Goal: Task Accomplishment & Management: Manage account settings

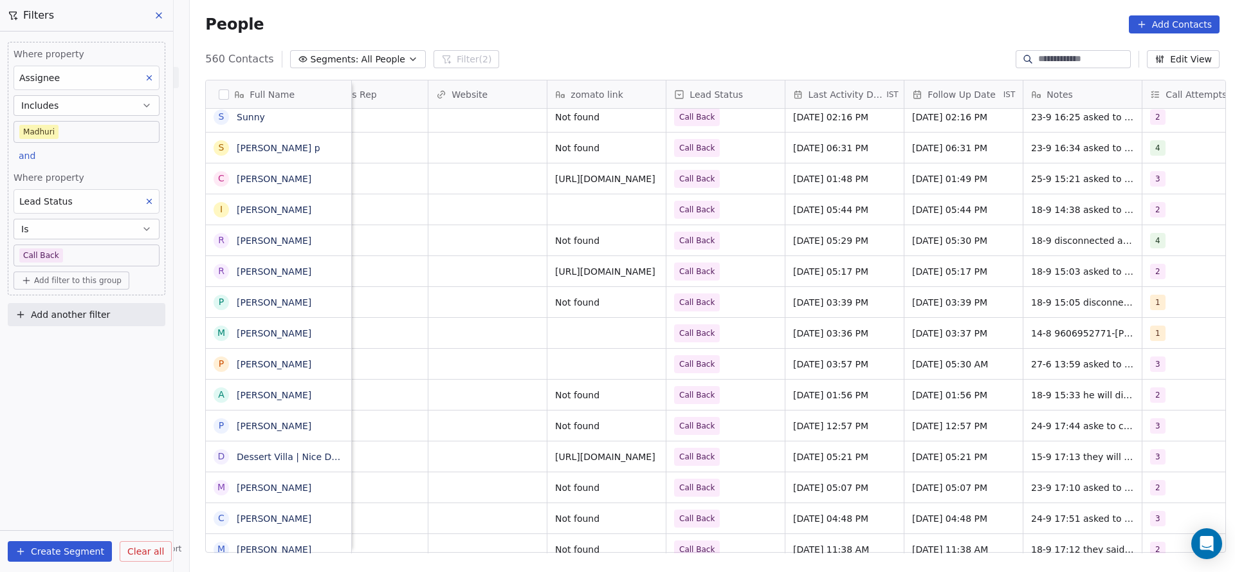
scroll to position [0, 1670]
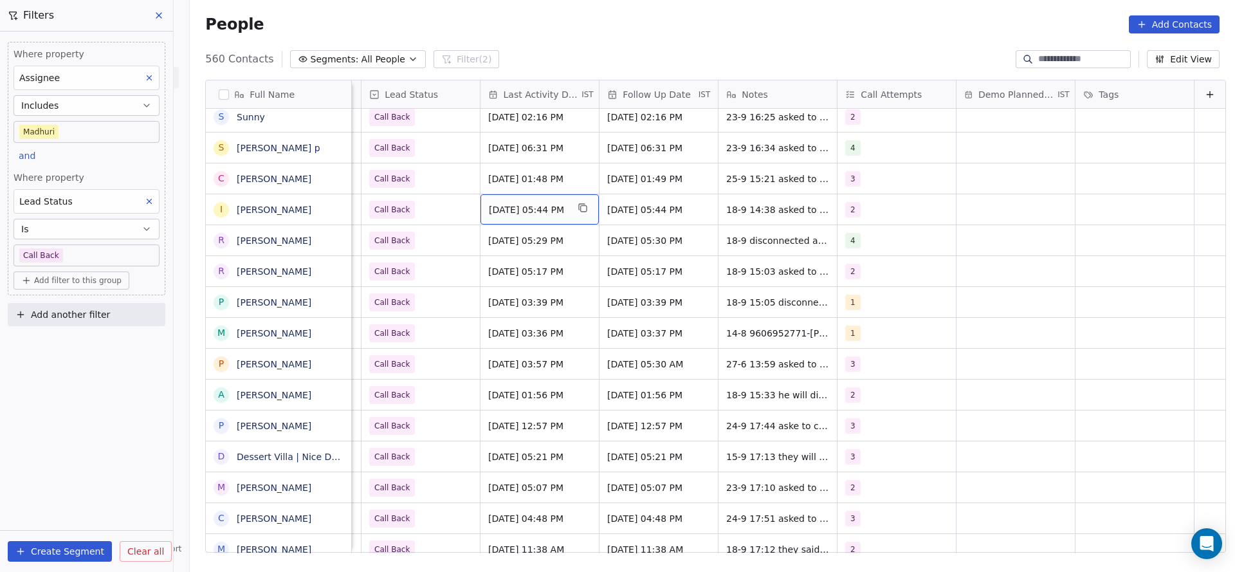
click at [519, 216] on div "[DATE] 05:44 PM" at bounding box center [540, 209] width 118 height 30
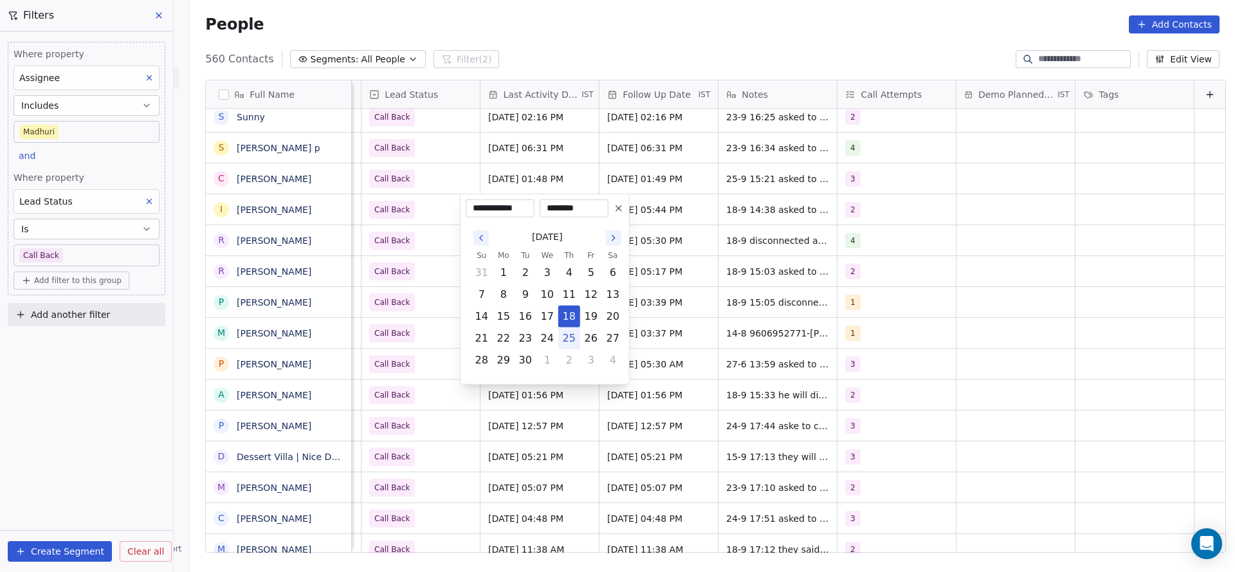
click at [568, 340] on button "25" at bounding box center [569, 338] width 21 height 21
type input "**********"
click at [417, 237] on html "On2Cook India Pvt. Ltd. Contacts People Marketing Workflows Campaigns Metrics &…" at bounding box center [617, 286] width 1235 height 572
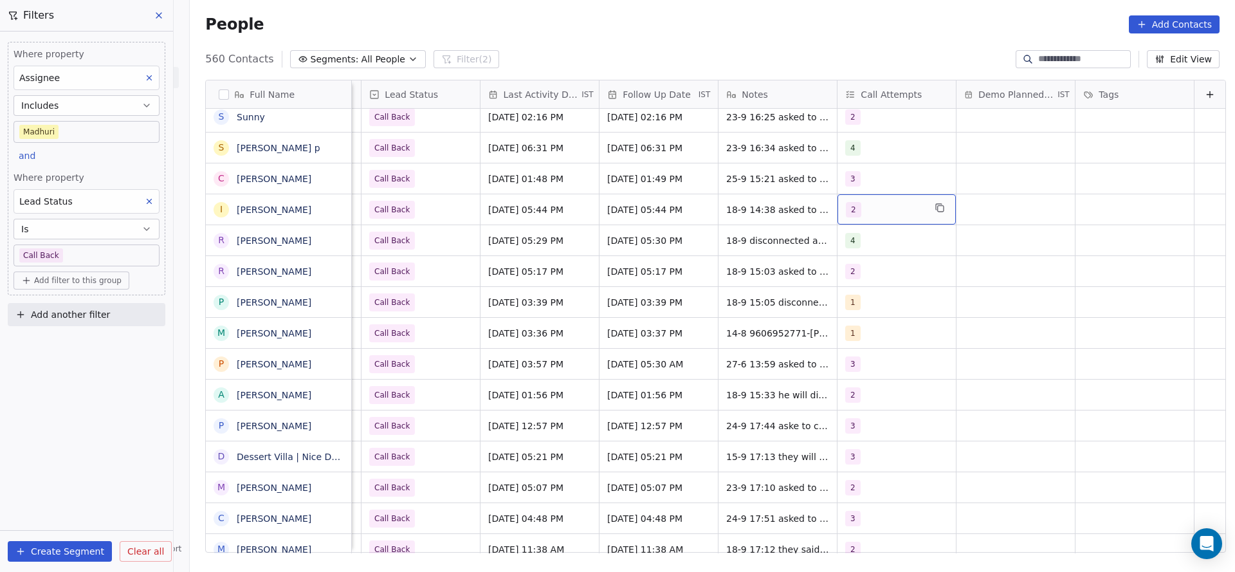
click at [871, 207] on div "2" at bounding box center [885, 209] width 78 height 15
click at [839, 295] on div "3" at bounding box center [899, 305] width 145 height 21
drag, startPoint x: 853, startPoint y: 286, endPoint x: 769, endPoint y: 284, distance: 84.3
click at [839, 274] on div "2" at bounding box center [899, 274] width 145 height 21
click at [677, 289] on html "On2Cook India Pvt. Ltd. Contacts People Marketing Workflows Campaigns Metrics &…" at bounding box center [617, 286] width 1235 height 572
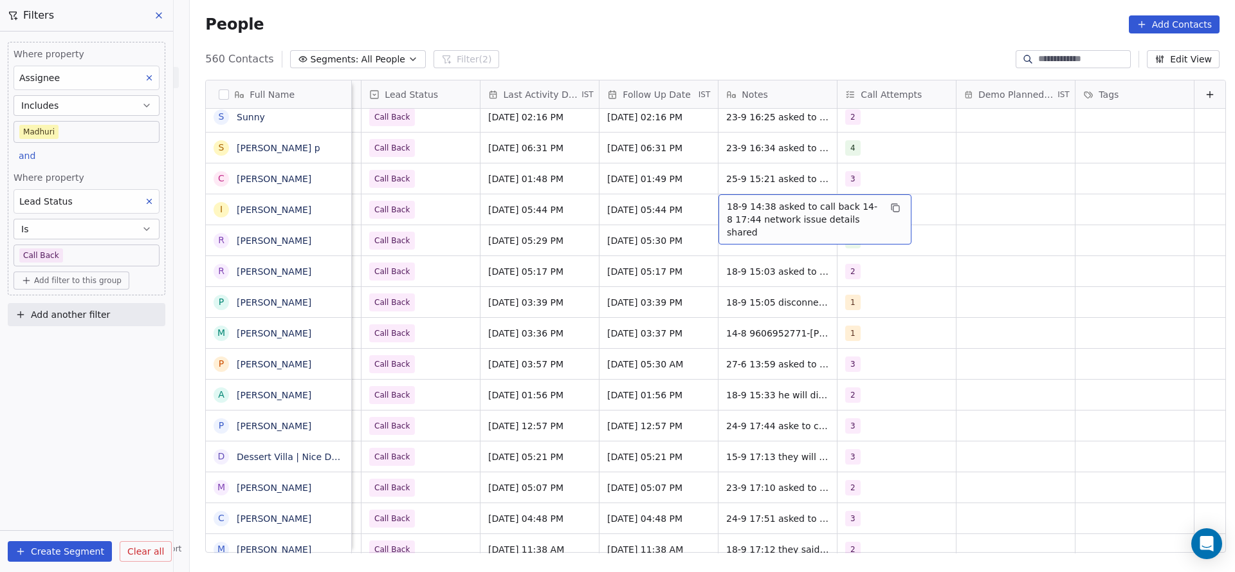
click at [727, 220] on span "18-9 14:38 asked to call back 14-8 17:44 network issue details shared" at bounding box center [803, 219] width 153 height 39
click at [699, 197] on textarea "**********" at bounding box center [795, 214] width 192 height 40
type textarea "**********"
click at [544, 255] on html "On2Cook India Pvt. Ltd. Contacts People Marketing Workflows Campaigns Metrics &…" at bounding box center [617, 286] width 1235 height 572
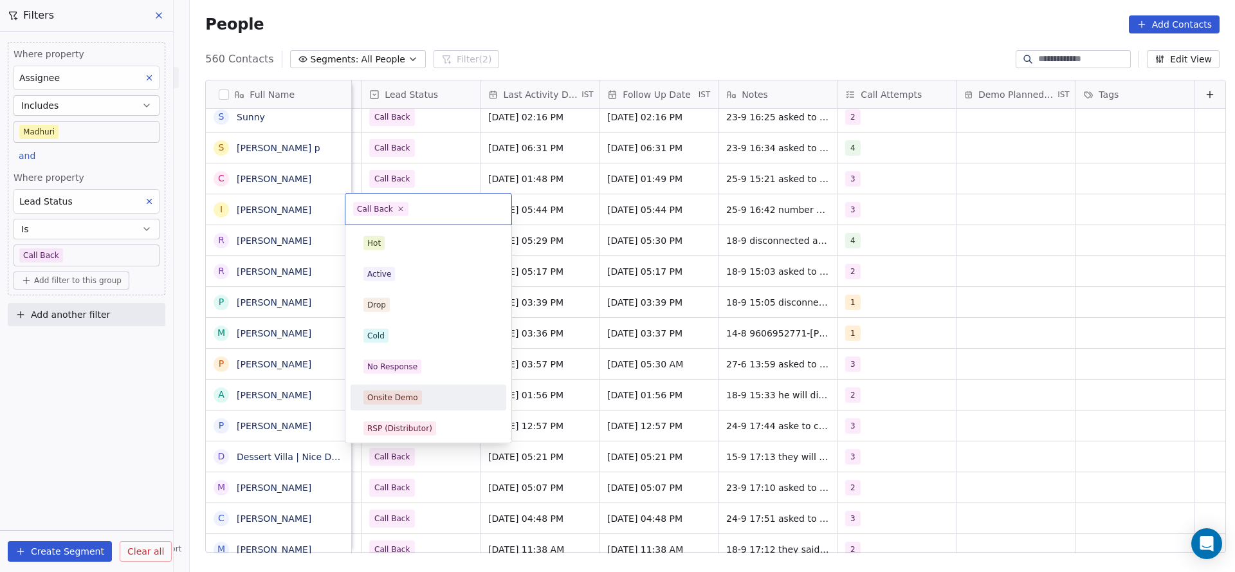
scroll to position [96, 0]
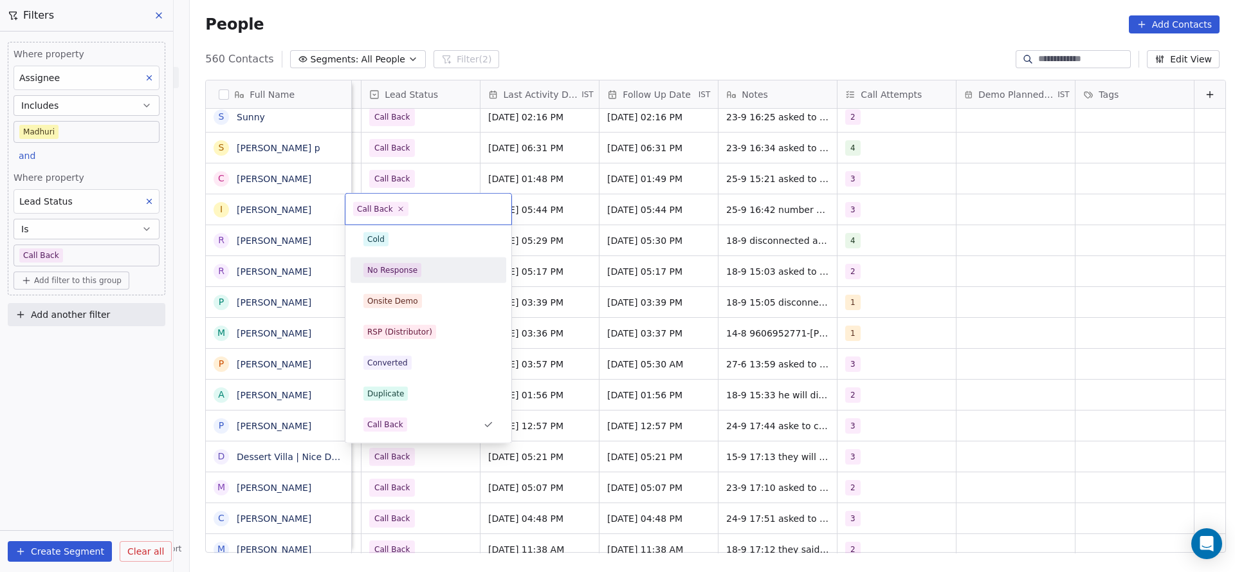
click at [426, 273] on div "No Response" at bounding box center [428, 270] width 130 height 14
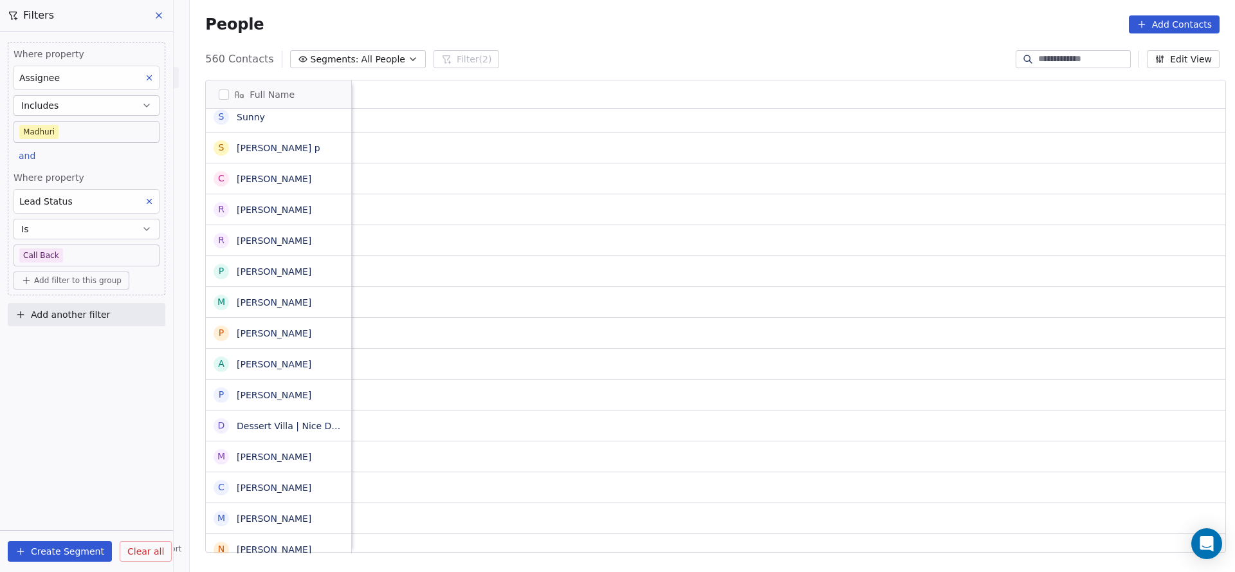
scroll to position [0, 119]
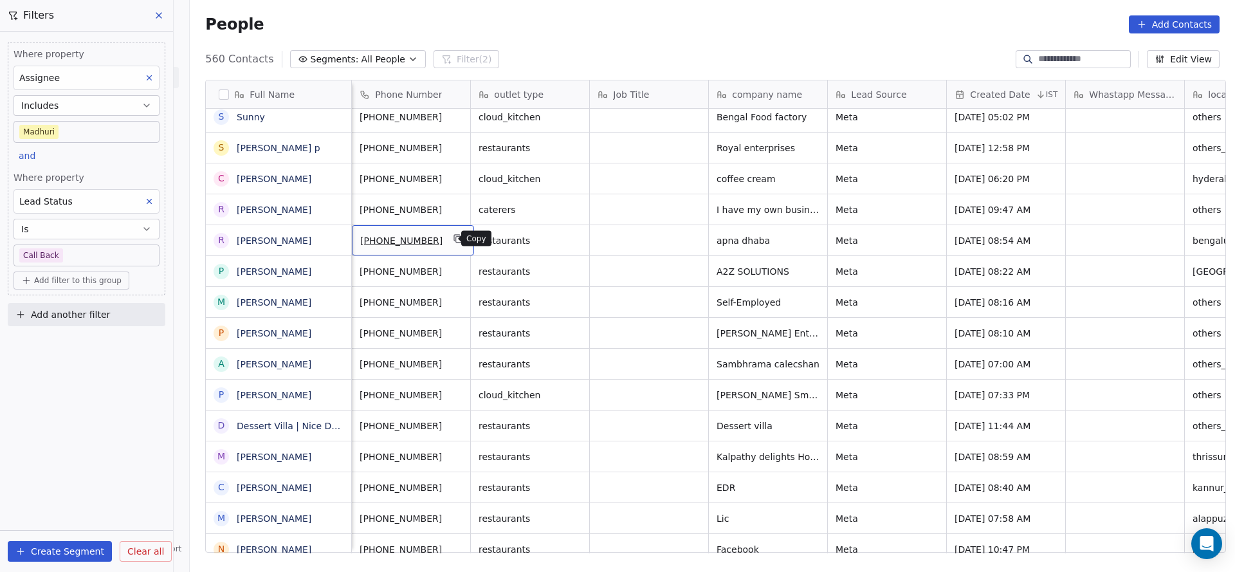
click at [455, 235] on icon "grid" at bounding box center [458, 238] width 6 height 6
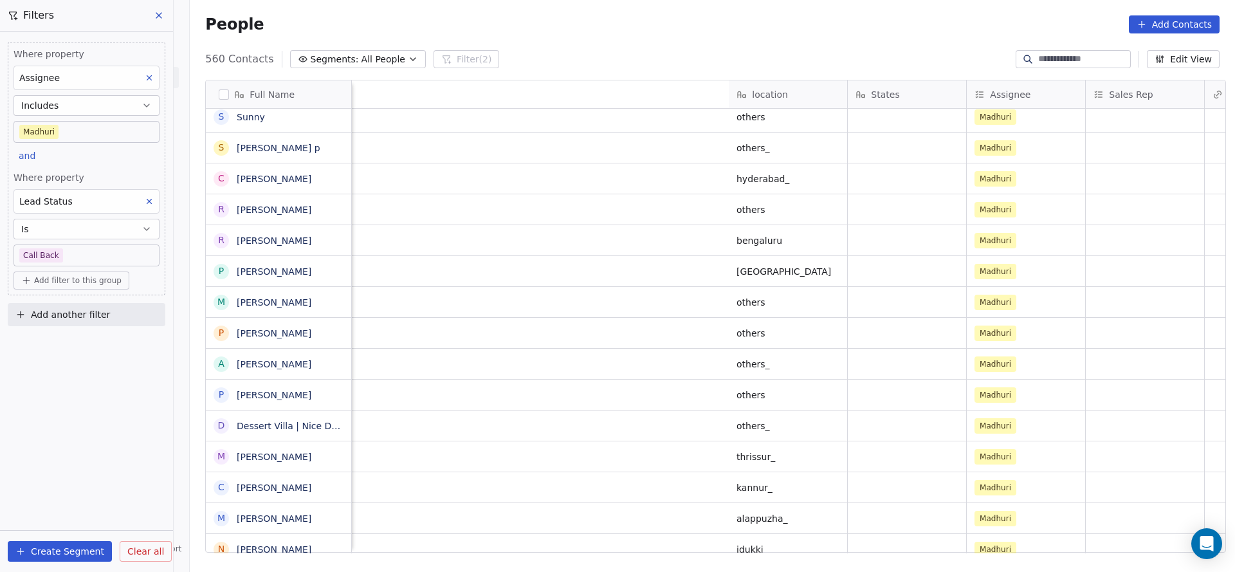
scroll to position [0, 1670]
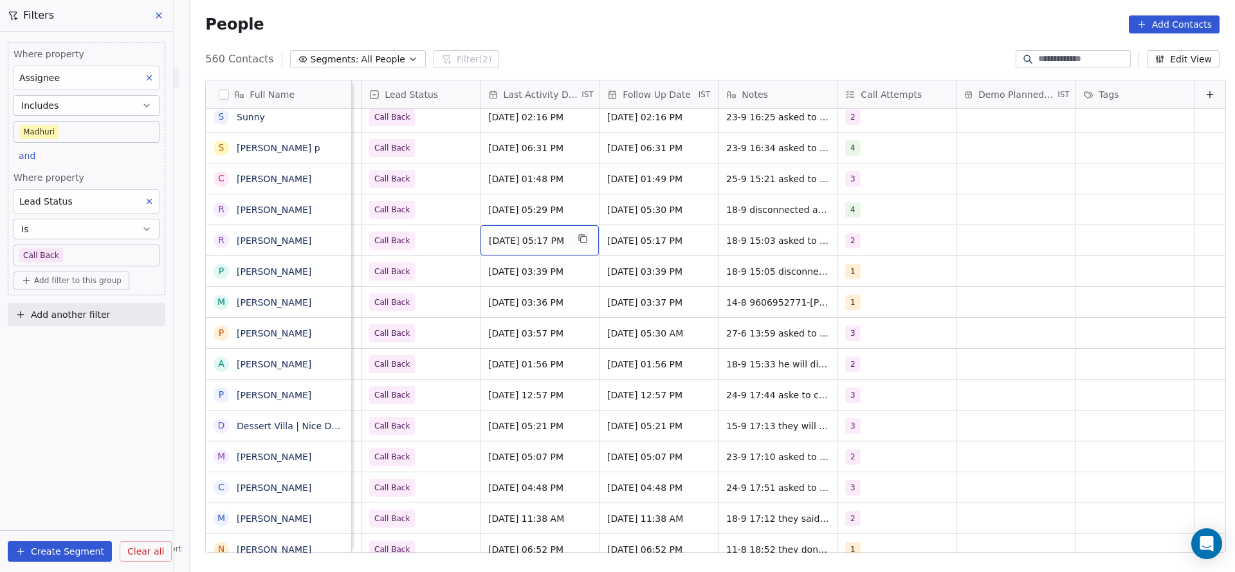
click at [507, 238] on span "Sep 18, 2025 05:17 PM" at bounding box center [528, 240] width 78 height 13
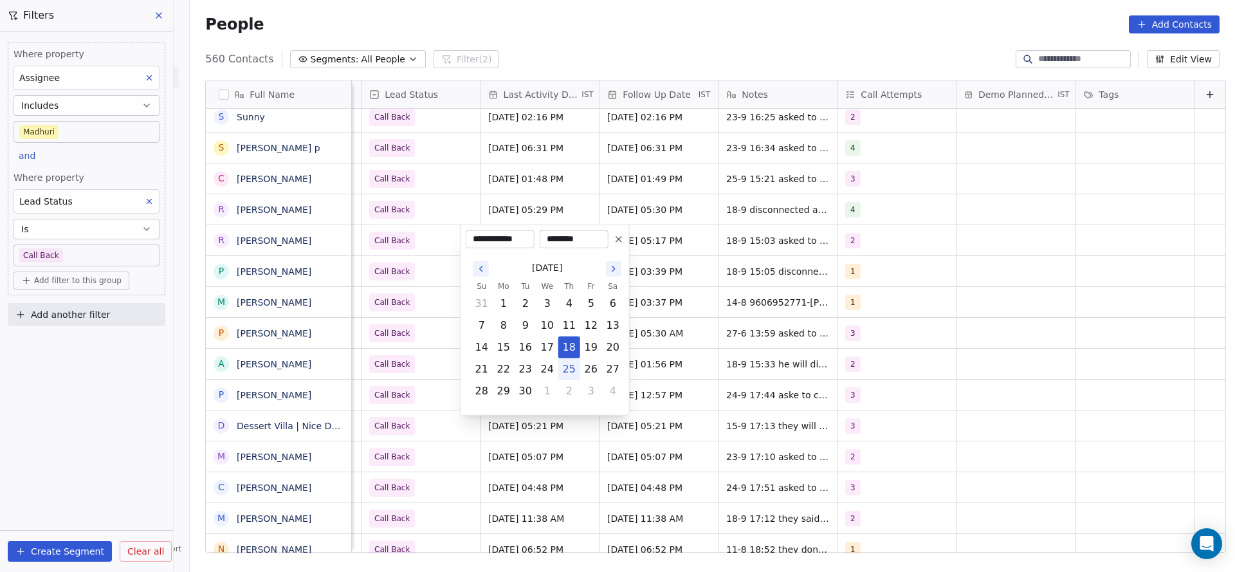
click at [576, 374] on button "25" at bounding box center [569, 369] width 21 height 21
type input "**********"
click at [432, 286] on html "On2Cook India Pvt. Ltd. Contacts People Marketing Workflows Campaigns Metrics &…" at bounding box center [617, 286] width 1235 height 572
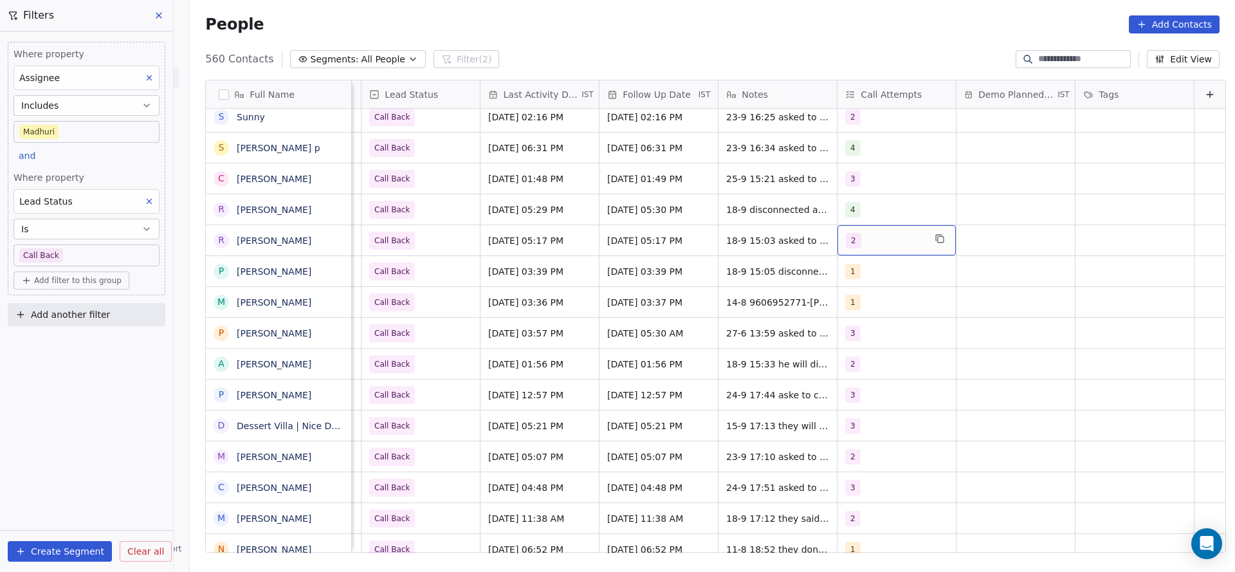
click at [917, 248] on div "2" at bounding box center [897, 240] width 118 height 30
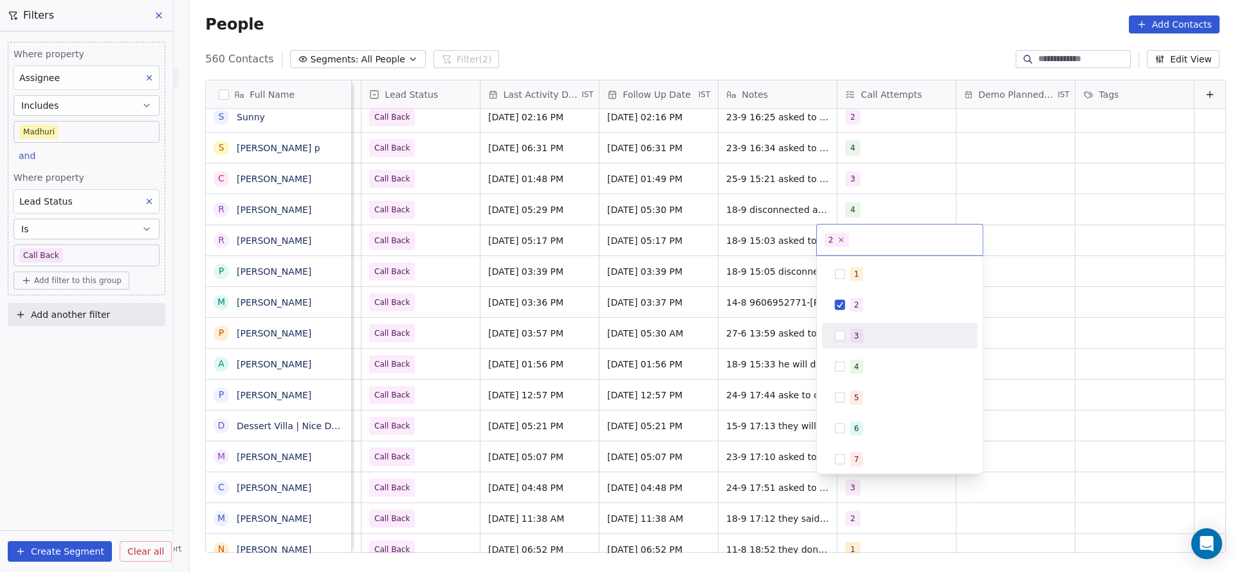
click at [847, 332] on div "3" at bounding box center [899, 335] width 145 height 21
click at [851, 314] on div "2" at bounding box center [899, 305] width 145 height 21
click at [710, 307] on html "On2Cook India Pvt. Ltd. Contacts People Marketing Workflows Campaigns Metrics &…" at bounding box center [617, 286] width 1235 height 572
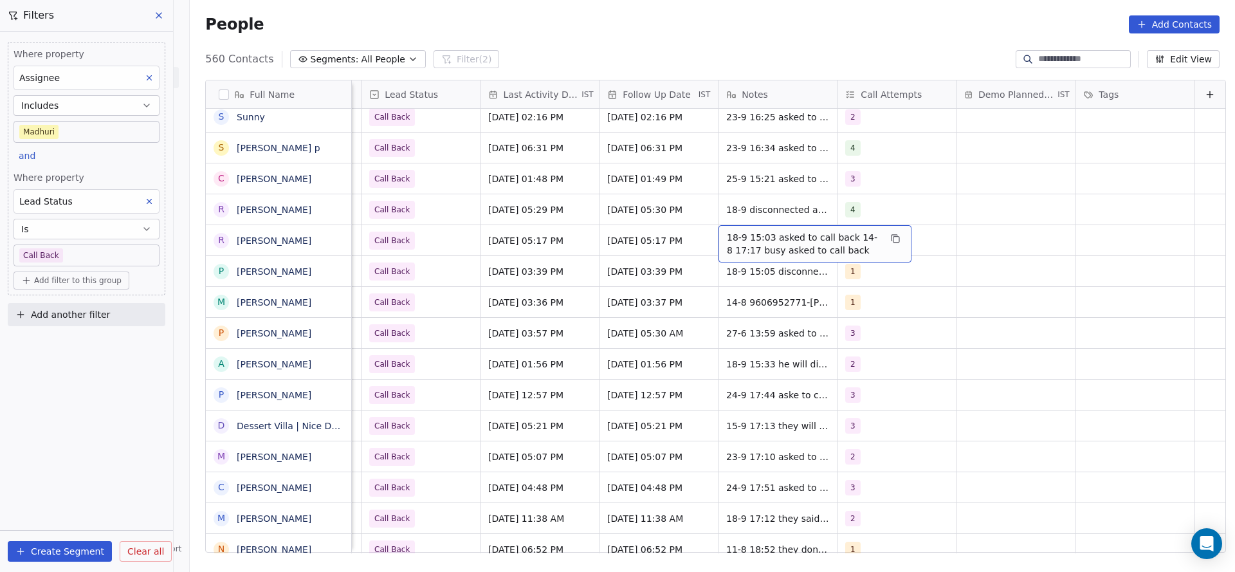
click at [740, 235] on span "18-9 15:03 asked to call back 14-8 17:17 busy asked to call back" at bounding box center [803, 244] width 153 height 26
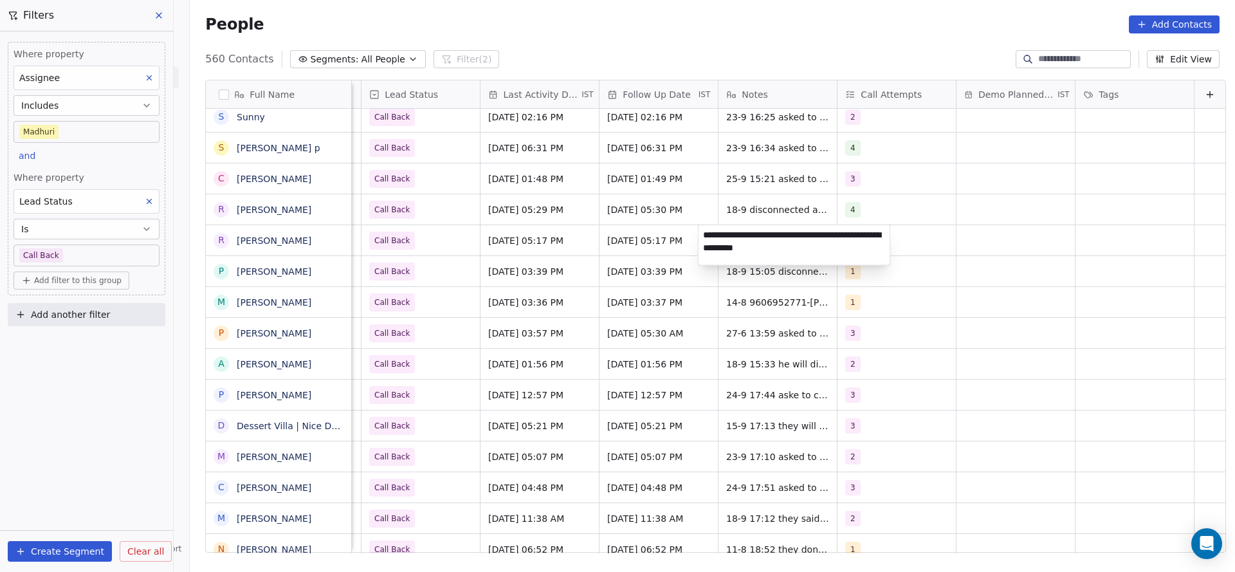
click at [700, 232] on textarea "**********" at bounding box center [795, 245] width 192 height 40
type textarea "**********"
click at [528, 244] on html "On2Cook India Pvt. Ltd. Contacts People Marketing Workflows Campaigns Metrics &…" at bounding box center [617, 286] width 1235 height 572
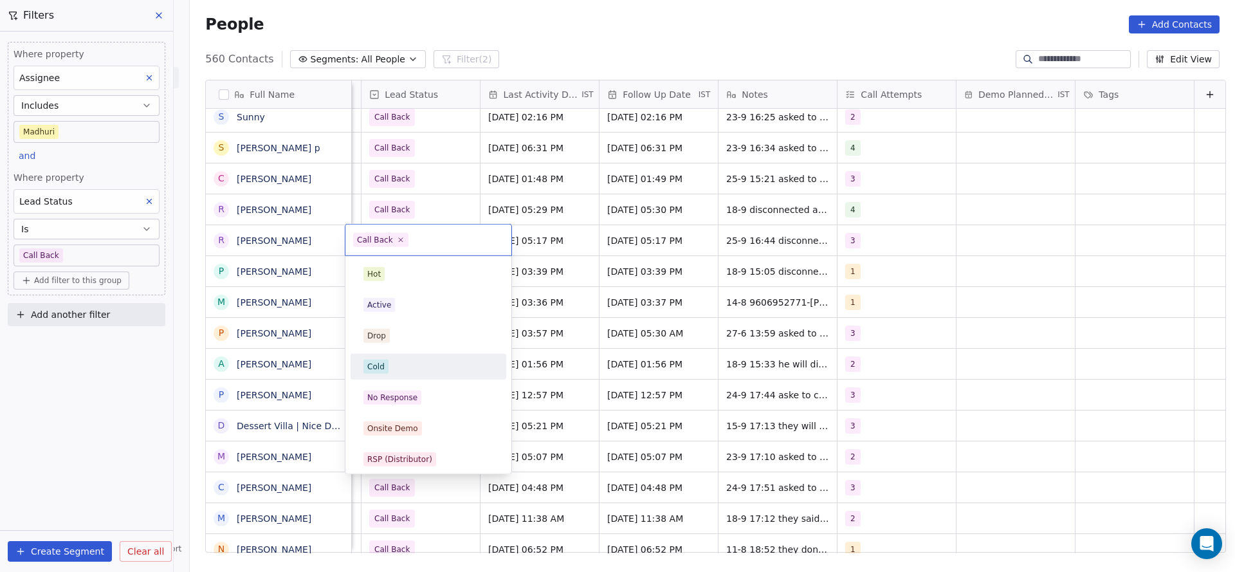
scroll to position [96, 0]
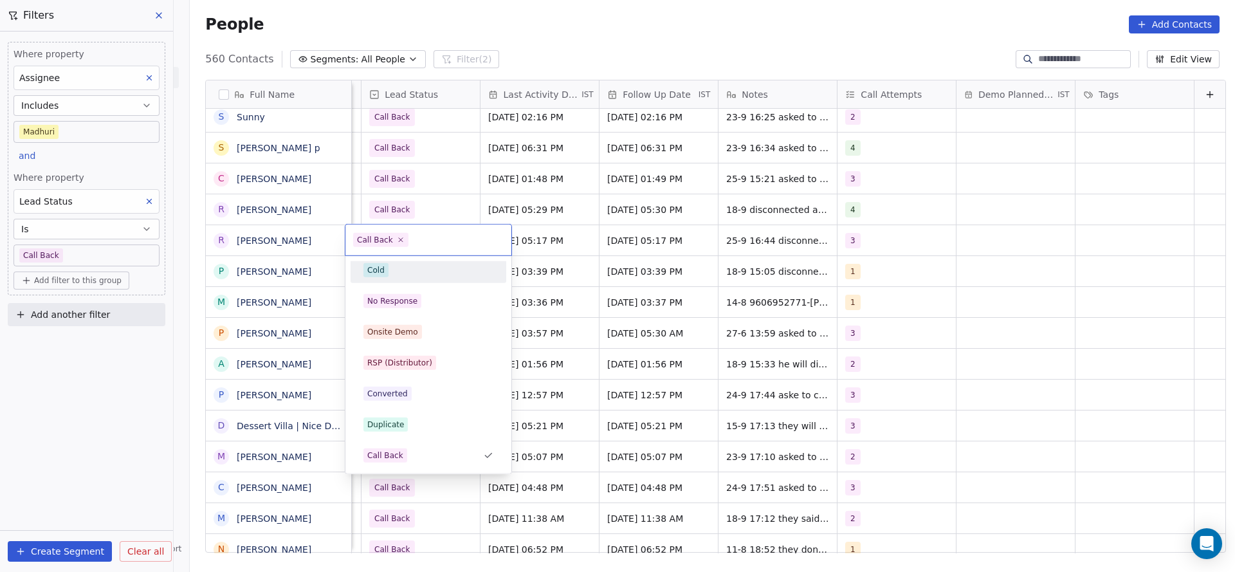
click at [394, 271] on div "Cold" at bounding box center [428, 270] width 130 height 14
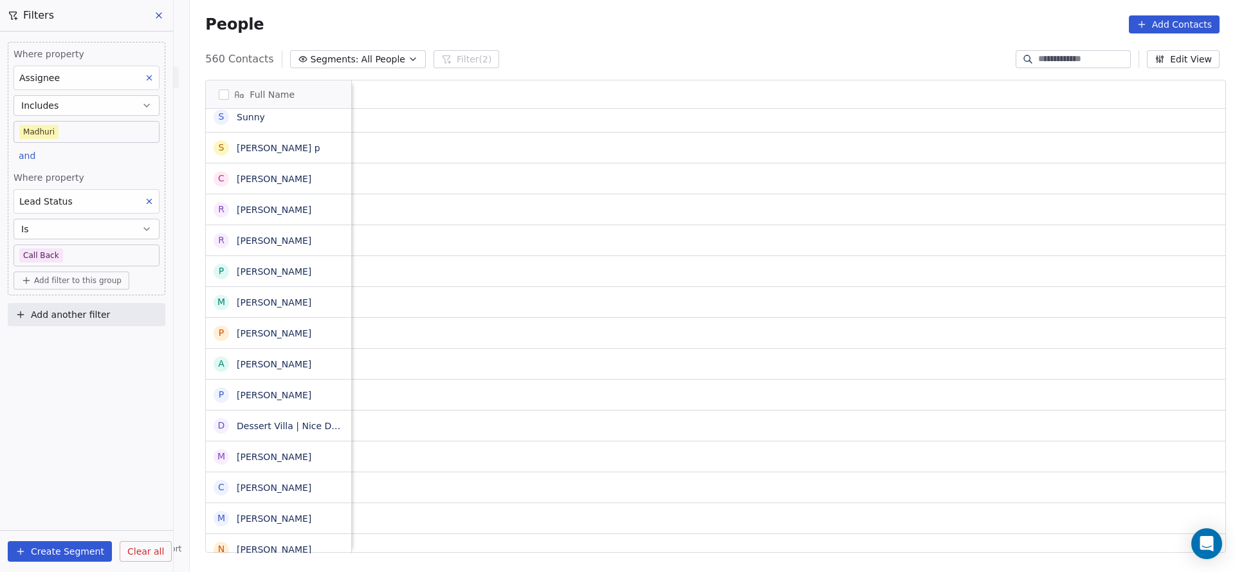
scroll to position [0, 1670]
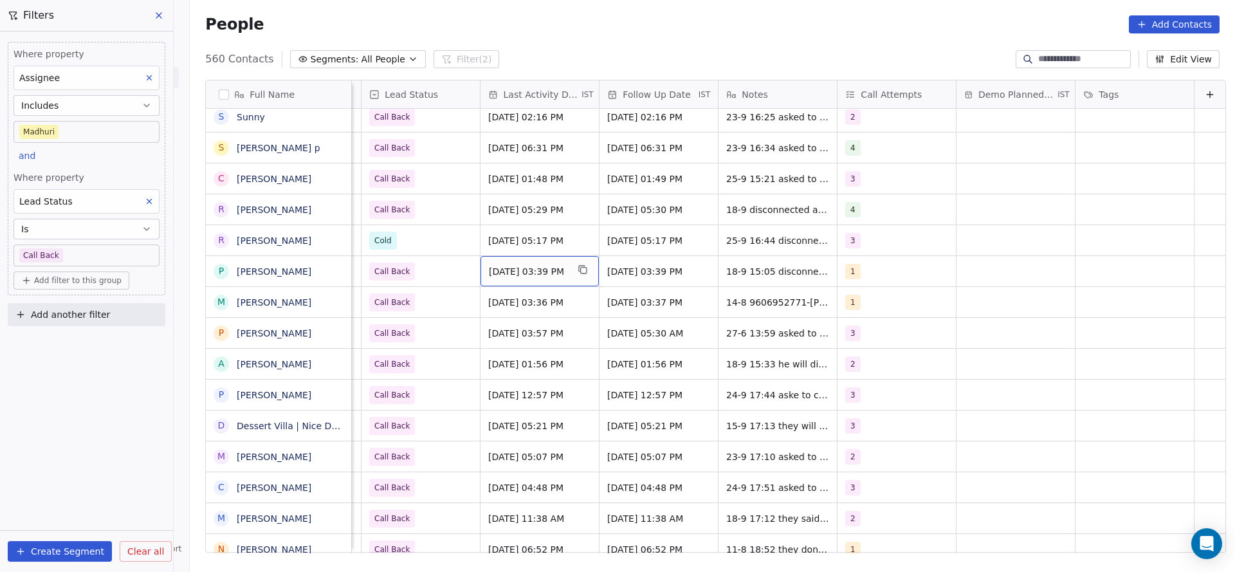
click at [531, 270] on span "Sep 18, 2025 03:39 PM" at bounding box center [528, 271] width 78 height 13
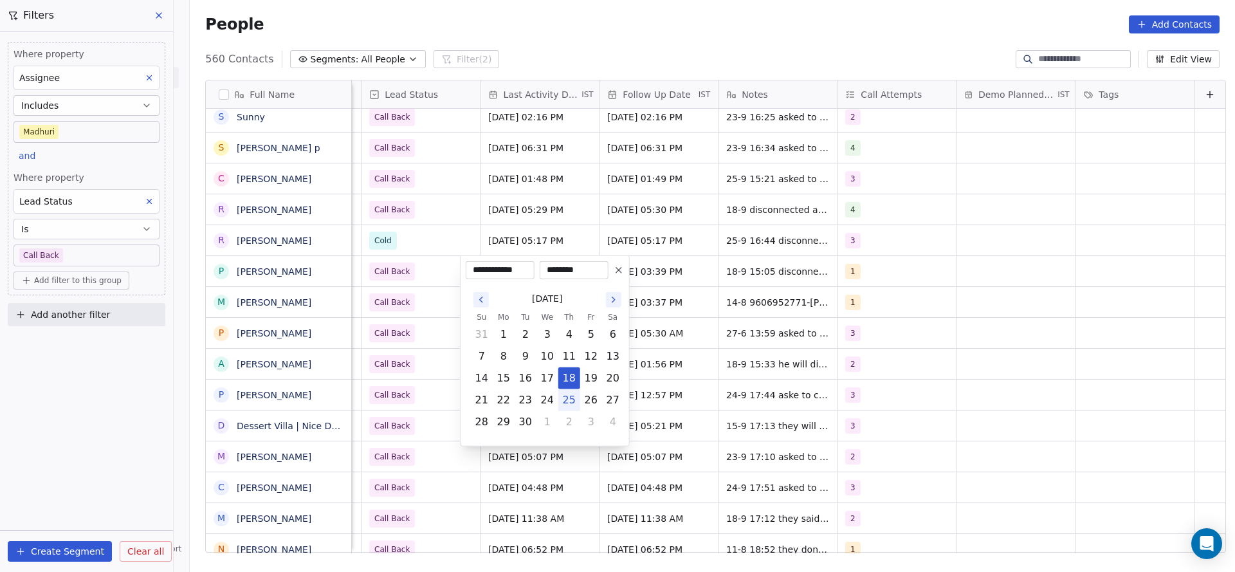
drag, startPoint x: 565, startPoint y: 394, endPoint x: 461, endPoint y: 307, distance: 136.6
click at [567, 395] on button "25" at bounding box center [569, 400] width 21 height 21
type input "**********"
click at [417, 272] on html "On2Cook India Pvt. Ltd. Contacts People Marketing Workflows Campaigns Metrics &…" at bounding box center [617, 286] width 1235 height 572
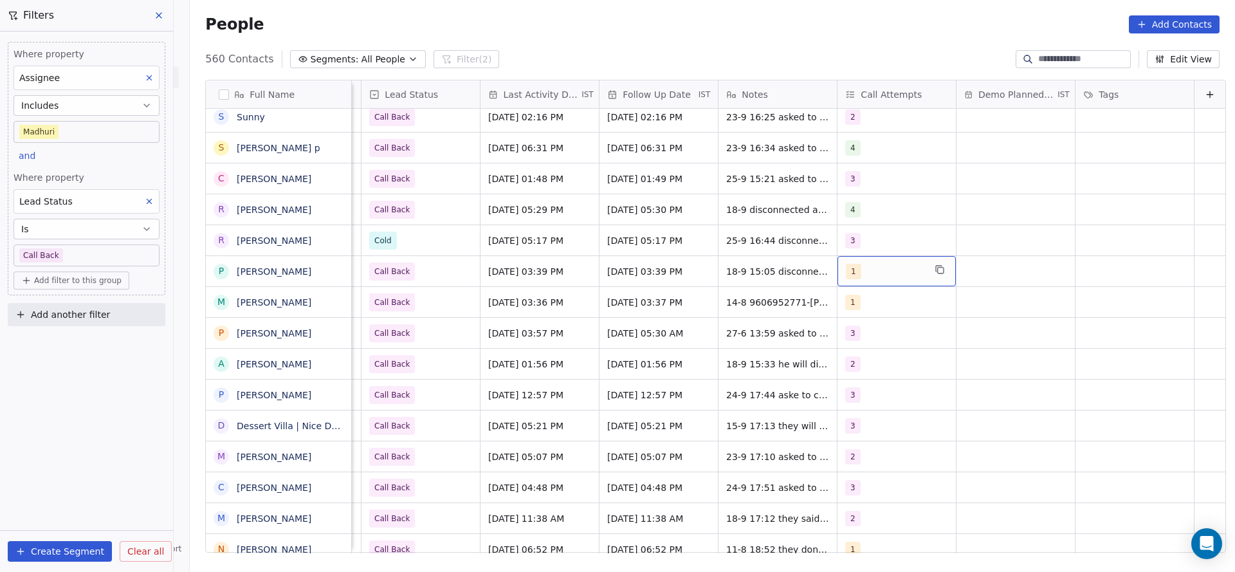
click at [857, 276] on div "1" at bounding box center [885, 271] width 78 height 15
click at [850, 361] on span "3" at bounding box center [856, 367] width 13 height 14
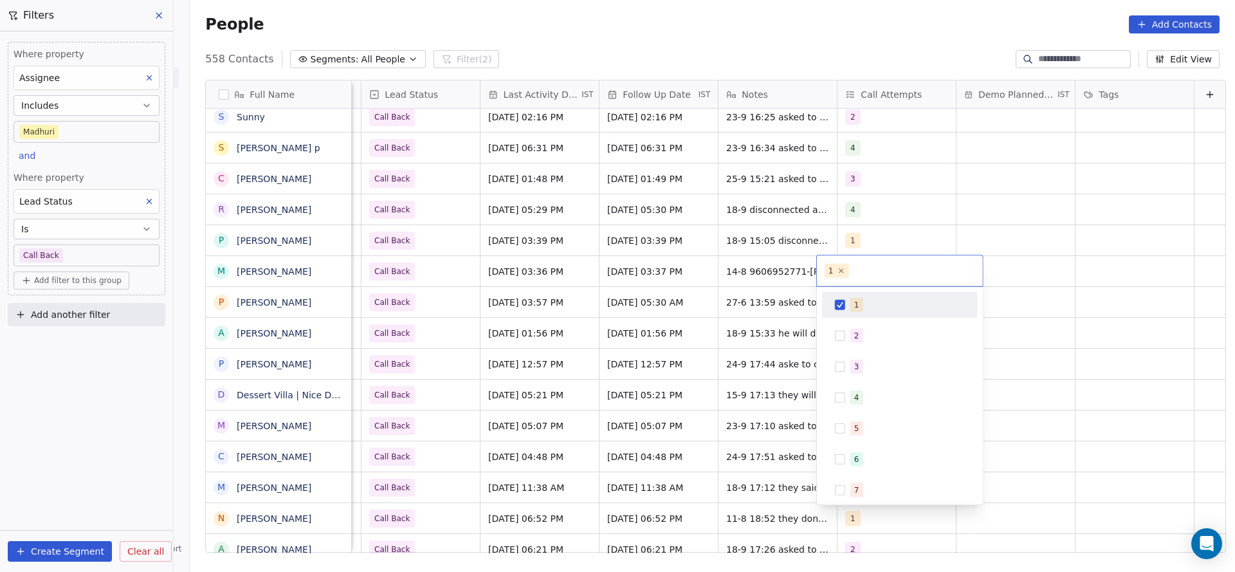
click at [849, 306] on div "1" at bounding box center [899, 305] width 145 height 21
click at [698, 305] on html "On2Cook India Pvt. Ltd. Contacts People Marketing Workflows Campaigns Metrics &…" at bounding box center [617, 286] width 1235 height 572
click at [703, 305] on html "On2Cook India Pvt. Ltd. Contacts People Marketing Workflows Campaigns Metrics &…" at bounding box center [617, 286] width 1235 height 572
click at [853, 237] on div "1" at bounding box center [885, 240] width 78 height 15
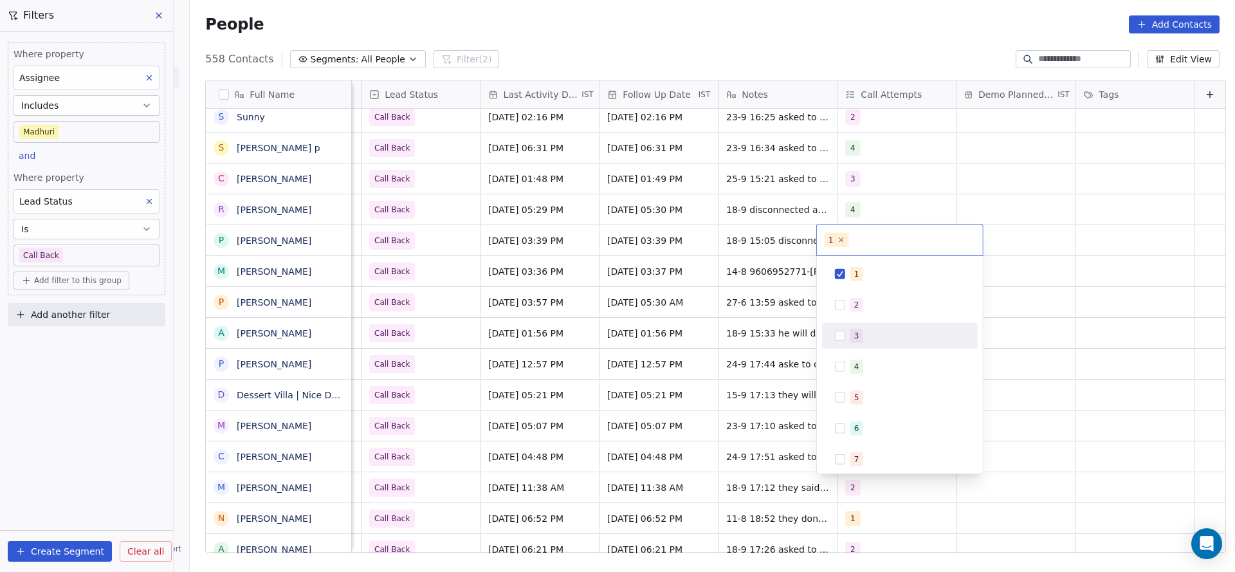
click at [852, 343] on div "3" at bounding box center [899, 335] width 145 height 21
click at [855, 275] on div "1" at bounding box center [856, 274] width 5 height 12
click at [683, 284] on html "On2Cook India Pvt. Ltd. Contacts People Marketing Workflows Campaigns Metrics &…" at bounding box center [617, 286] width 1235 height 572
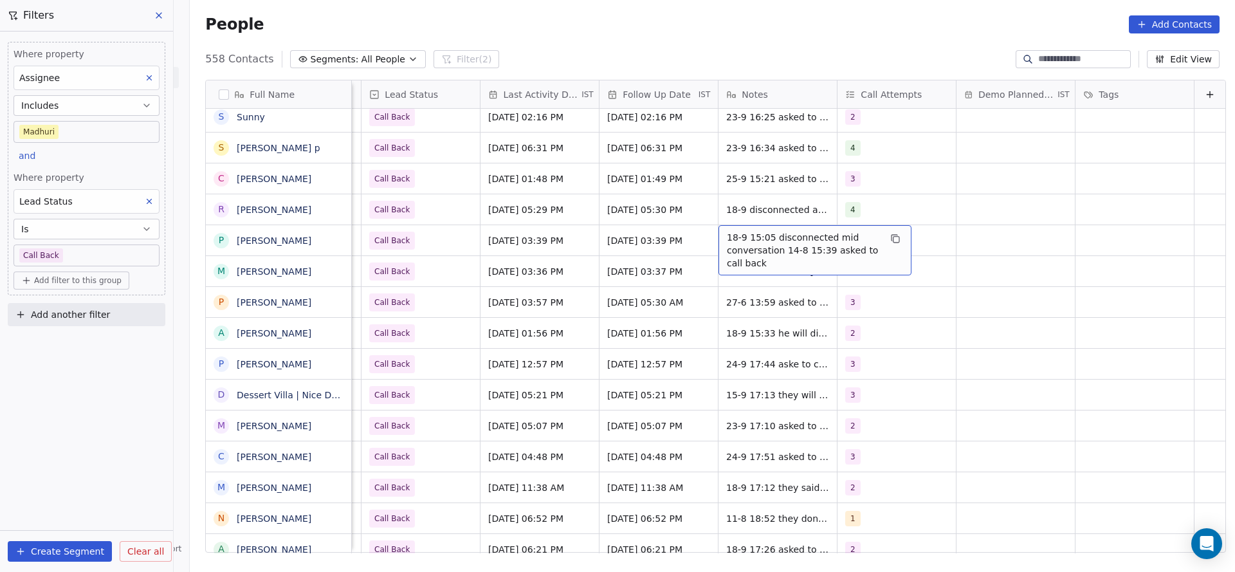
click at [733, 239] on span "18-9 15:05 disconnected mid conversation 14-8 15:39 asked to call back" at bounding box center [803, 250] width 153 height 39
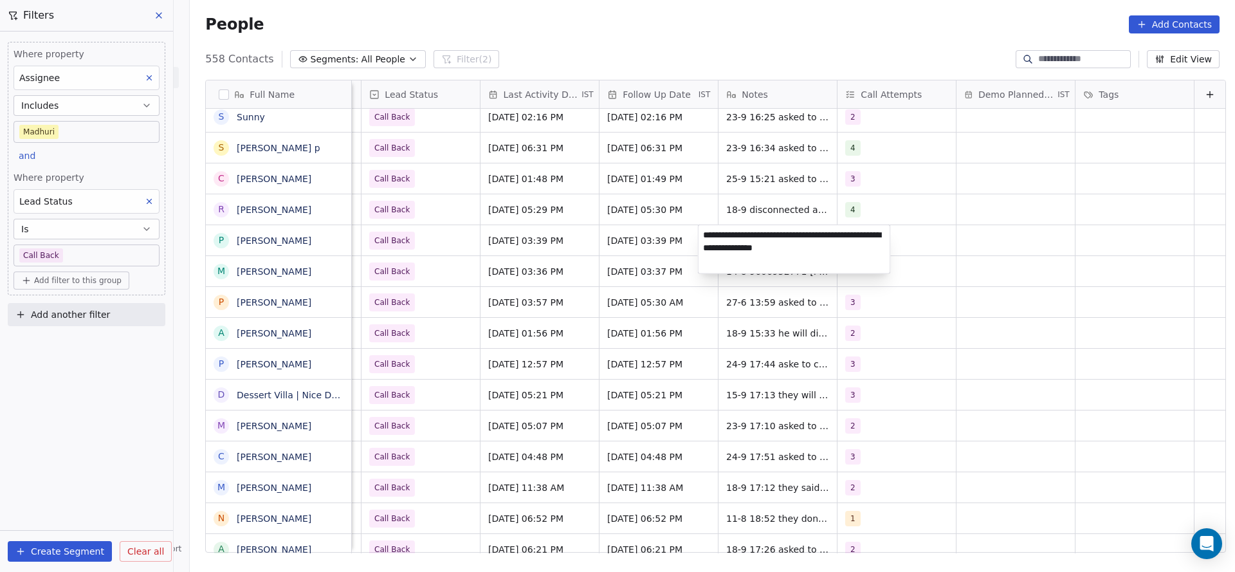
click at [706, 235] on textarea "**********" at bounding box center [795, 249] width 192 height 48
type textarea "**********"
click at [490, 284] on html "On2Cook India Pvt. Ltd. Contacts People Marketing Workflows Campaigns Metrics &…" at bounding box center [617, 286] width 1235 height 572
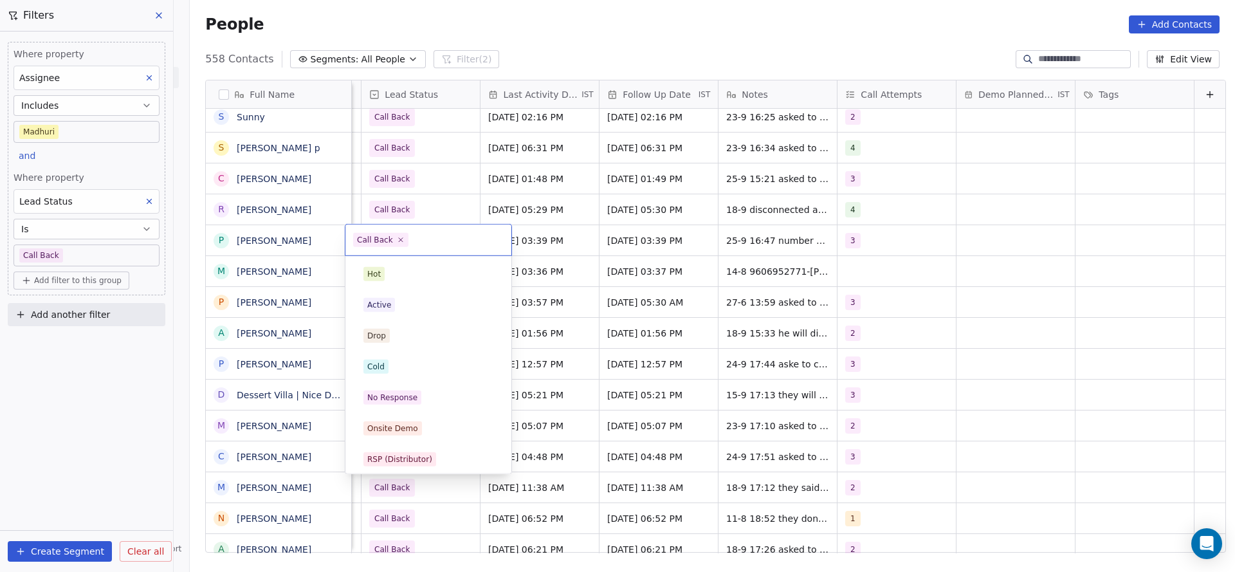
scroll to position [96, 0]
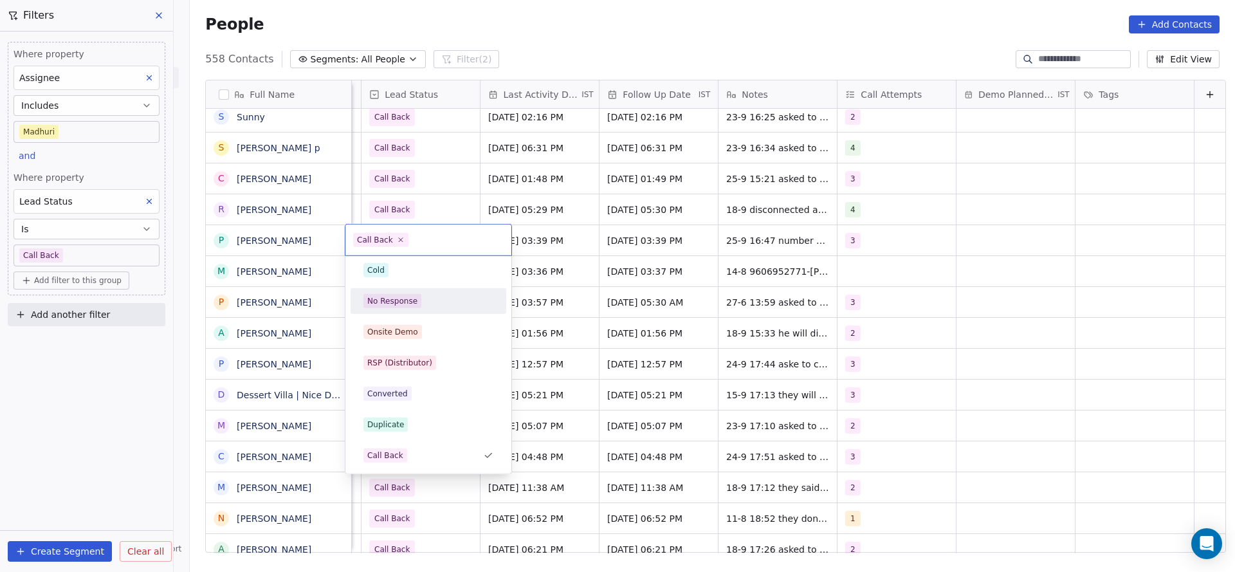
click at [410, 295] on div "No Response" at bounding box center [392, 301] width 50 height 12
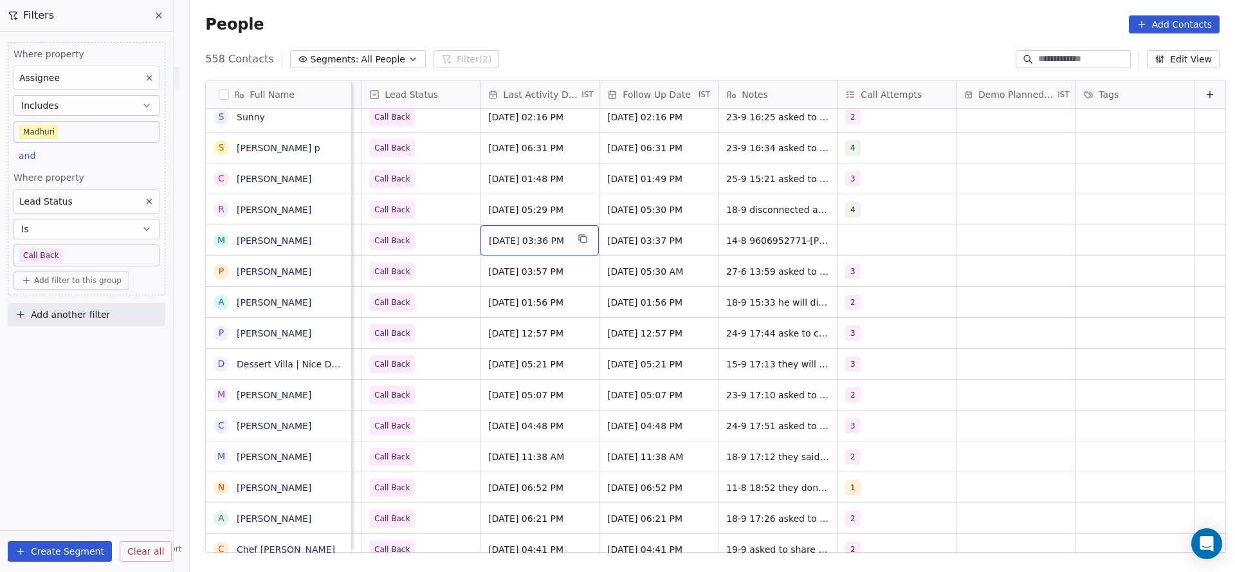
click at [544, 249] on div "Aug 14, 2025 03:36 PM" at bounding box center [540, 240] width 118 height 30
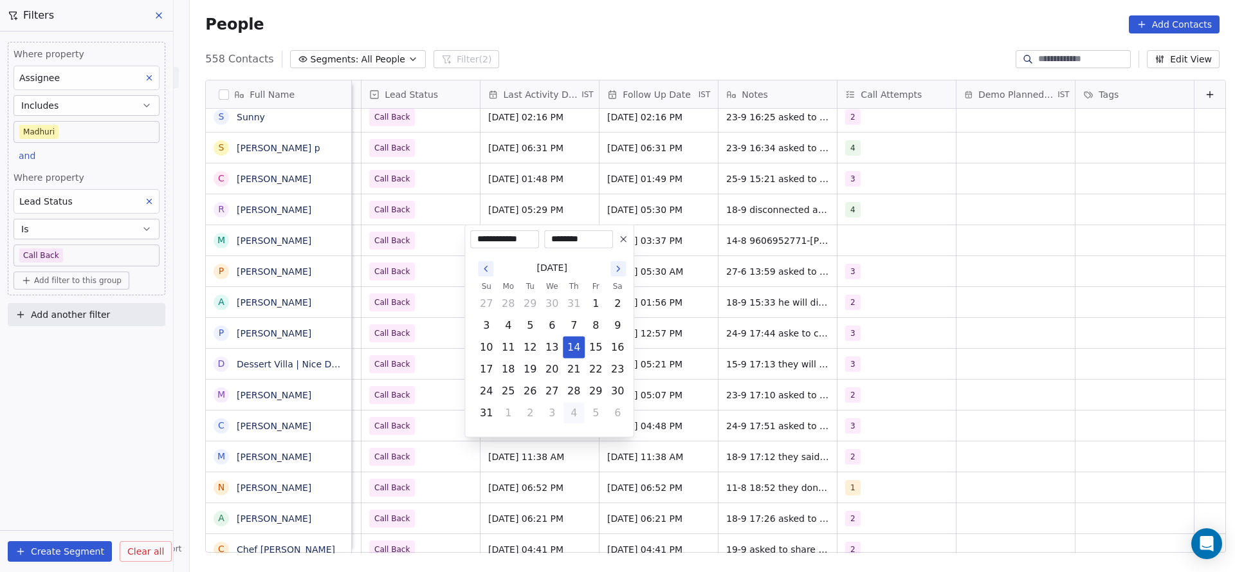
click at [569, 417] on button "4" at bounding box center [573, 413] width 21 height 21
click at [573, 371] on button "25" at bounding box center [573, 369] width 21 height 21
type input "**********"
click at [382, 236] on html "On2Cook India Pvt. Ltd. Contacts People Marketing Workflows Campaigns Metrics &…" at bounding box center [617, 286] width 1235 height 572
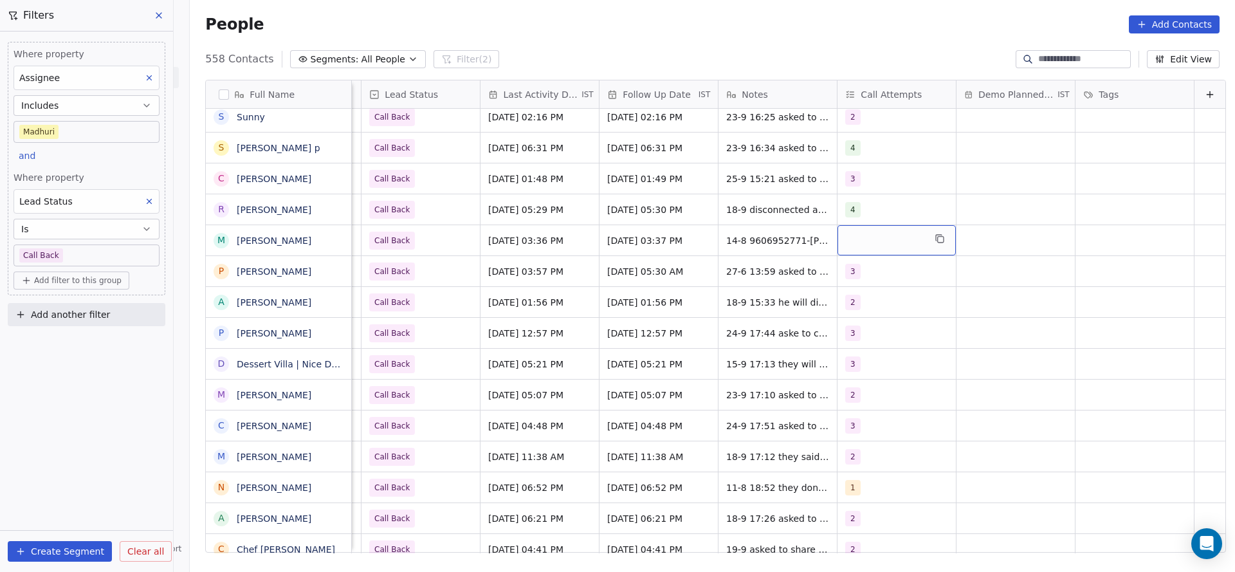
click at [843, 243] on div "grid" at bounding box center [897, 240] width 118 height 30
click at [852, 311] on div "2" at bounding box center [904, 305] width 145 height 21
click at [656, 310] on html "On2Cook India Pvt. Ltd. Contacts People Marketing Workflows Campaigns Metrics &…" at bounding box center [617, 286] width 1235 height 572
click at [727, 248] on span "14-8 9606952771-balaji asked to call after 5" at bounding box center [803, 250] width 153 height 39
click at [711, 237] on textarea "**********" at bounding box center [799, 245] width 192 height 40
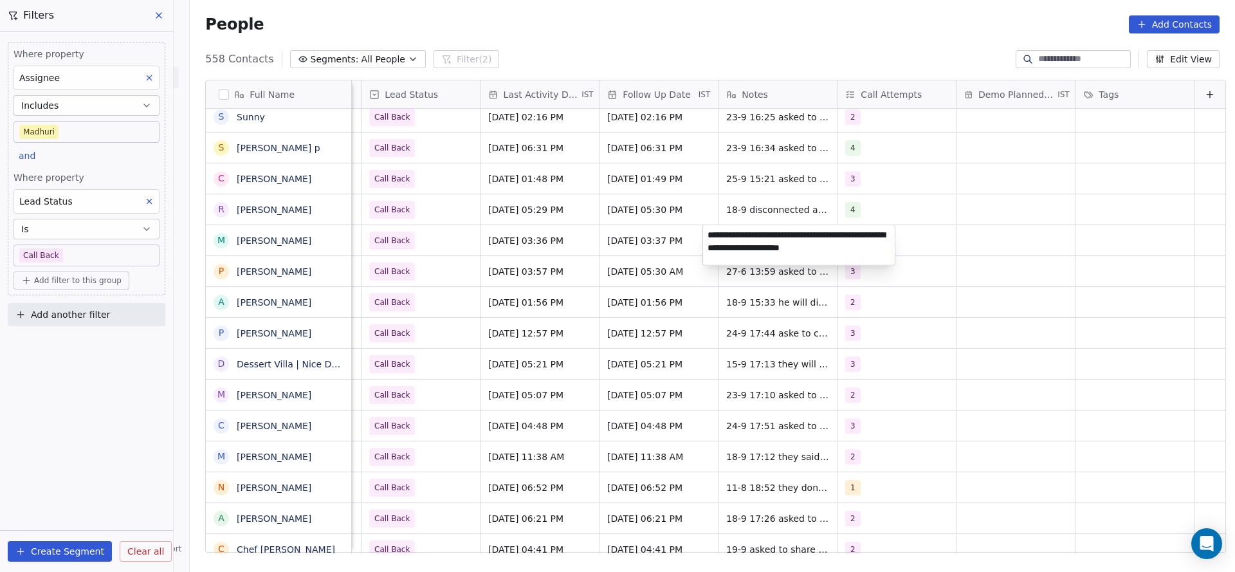
type textarea "**********"
click at [743, 245] on textarea "**********" at bounding box center [799, 245] width 192 height 40
click at [980, 241] on html "On2Cook India Pvt. Ltd. Contacts People Marketing Workflows Campaigns Metrics &…" at bounding box center [617, 286] width 1235 height 572
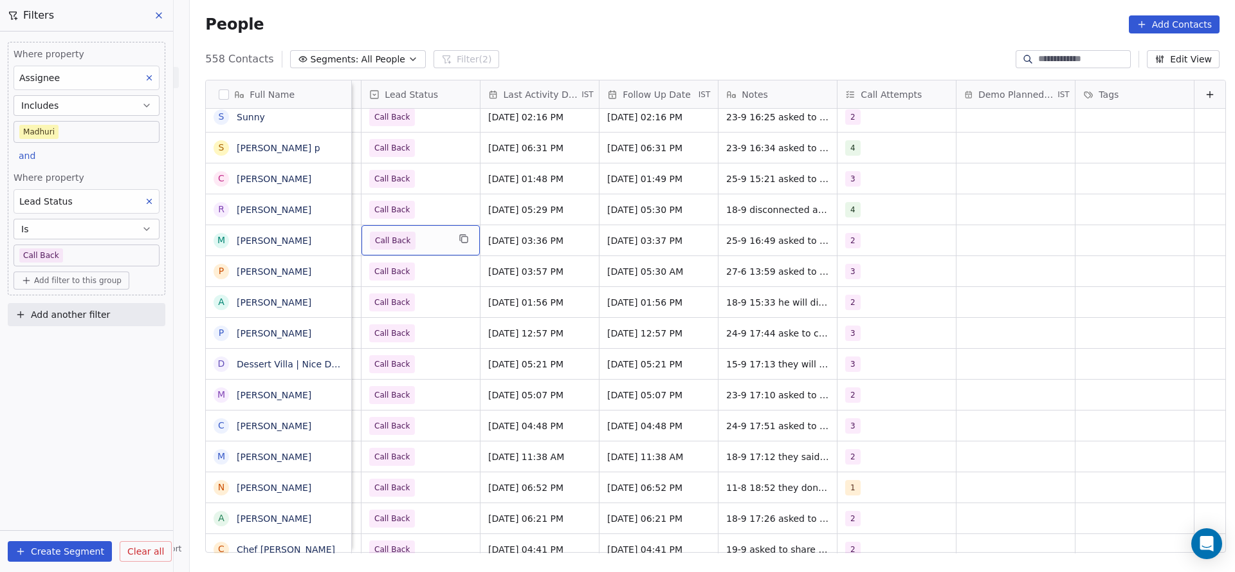
click at [405, 240] on span "Call Back" at bounding box center [409, 241] width 78 height 18
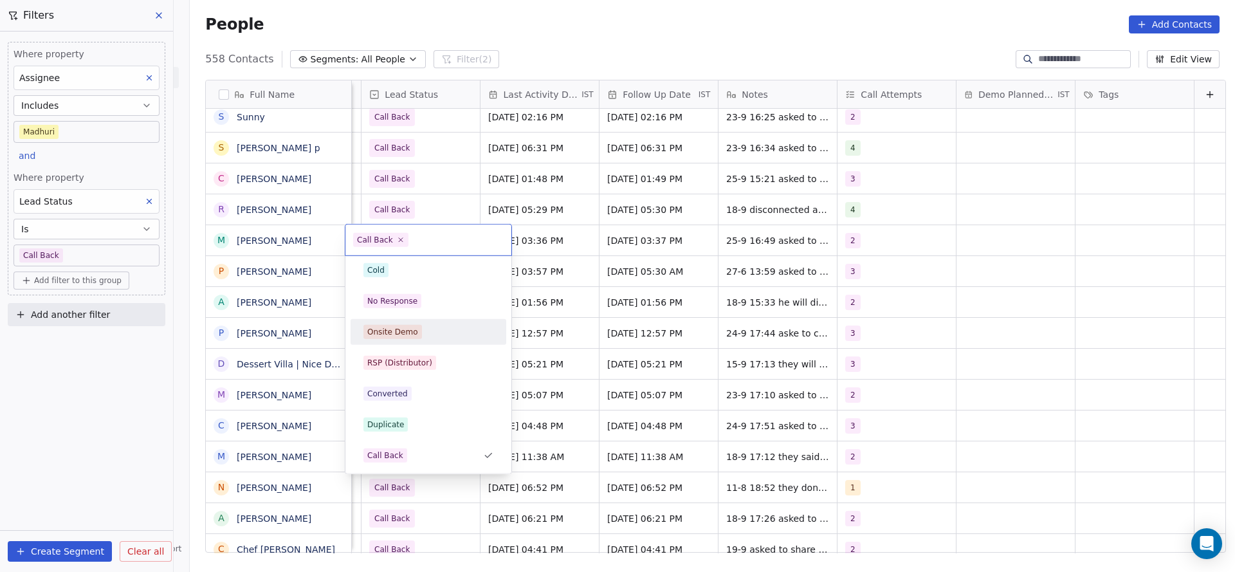
scroll to position [0, 0]
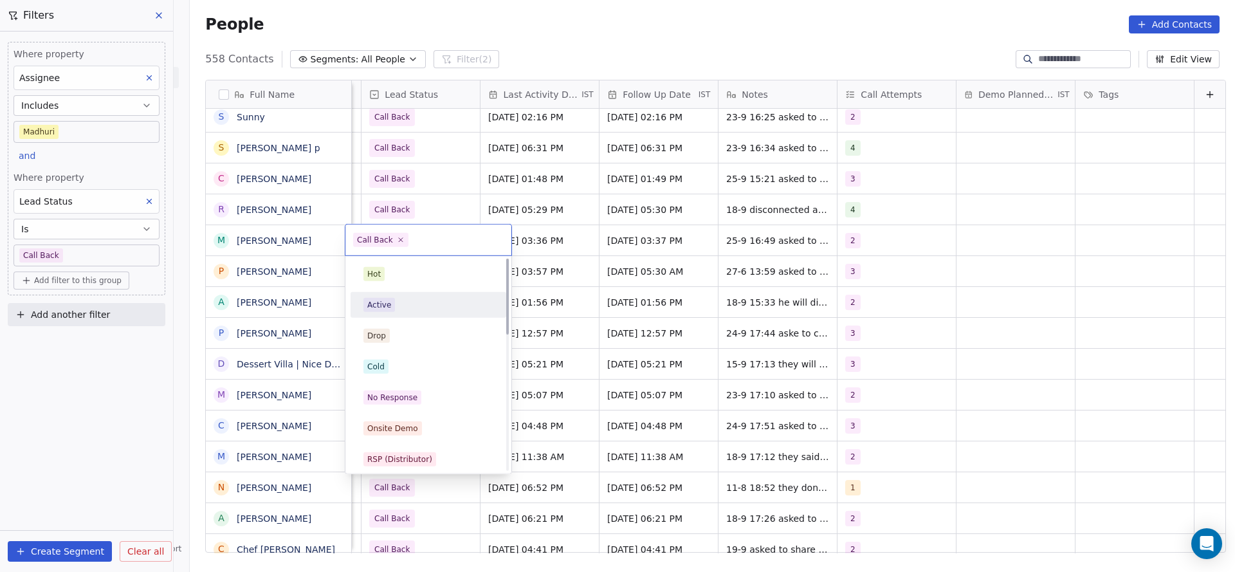
click at [401, 310] on div "Active" at bounding box center [428, 305] width 130 height 14
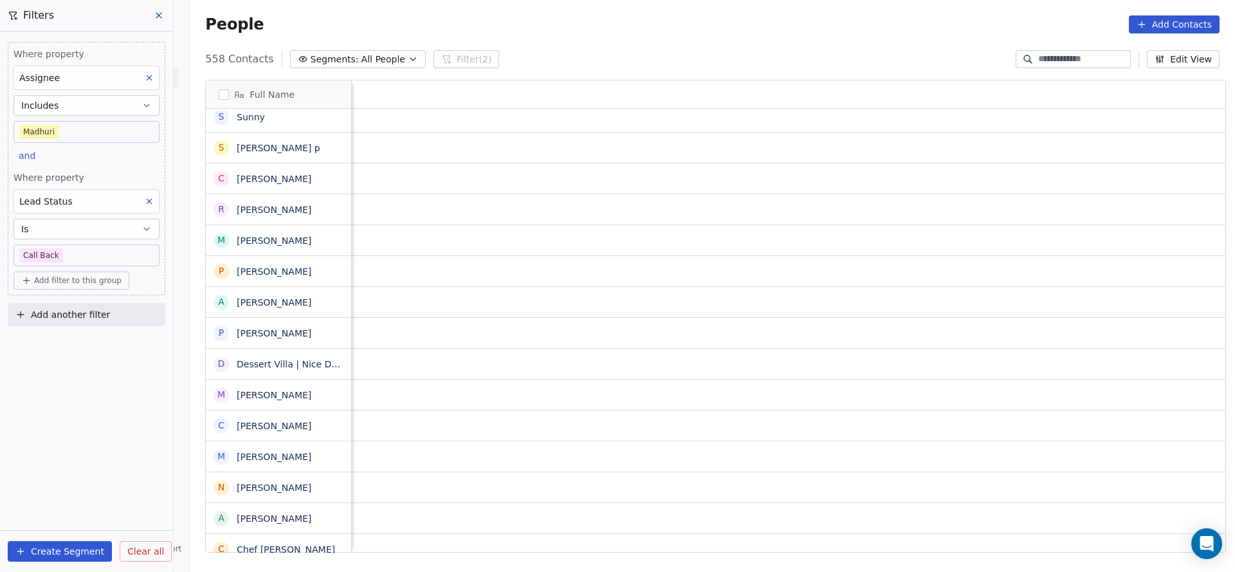
scroll to position [0, 1670]
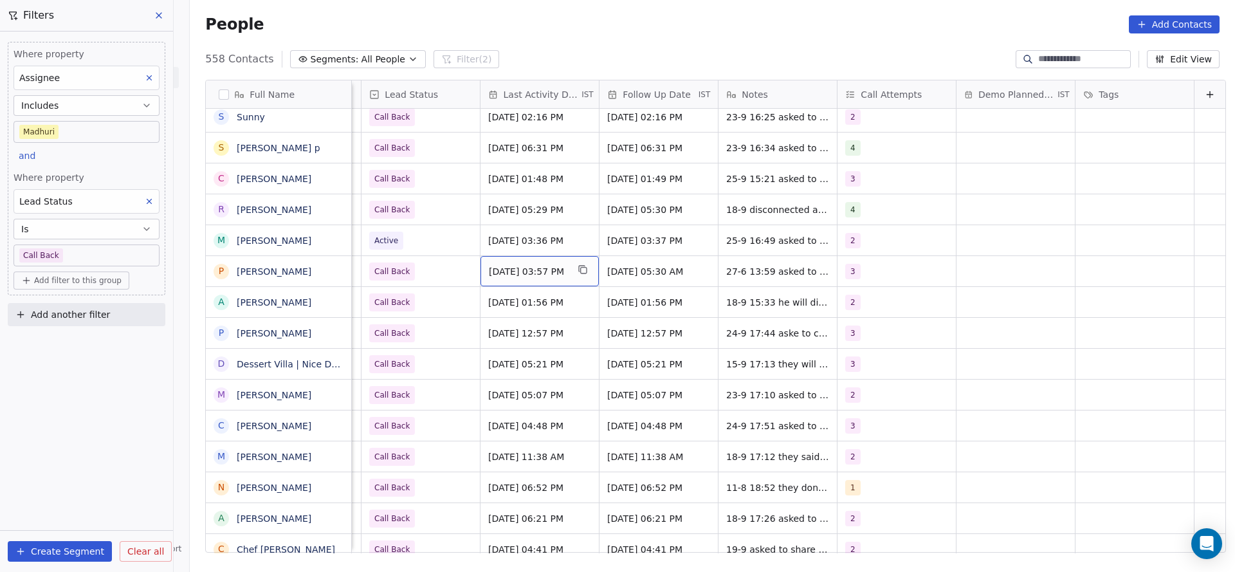
click at [506, 270] on span "Jun 27, 2025 03:57 PM" at bounding box center [528, 271] width 78 height 13
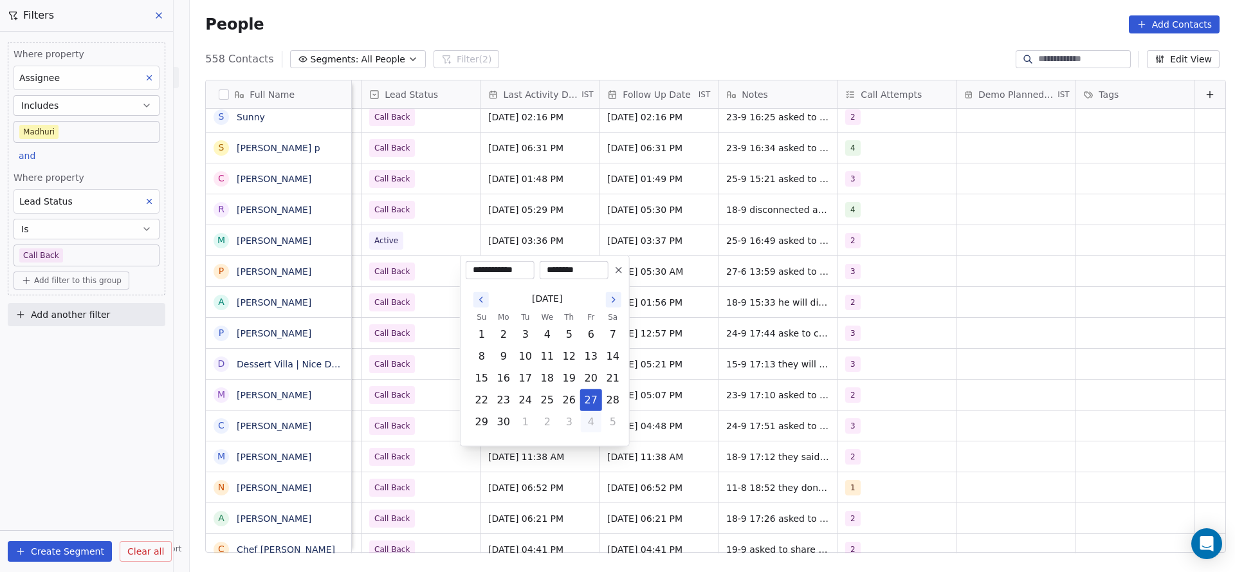
click at [586, 421] on button "4" at bounding box center [591, 422] width 21 height 21
click at [601, 425] on td "1" at bounding box center [591, 422] width 22 height 22
click at [604, 423] on button "2" at bounding box center [613, 422] width 21 height 21
click at [573, 441] on button "4" at bounding box center [569, 444] width 21 height 21
click at [571, 399] on button "25" at bounding box center [569, 400] width 21 height 21
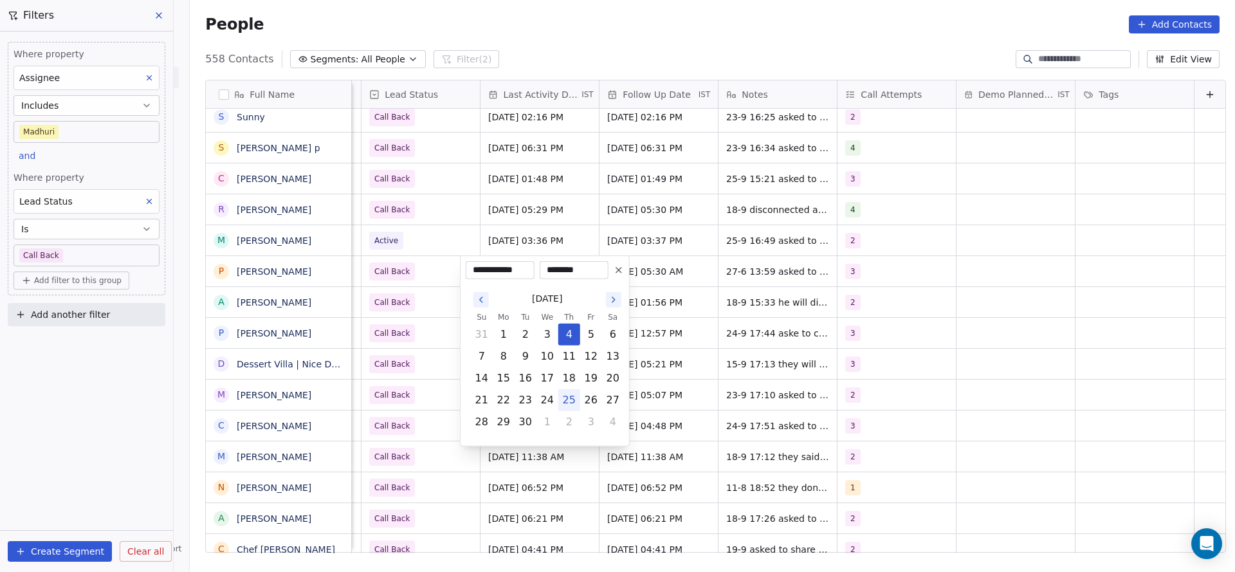
type input "**********"
click at [408, 306] on html "On2Cook India Pvt. Ltd. Contacts People Marketing Workflows Campaigns Metrics &…" at bounding box center [617, 286] width 1235 height 572
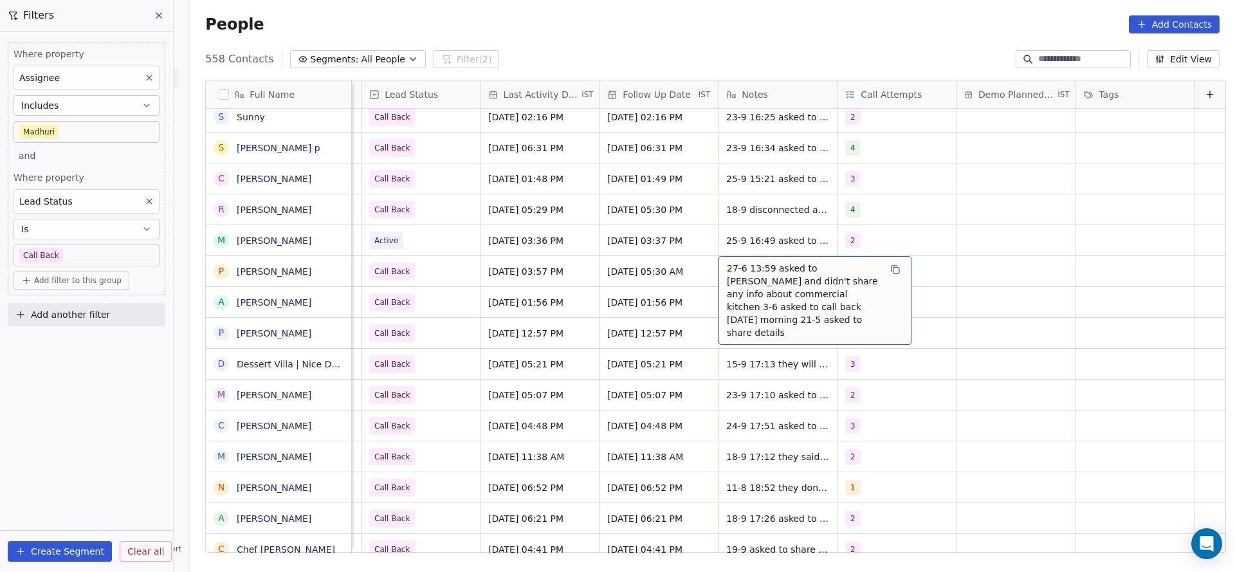
click at [760, 272] on span "27-6 13:59 asked to reshare and didn't share any info about commercial kitchen …" at bounding box center [803, 300] width 153 height 77
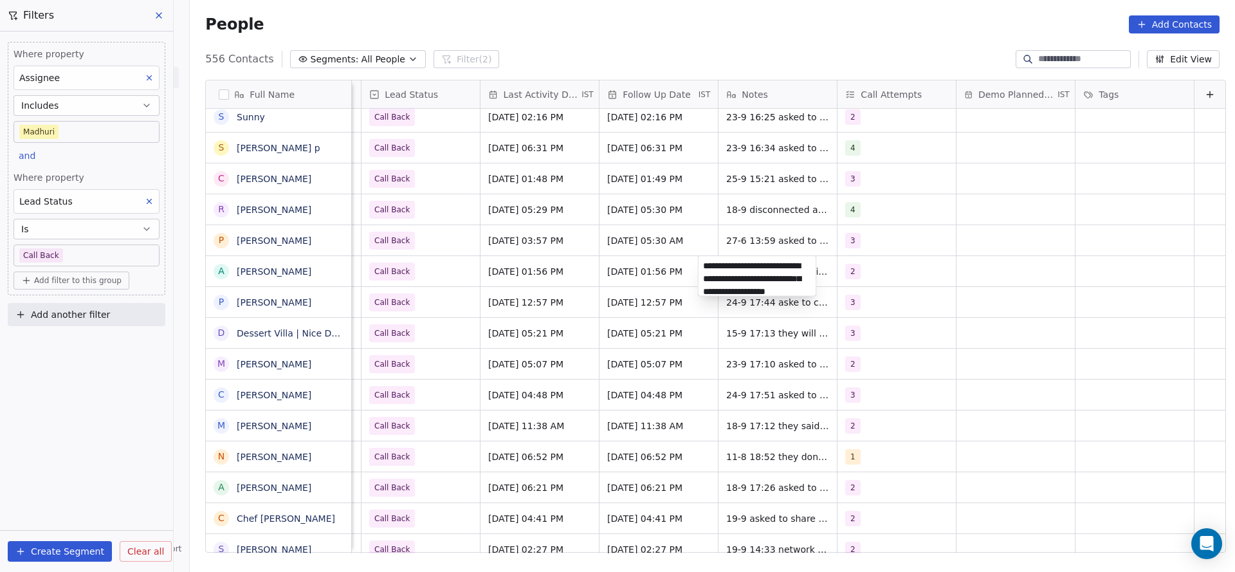
scroll to position [17, 0]
click at [706, 230] on html "On2Cook India Pvt. Ltd. Contacts People Marketing Workflows Campaigns Metrics &…" at bounding box center [617, 286] width 1235 height 572
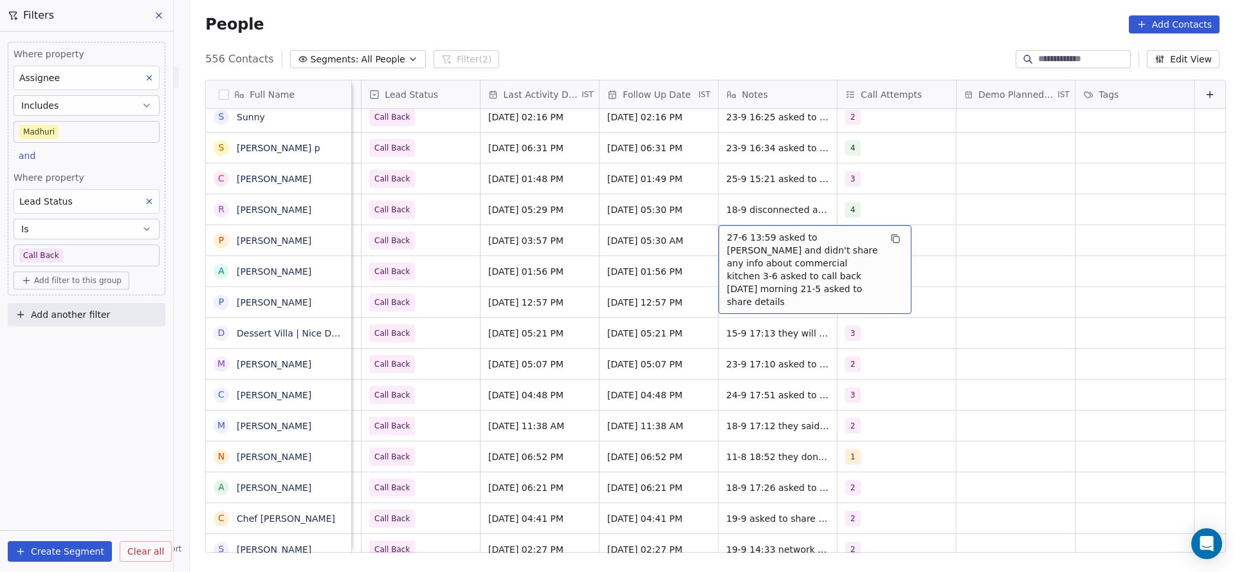
click at [727, 231] on span "27-6 13:59 asked to reshare and didn't share any info about commercial kitchen …" at bounding box center [803, 269] width 153 height 77
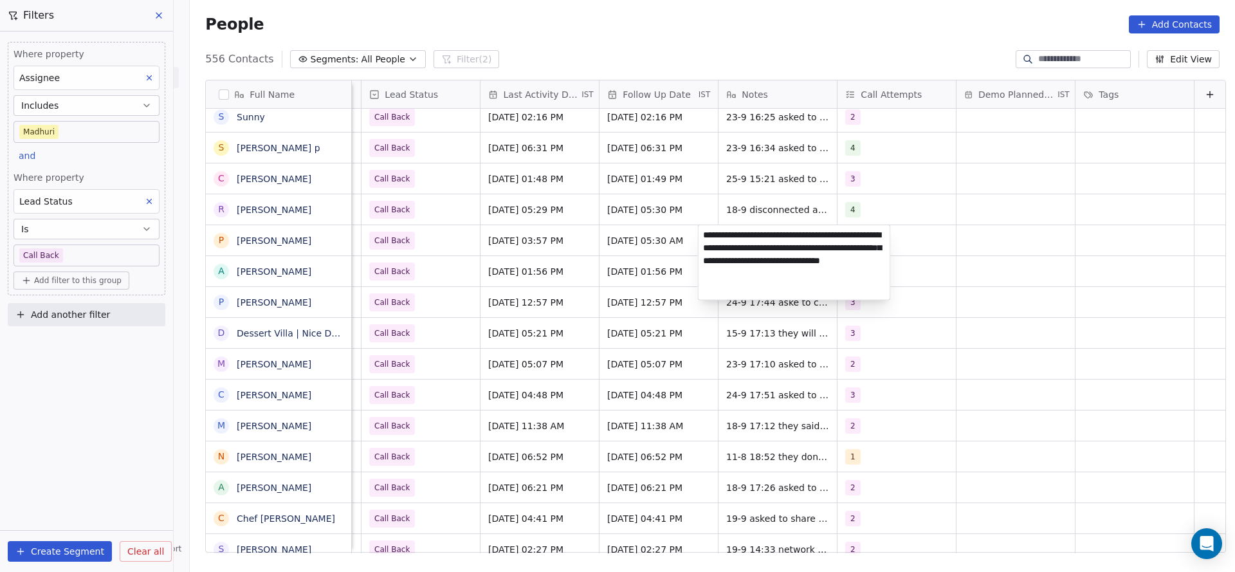
click at [706, 230] on textarea "**********" at bounding box center [795, 262] width 192 height 75
type textarea "**********"
drag, startPoint x: 579, startPoint y: 241, endPoint x: 953, endPoint y: 247, distance: 374.4
click at [581, 241] on html "On2Cook India Pvt. Ltd. Contacts People Marketing Workflows Campaigns Metrics &…" at bounding box center [617, 286] width 1235 height 572
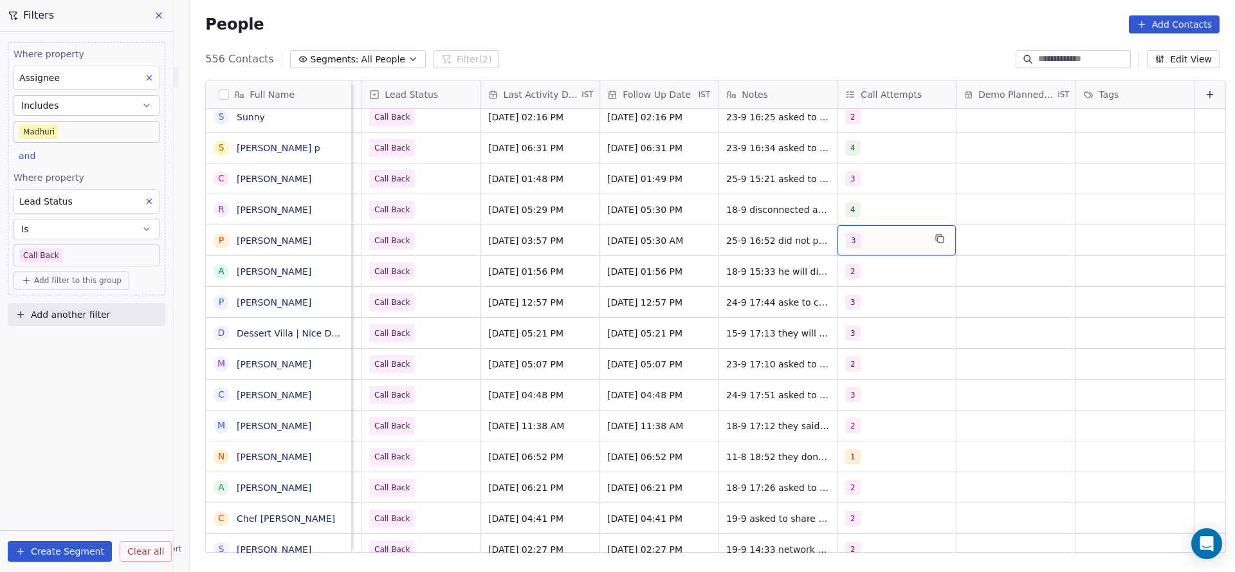
click at [870, 248] on div "3" at bounding box center [897, 240] width 118 height 30
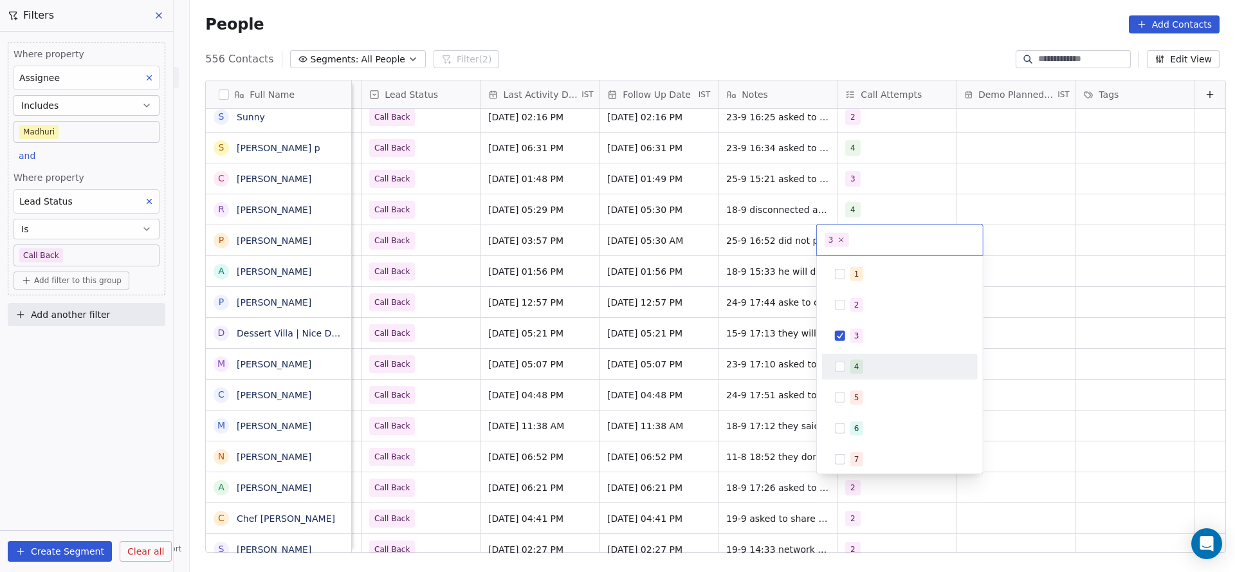
click at [839, 362] on button "Suggestions" at bounding box center [840, 367] width 10 height 10
click at [855, 340] on div "3" at bounding box center [856, 336] width 5 height 12
click at [616, 332] on html "On2Cook India Pvt. Ltd. Contacts People Marketing Workflows Campaigns Metrics &…" at bounding box center [617, 286] width 1235 height 572
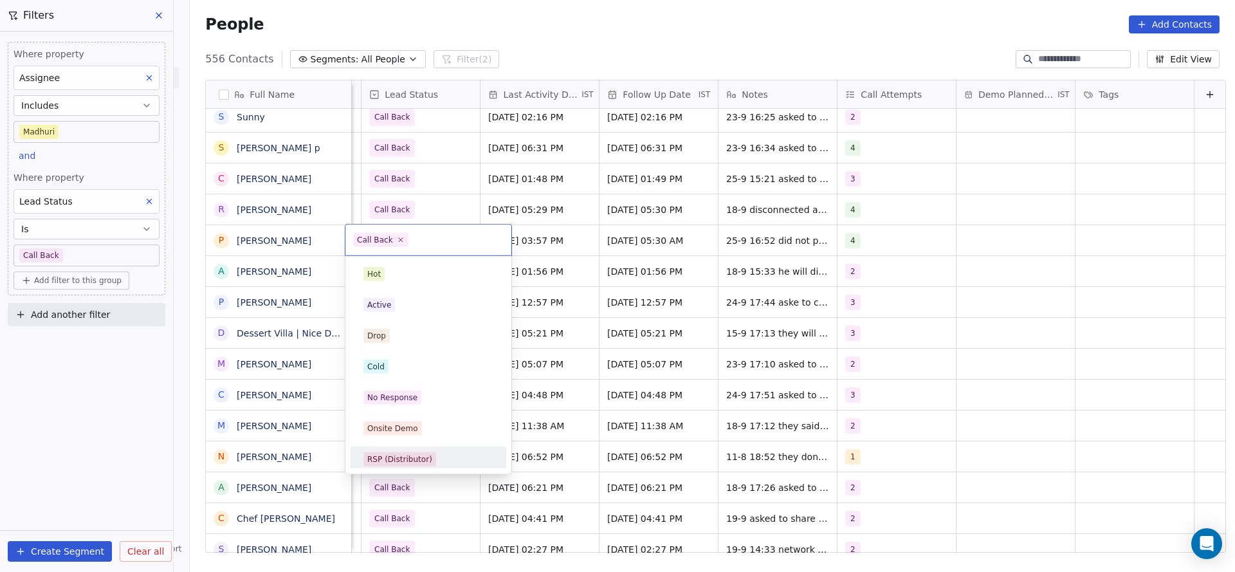
scroll to position [96, 0]
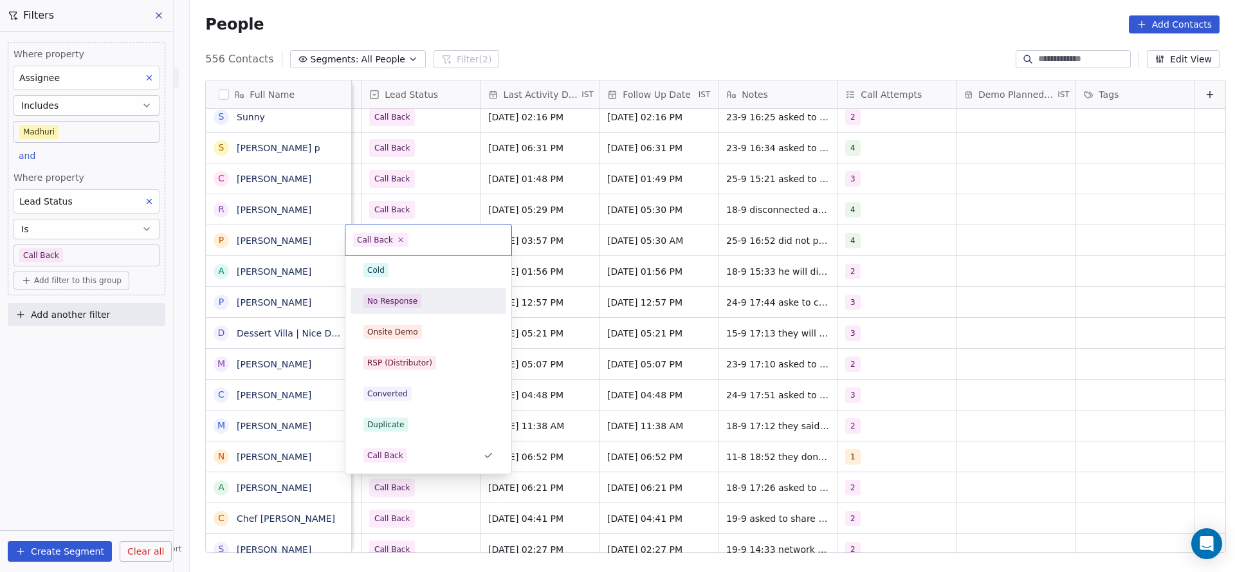
click at [419, 305] on div "No Response" at bounding box center [428, 301] width 130 height 14
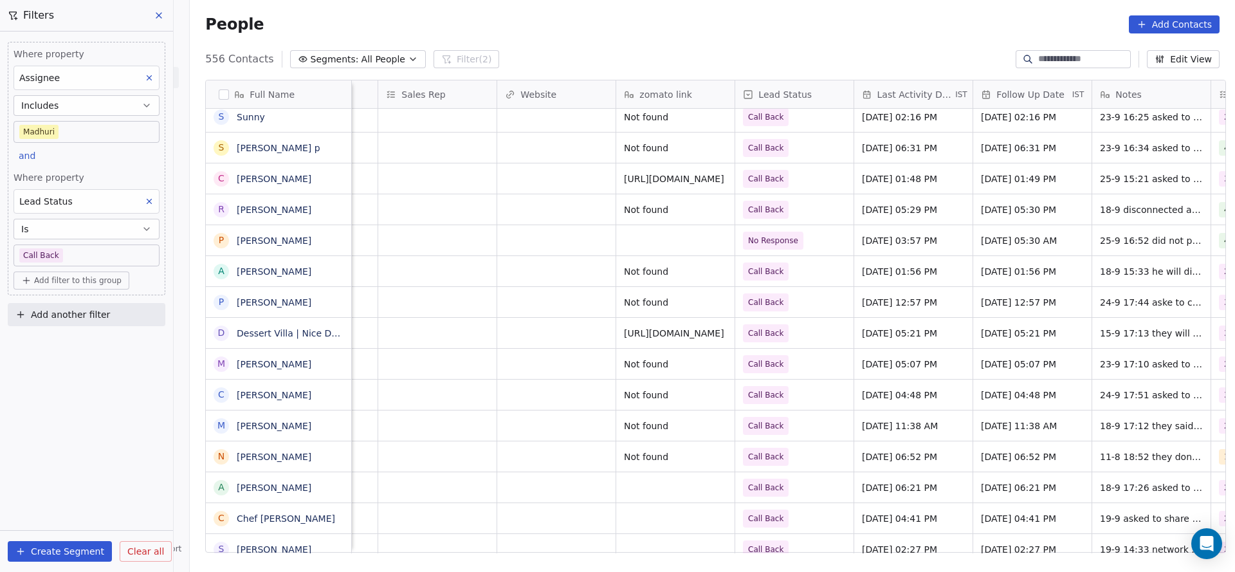
scroll to position [0, 1670]
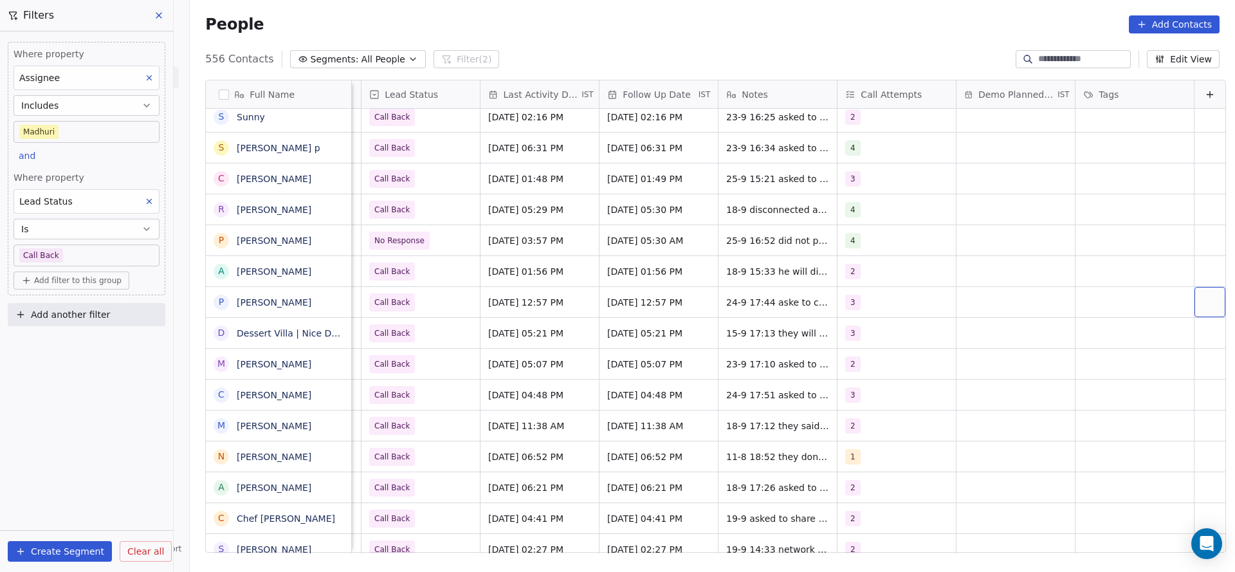
click at [535, 298] on span "Sep 24, 2025 12:57 PM" at bounding box center [528, 302] width 78 height 13
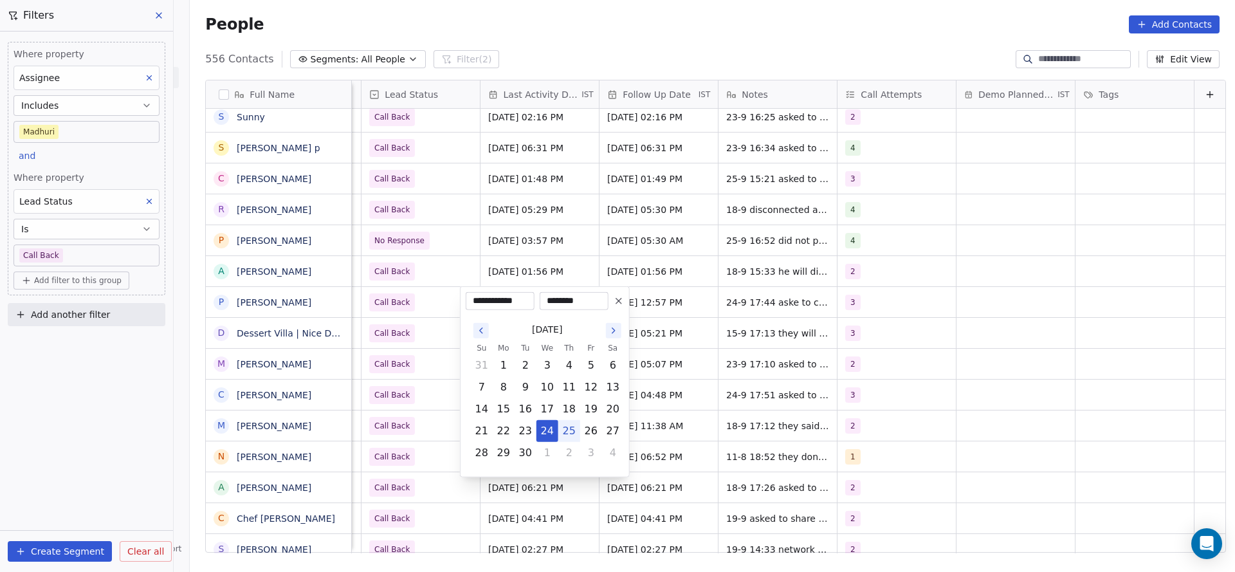
click at [569, 432] on button "25" at bounding box center [569, 431] width 21 height 21
type input "**********"
click at [372, 277] on html "On2Cook India Pvt. Ltd. Contacts People Marketing Workflows Campaigns Metrics &…" at bounding box center [617, 286] width 1235 height 572
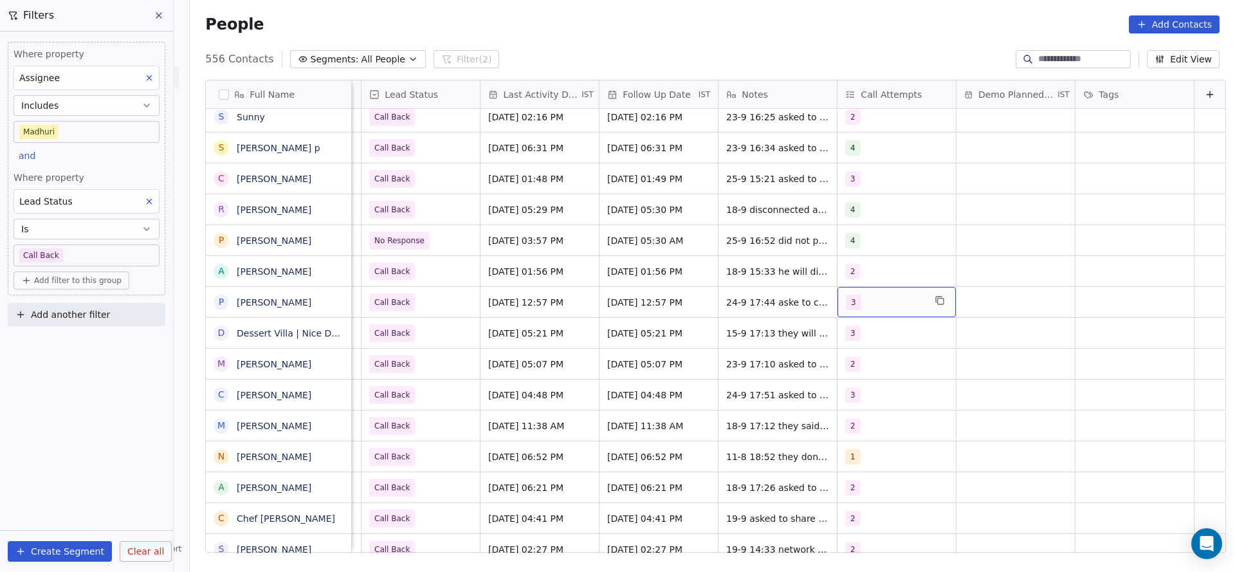
click at [846, 299] on span "3" at bounding box center [853, 302] width 15 height 15
click at [839, 425] on button "Suggestions" at bounding box center [840, 428] width 10 height 10
drag, startPoint x: 846, startPoint y: 393, endPoint x: 763, endPoint y: 311, distance: 116.9
click at [836, 393] on div "3" at bounding box center [899, 397] width 145 height 21
click at [700, 392] on html "On2Cook India Pvt. Ltd. Contacts People Marketing Workflows Campaigns Metrics &…" at bounding box center [617, 286] width 1235 height 572
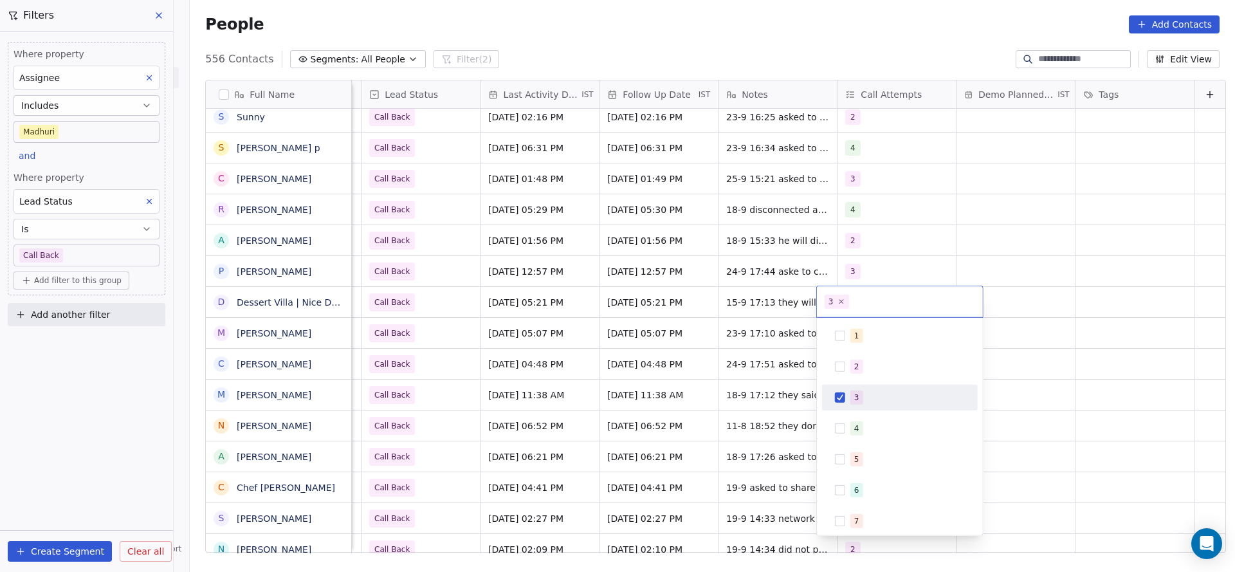
click at [763, 311] on html "On2Cook India Pvt. Ltd. Contacts People Marketing Workflows Campaigns Metrics &…" at bounding box center [617, 286] width 1235 height 572
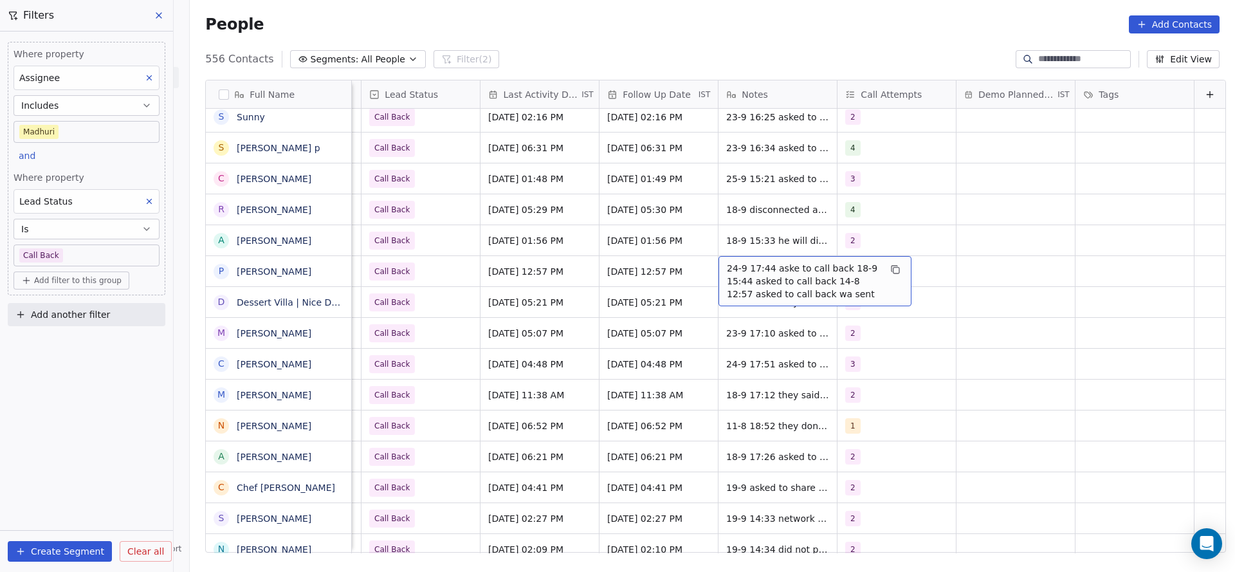
click at [737, 257] on div "24-9 17:44 aske to call back 18-9 15:44 asked to call back 14-8 12:57 asked to …" at bounding box center [815, 281] width 193 height 50
click at [702, 261] on textarea "**********" at bounding box center [795, 280] width 192 height 48
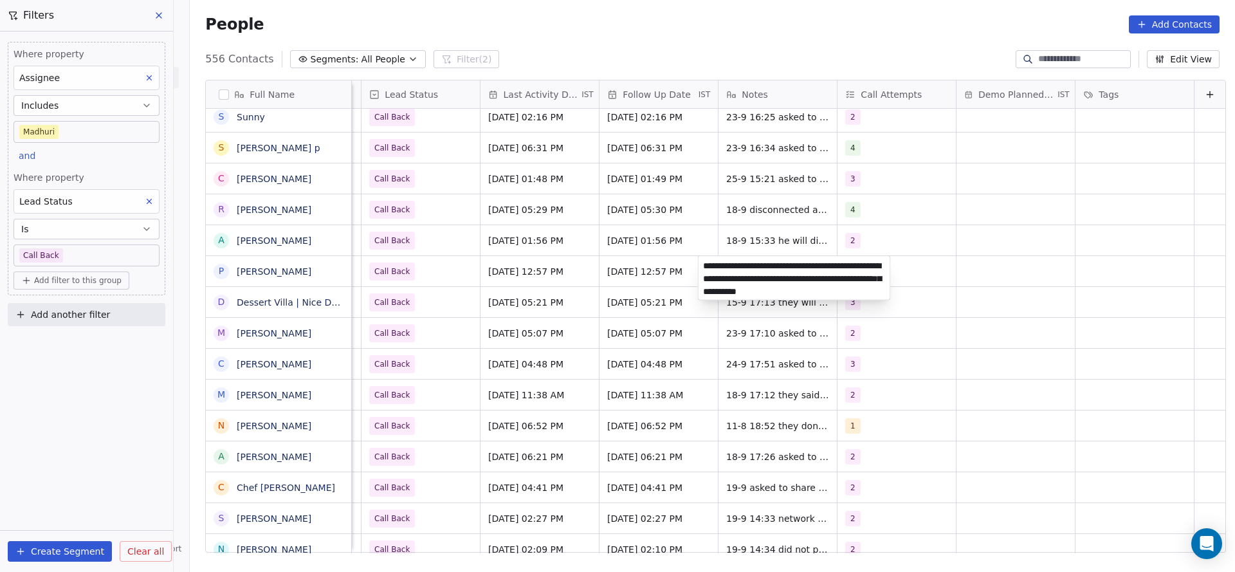
type textarea "**********"
click at [454, 291] on html "On2Cook India Pvt. Ltd. Contacts People Marketing Workflows Campaigns Metrics &…" at bounding box center [617, 286] width 1235 height 572
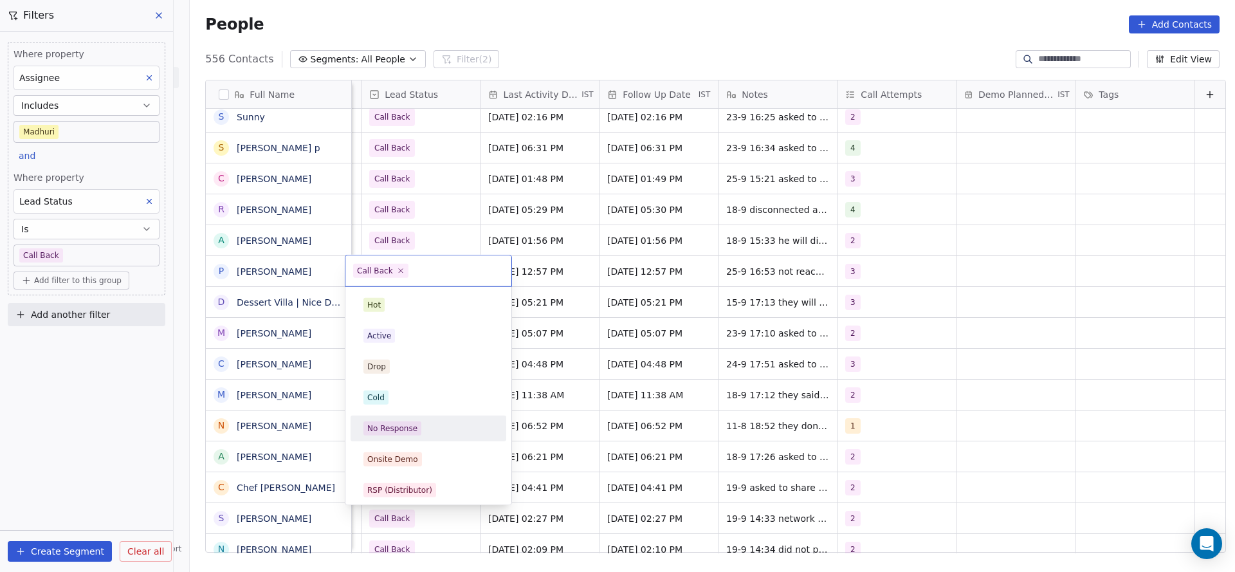
scroll to position [96, 0]
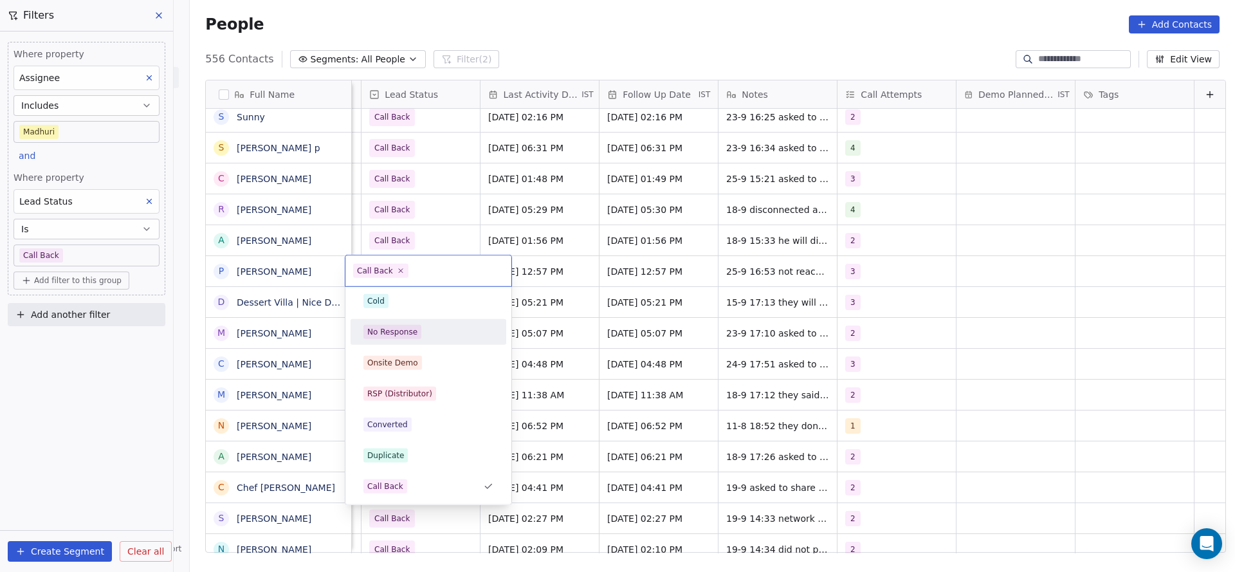
click at [412, 328] on div "No Response" at bounding box center [392, 332] width 50 height 12
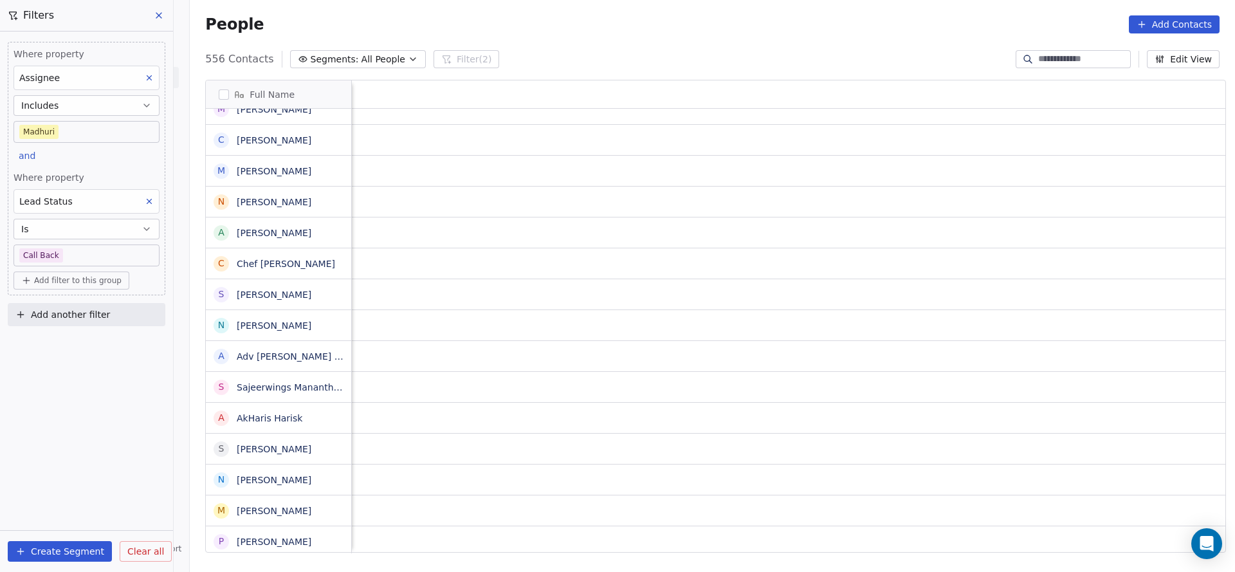
scroll to position [0, 1670]
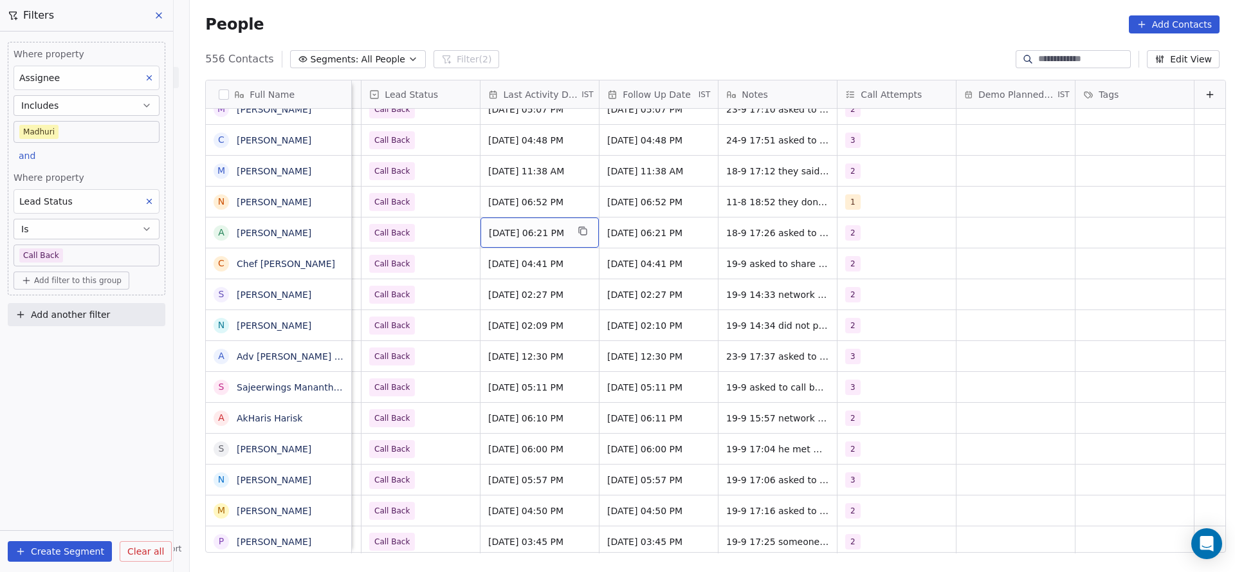
click at [527, 240] on div "Sep 18, 2025 06:21 PM" at bounding box center [540, 232] width 118 height 30
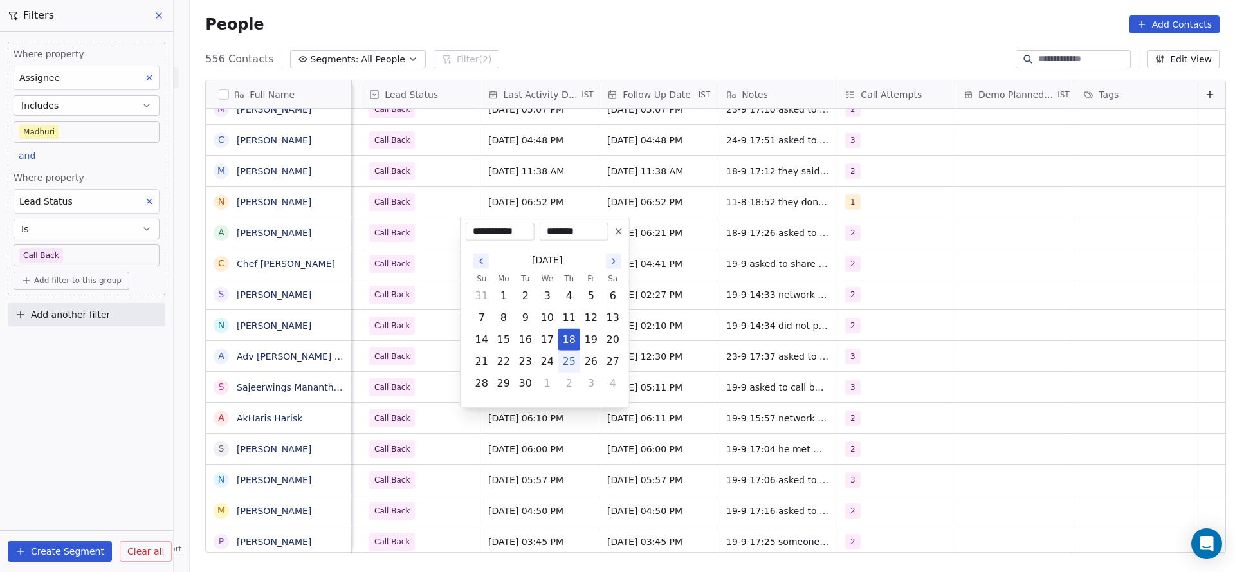
click at [567, 359] on button "25" at bounding box center [569, 361] width 21 height 21
type input "**********"
click at [363, 237] on html "On2Cook India Pvt. Ltd. Contacts People Marketing Workflows Campaigns Metrics &…" at bounding box center [617, 286] width 1235 height 572
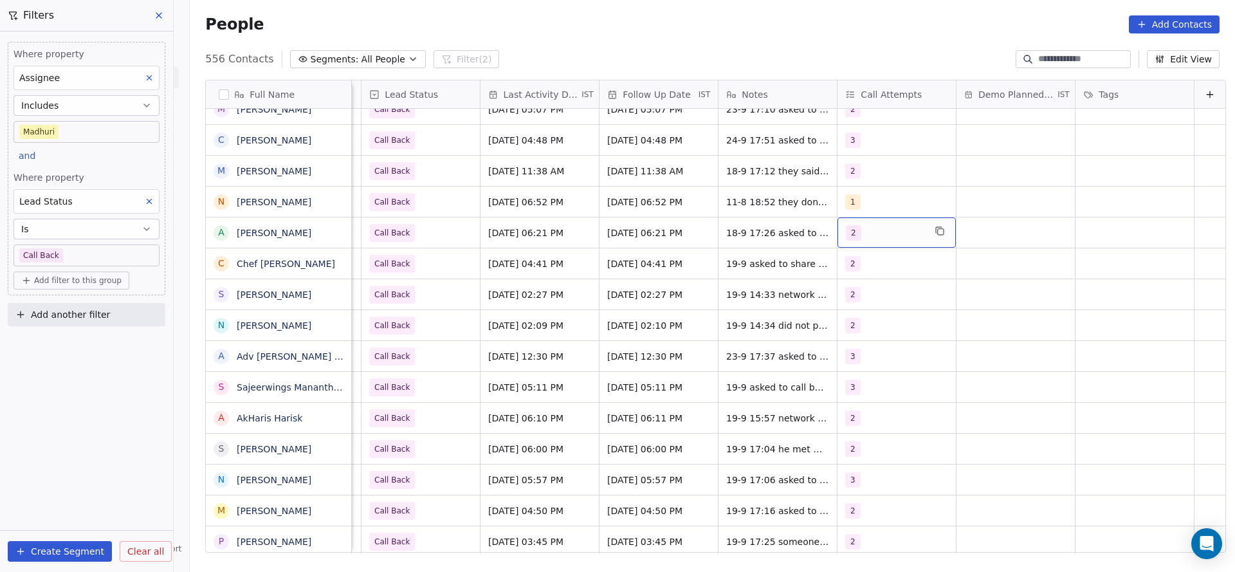
click at [846, 225] on div "2" at bounding box center [885, 232] width 78 height 15
click at [865, 324] on div "3" at bounding box center [907, 328] width 114 height 14
drag, startPoint x: 867, startPoint y: 313, endPoint x: 776, endPoint y: 322, distance: 91.8
click at [859, 299] on div "2" at bounding box center [907, 297] width 114 height 14
click at [705, 327] on html "On2Cook India Pvt. Ltd. Contacts People Marketing Workflows Campaigns Metrics &…" at bounding box center [617, 286] width 1235 height 572
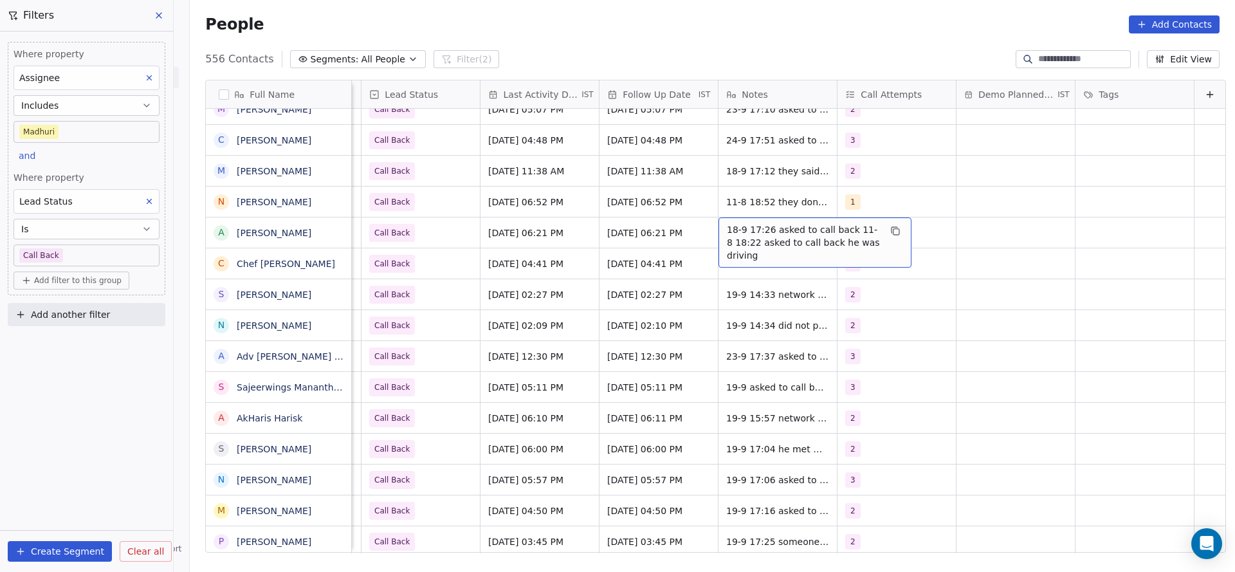
click at [739, 239] on span "18-9 17:26 asked to call back 11-8 18:22 asked to call back he was driving" at bounding box center [803, 242] width 153 height 39
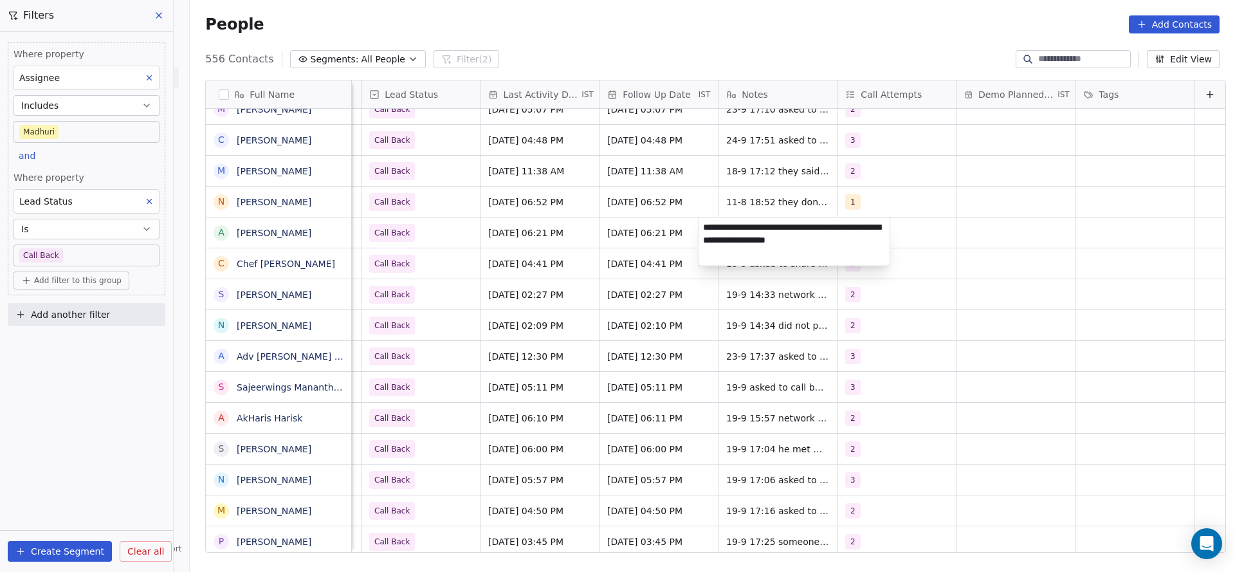
click at [700, 224] on textarea "**********" at bounding box center [795, 241] width 192 height 48
type textarea "**********"
click at [588, 264] on html "On2Cook India Pvt. Ltd. Contacts People Marketing Workflows Campaigns Metrics &…" at bounding box center [617, 286] width 1235 height 572
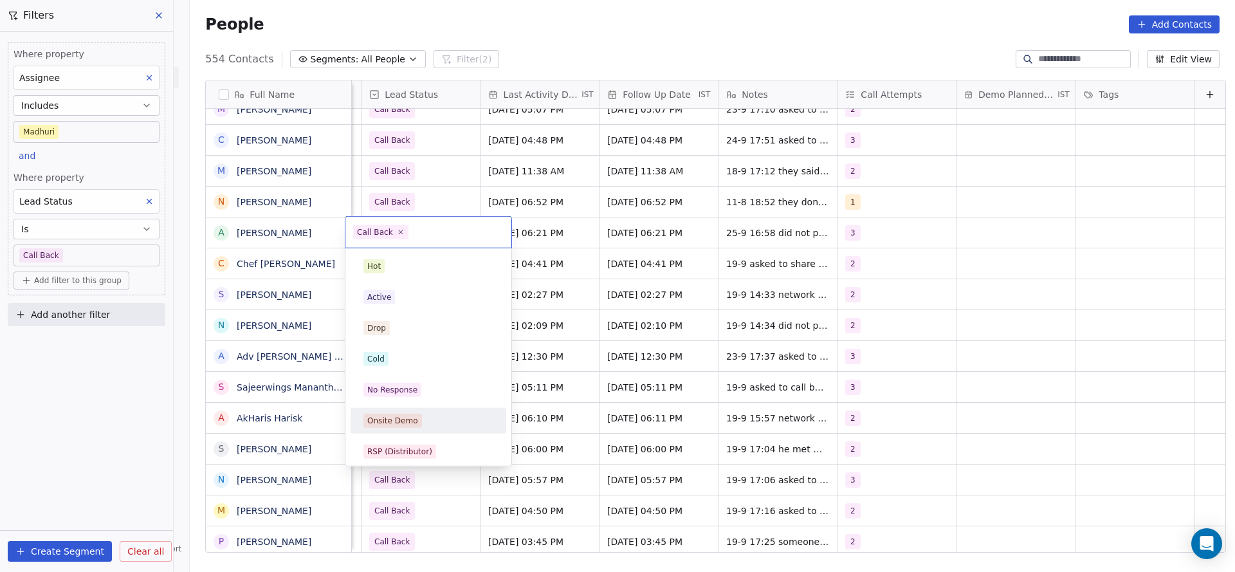
scroll to position [96, 0]
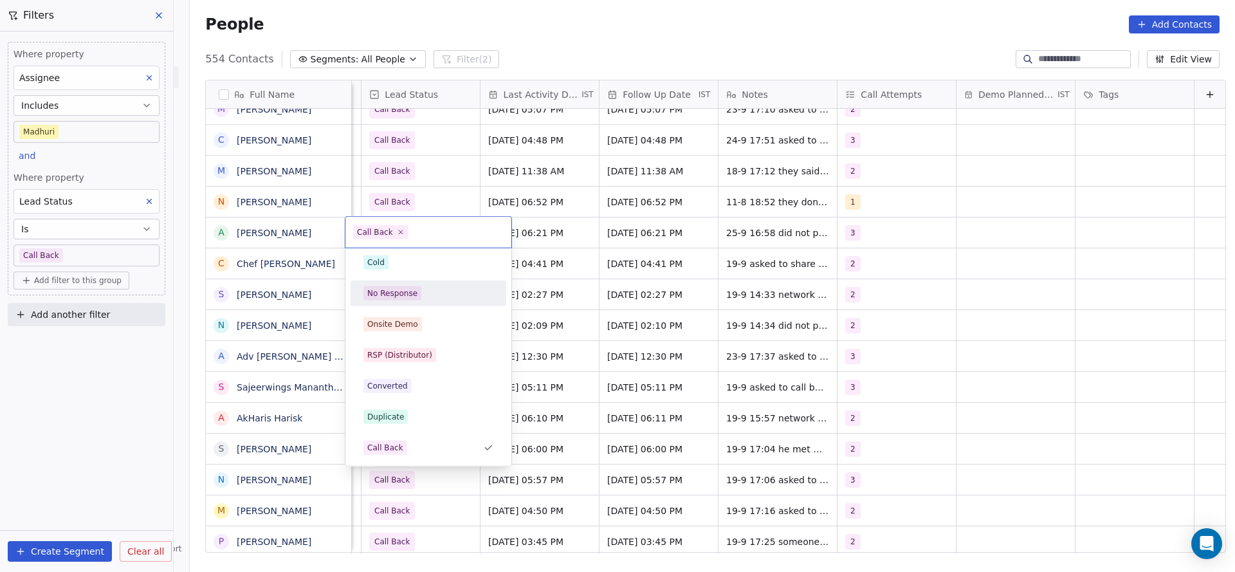
click at [410, 295] on div "No Response" at bounding box center [392, 294] width 50 height 12
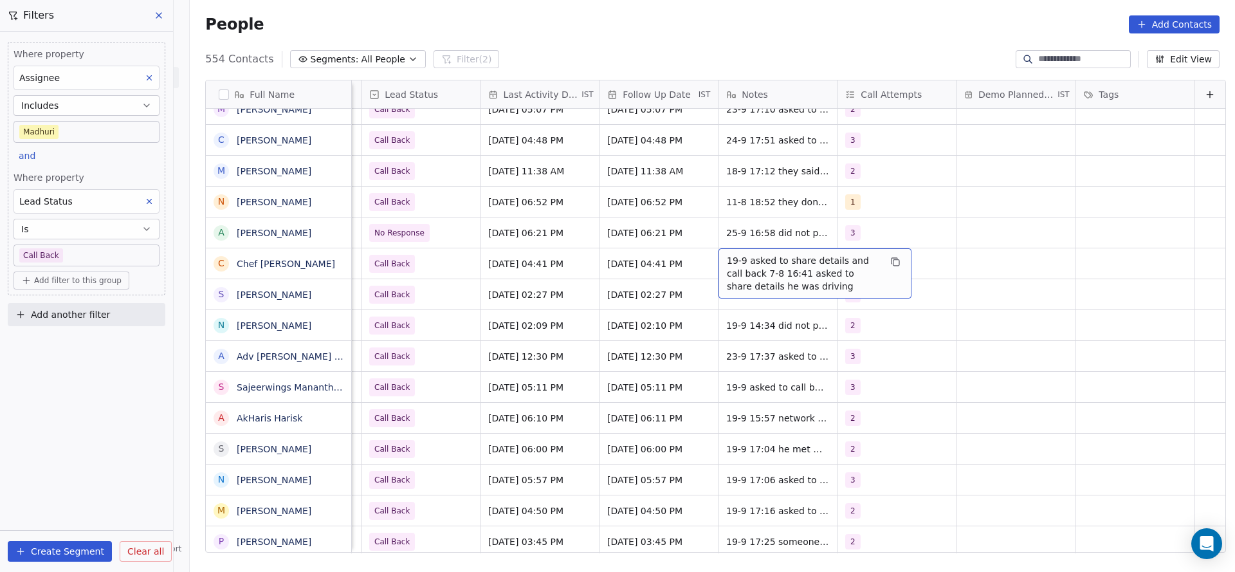
click at [749, 264] on span "19-9 asked to share details and call back 7-8 16:41 asked to share details he w…" at bounding box center [803, 273] width 153 height 39
click at [704, 264] on textarea "**********" at bounding box center [799, 272] width 192 height 48
click at [652, 264] on html "On2Cook India Pvt. Ltd. Contacts People Marketing Workflows Campaigns Metrics &…" at bounding box center [617, 286] width 1235 height 572
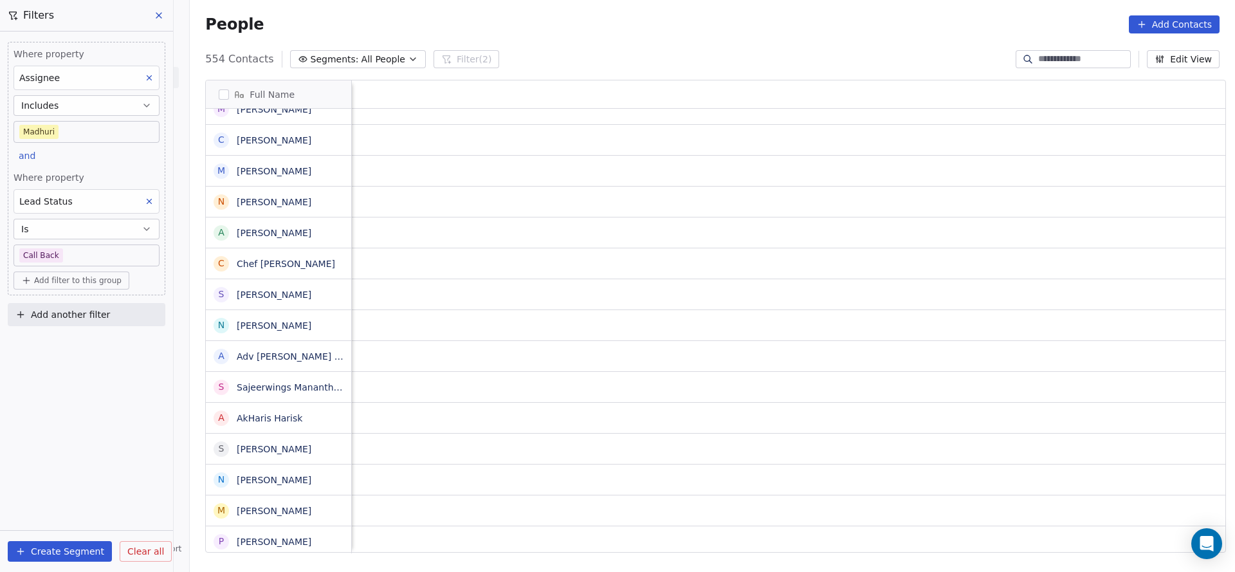
scroll to position [0, 1670]
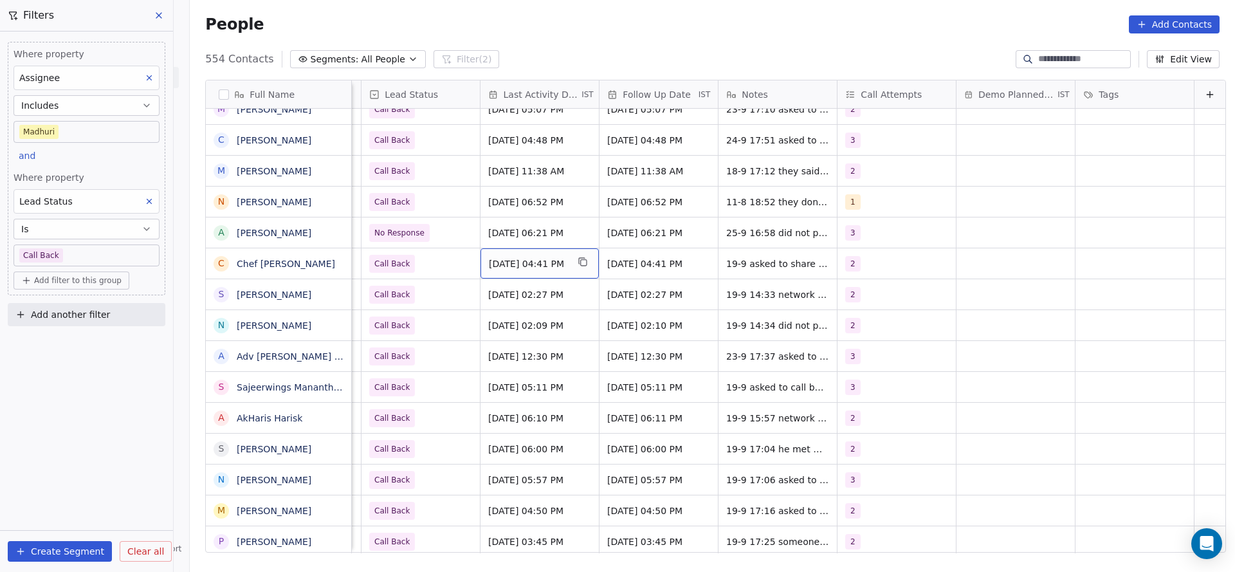
click at [489, 265] on span "Sep 19, 2025 04:41 PM" at bounding box center [528, 263] width 78 height 13
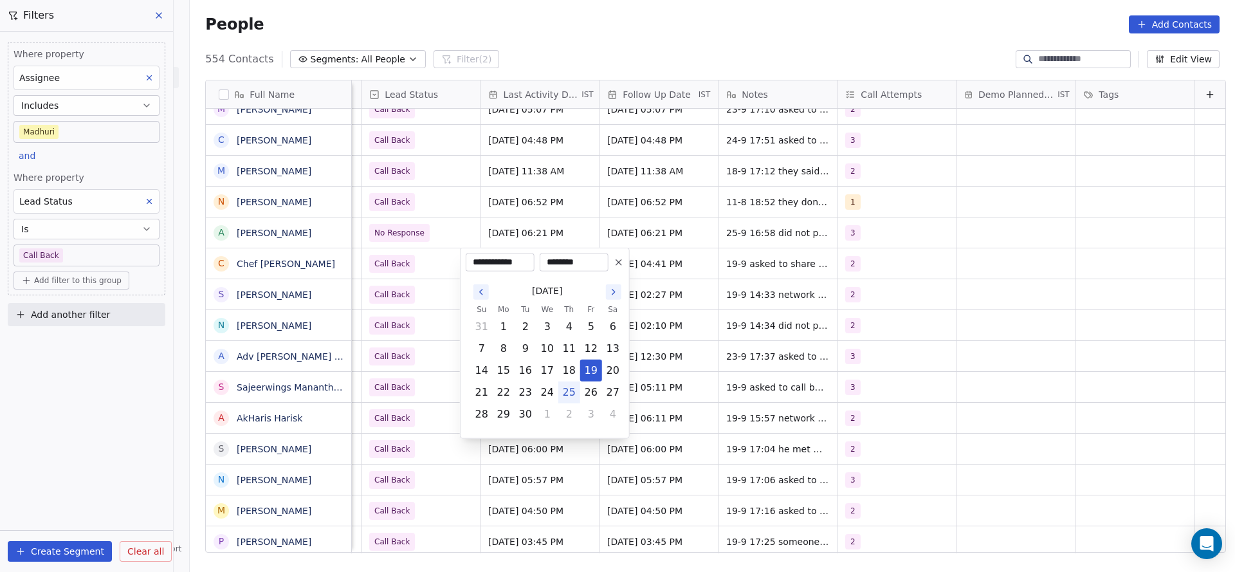
click at [571, 388] on button "25" at bounding box center [569, 392] width 21 height 21
type input "**********"
click at [428, 277] on html "On2Cook India Pvt. Ltd. Contacts People Marketing Workflows Campaigns Metrics &…" at bounding box center [617, 286] width 1235 height 572
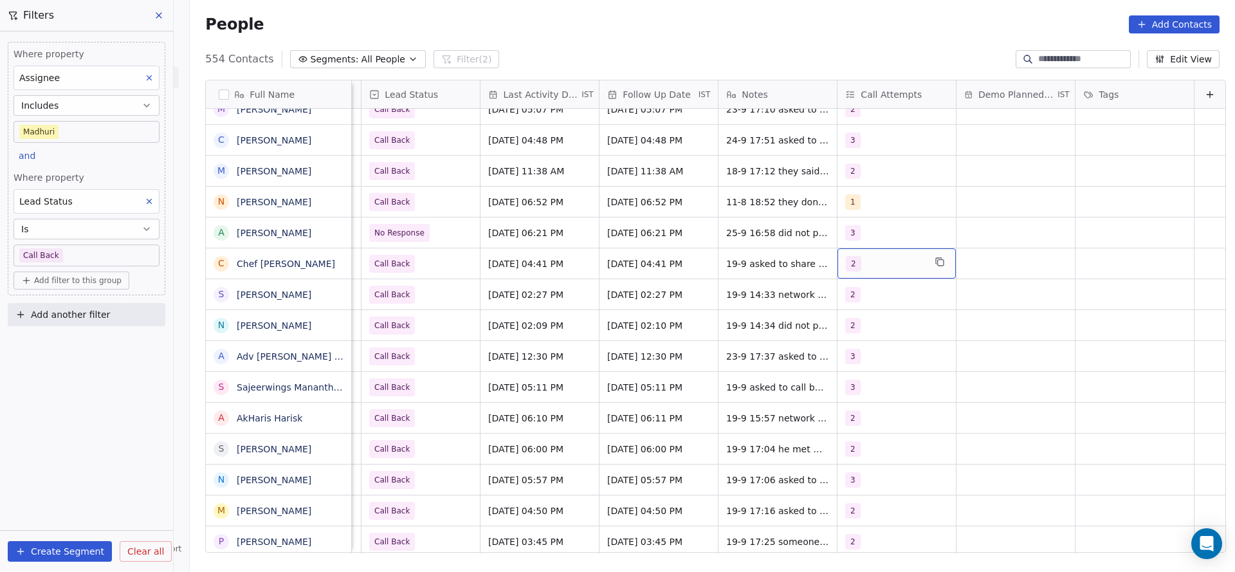
click at [858, 260] on div "2" at bounding box center [885, 263] width 78 height 15
click at [848, 354] on div "3" at bounding box center [899, 359] width 145 height 21
click at [843, 328] on button "Suggestions" at bounding box center [840, 328] width 10 height 10
click at [766, 329] on html "On2Cook India Pvt. Ltd. Contacts People Marketing Workflows Campaigns Metrics &…" at bounding box center [617, 286] width 1235 height 572
click at [762, 264] on span "19-9 asked to share details and call back 7-8 16:41 asked to share details he w…" at bounding box center [803, 273] width 153 height 39
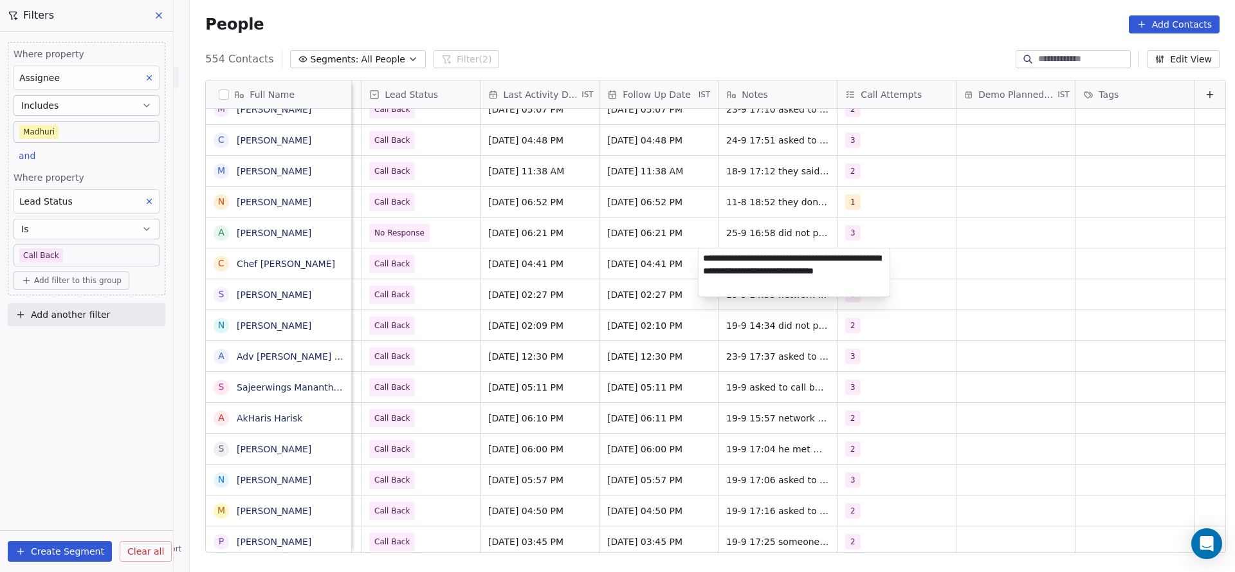
click at [699, 261] on textarea "**********" at bounding box center [795, 272] width 192 height 48
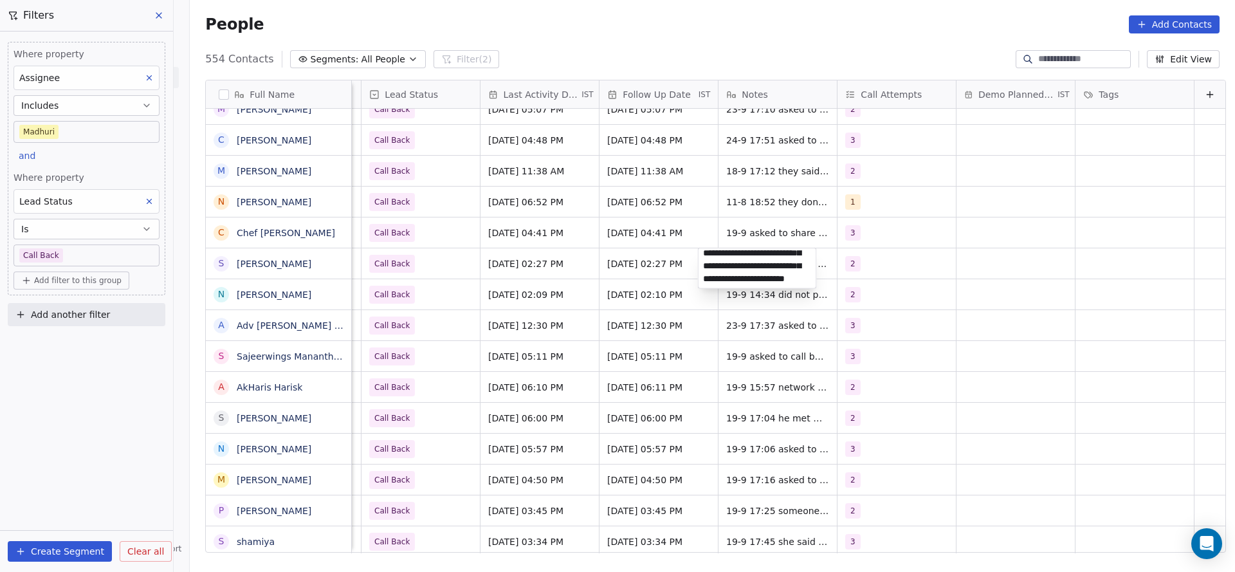
scroll to position [1, 0]
type textarea "**********"
click at [655, 230] on html "On2Cook India Pvt. Ltd. Contacts People Marketing Workflows Campaigns Metrics &…" at bounding box center [617, 286] width 1235 height 572
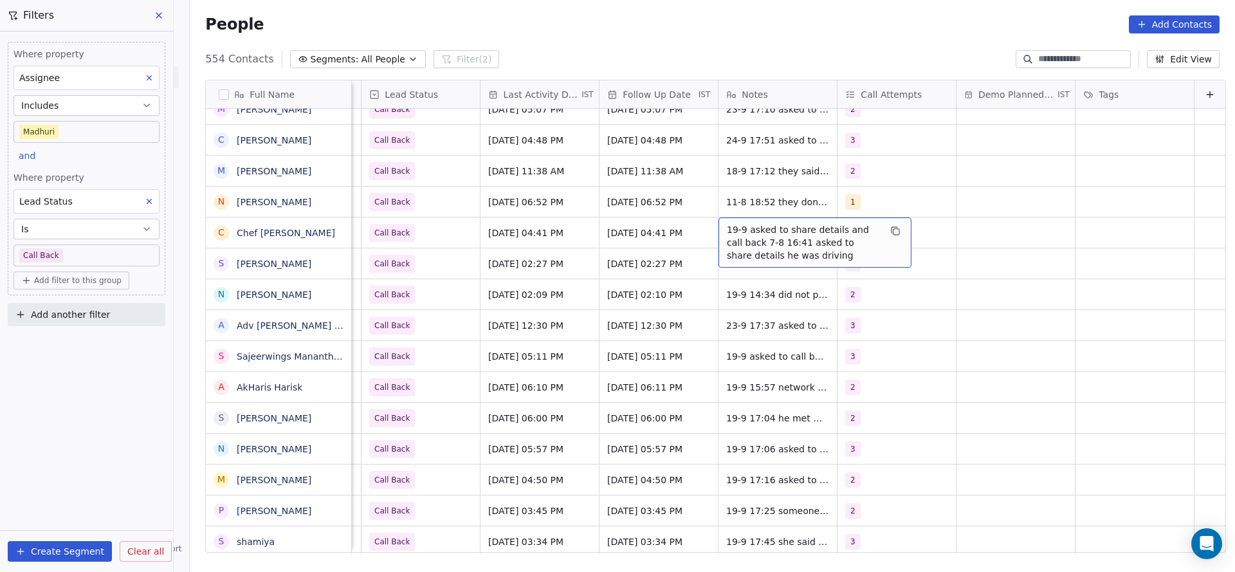
click at [719, 222] on div "19-9 asked to share details and call back 7-8 16:41 asked to share details he w…" at bounding box center [815, 242] width 193 height 50
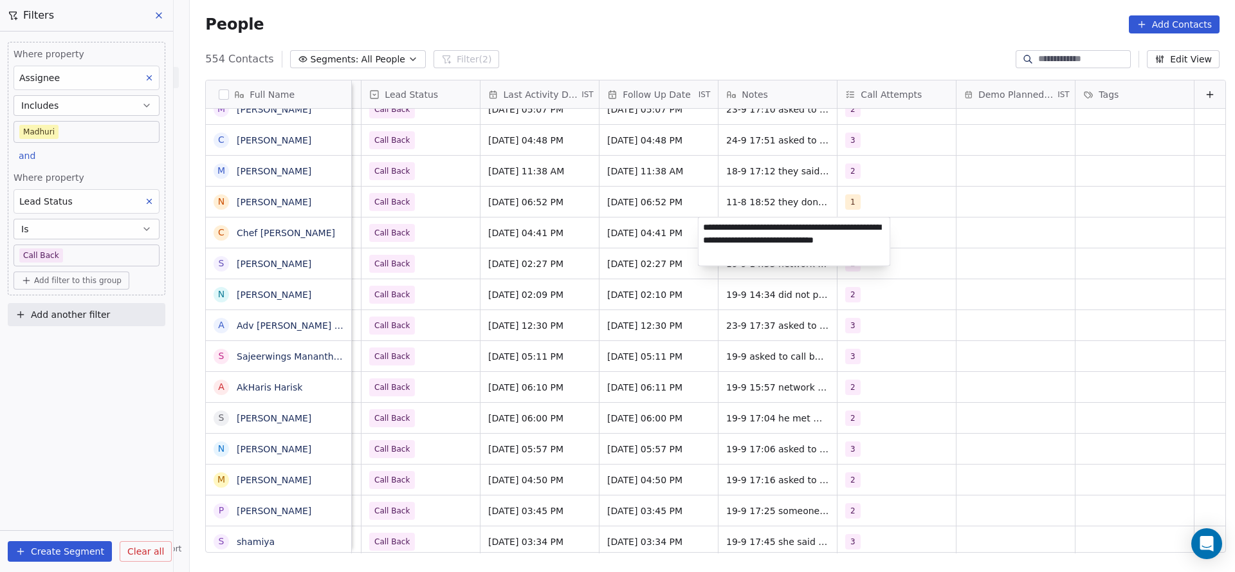
click at [702, 224] on textarea "**********" at bounding box center [795, 241] width 192 height 48
type textarea "**********"
click at [600, 258] on html "On2Cook India Pvt. Ltd. Contacts People Marketing Workflows Campaigns Metrics &…" at bounding box center [617, 286] width 1235 height 572
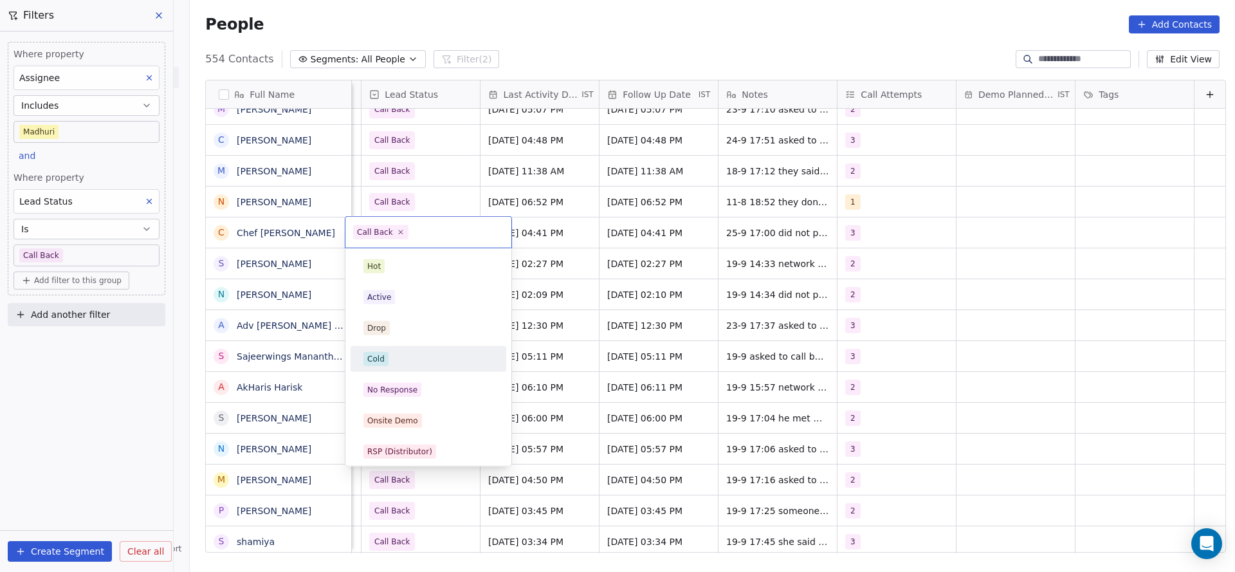
scroll to position [96, 0]
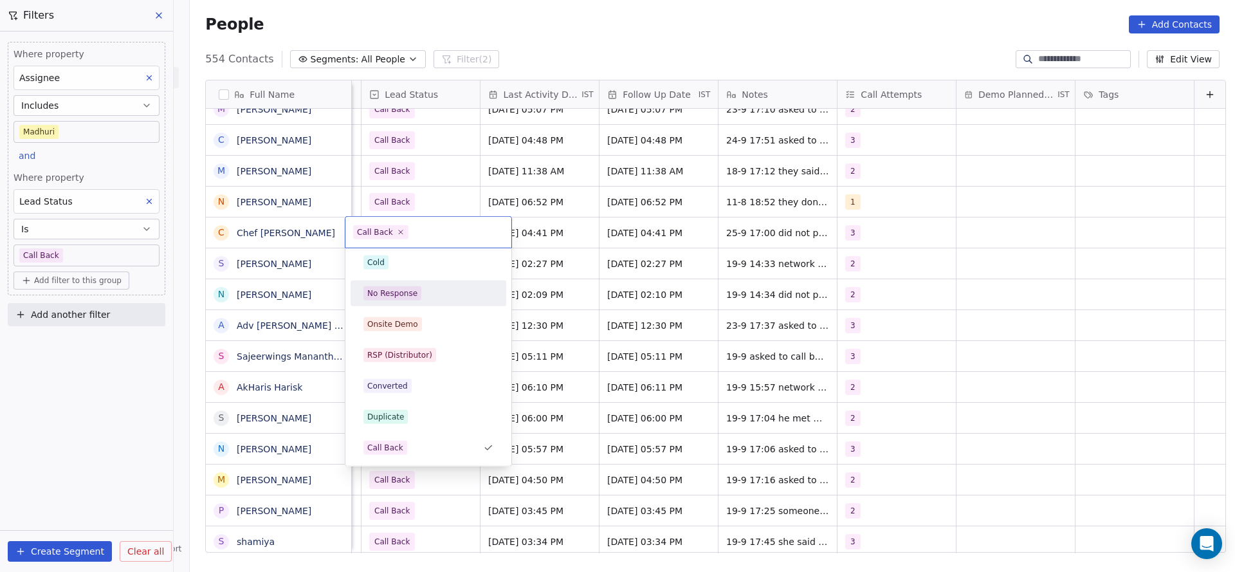
click at [399, 300] on div "No Response" at bounding box center [428, 293] width 145 height 21
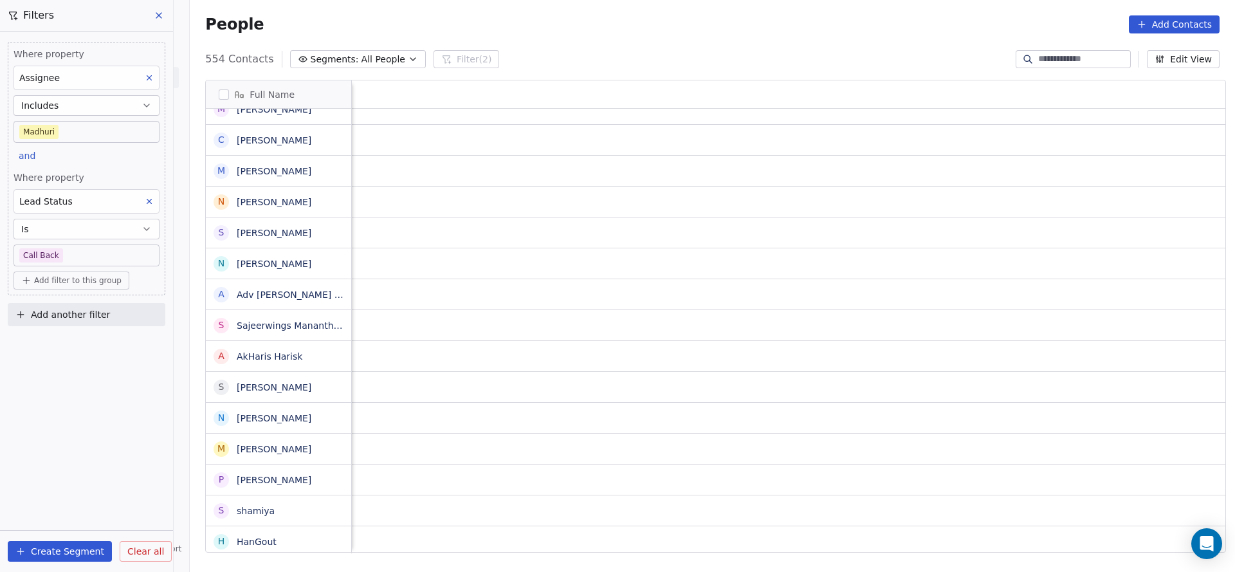
scroll to position [0, 1670]
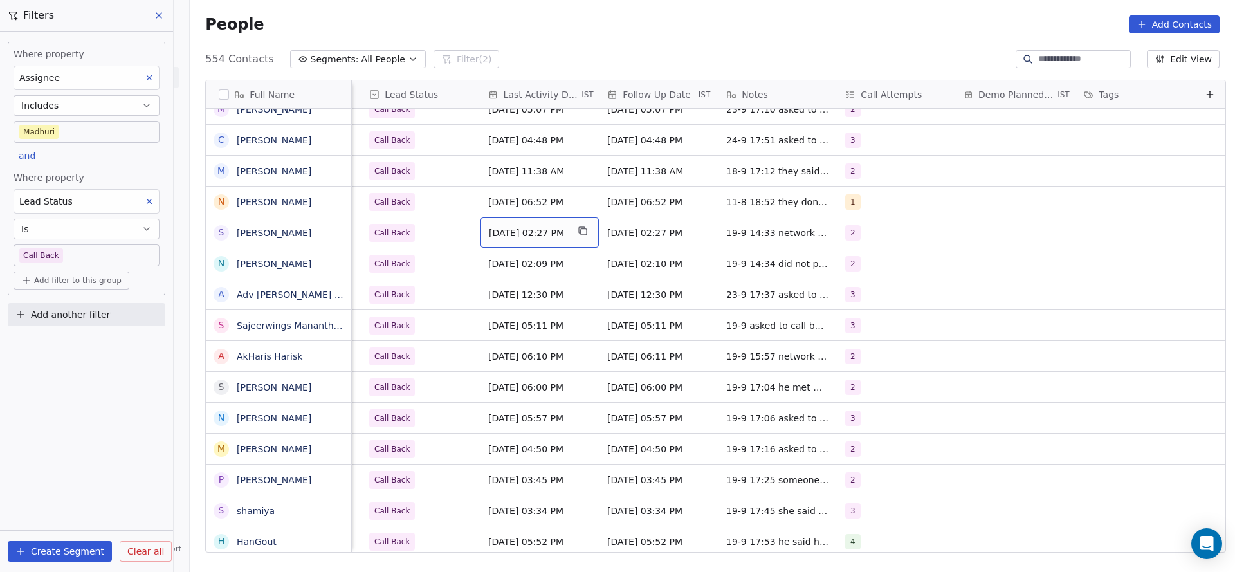
click at [504, 235] on span "Sep 19, 2025 02:27 PM" at bounding box center [528, 232] width 78 height 13
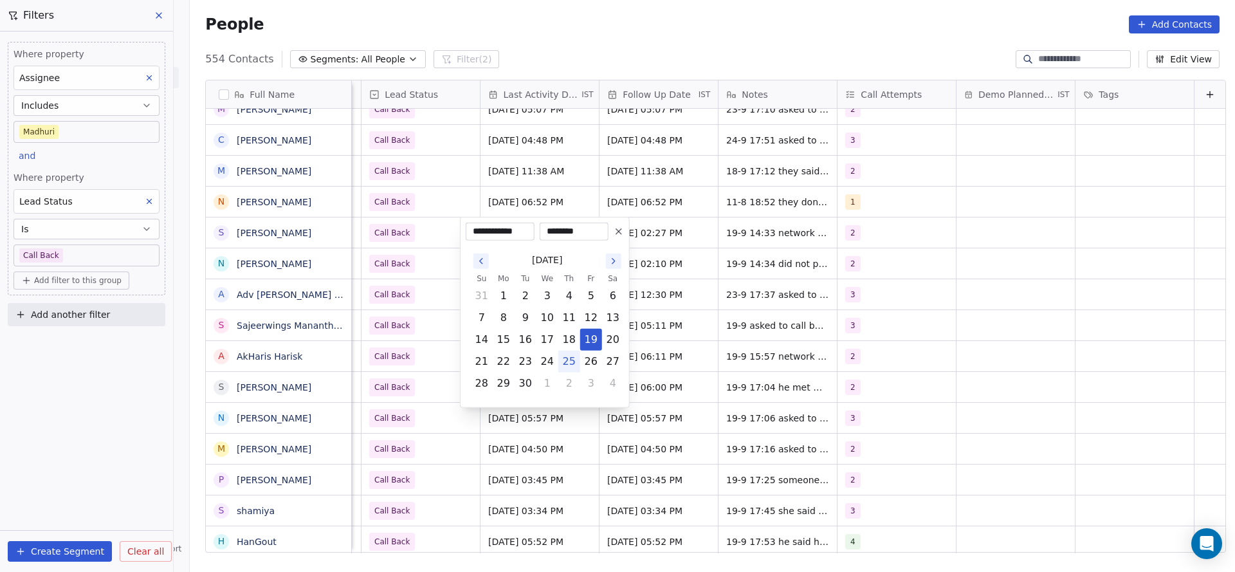
click at [565, 362] on button "25" at bounding box center [569, 361] width 21 height 21
type input "**********"
click at [431, 293] on html "On2Cook India Pvt. Ltd. Contacts People Marketing Workflows Campaigns Metrics &…" at bounding box center [617, 286] width 1235 height 572
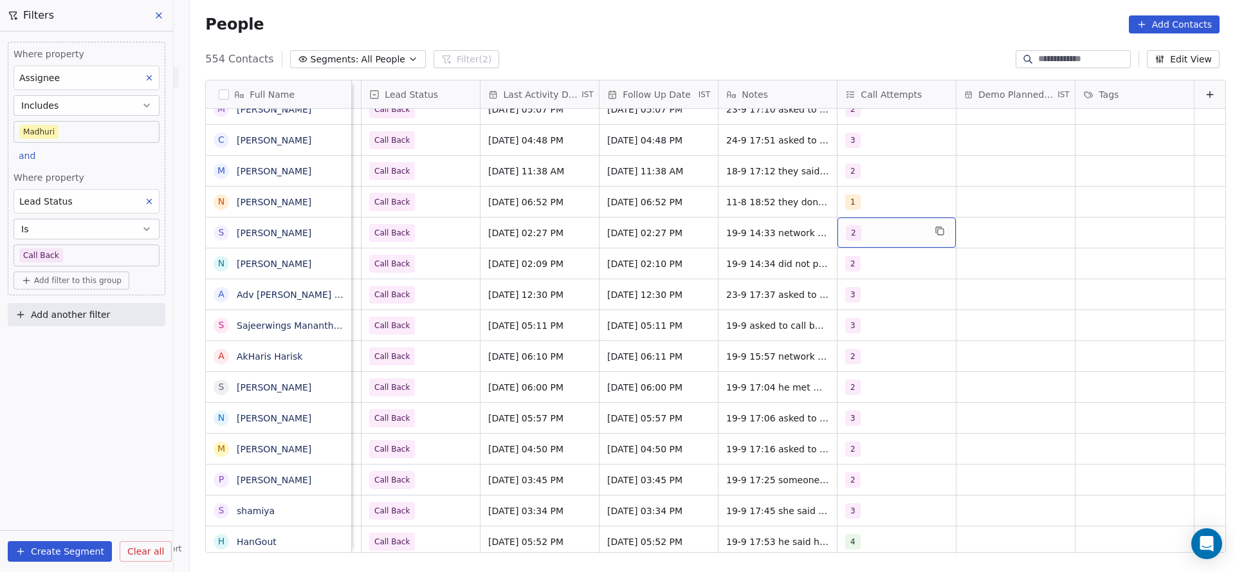
click at [884, 233] on div "2" at bounding box center [885, 232] width 78 height 15
click at [857, 301] on div "2" at bounding box center [856, 297] width 5 height 12
click at [843, 328] on button "Suggestions" at bounding box center [840, 328] width 10 height 10
click at [709, 274] on html "On2Cook India Pvt. Ltd. Contacts People Marketing Workflows Campaigns Metrics &…" at bounding box center [617, 286] width 1235 height 572
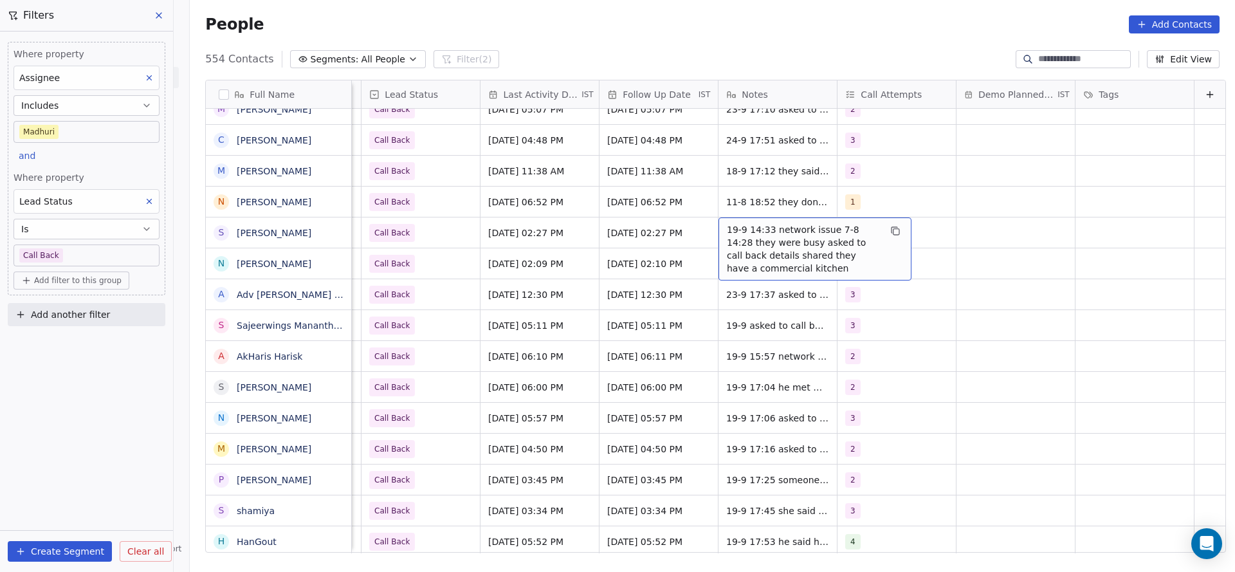
click at [753, 230] on span "19-9 14:33 network issue 7-8 14:28 they were busy asked to call back details sh…" at bounding box center [803, 248] width 153 height 51
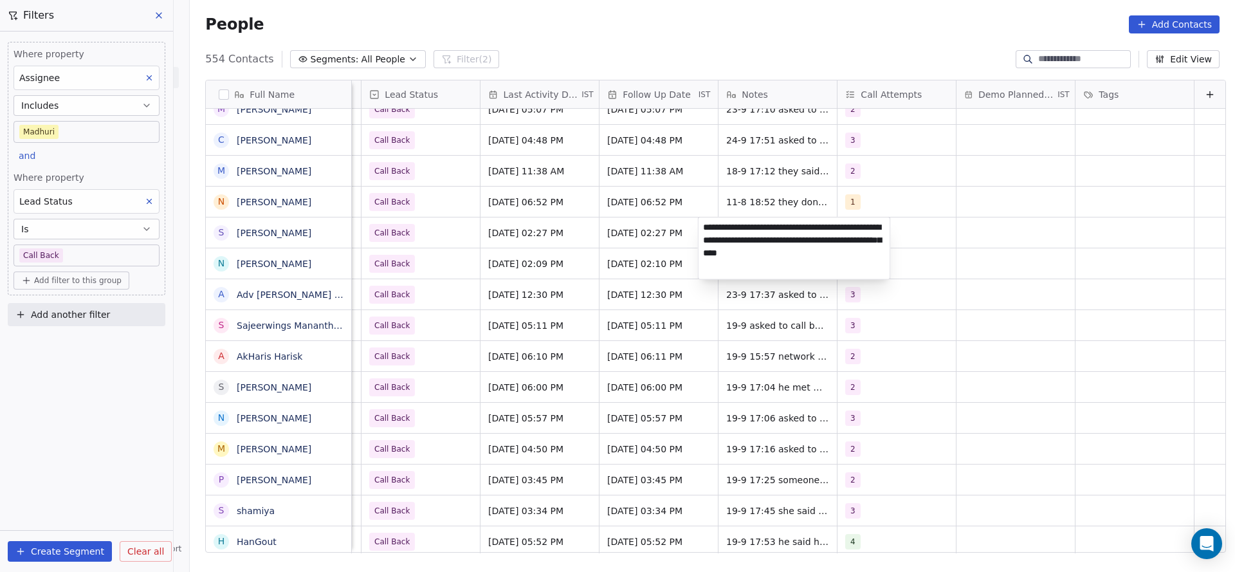
click at [708, 230] on textarea "**********" at bounding box center [795, 248] width 192 height 62
type textarea "**********"
click at [490, 320] on html "On2Cook India Pvt. Ltd. Contacts People Marketing Workflows Campaigns Metrics &…" at bounding box center [617, 286] width 1235 height 572
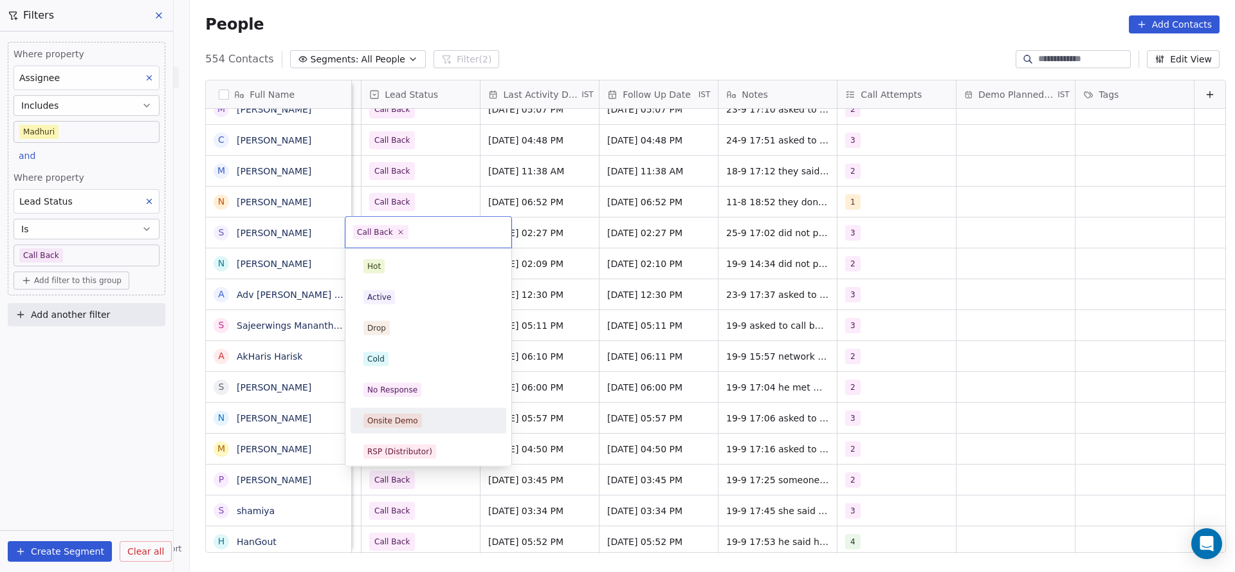
scroll to position [96, 0]
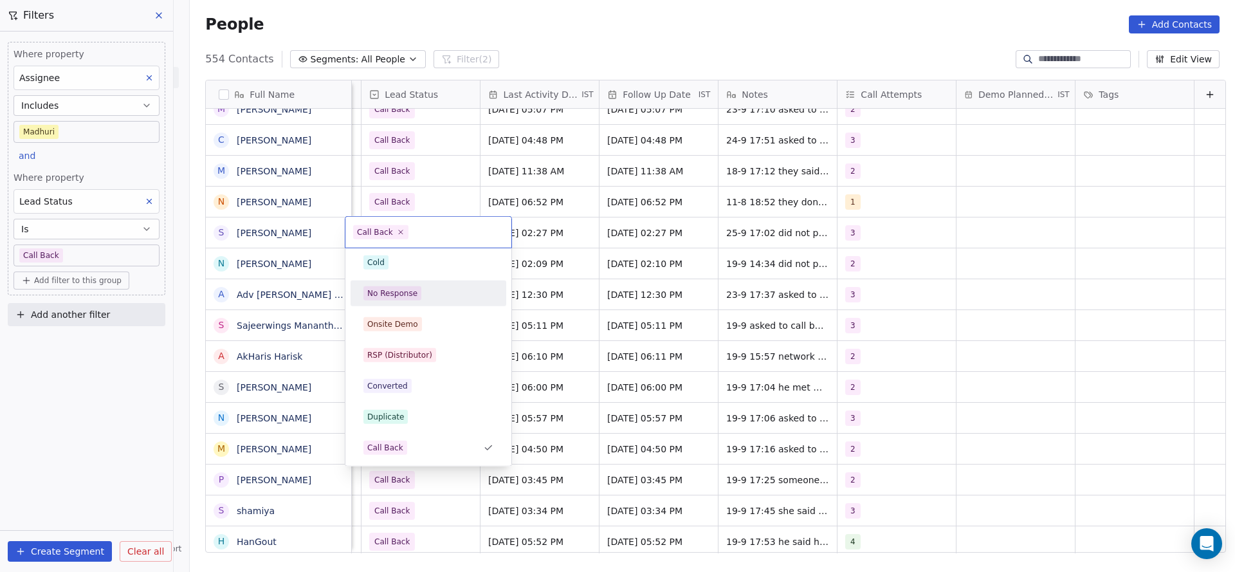
click at [421, 284] on div "No Response" at bounding box center [428, 293] width 145 height 21
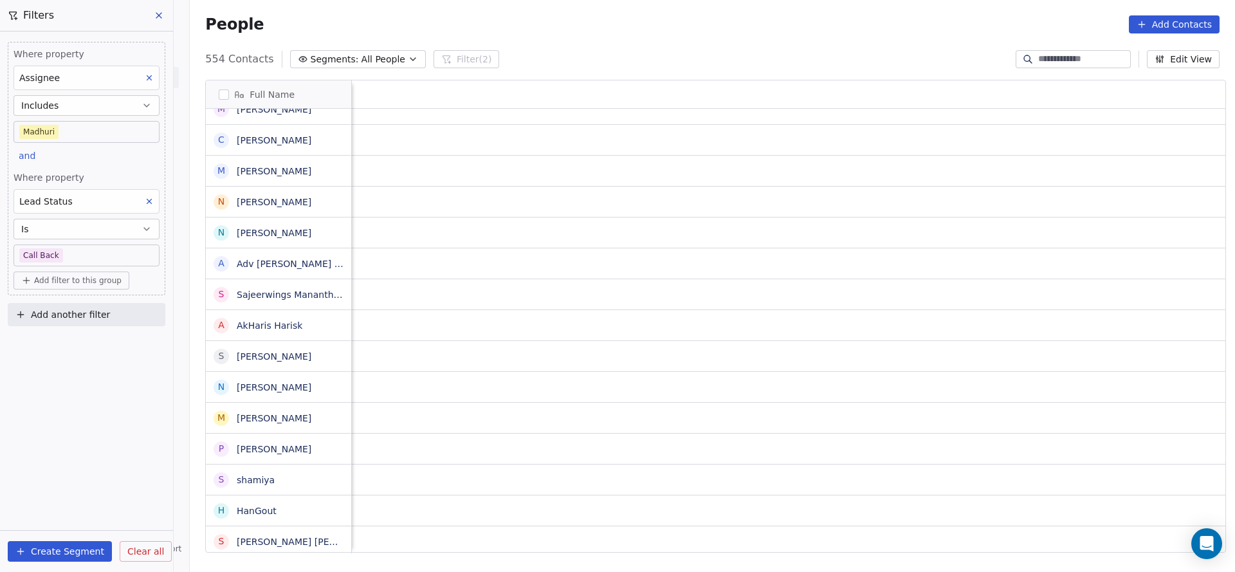
scroll to position [0, 1476]
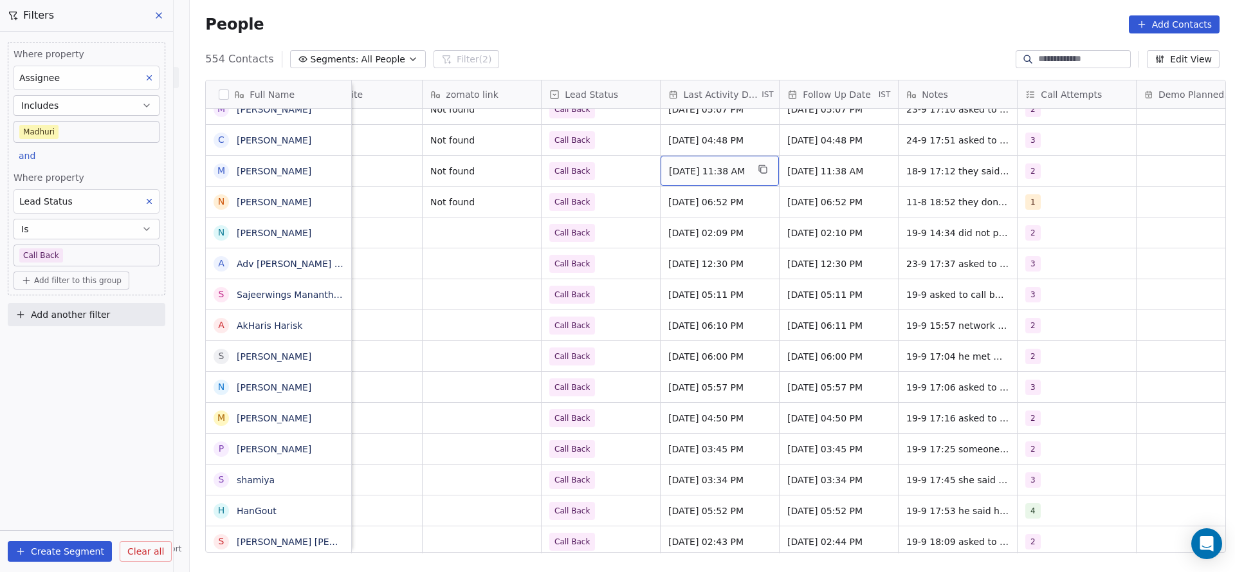
click at [711, 172] on span "Sep 18, 2025 11:38 AM" at bounding box center [708, 171] width 78 height 13
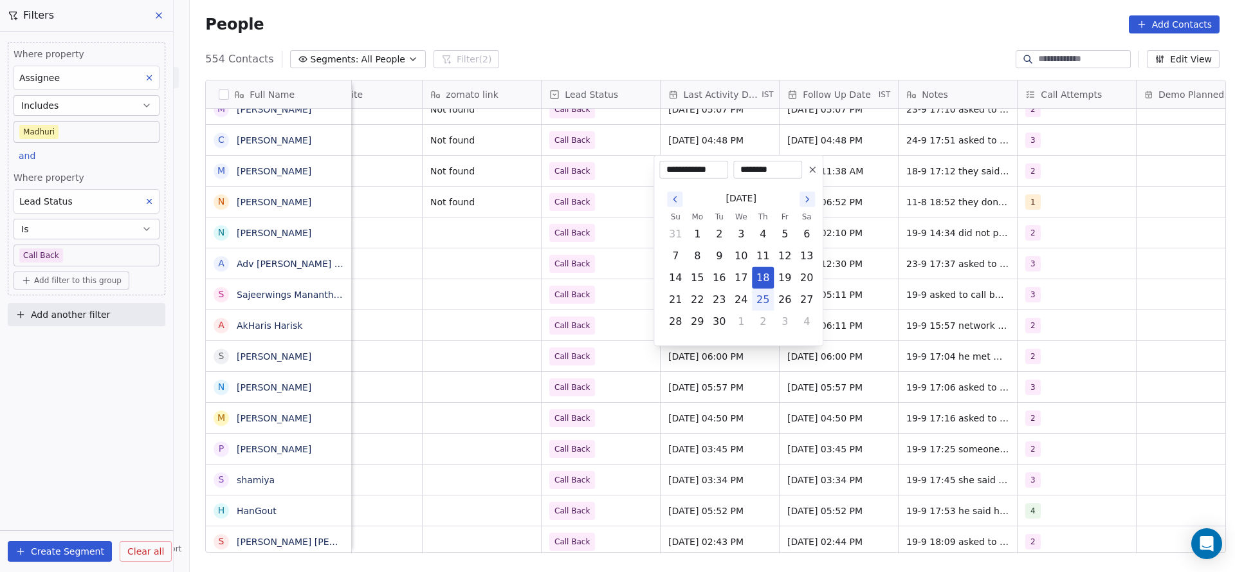
click at [761, 300] on button "25" at bounding box center [763, 299] width 21 height 21
type input "**********"
click at [576, 269] on html "On2Cook India Pvt. Ltd. Contacts People Marketing Workflows Campaigns Metrics &…" at bounding box center [617, 286] width 1235 height 572
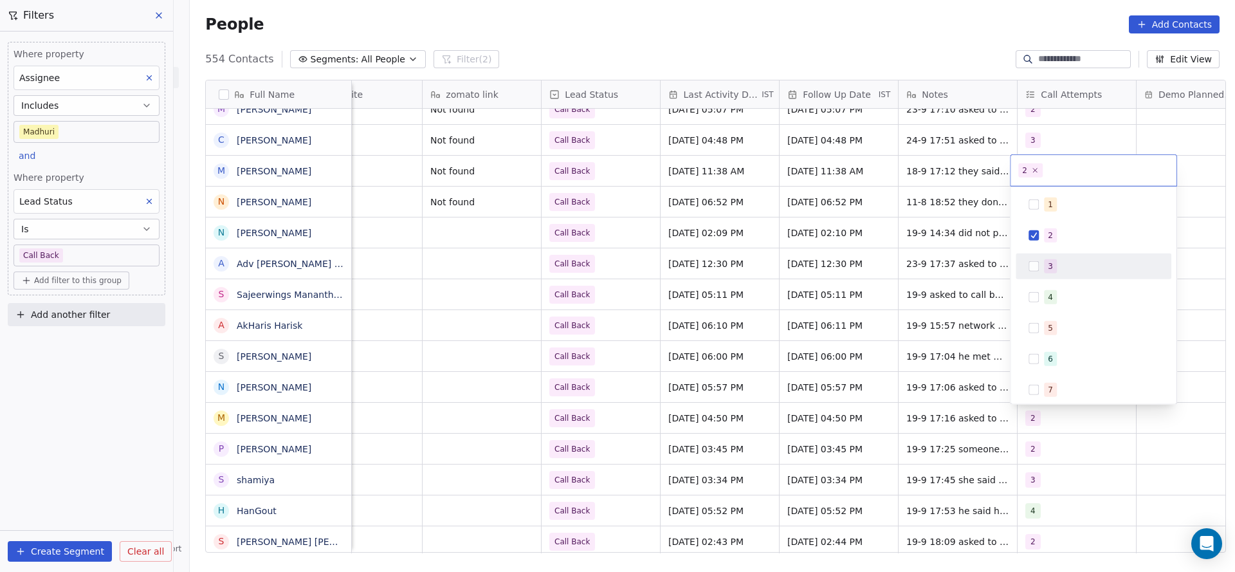
click at [1045, 273] on div "3" at bounding box center [1093, 266] width 145 height 21
click at [1051, 228] on span "2" at bounding box center [1050, 235] width 13 height 14
click at [965, 251] on html "On2Cook India Pvt. Ltd. Contacts People Marketing Workflows Campaigns Metrics &…" at bounding box center [617, 286] width 1235 height 572
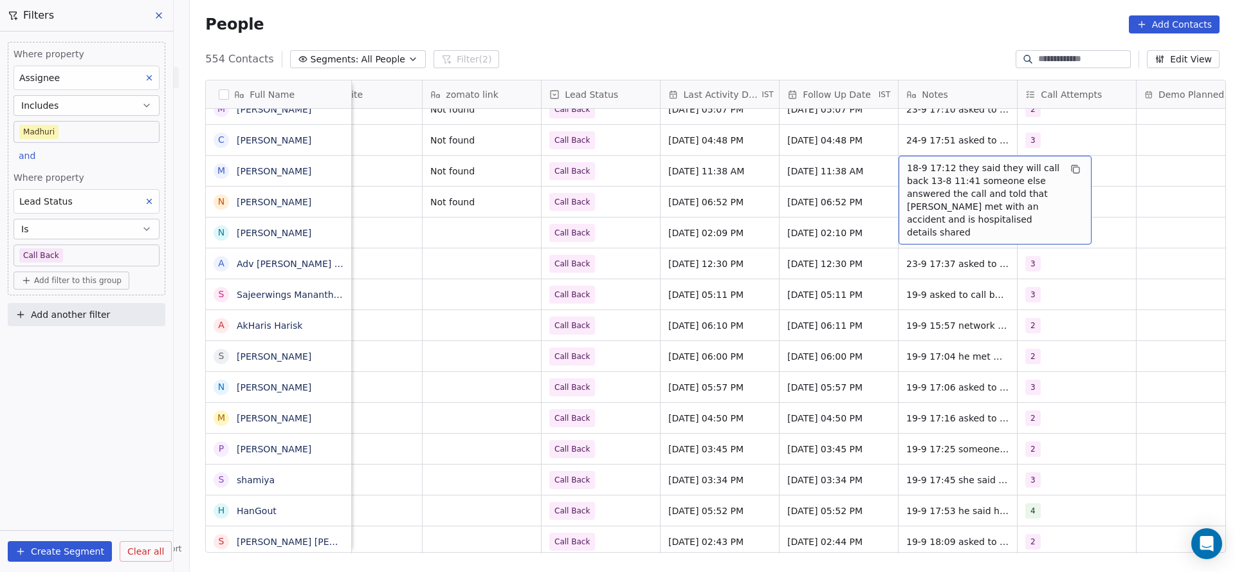
click at [935, 180] on span "18-9 17:12 they said they will call back 13-8 11:41 someone else answered the c…" at bounding box center [983, 199] width 153 height 77
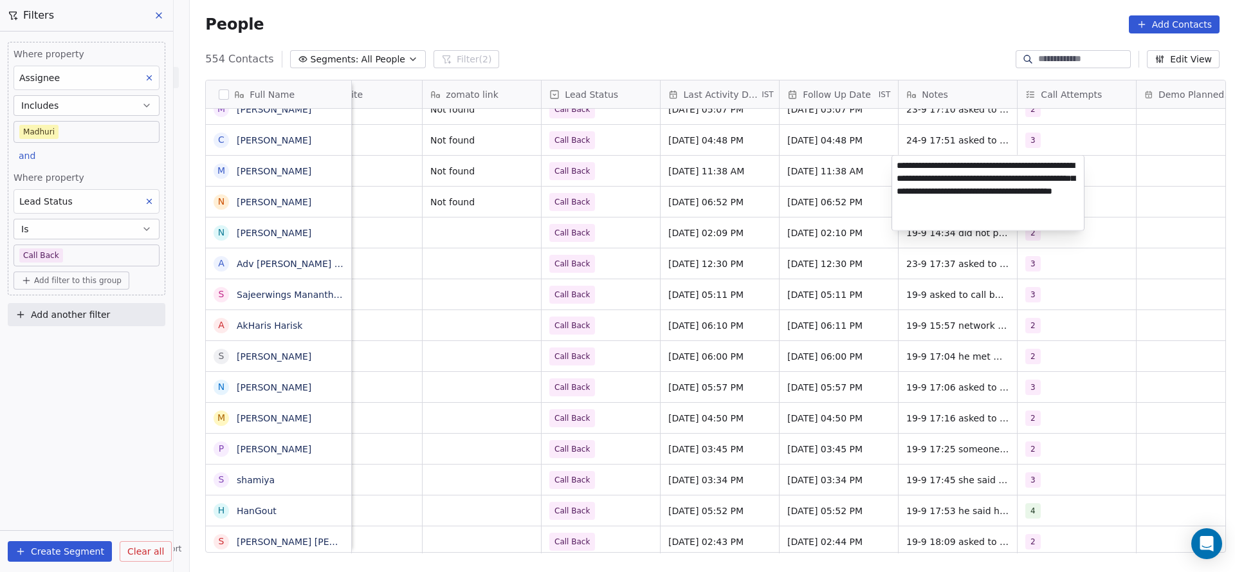
click at [897, 166] on textarea "**********" at bounding box center [988, 193] width 192 height 75
type textarea "**********"
click at [661, 262] on html "On2Cook India Pvt. Ltd. Contacts People Marketing Workflows Campaigns Metrics &…" at bounding box center [617, 286] width 1235 height 572
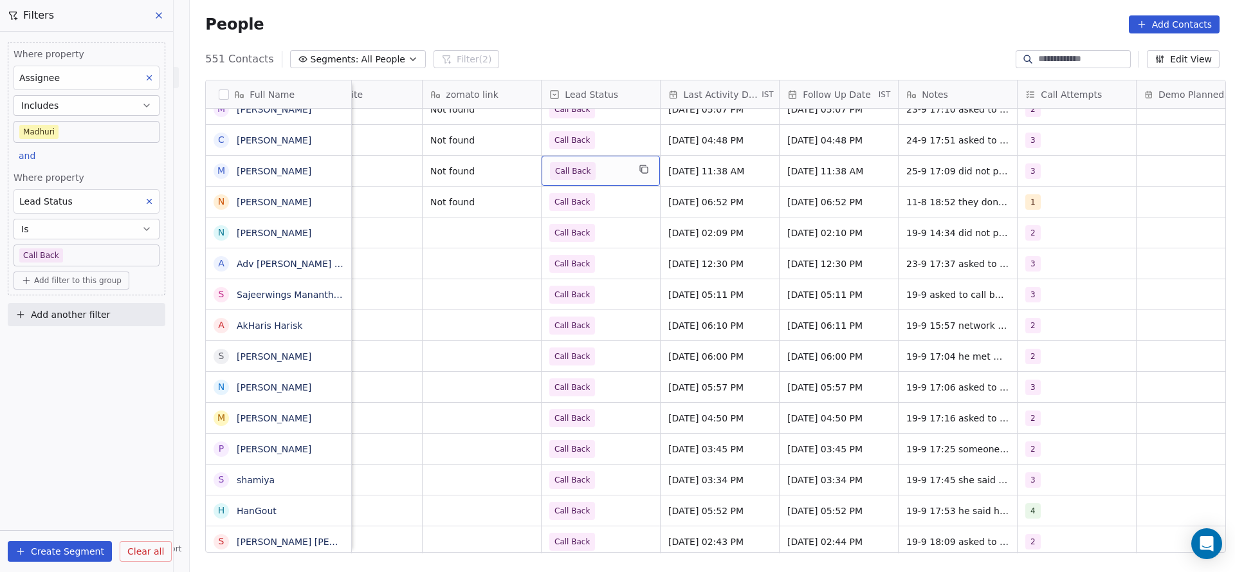
click at [608, 181] on div "Call Back" at bounding box center [601, 171] width 118 height 30
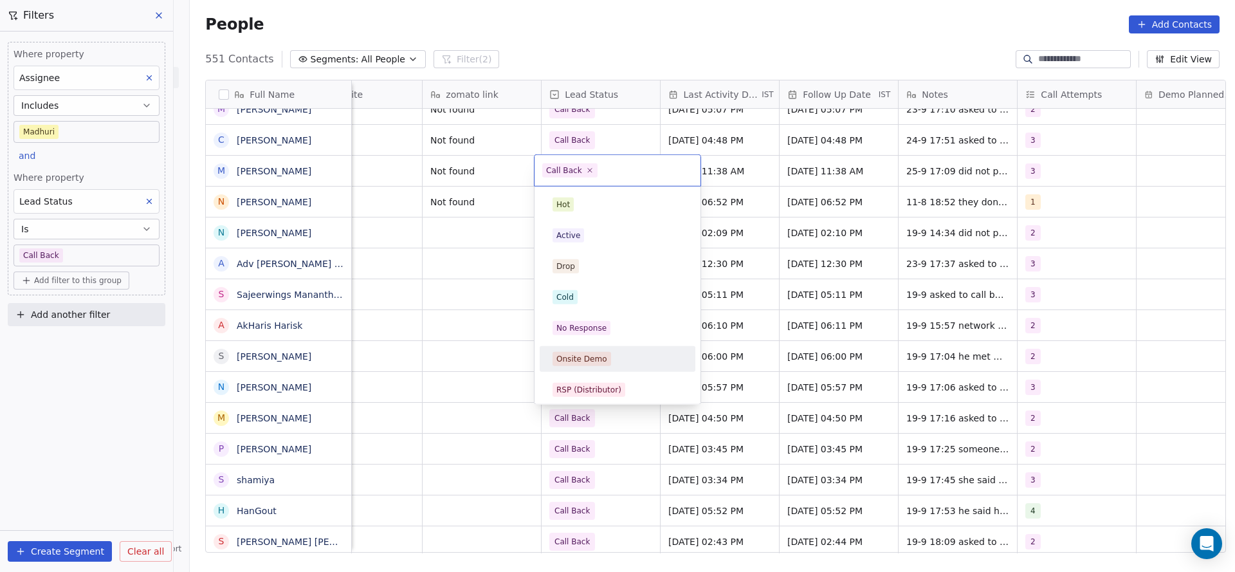
scroll to position [96, 0]
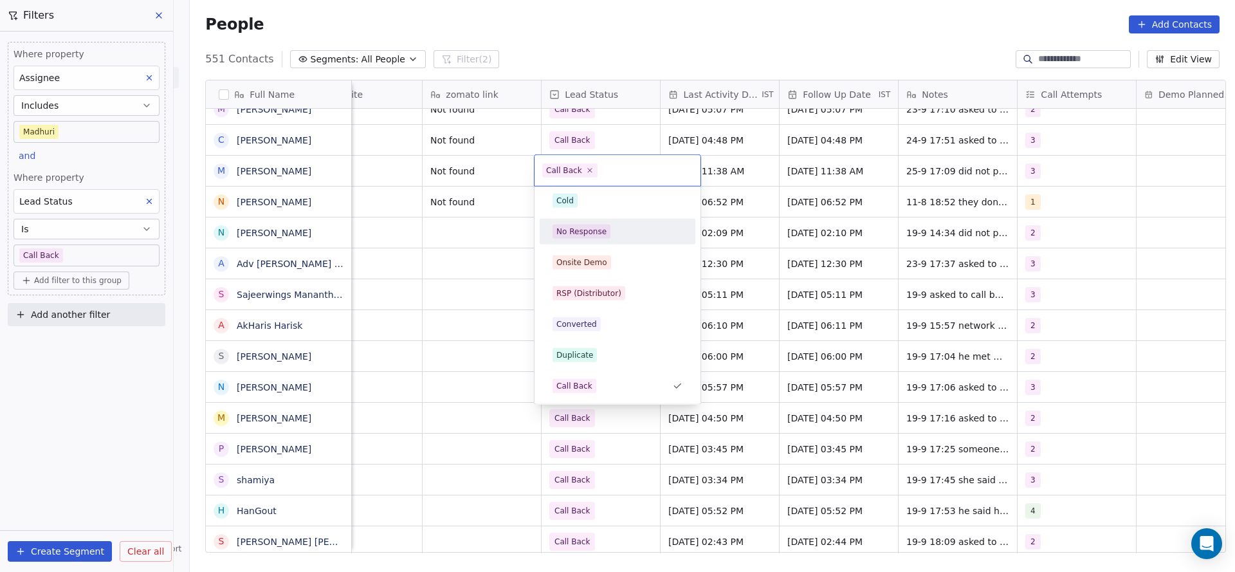
click at [609, 241] on div "No Response" at bounding box center [618, 232] width 156 height 26
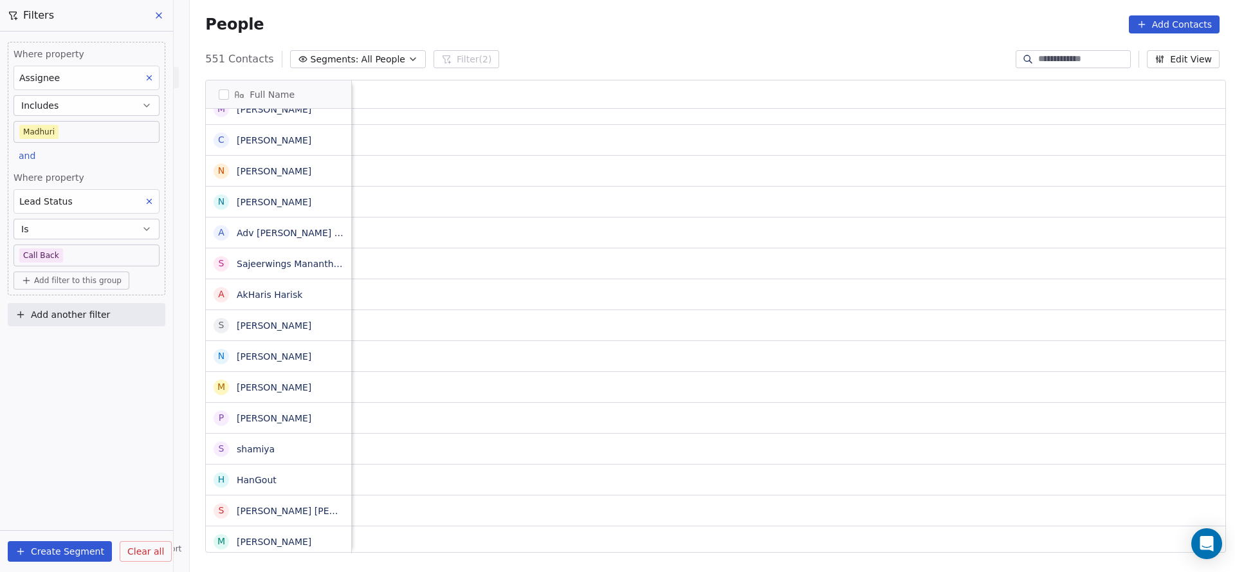
scroll to position [0, 1670]
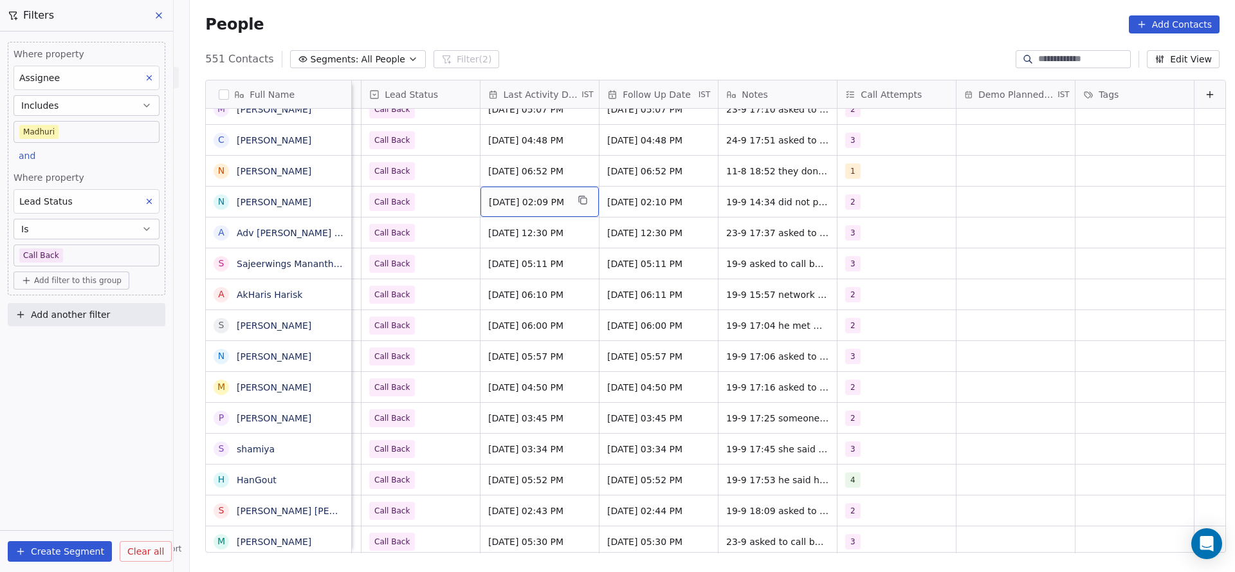
click at [481, 201] on div "Sep 19, 2025 02:09 PM" at bounding box center [540, 202] width 118 height 30
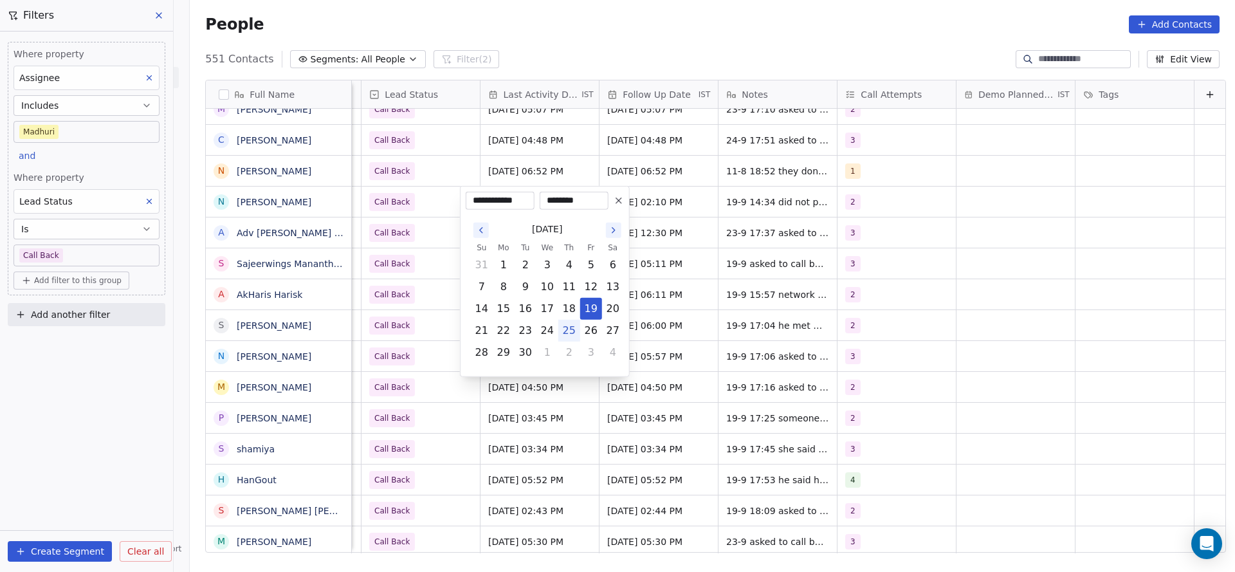
click at [564, 331] on button "25" at bounding box center [569, 330] width 21 height 21
type input "**********"
click at [429, 239] on html "On2Cook India Pvt. Ltd. Contacts People Marketing Workflows Campaigns Metrics &…" at bounding box center [617, 286] width 1235 height 572
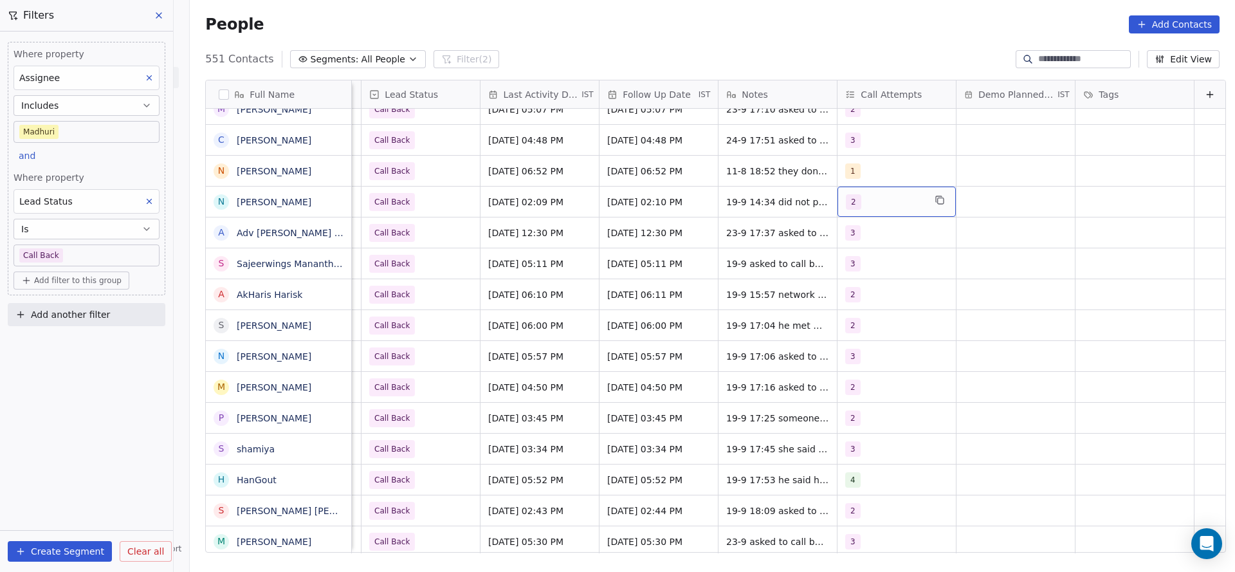
click at [857, 197] on div "2" at bounding box center [885, 201] width 78 height 15
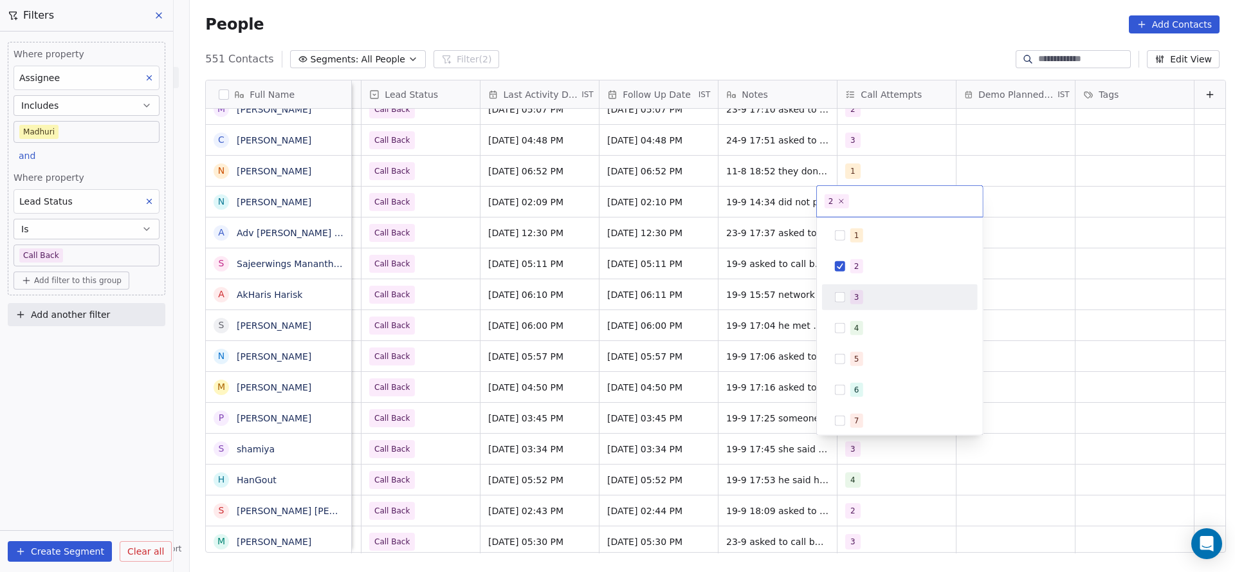
click at [847, 290] on div "3" at bounding box center [899, 297] width 145 height 21
drag, startPoint x: 847, startPoint y: 262, endPoint x: 782, endPoint y: 270, distance: 66.1
click at [847, 261] on div "2" at bounding box center [899, 266] width 145 height 21
click at [674, 286] on html "On2Cook India Pvt. Ltd. Contacts People Marketing Workflows Campaigns Metrics &…" at bounding box center [617, 286] width 1235 height 572
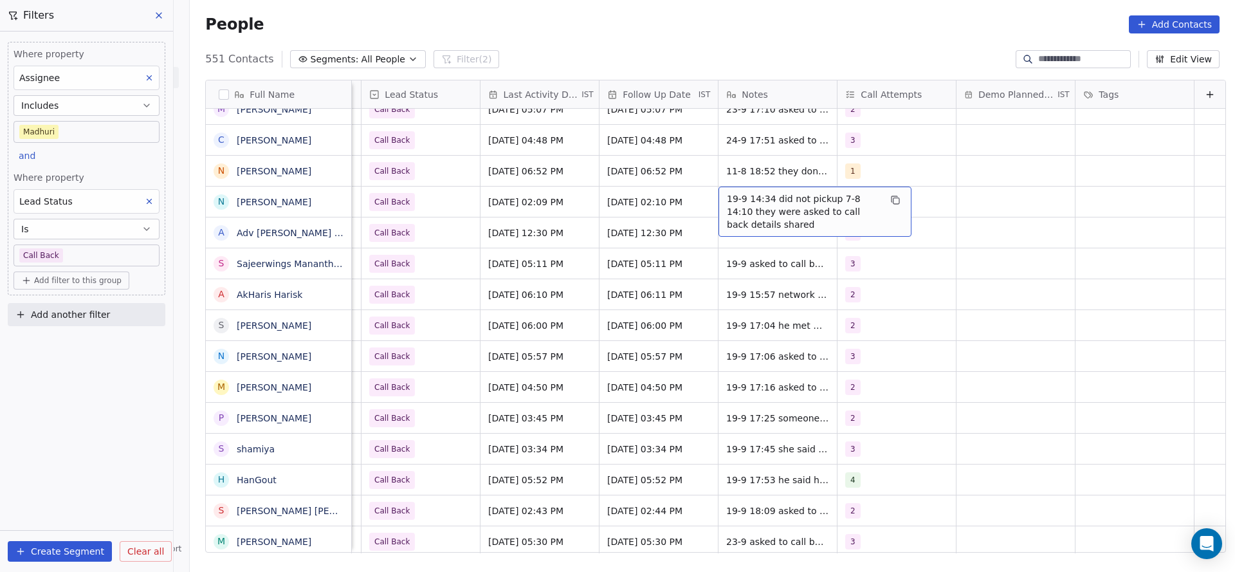
click at [731, 197] on span "19-9 14:34 did not pickup 7-8 14:10 they were asked to call back details shared" at bounding box center [803, 211] width 153 height 39
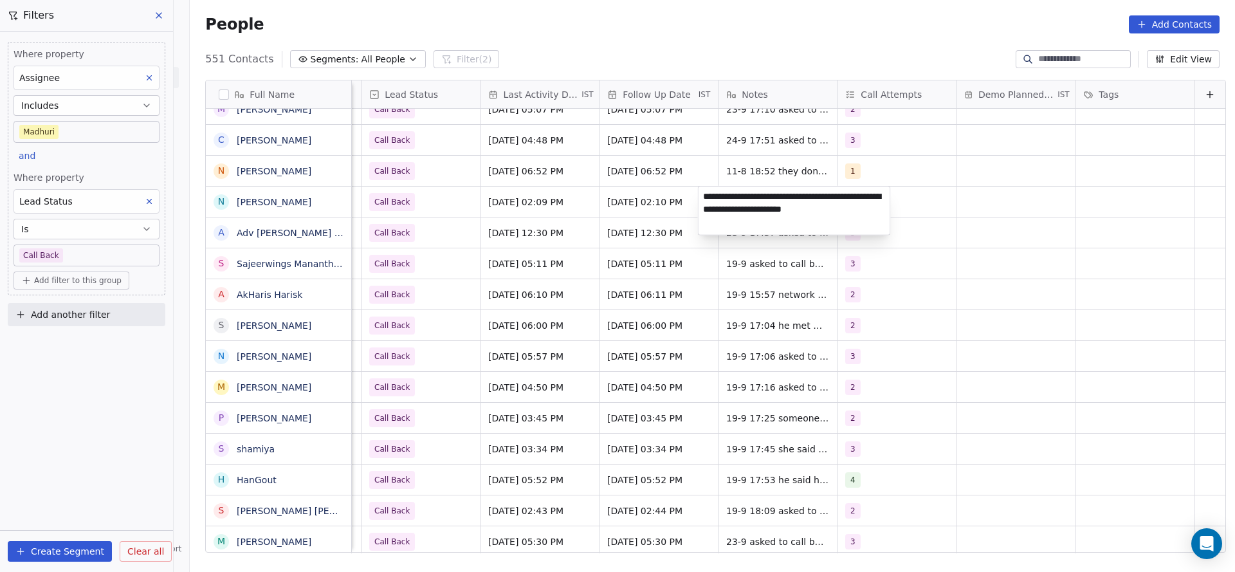
click at [705, 195] on textarea "**********" at bounding box center [795, 211] width 192 height 48
type textarea "**********"
click at [468, 206] on html "On2Cook India Pvt. Ltd. Contacts People Marketing Workflows Campaigns Metrics &…" at bounding box center [617, 286] width 1235 height 572
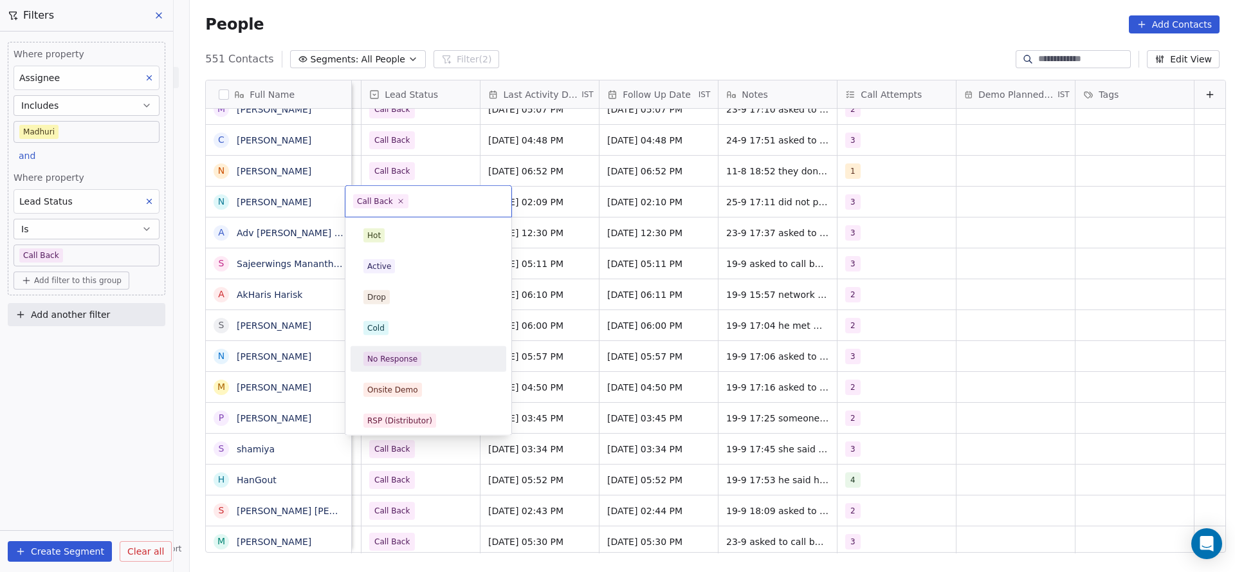
scroll to position [96, 0]
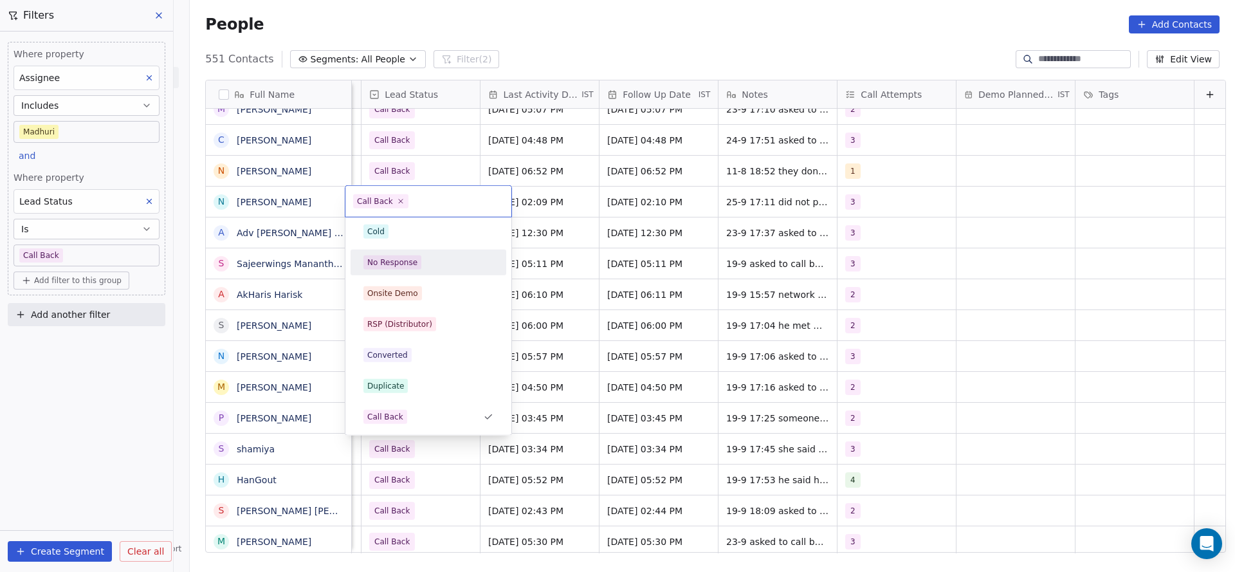
click at [421, 264] on div "No Response" at bounding box center [428, 262] width 130 height 14
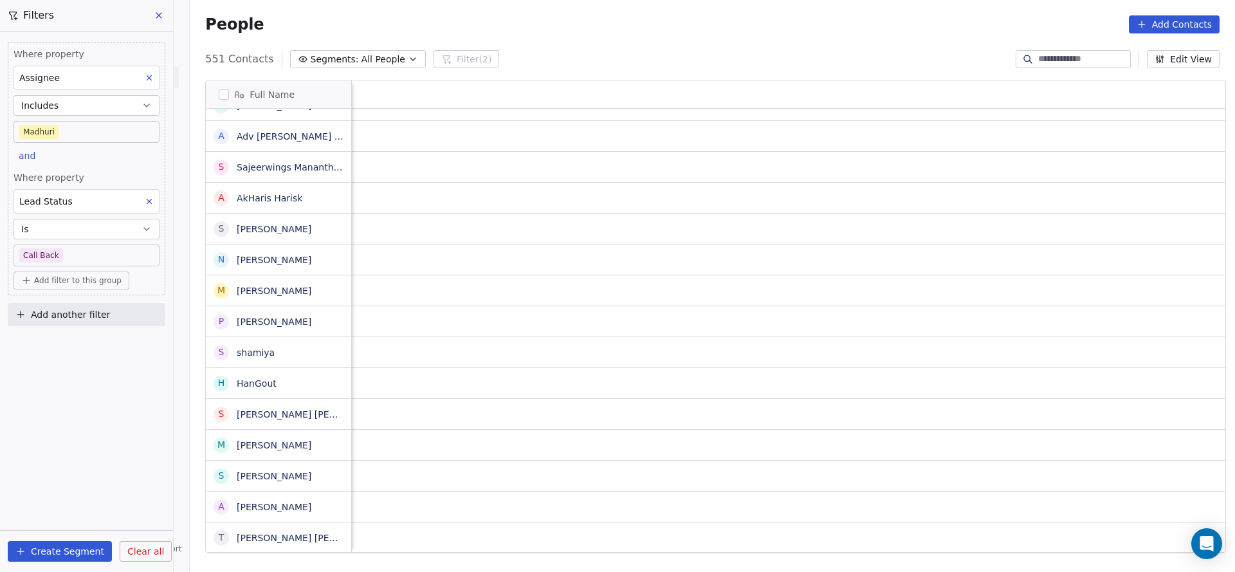
scroll to position [0, 1670]
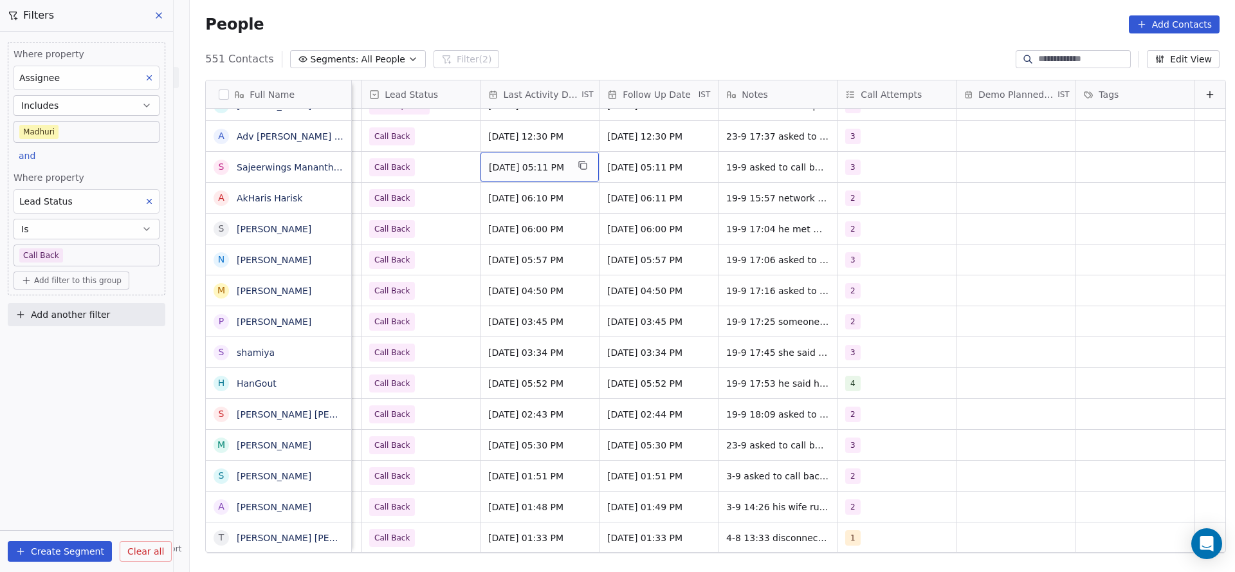
click at [527, 164] on span "Sep 19, 2025 05:11 PM" at bounding box center [528, 167] width 78 height 13
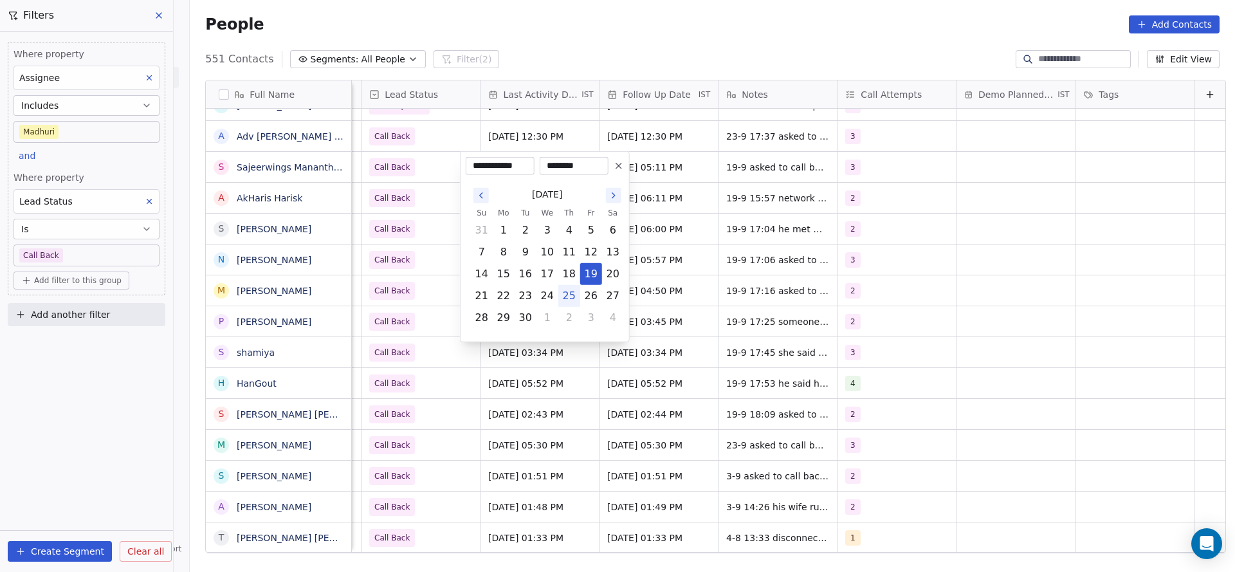
click at [572, 293] on button "25" at bounding box center [569, 296] width 21 height 21
type input "**********"
click at [356, 205] on html "On2Cook India Pvt. Ltd. Contacts People Marketing Workflows Campaigns Metrics &…" at bounding box center [617, 286] width 1235 height 572
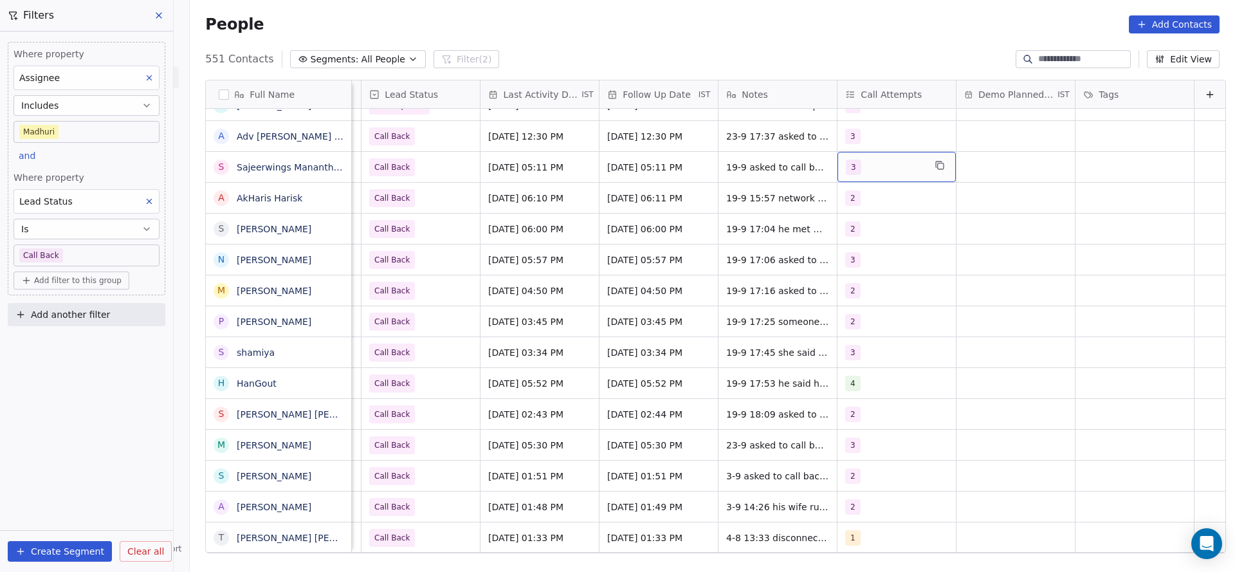
click at [849, 177] on div "3" at bounding box center [897, 167] width 118 height 30
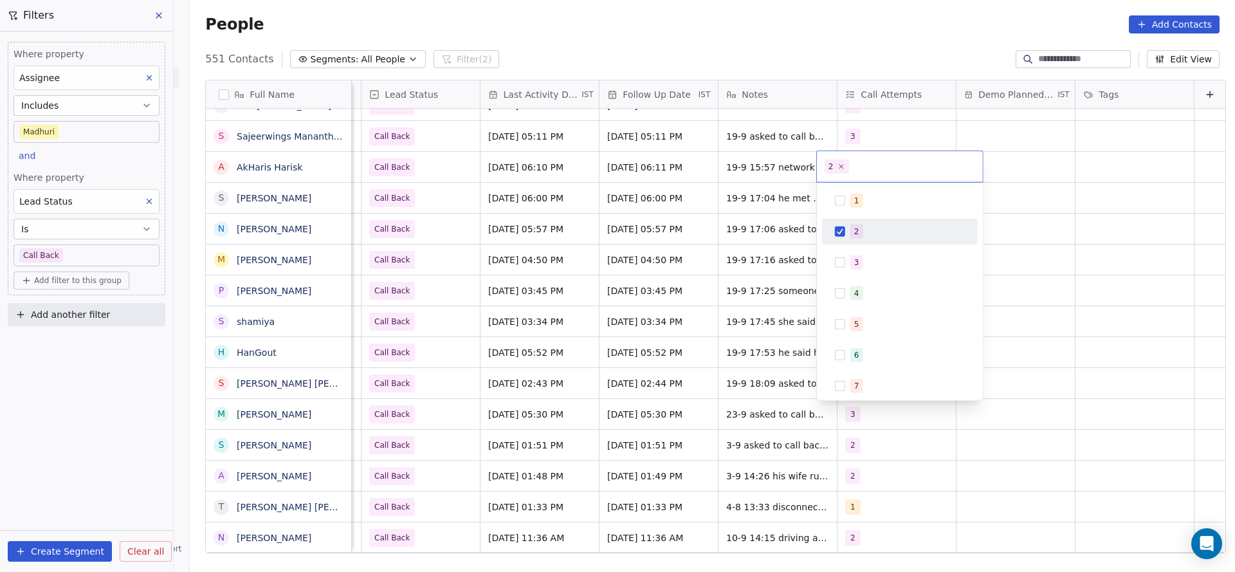
click at [720, 224] on html "On2Cook India Pvt. Ltd. Contacts People Marketing Workflows Campaigns Metrics &…" at bounding box center [617, 286] width 1235 height 572
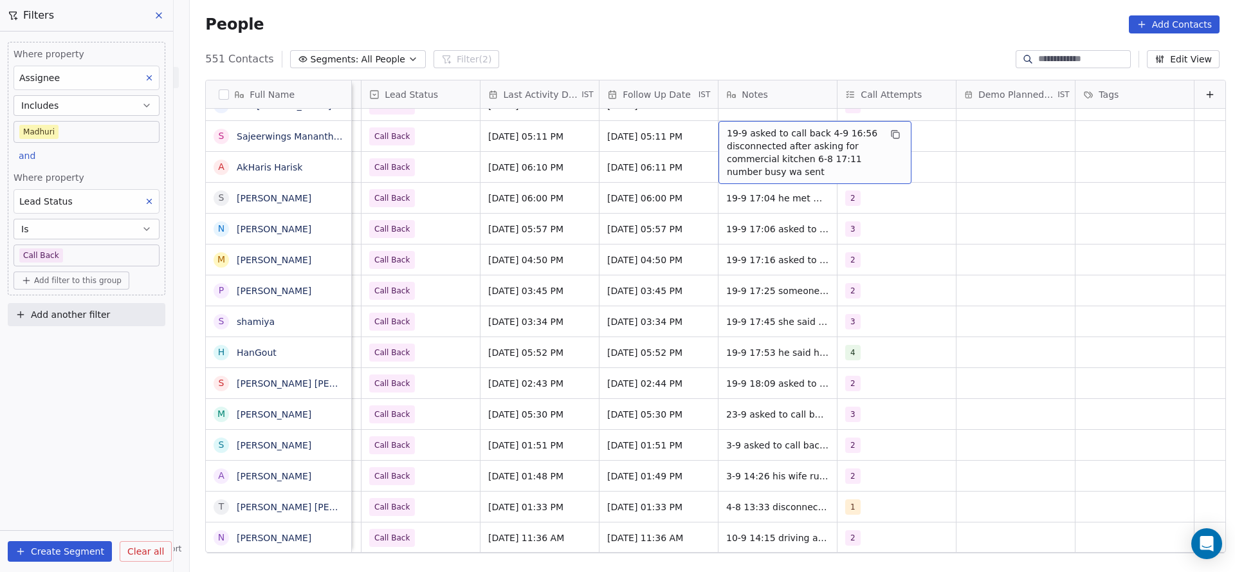
click at [733, 134] on span "19-9 asked to call back 4-9 16:56 disconnected after asking for commercial kitc…" at bounding box center [803, 152] width 153 height 51
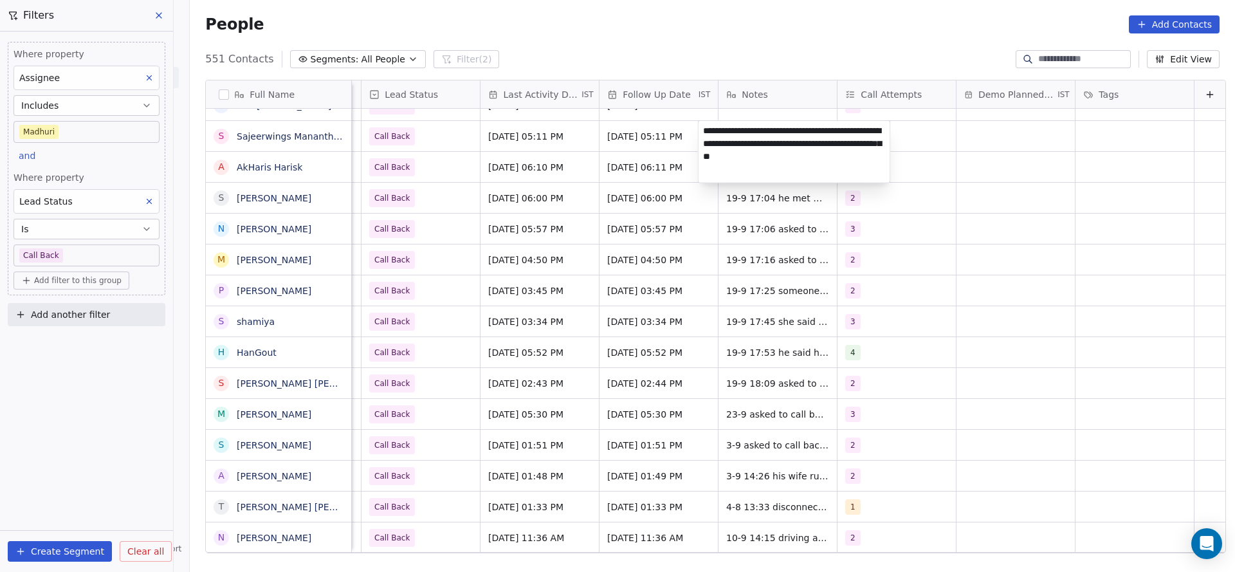
click at [707, 129] on textarea "**********" at bounding box center [795, 152] width 192 height 62
type textarea "**********"
click at [610, 172] on html "On2Cook India Pvt. Ltd. Contacts People Marketing Workflows Campaigns Metrics &…" at bounding box center [617, 286] width 1235 height 572
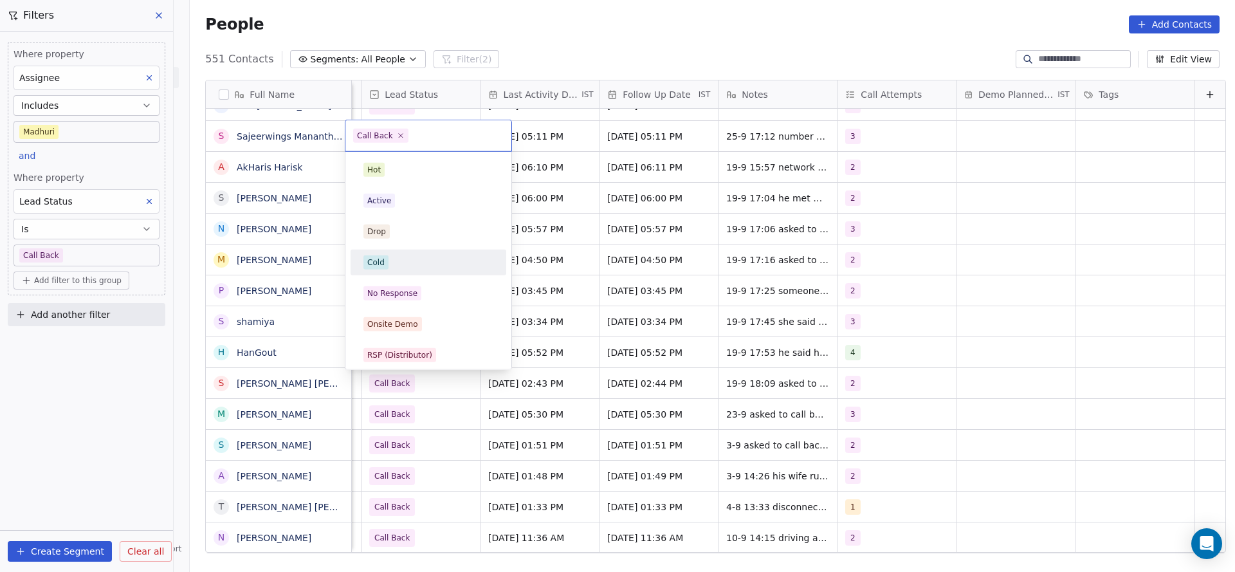
scroll to position [96, 0]
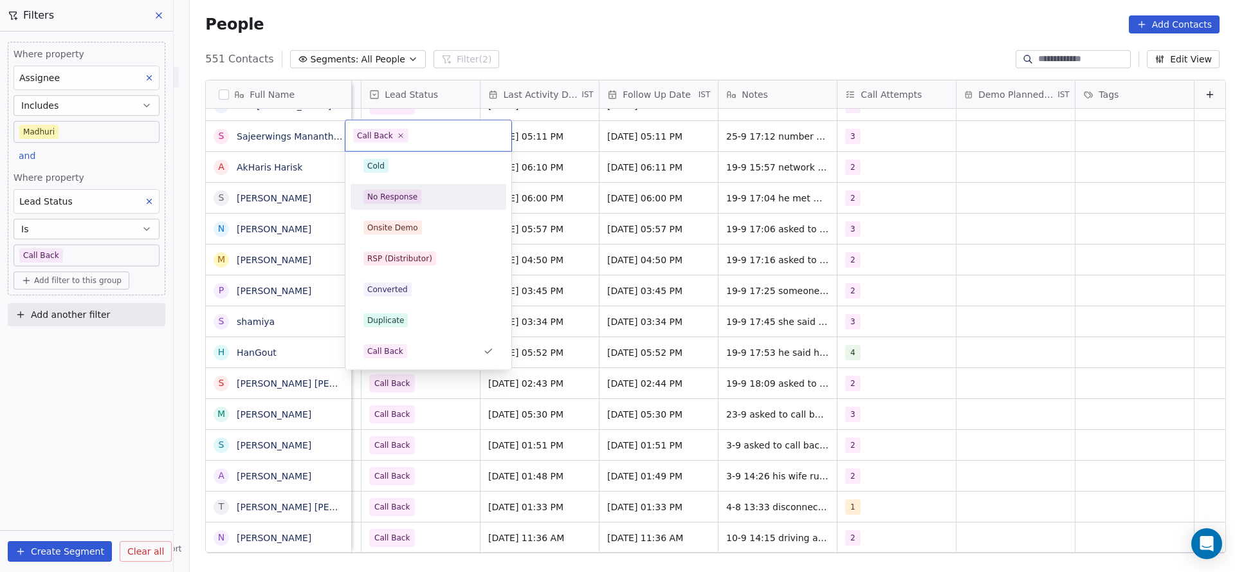
click at [417, 202] on span "No Response" at bounding box center [392, 197] width 58 height 14
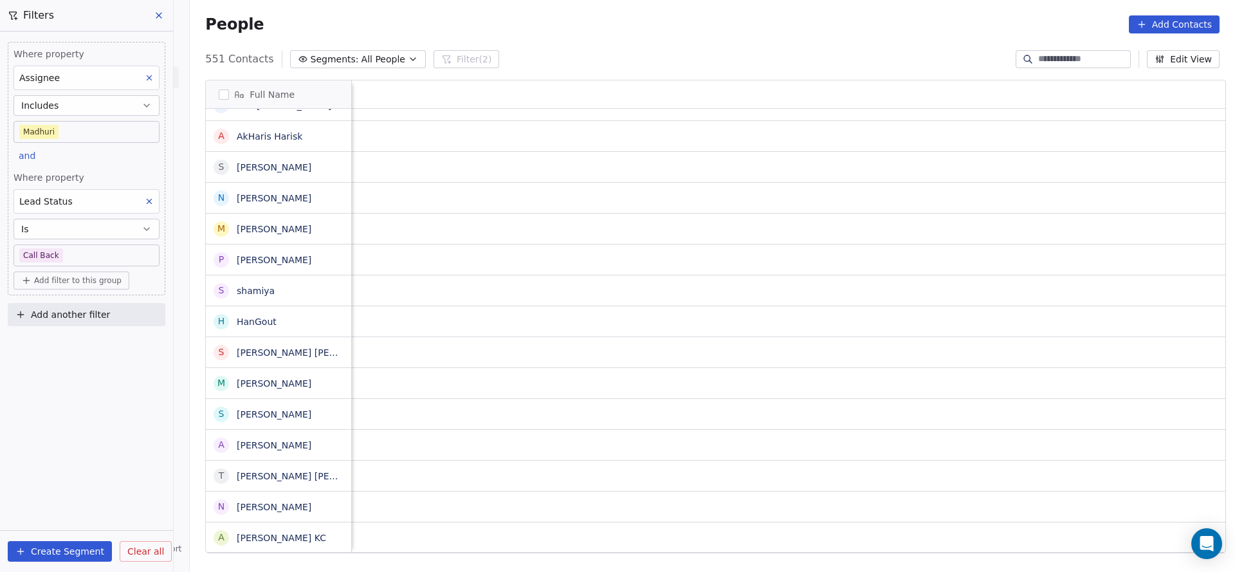
scroll to position [0, 1648]
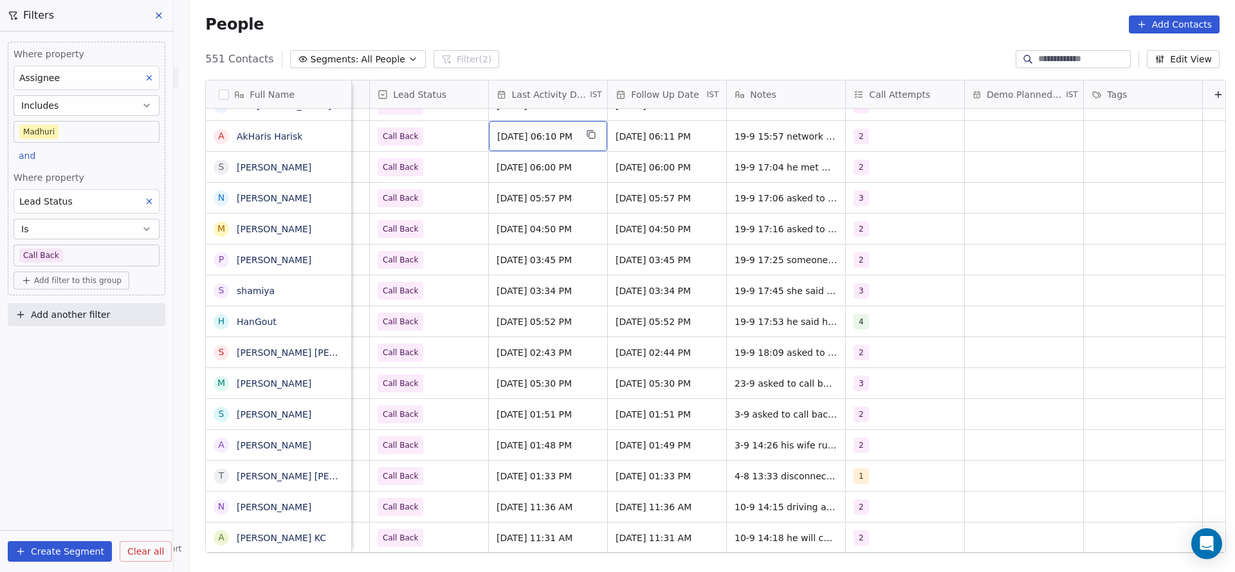
click at [520, 145] on div "Sep 19, 2025 06:10 PM" at bounding box center [548, 136] width 118 height 30
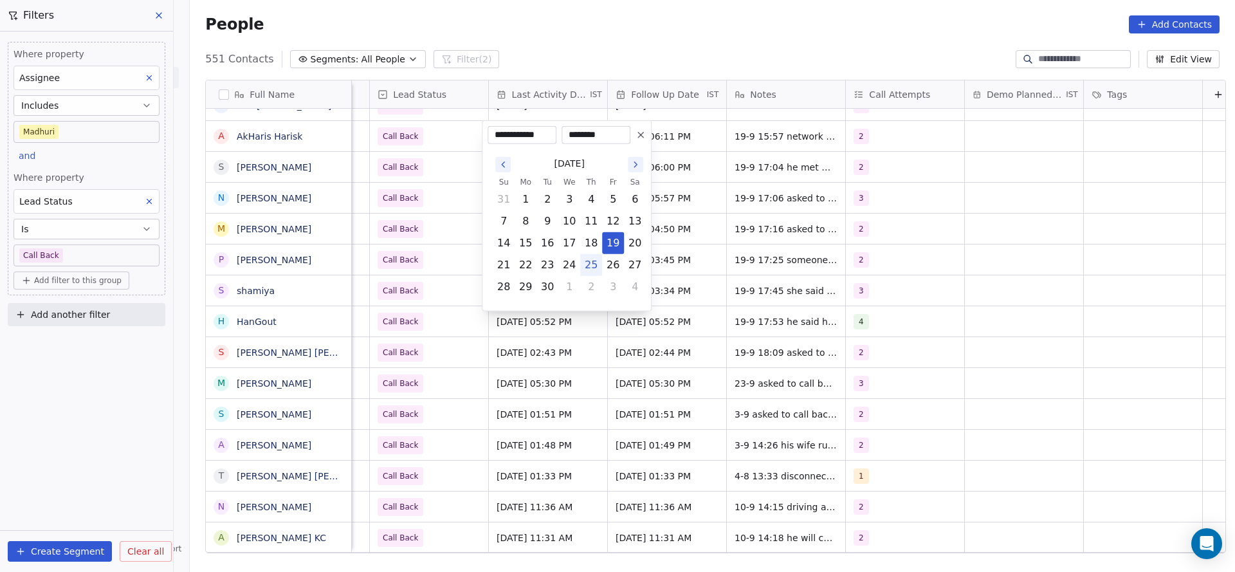
click at [598, 266] on button "25" at bounding box center [591, 265] width 21 height 21
type input "**********"
click at [394, 220] on html "On2Cook India Pvt. Ltd. Contacts People Marketing Workflows Campaigns Metrics &…" at bounding box center [617, 286] width 1235 height 572
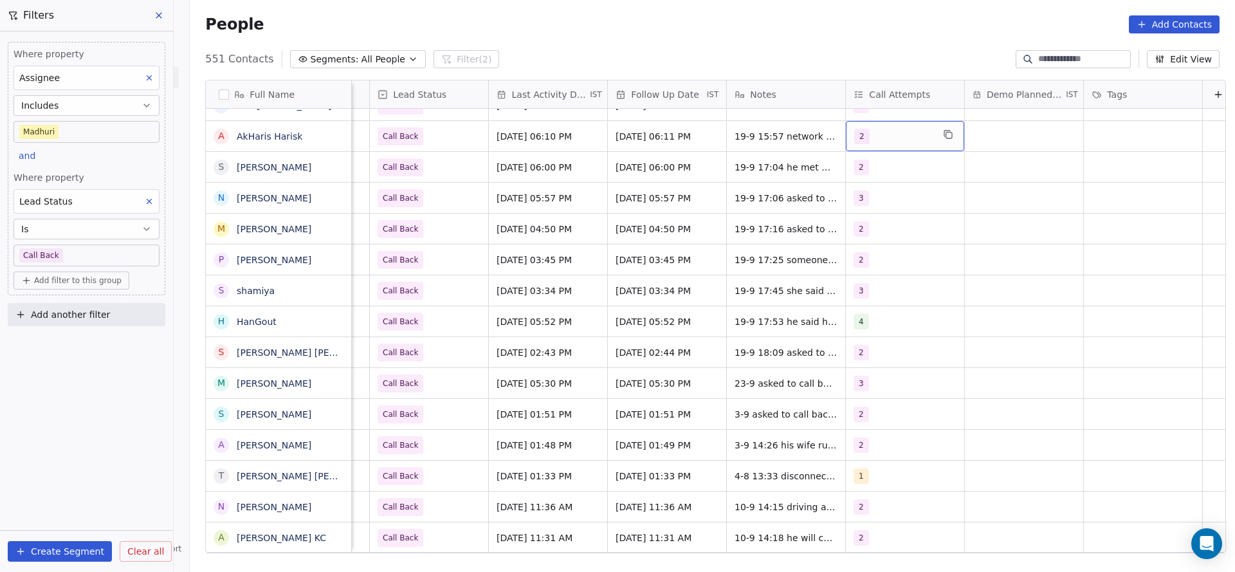
click at [901, 133] on div "2" at bounding box center [893, 136] width 78 height 15
click at [892, 230] on div "3" at bounding box center [929, 231] width 114 height 14
click at [889, 199] on div "2" at bounding box center [929, 201] width 114 height 14
click at [814, 205] on html "On2Cook India Pvt. Ltd. Contacts People Marketing Workflows Campaigns Metrics &…" at bounding box center [617, 286] width 1235 height 572
click at [725, 134] on textarea "**********" at bounding box center [816, 141] width 192 height 40
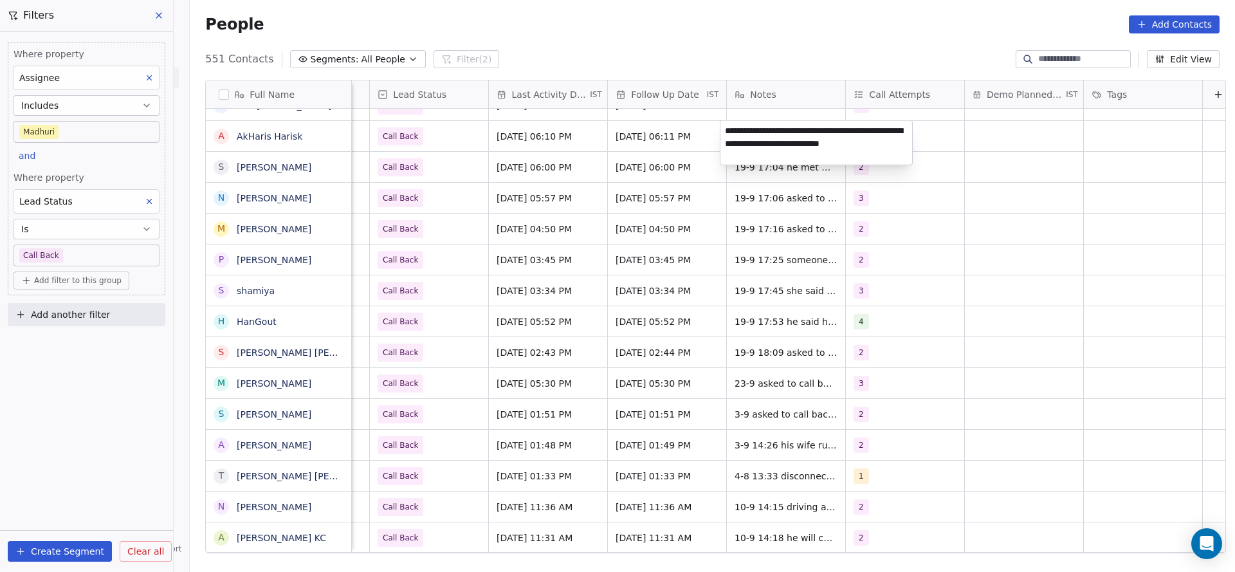
type textarea "**********"
click at [596, 179] on html "On2Cook India Pvt. Ltd. Contacts People Marketing Workflows Campaigns Metrics &…" at bounding box center [617, 286] width 1235 height 572
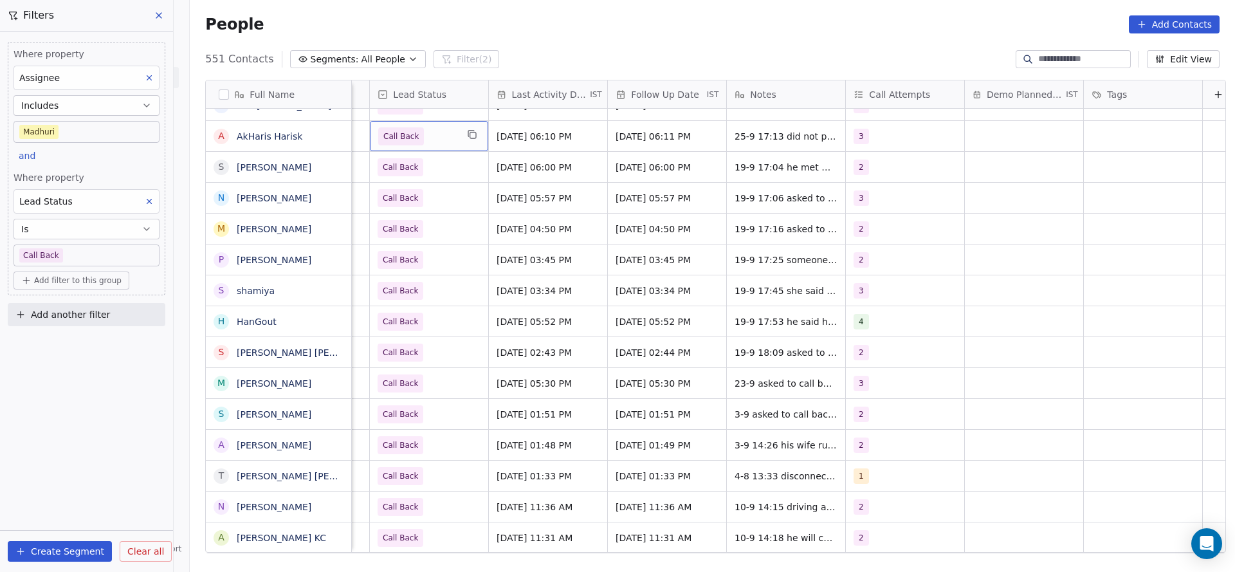
click at [439, 140] on span "Call Back" at bounding box center [417, 136] width 78 height 18
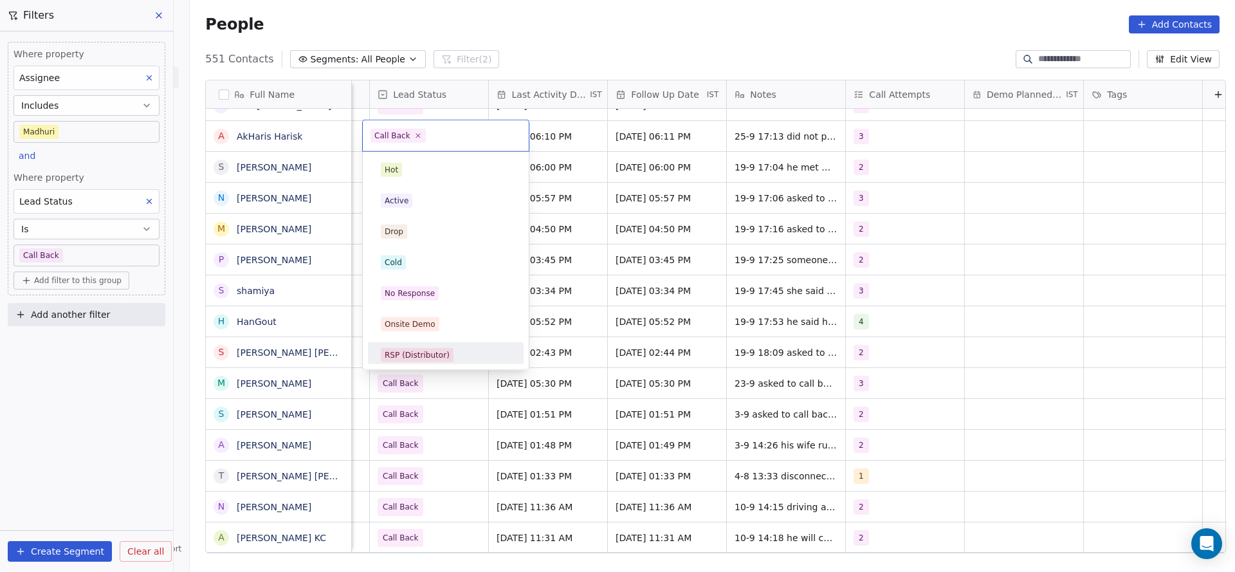
scroll to position [96, 0]
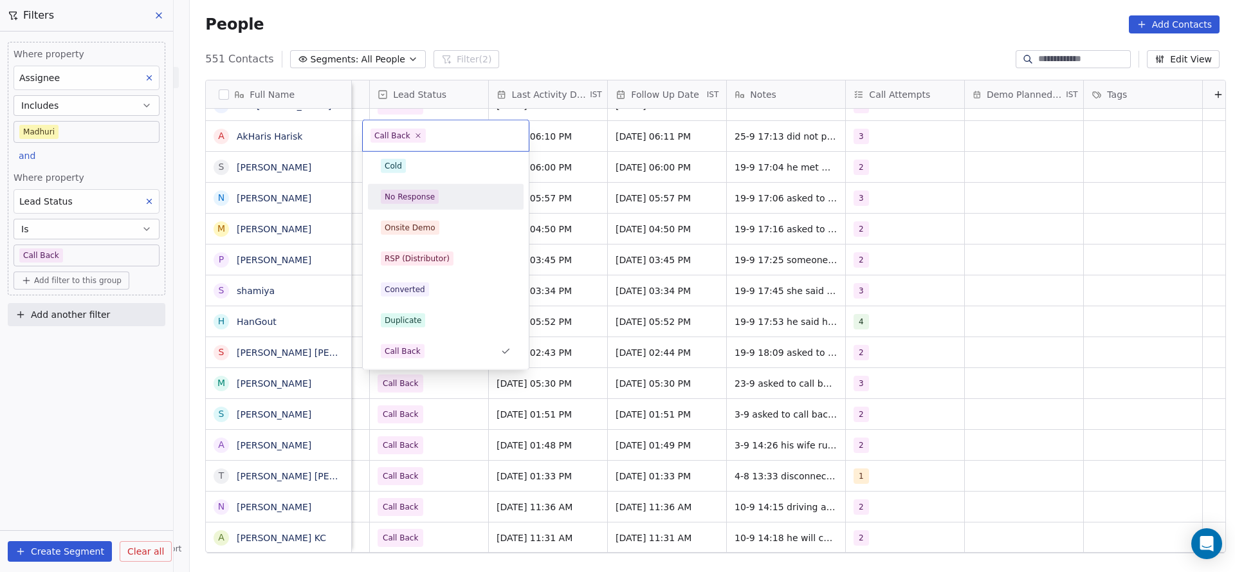
click at [428, 193] on div "No Response" at bounding box center [410, 197] width 50 height 12
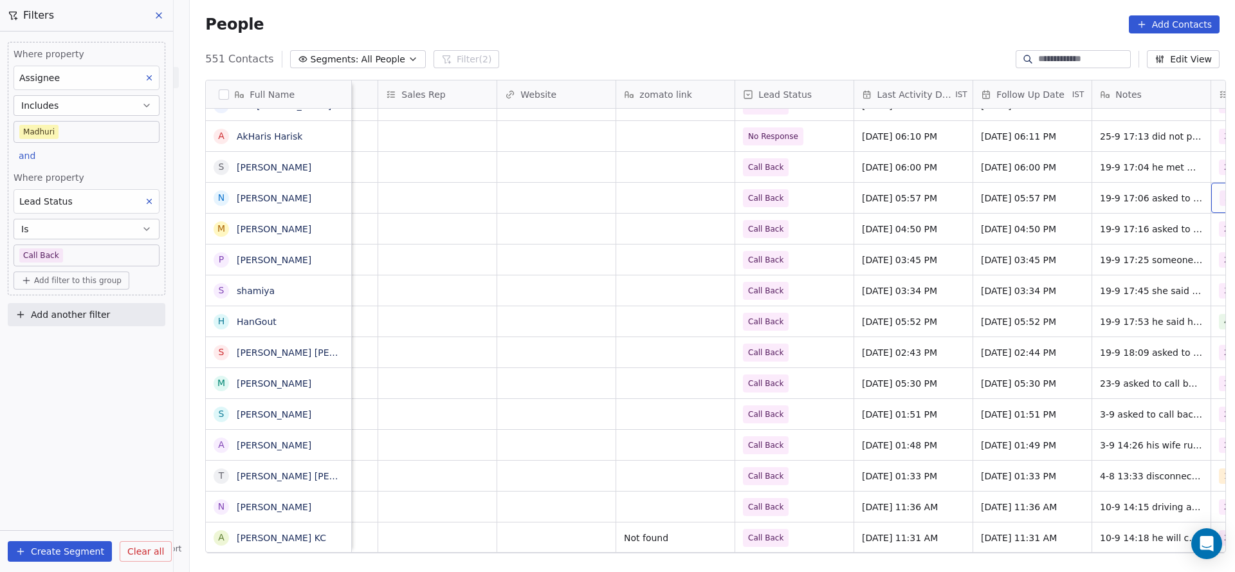
scroll to position [0, 1401]
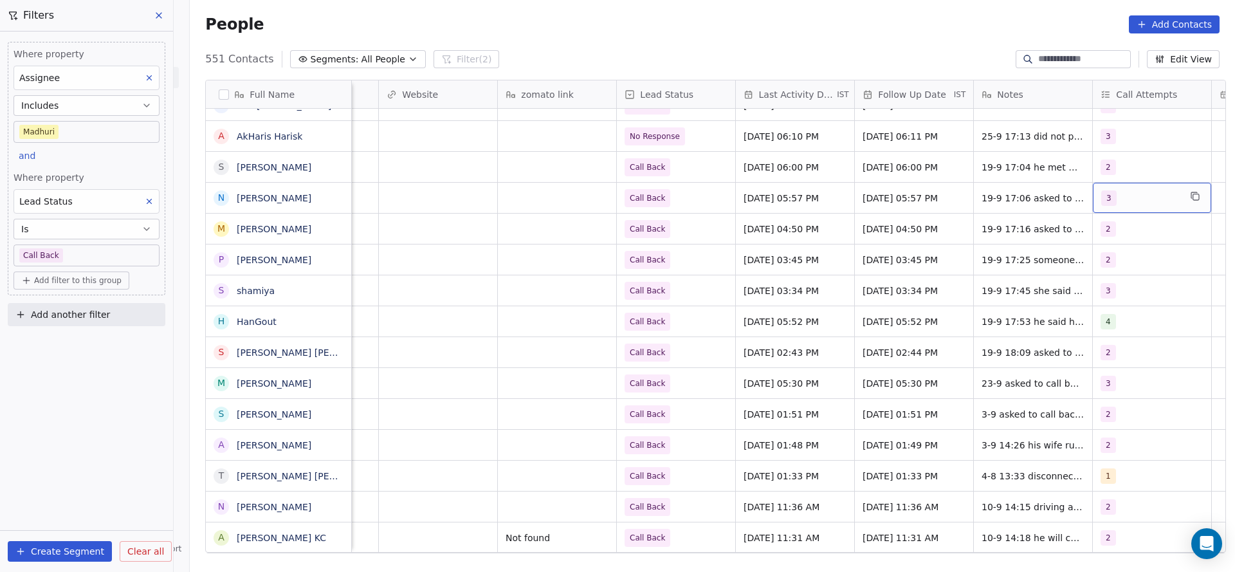
click at [1109, 204] on div "3" at bounding box center [1140, 197] width 78 height 15
click at [1092, 331] on div "4" at bounding box center [1144, 324] width 145 height 21
click at [1103, 293] on div "3" at bounding box center [1101, 294] width 5 height 12
click at [955, 293] on html "On2Cook India Pvt. Ltd. Contacts People Marketing Workflows Campaigns Metrics &…" at bounding box center [617, 286] width 1235 height 572
click at [757, 205] on div "Sep 19, 2025 05:57 PM" at bounding box center [795, 198] width 118 height 30
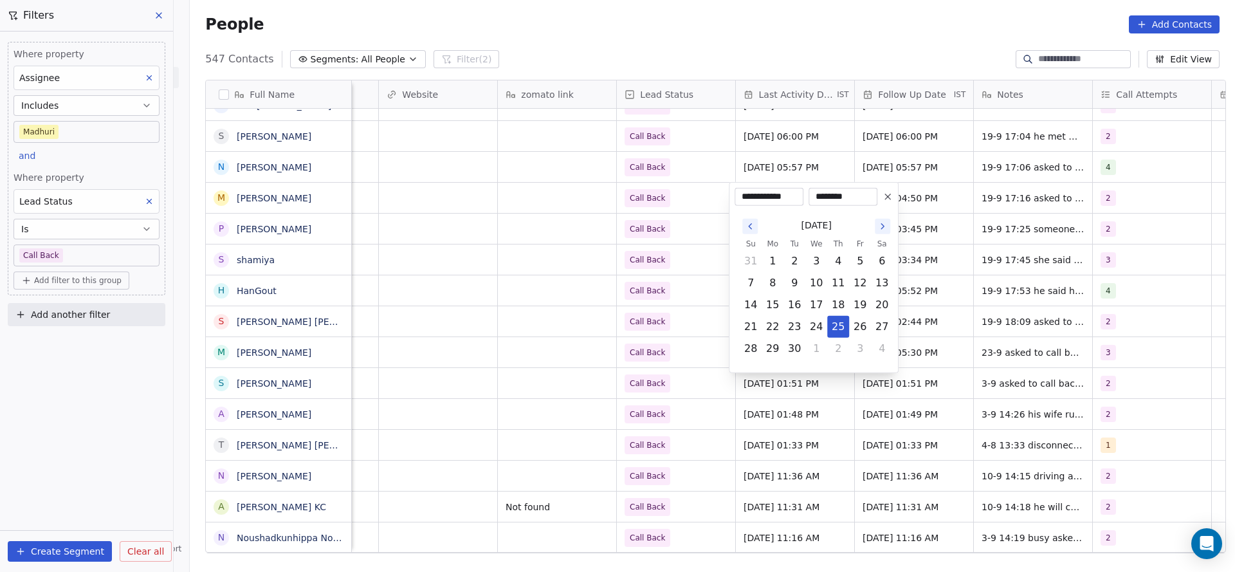
click at [704, 224] on html "On2Cook India Pvt. Ltd. Contacts People Marketing Workflows Campaigns Metrics &…" at bounding box center [617, 286] width 1235 height 572
click at [785, 163] on html "On2Cook India Pvt. Ltd. Contacts People Marketing Workflows Campaigns Metrics &…" at bounding box center [617, 286] width 1235 height 572
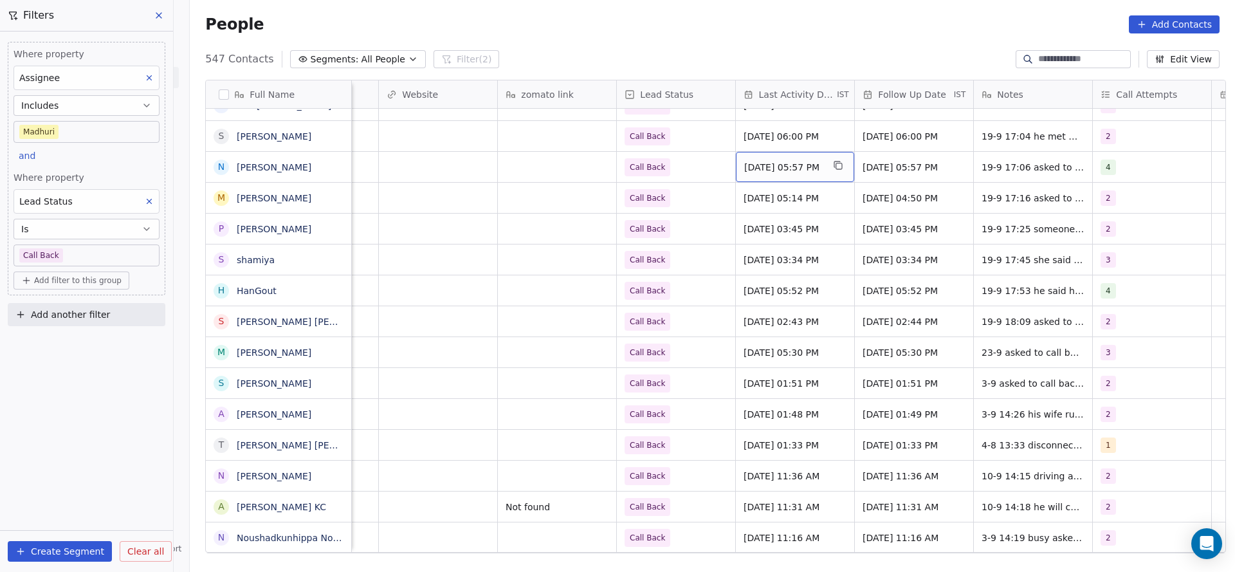
click at [785, 163] on span "Sep 19, 2025 05:57 PM" at bounding box center [783, 167] width 78 height 13
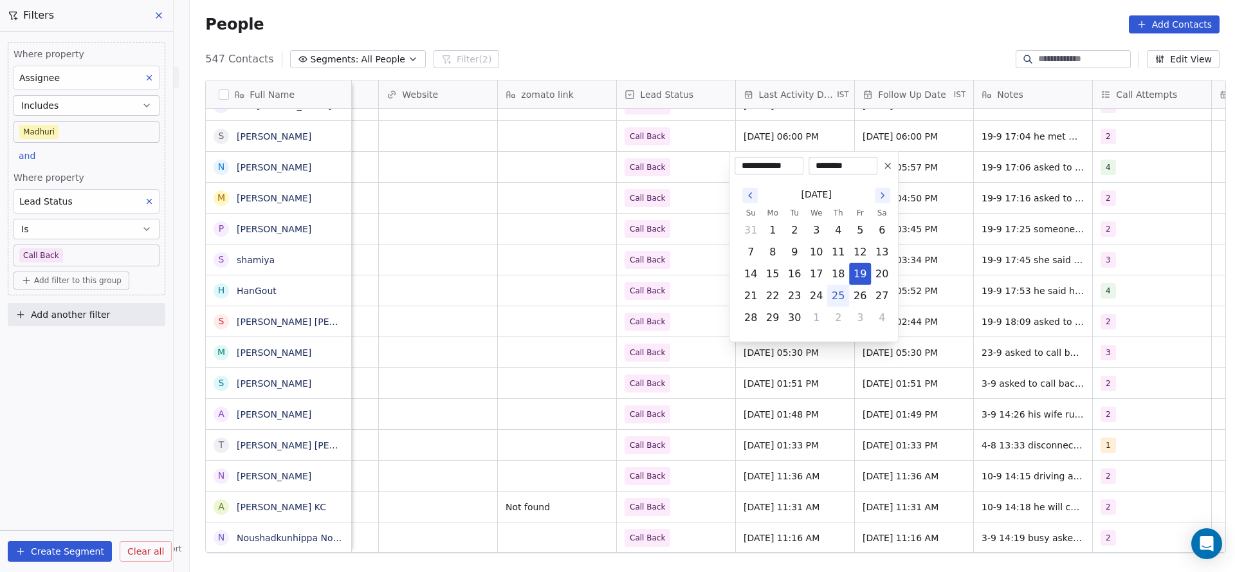
click at [834, 291] on button "25" at bounding box center [838, 296] width 21 height 21
type input "**********"
click at [665, 221] on html "On2Cook India Pvt. Ltd. Contacts People Marketing Workflows Campaigns Metrics &…" at bounding box center [617, 286] width 1235 height 572
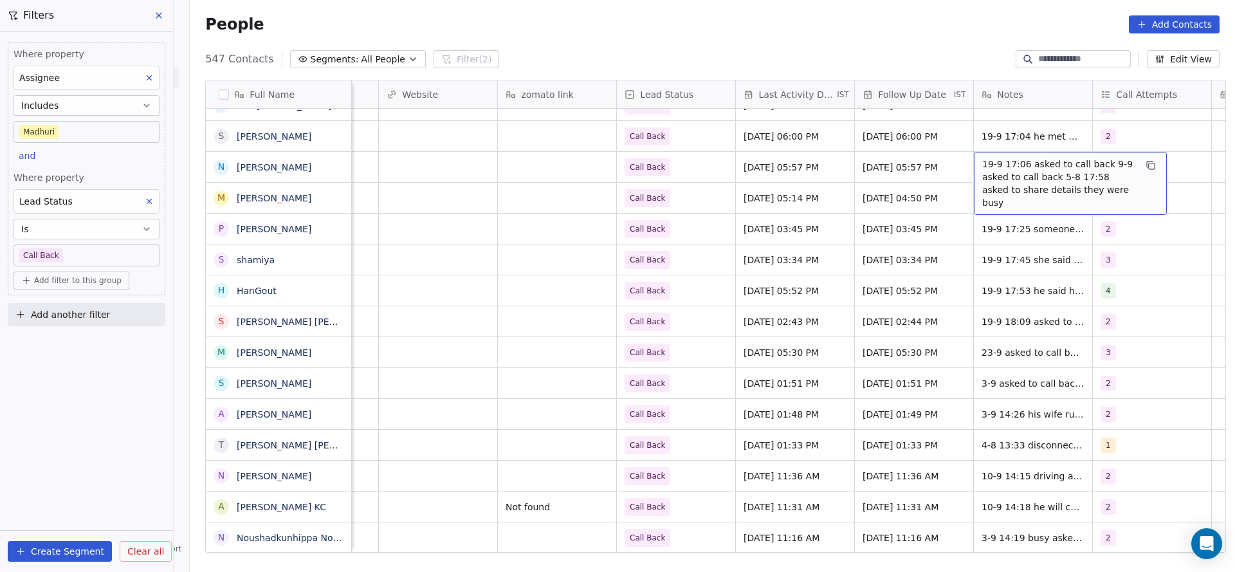
click at [982, 167] on span "19-9 17:06 asked to call back 9-9 asked to call back 5-8 17:58 asked to share d…" at bounding box center [1058, 183] width 153 height 51
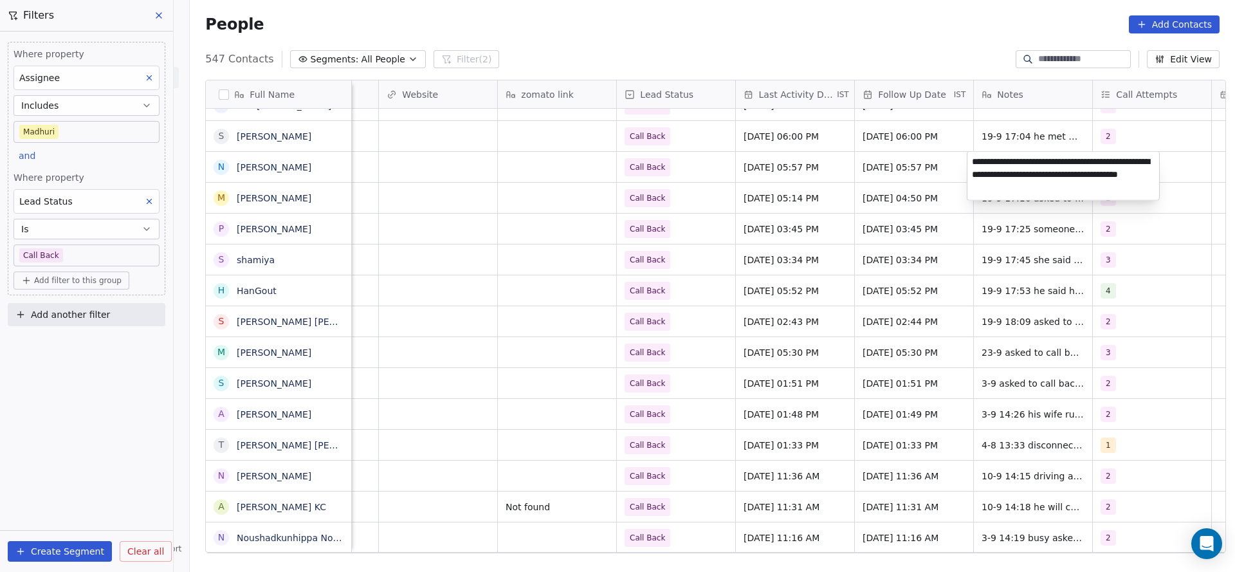
click at [978, 167] on textarea "**********" at bounding box center [1063, 176] width 192 height 48
type textarea "**********"
click at [774, 193] on html "On2Cook India Pvt. Ltd. Contacts People Marketing Workflows Campaigns Metrics &…" at bounding box center [617, 286] width 1235 height 572
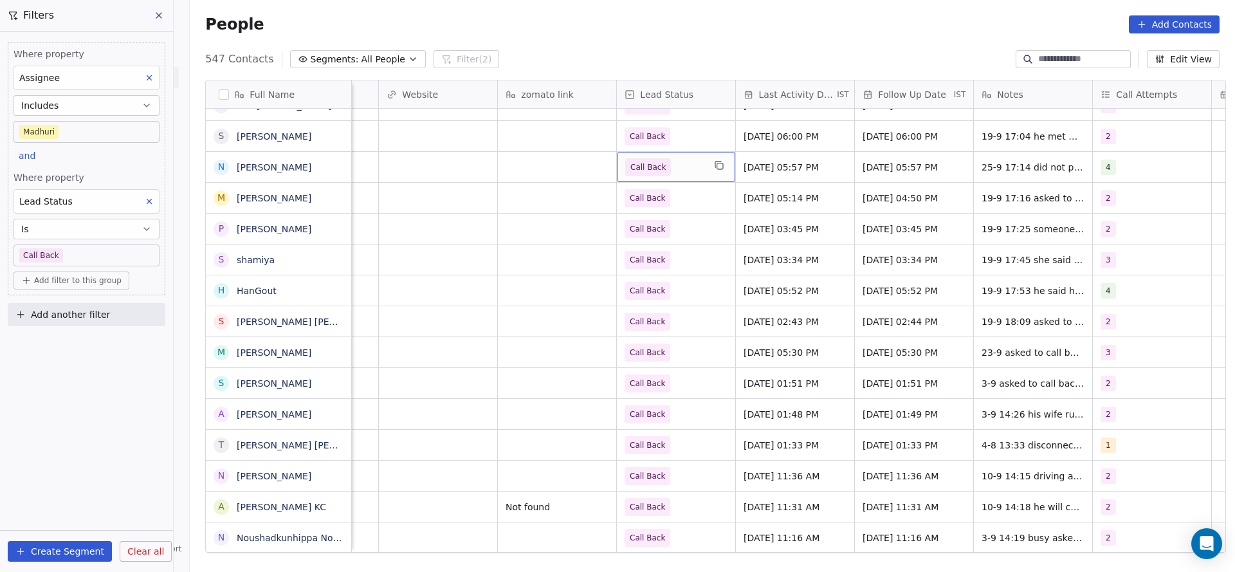
click at [669, 163] on span "Call Back" at bounding box center [664, 167] width 78 height 18
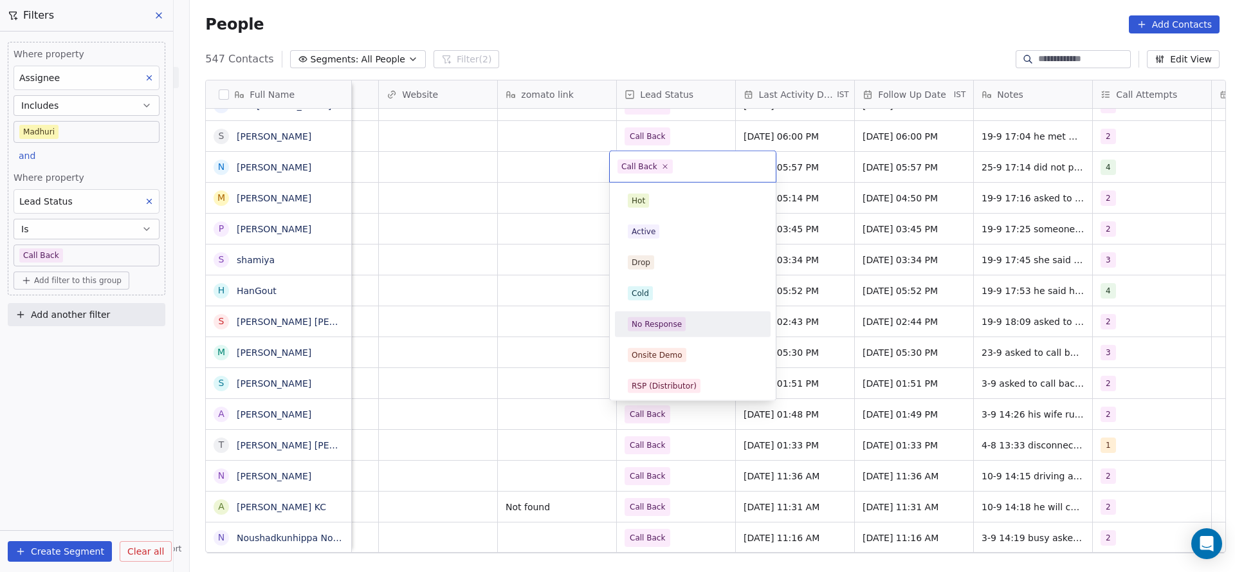
scroll to position [96, 0]
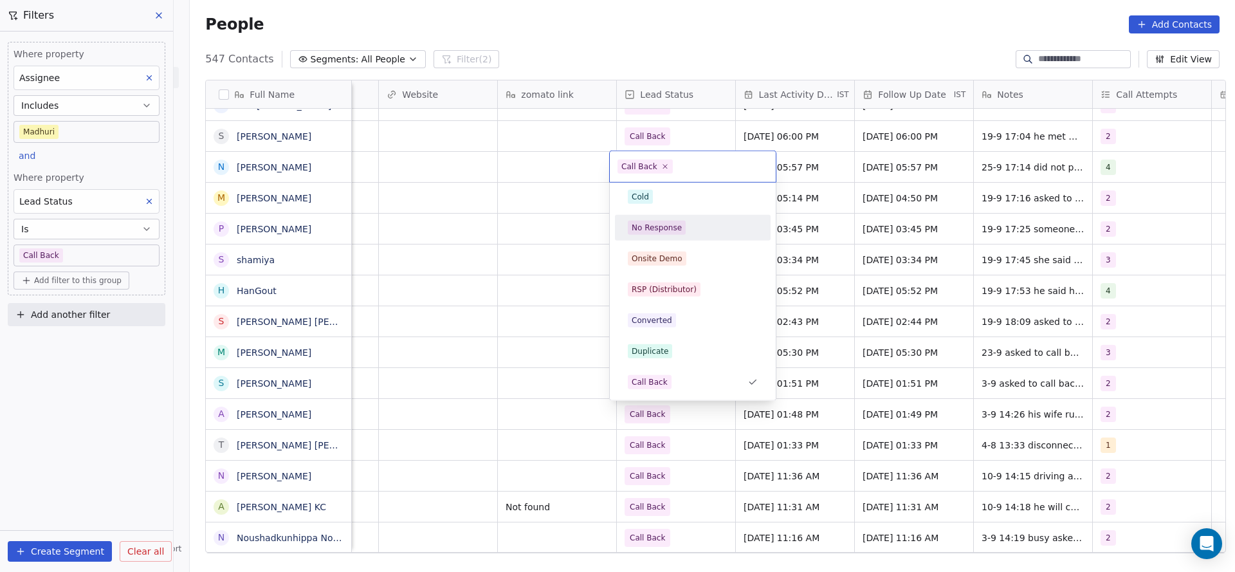
click at [677, 236] on div "No Response" at bounding box center [692, 227] width 145 height 21
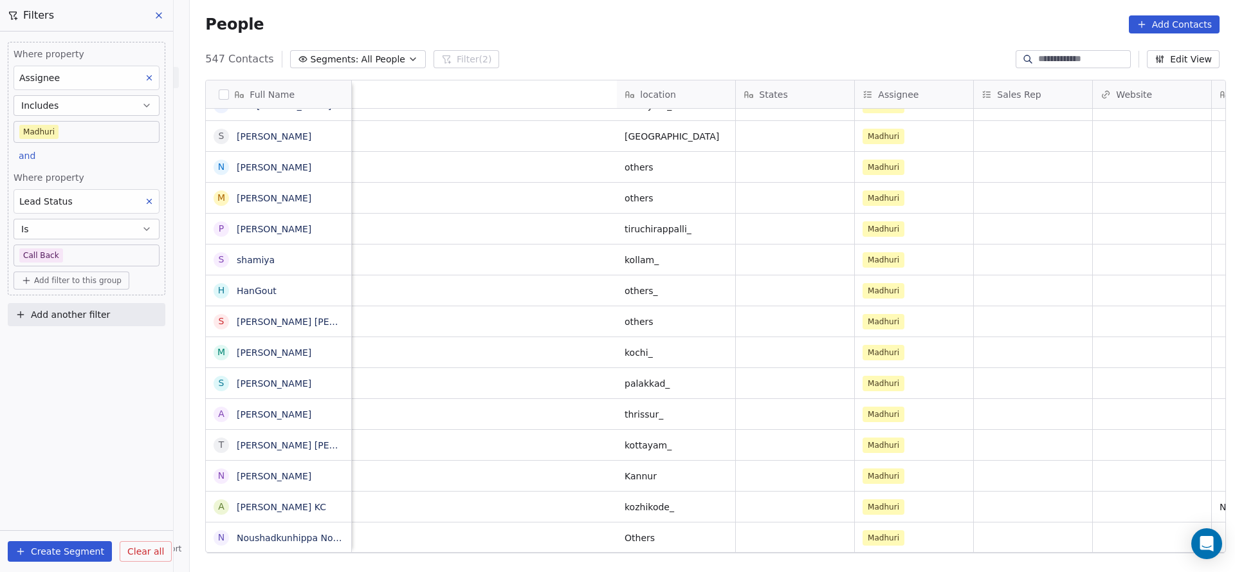
scroll to position [0, 1401]
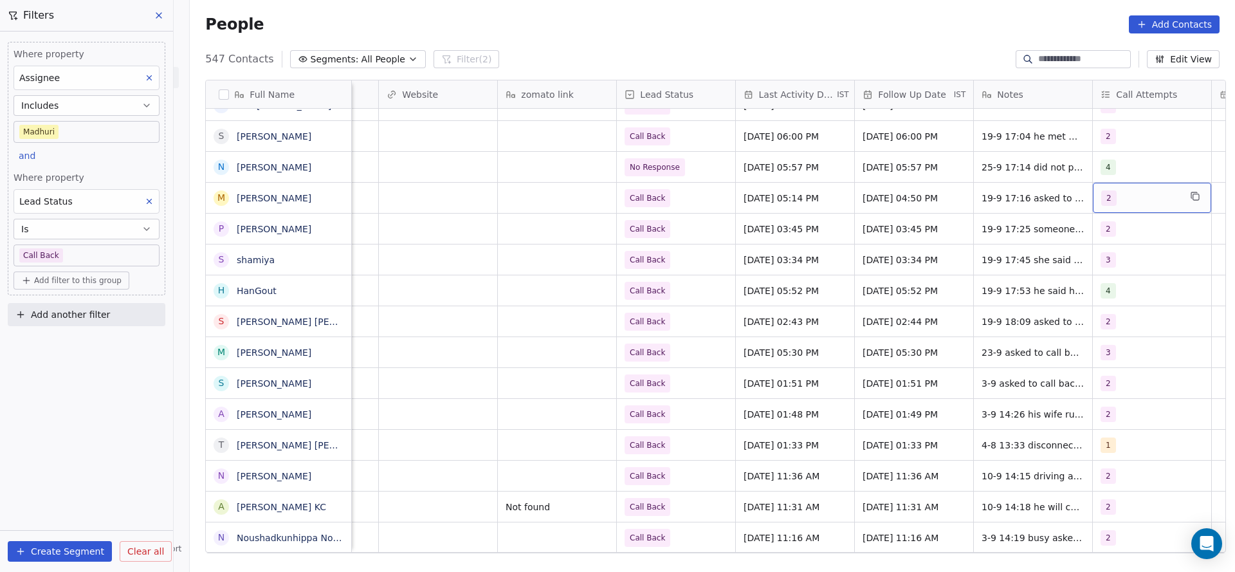
click at [1135, 204] on div "2" at bounding box center [1140, 197] width 78 height 15
click at [1105, 283] on div "3" at bounding box center [1144, 293] width 145 height 21
click at [1104, 258] on span "2" at bounding box center [1101, 262] width 13 height 14
click at [980, 276] on html "On2Cook India Pvt. Ltd. Contacts People Marketing Workflows Campaigns Metrics &…" at bounding box center [617, 286] width 1235 height 572
click at [1007, 204] on span "19-9 17:16 asked to call back for demo 5-8 16:50 someone else answered asked to…" at bounding box center [1058, 207] width 153 height 39
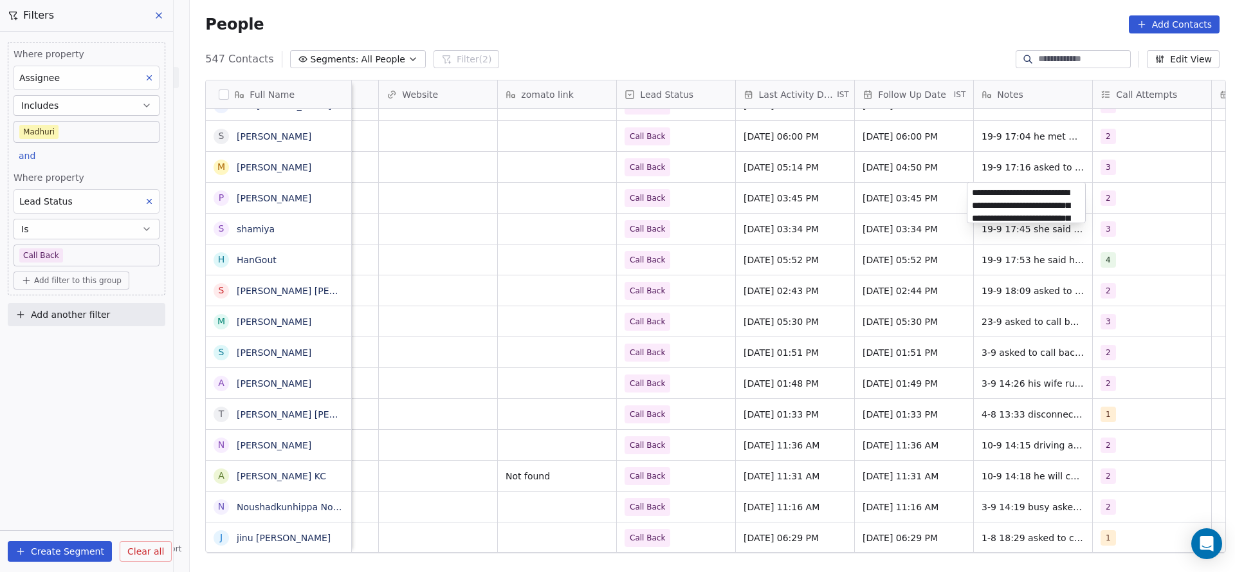
click at [972, 191] on textarea "**********" at bounding box center [1026, 203] width 118 height 40
click at [899, 194] on html "On2Cook India Pvt. Ltd. Contacts People Marketing Workflows Campaigns Metrics &…" at bounding box center [617, 286] width 1235 height 572
click at [1011, 166] on html "On2Cook India Pvt. Ltd. Contacts People Marketing Workflows Campaigns Metrics &…" at bounding box center [617, 286] width 1235 height 572
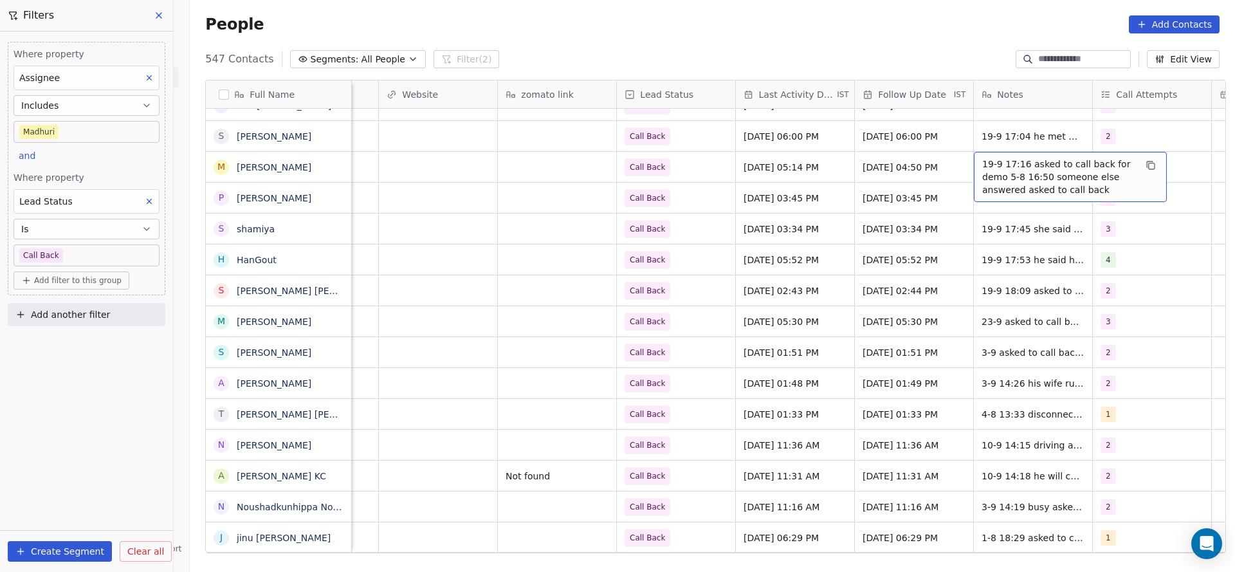
click at [975, 165] on div "19-9 17:16 asked to call back for demo 5-8 16:50 someone else answered asked to…" at bounding box center [1070, 177] width 193 height 50
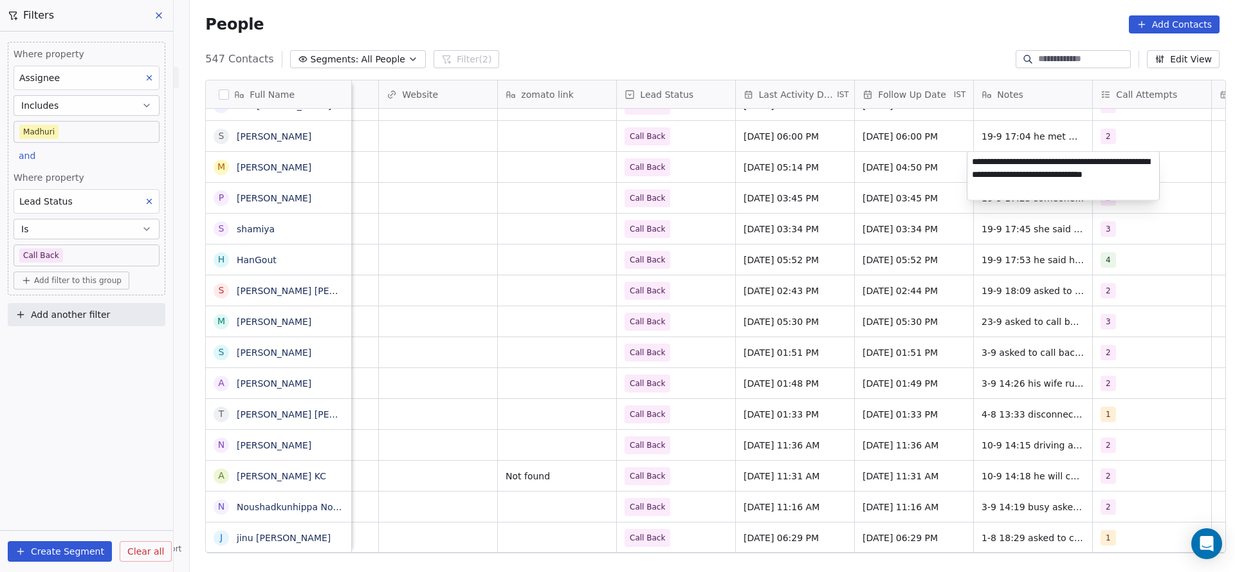
click at [975, 165] on textarea "**********" at bounding box center [1063, 176] width 192 height 48
type textarea "**********"
click at [723, 197] on html "On2Cook India Pvt. Ltd. Contacts People Marketing Workflows Campaigns Metrics &…" at bounding box center [617, 286] width 1235 height 572
click at [661, 169] on span "Call Back" at bounding box center [664, 167] width 78 height 18
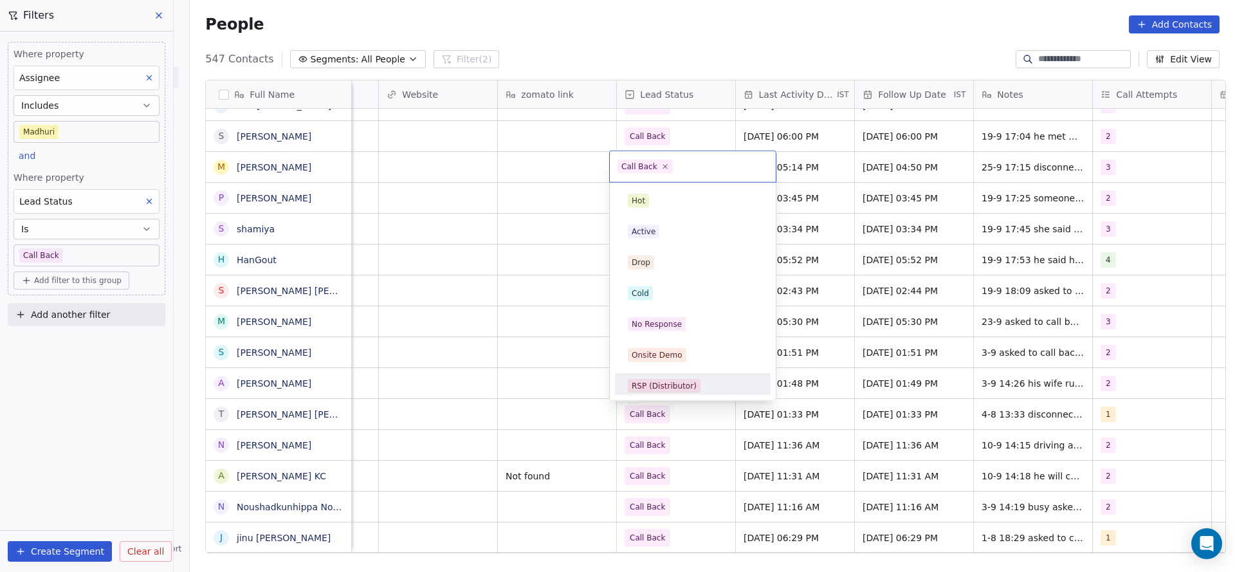
scroll to position [96, 0]
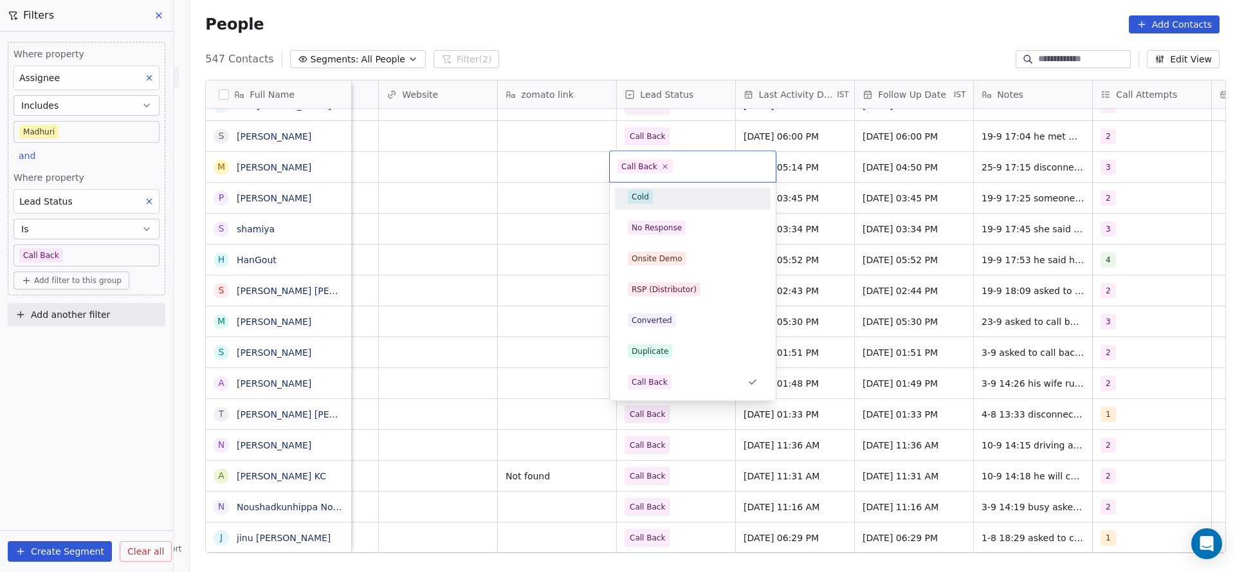
click at [643, 193] on div "Cold" at bounding box center [640, 197] width 17 height 12
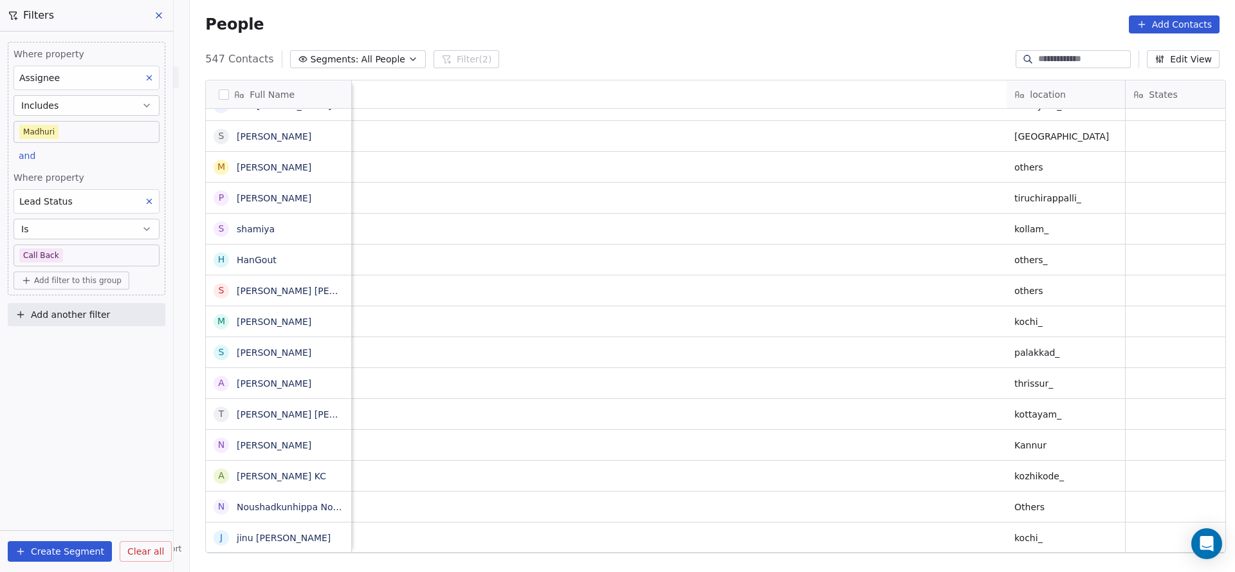
scroll to position [0, 1418]
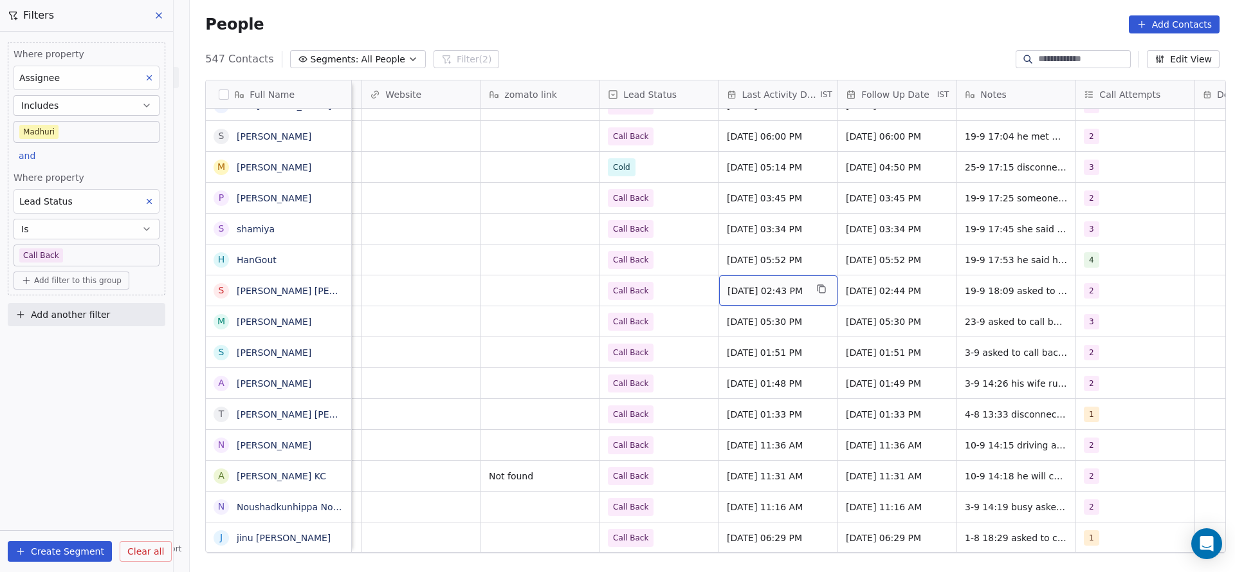
click at [748, 297] on div "Sep 19, 2025 02:43 PM" at bounding box center [778, 290] width 118 height 30
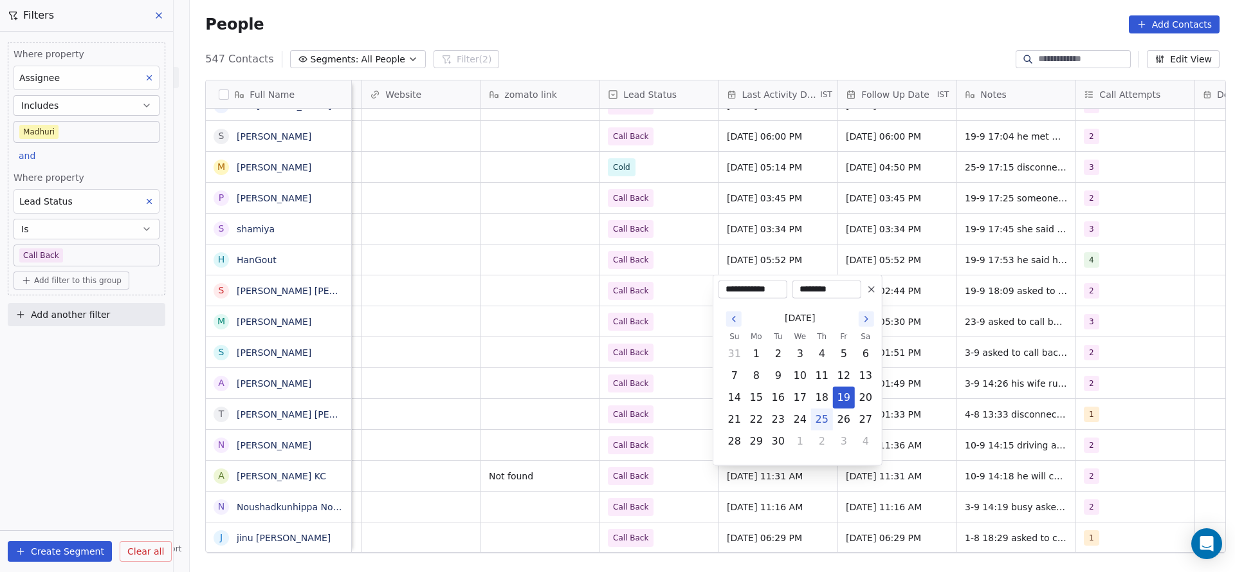
drag, startPoint x: 819, startPoint y: 416, endPoint x: 677, endPoint y: 363, distance: 151.2
click at [818, 415] on button "25" at bounding box center [822, 419] width 21 height 21
type input "**********"
click at [672, 342] on html "On2Cook India Pvt. Ltd. Contacts People Marketing Workflows Campaigns Metrics &…" at bounding box center [617, 286] width 1235 height 572
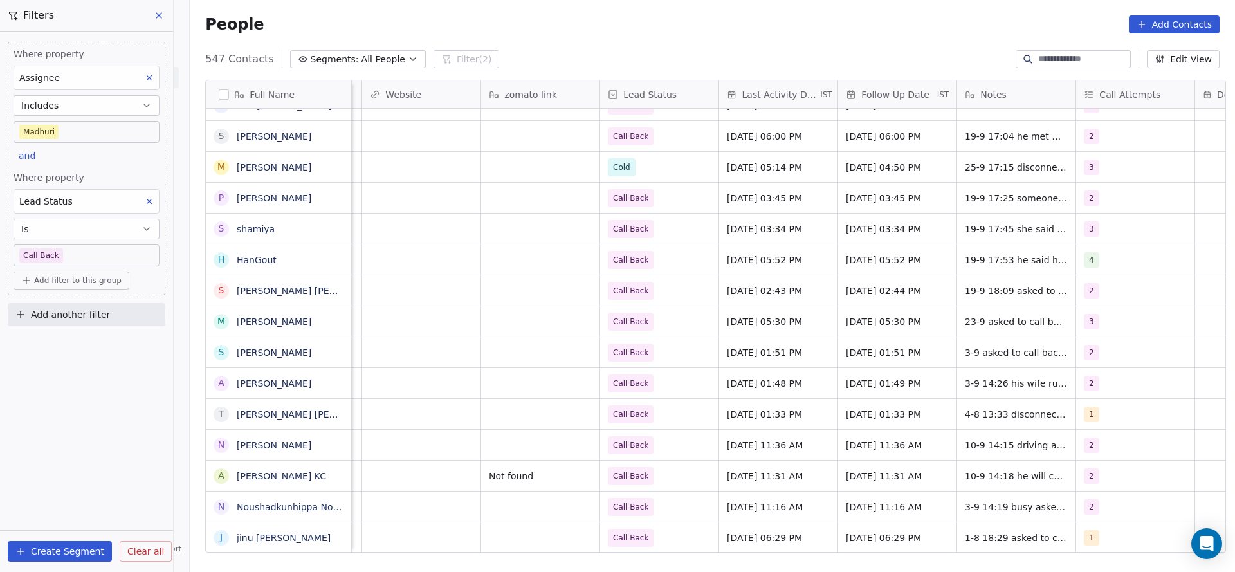
scroll to position [1042, 0]
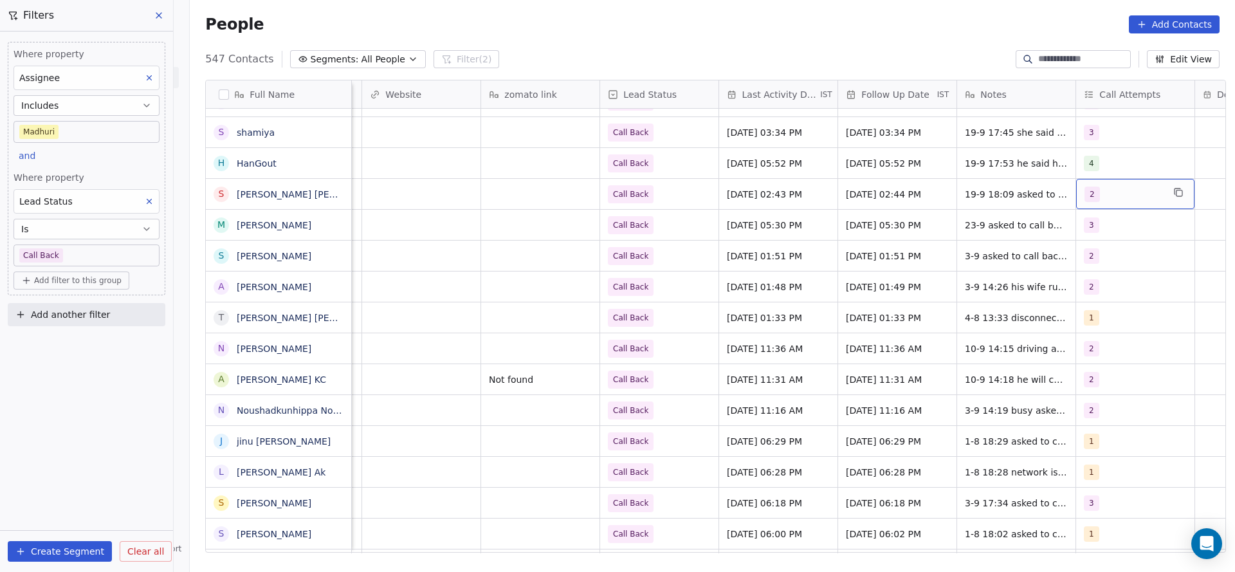
click at [1098, 190] on div "2" at bounding box center [1124, 194] width 78 height 15
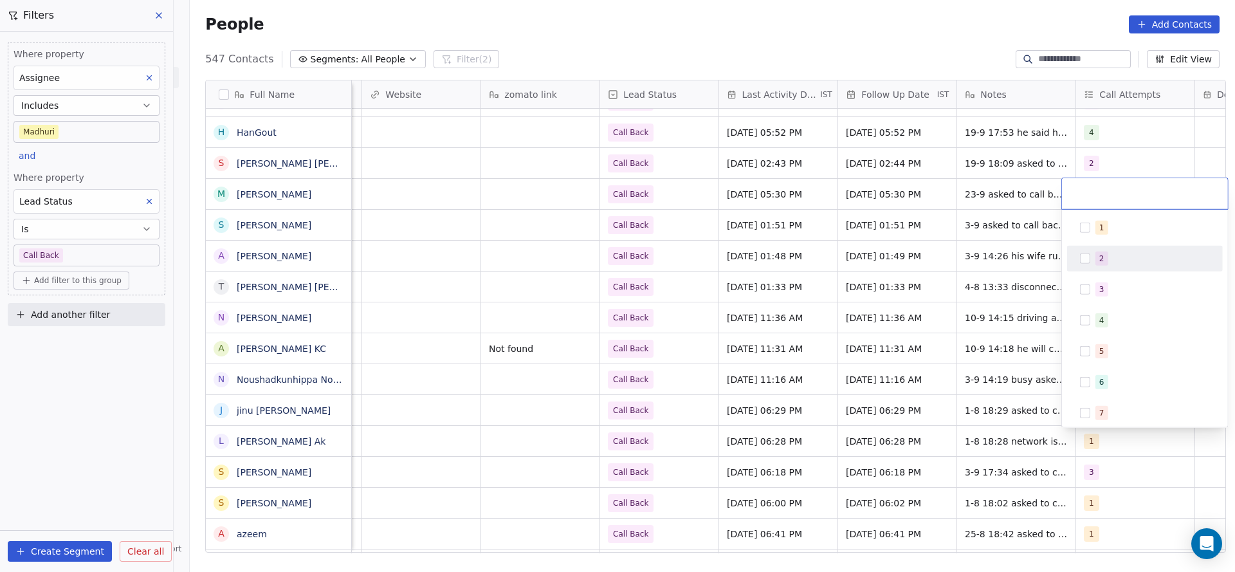
click at [1076, 251] on div "2" at bounding box center [1144, 258] width 145 height 21
click at [969, 228] on html "On2Cook India Pvt. Ltd. Contacts People Marketing Workflows Campaigns Metrics &…" at bounding box center [617, 286] width 1235 height 572
click at [965, 196] on html "On2Cook India Pvt. Ltd. Contacts People Marketing Workflows Campaigns Metrics &…" at bounding box center [617, 286] width 1235 height 572
click at [1098, 161] on div "2" at bounding box center [1124, 163] width 78 height 15
click at [1095, 255] on span "3" at bounding box center [1101, 259] width 13 height 14
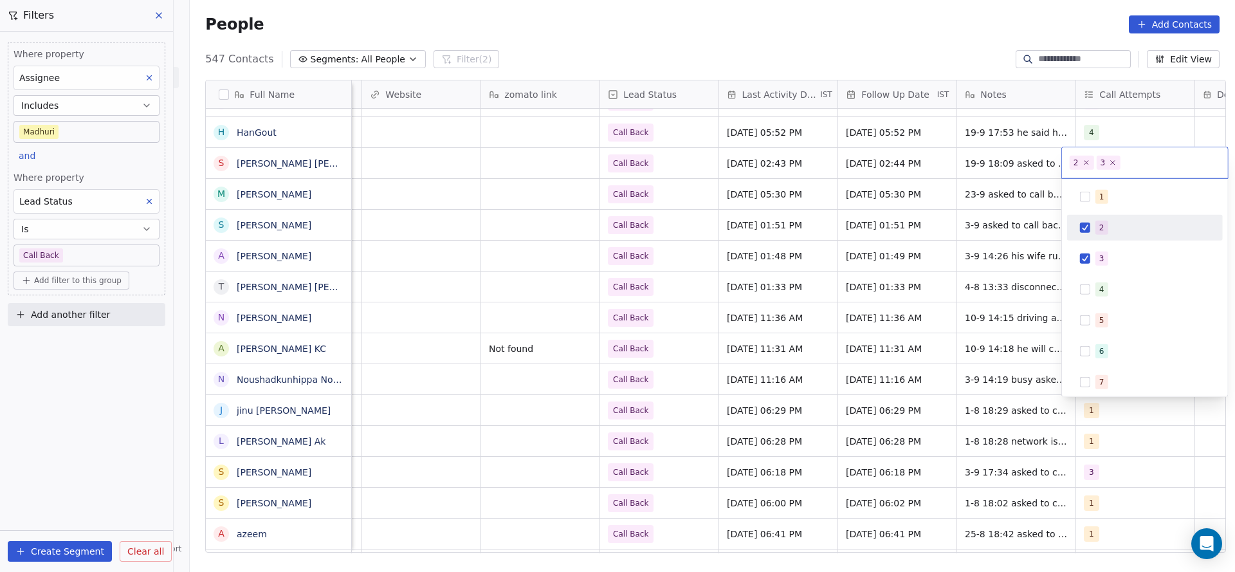
click at [1110, 230] on div "2" at bounding box center [1152, 228] width 114 height 14
click at [1040, 226] on html "On2Cook India Pvt. Ltd. Contacts People Marketing Workflows Campaigns Metrics &…" at bounding box center [617, 286] width 1235 height 572
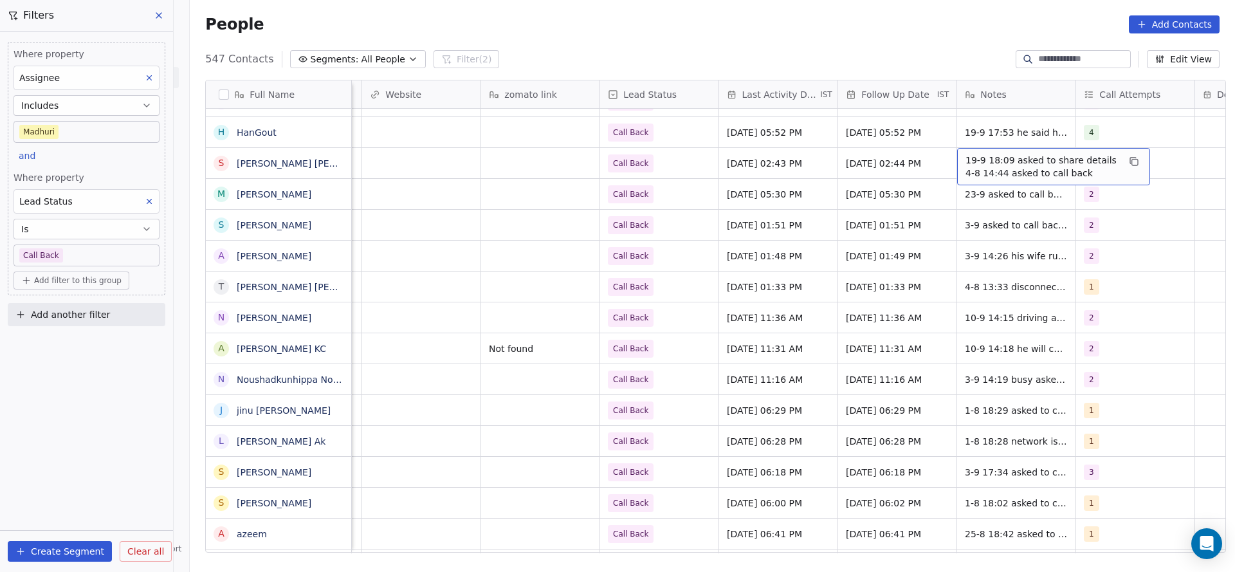
click at [993, 163] on span "19-9 18:09 asked to share details 4-8 14:44 asked to call back" at bounding box center [1042, 167] width 153 height 26
click at [951, 154] on div "**********" at bounding box center [1047, 167] width 193 height 41
click at [967, 154] on textarea "**********" at bounding box center [1047, 168] width 192 height 40
type textarea "**********"
click at [738, 161] on html "On2Cook India Pvt. Ltd. Contacts People Marketing Workflows Campaigns Metrics &…" at bounding box center [617, 286] width 1235 height 572
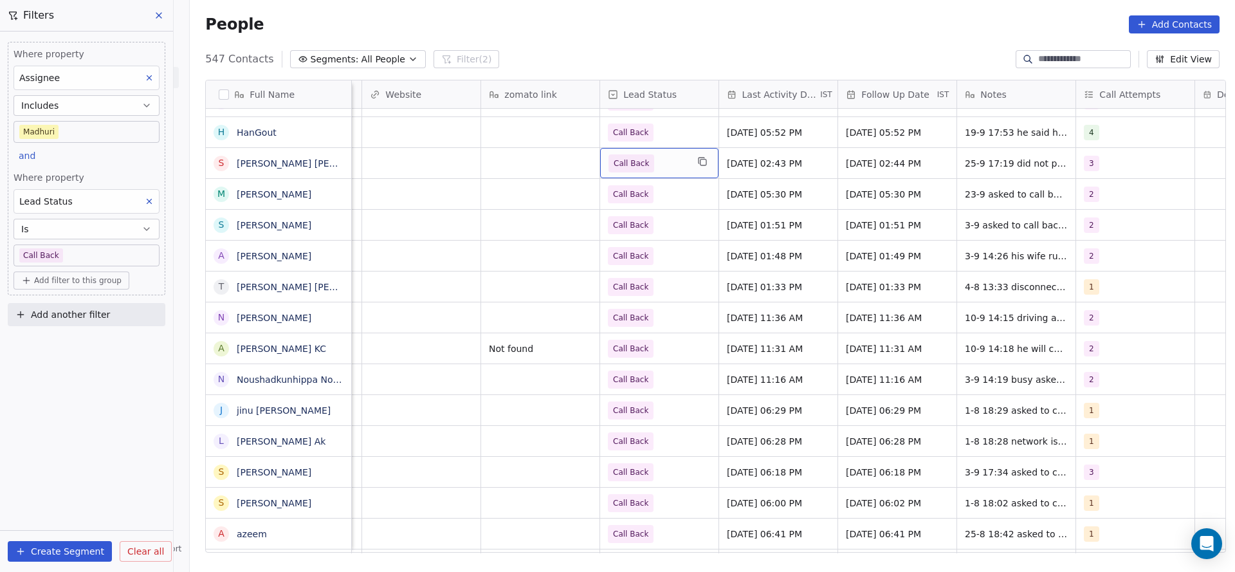
click at [645, 168] on span "Call Back" at bounding box center [648, 163] width 78 height 18
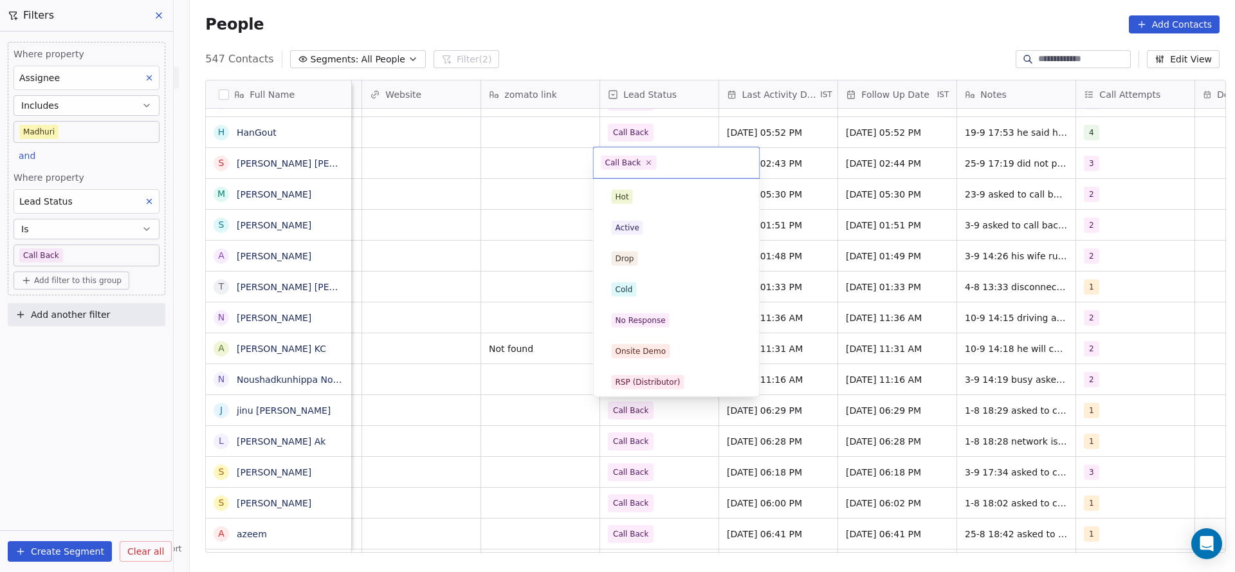
scroll to position [96, 0]
click at [650, 224] on div "No Response" at bounding box center [641, 224] width 50 height 12
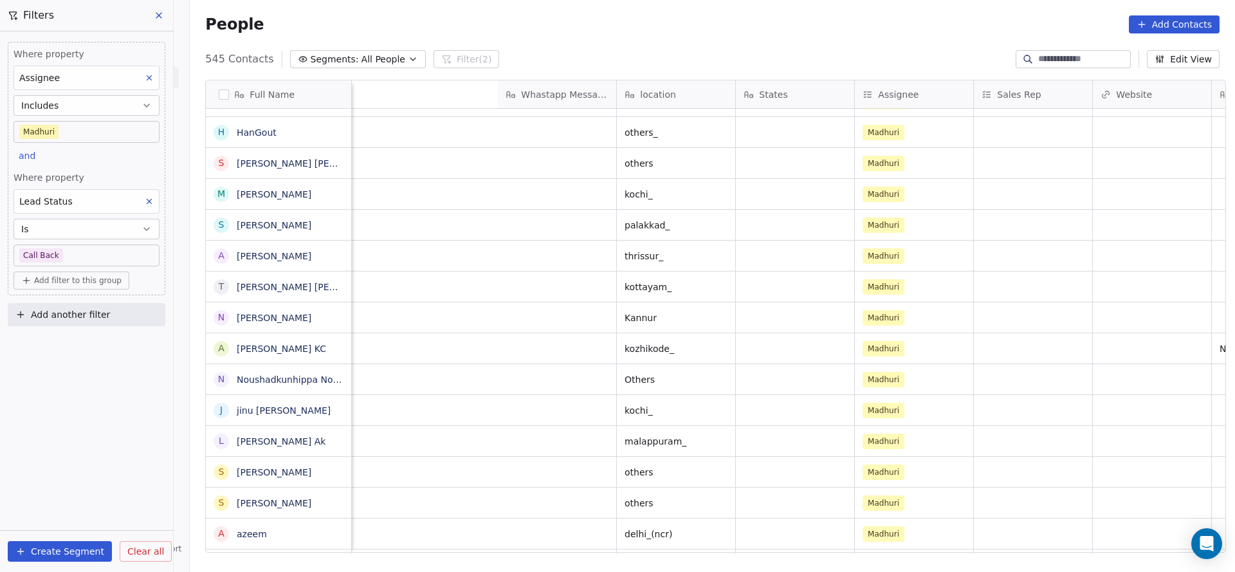
scroll to position [0, 1283]
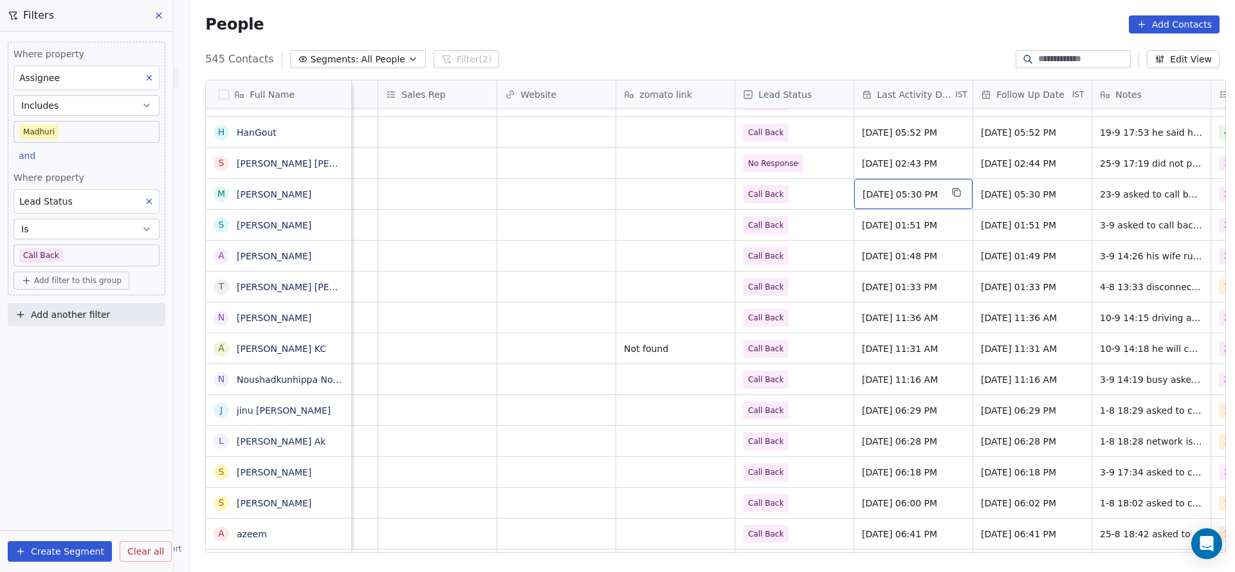
click at [938, 185] on div "Sep 19, 2025 05:30 PM" at bounding box center [913, 194] width 118 height 30
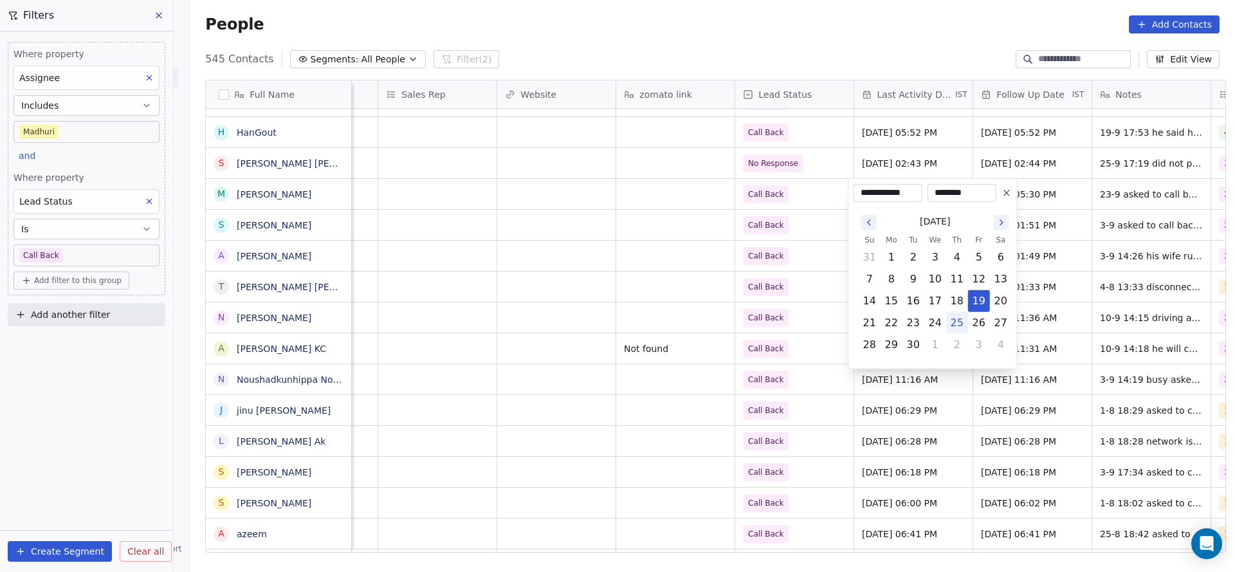
click at [952, 320] on button "25" at bounding box center [957, 323] width 21 height 21
type input "**********"
click at [781, 256] on html "On2Cook India Pvt. Ltd. Contacts People Marketing Workflows Campaigns Metrics &…" at bounding box center [617, 286] width 1235 height 572
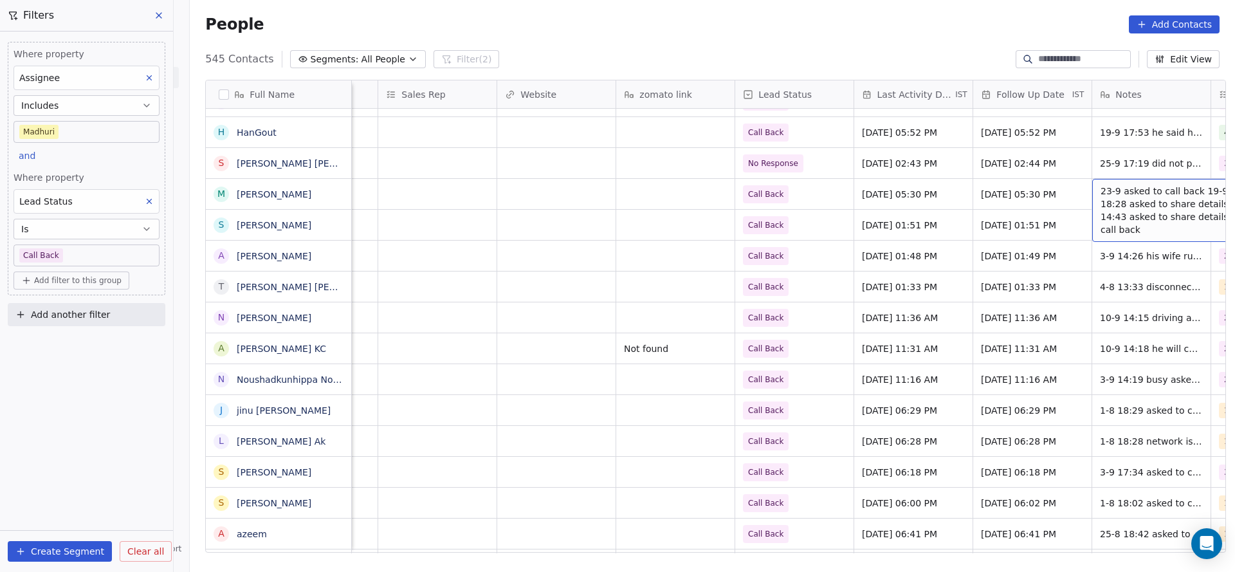
click at [1120, 197] on span "23-9 asked to call back 19-9 18:28 asked to share details 3-9 14:43 asked to sh…" at bounding box center [1177, 210] width 153 height 51
click at [965, 191] on html "On2Cook India Pvt. Ltd. Contacts People Marketing Workflows Campaigns Metrics &…" at bounding box center [617, 286] width 1235 height 572
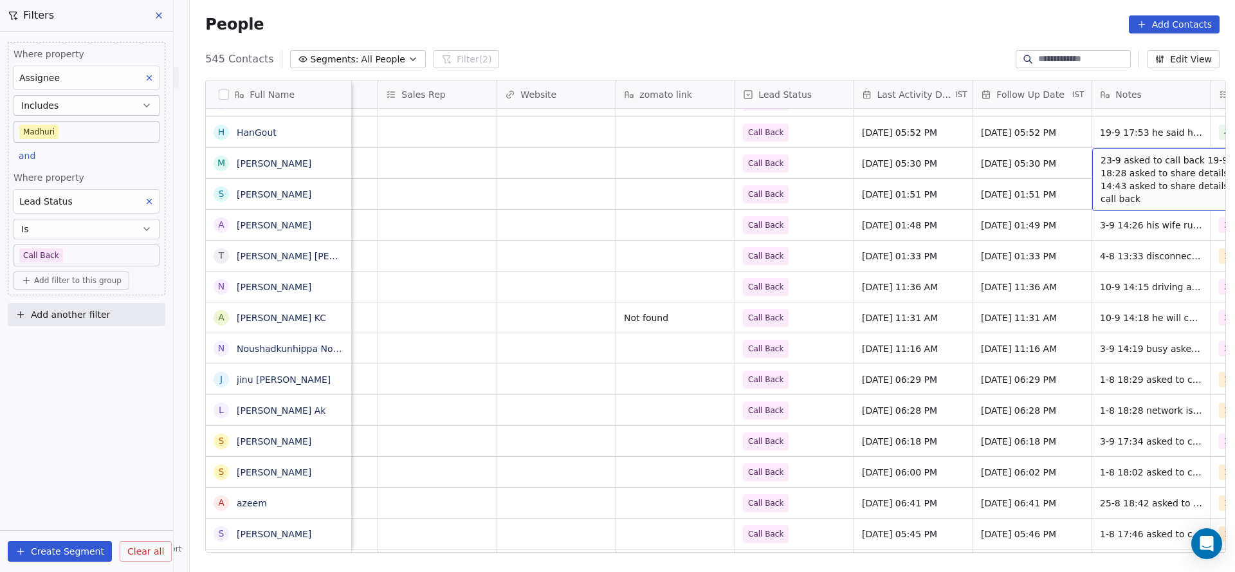
click at [1108, 172] on span "23-9 asked to call back 19-9 18:28 asked to share details 3-9 14:43 asked to sh…" at bounding box center [1177, 179] width 153 height 51
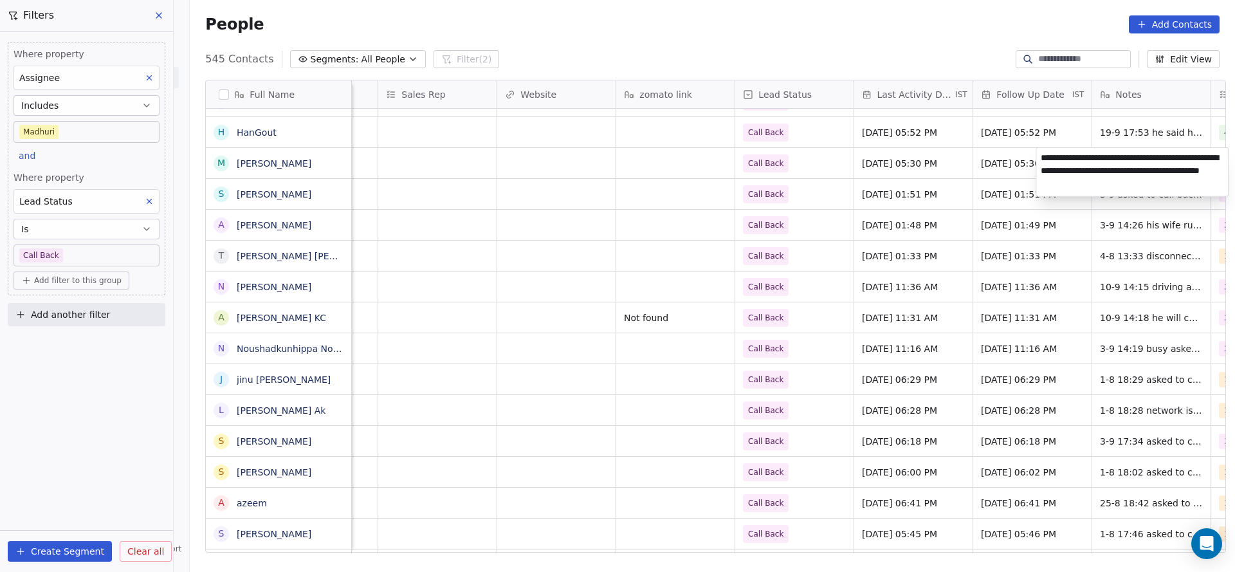
click at [1040, 161] on textarea "**********" at bounding box center [1132, 172] width 192 height 48
type textarea "**********"
click at [922, 181] on html "On2Cook India Pvt. Ltd. Contacts People Marketing Workflows Campaigns Metrics &…" at bounding box center [617, 286] width 1235 height 572
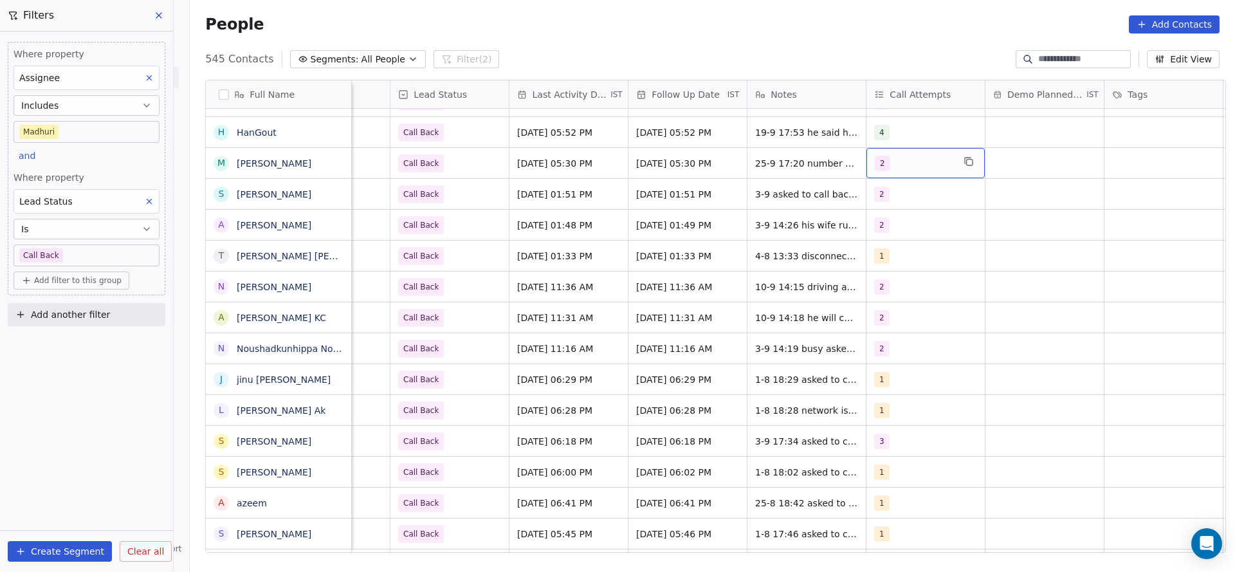
click at [925, 156] on div "2" at bounding box center [914, 163] width 78 height 15
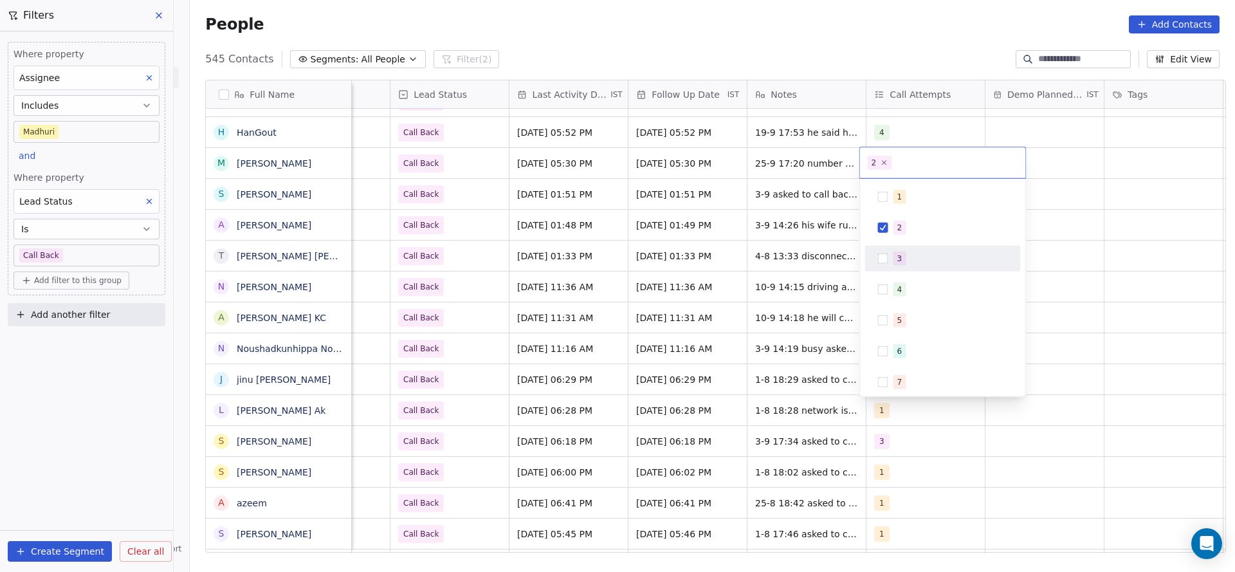
click at [900, 268] on div "3" at bounding box center [943, 259] width 156 height 26
click at [898, 232] on div "2" at bounding box center [899, 228] width 5 height 12
click at [796, 231] on html "On2Cook India Pvt. Ltd. Contacts People Marketing Workflows Campaigns Metrics &…" at bounding box center [617, 286] width 1235 height 572
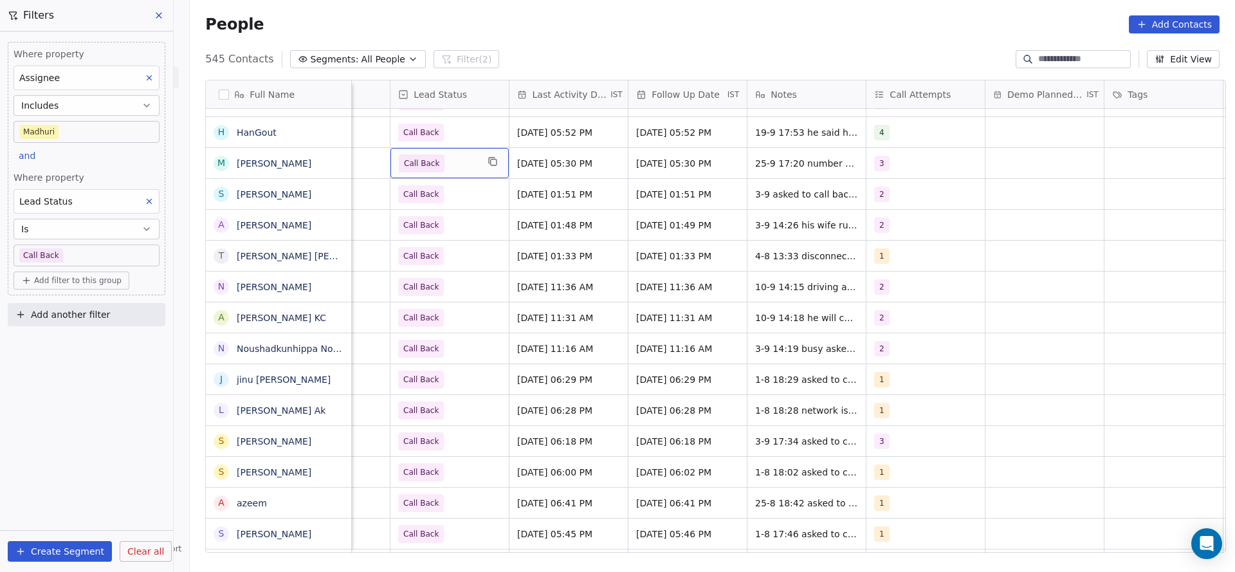
click at [469, 165] on span "Call Back" at bounding box center [438, 163] width 78 height 18
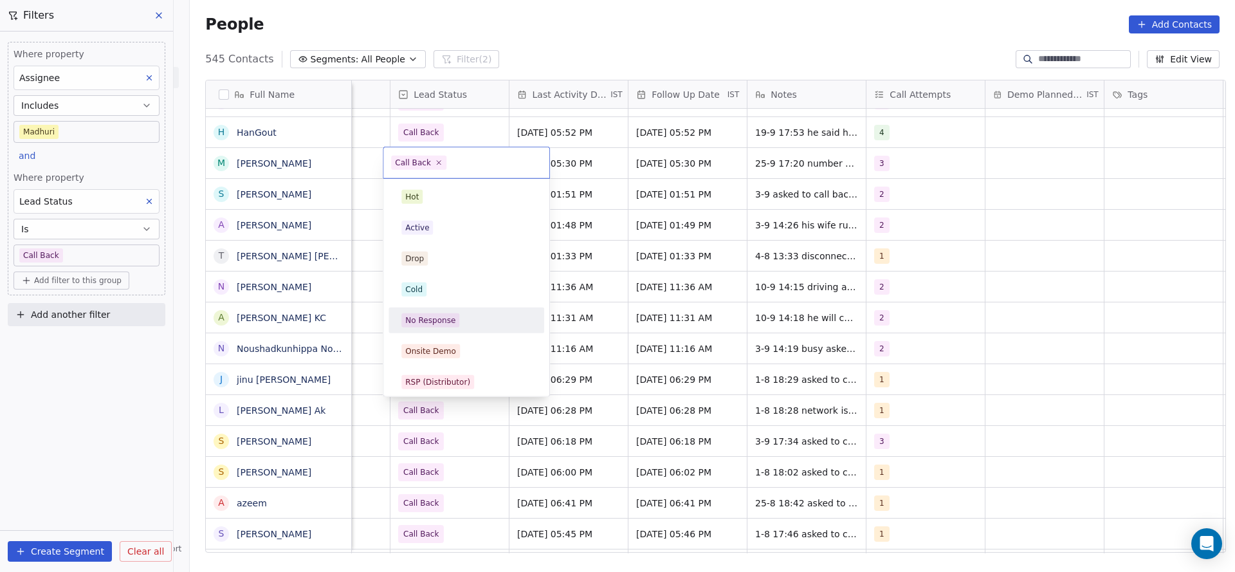
scroll to position [96, 0]
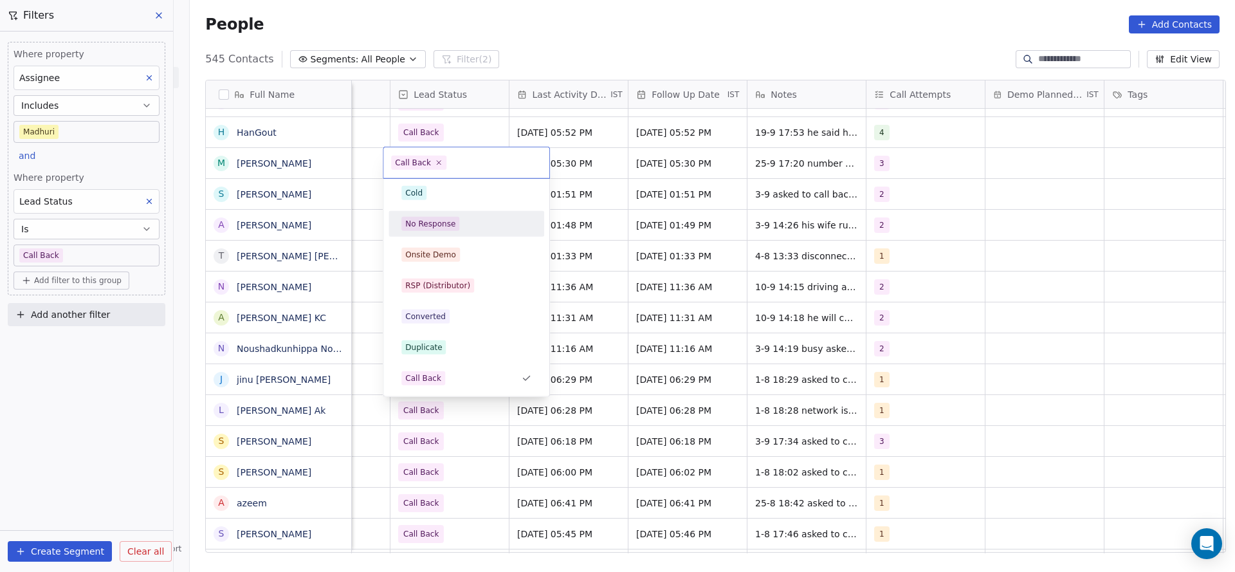
click at [475, 222] on div "No Response" at bounding box center [466, 224] width 130 height 14
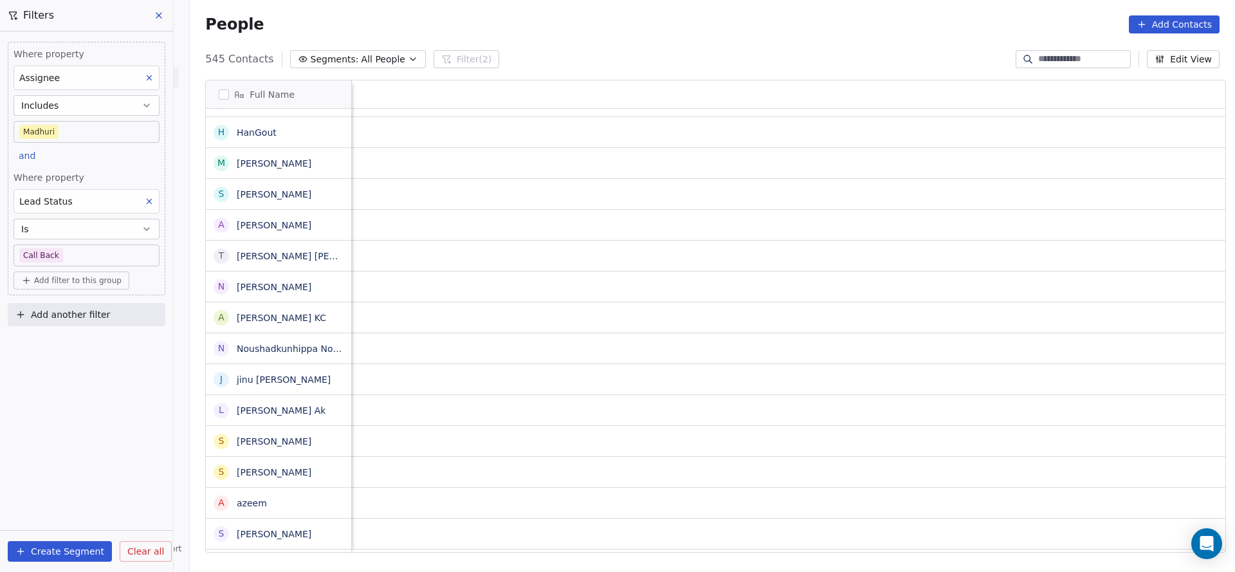
scroll to position [0, 1409]
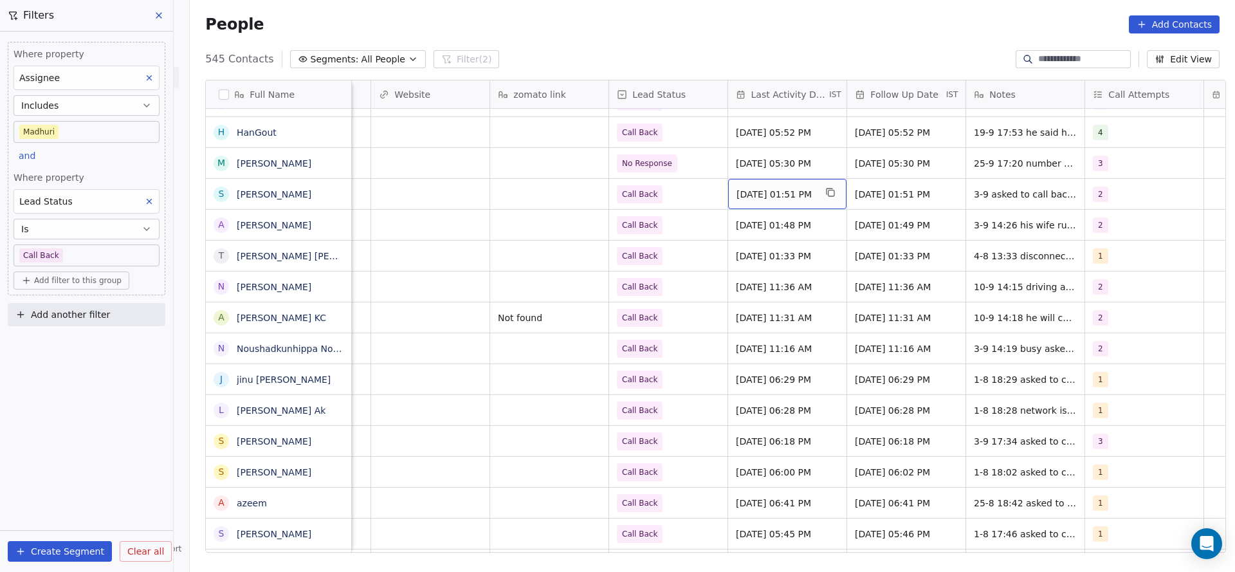
click at [759, 188] on span "Sep 03, 2025 01:51 PM" at bounding box center [776, 194] width 78 height 13
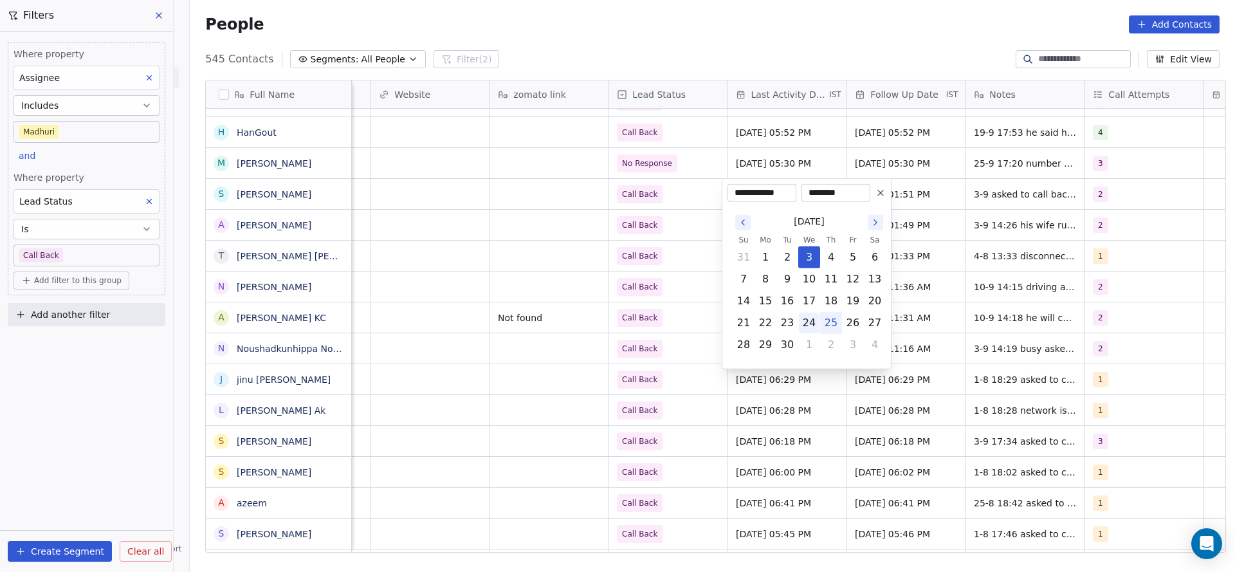
click at [819, 324] on button "24" at bounding box center [809, 323] width 21 height 21
click at [826, 324] on button "25" at bounding box center [831, 323] width 21 height 21
type input "**********"
click at [611, 251] on html "On2Cook India Pvt. Ltd. Contacts People Marketing Workflows Campaigns Metrics &…" at bounding box center [617, 286] width 1235 height 572
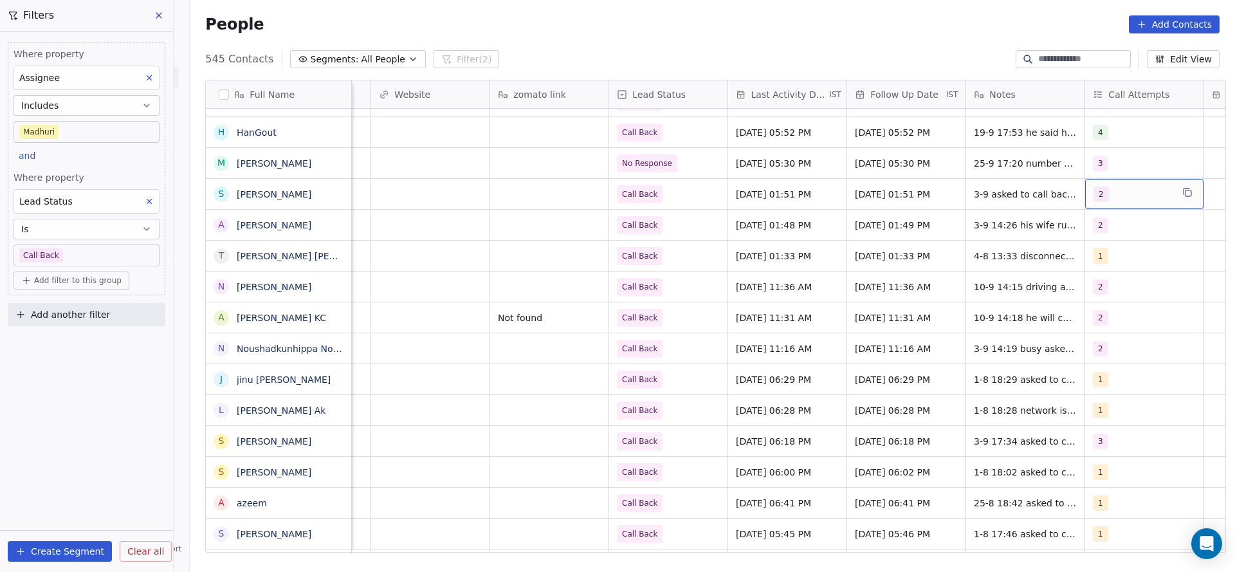
click at [1106, 200] on div "2" at bounding box center [1133, 194] width 78 height 15
click at [1088, 295] on div "3" at bounding box center [1144, 289] width 145 height 21
click at [1099, 259] on div "2" at bounding box center [1101, 259] width 5 height 12
click at [944, 262] on html "On2Cook India Pvt. Ltd. Contacts People Marketing Workflows Campaigns Metrics &…" at bounding box center [617, 286] width 1235 height 572
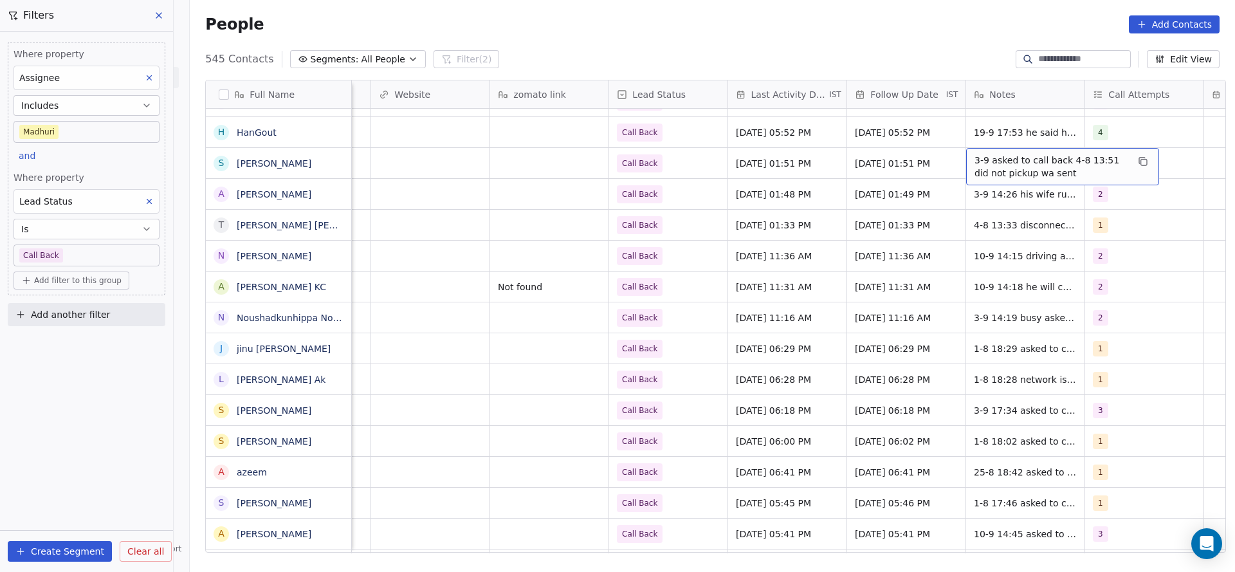
click at [1007, 167] on span "3-9 asked to call back 4-8 13:51 did not pickup wa sent" at bounding box center [1051, 167] width 153 height 26
click at [967, 157] on textarea "**********" at bounding box center [1056, 168] width 192 height 40
type textarea "**********"
click at [822, 211] on html "On2Cook India Pvt. Ltd. Contacts People Marketing Workflows Campaigns Metrics &…" at bounding box center [617, 286] width 1235 height 572
click at [670, 163] on span "Call Back" at bounding box center [657, 163] width 78 height 18
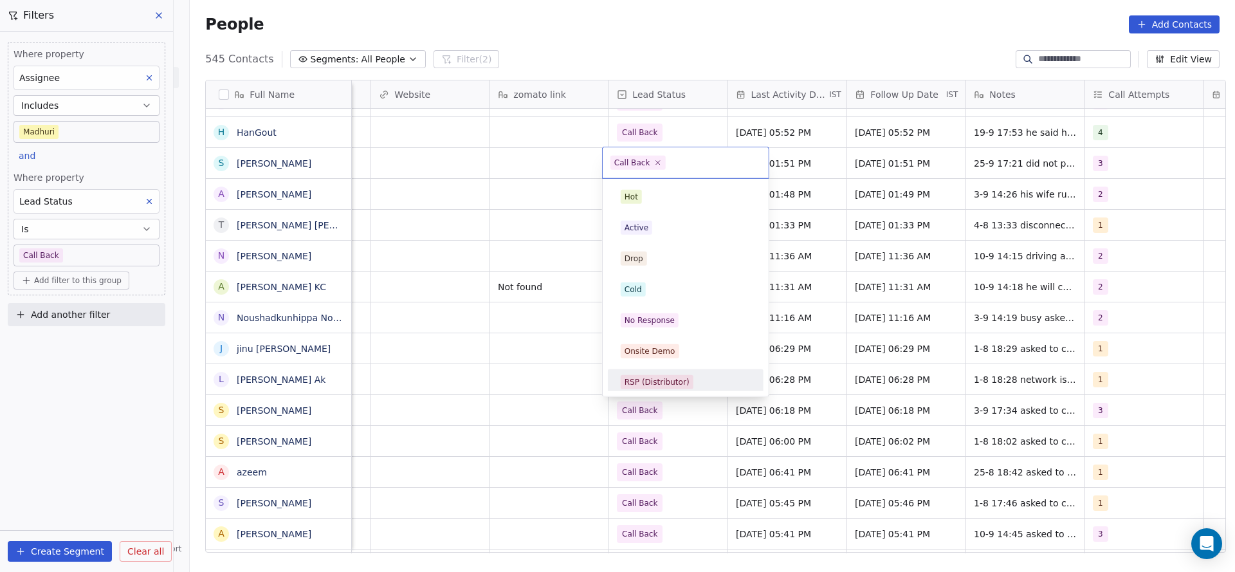
scroll to position [96, 0]
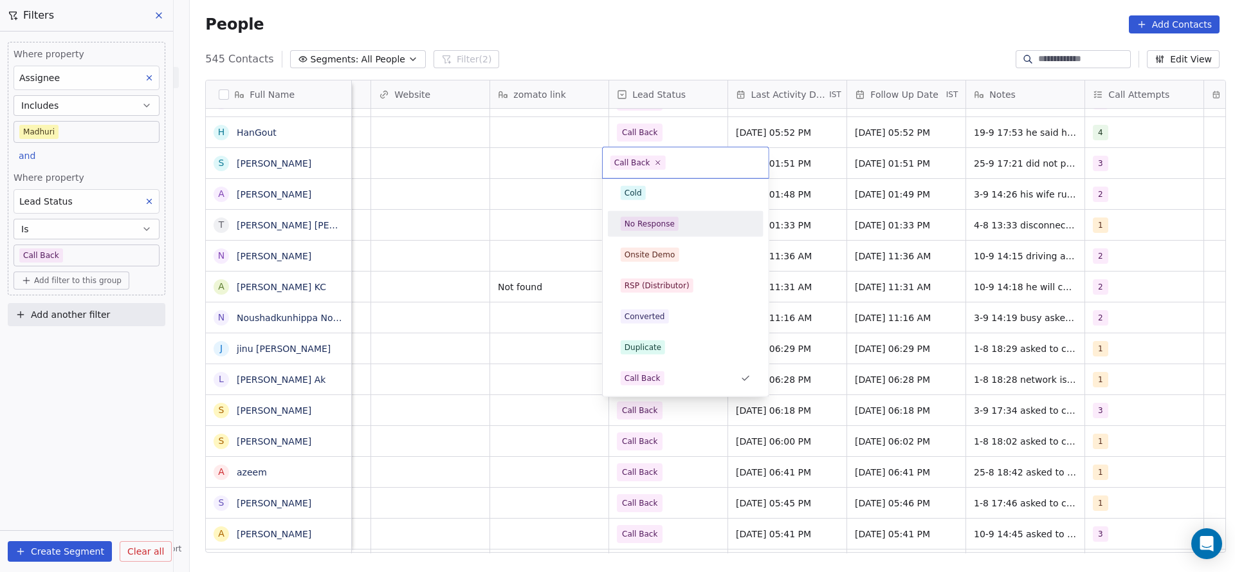
click at [663, 222] on div "No Response" at bounding box center [650, 224] width 50 height 12
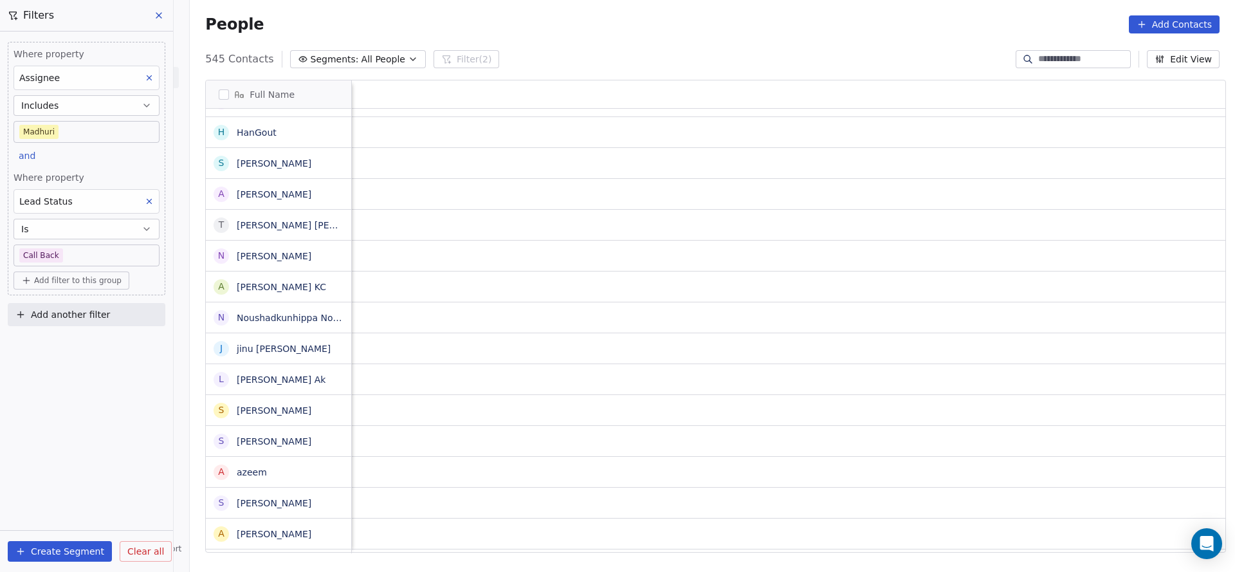
scroll to position [0, 1525]
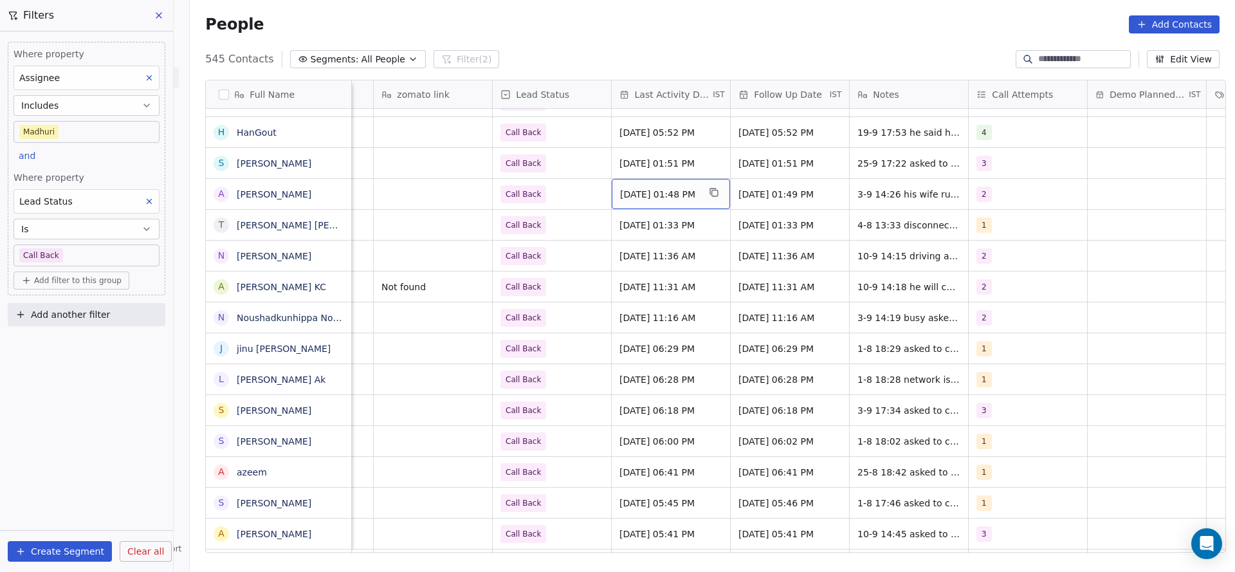
click at [620, 190] on span "Sep 03, 2025 01:48 PM" at bounding box center [659, 194] width 78 height 13
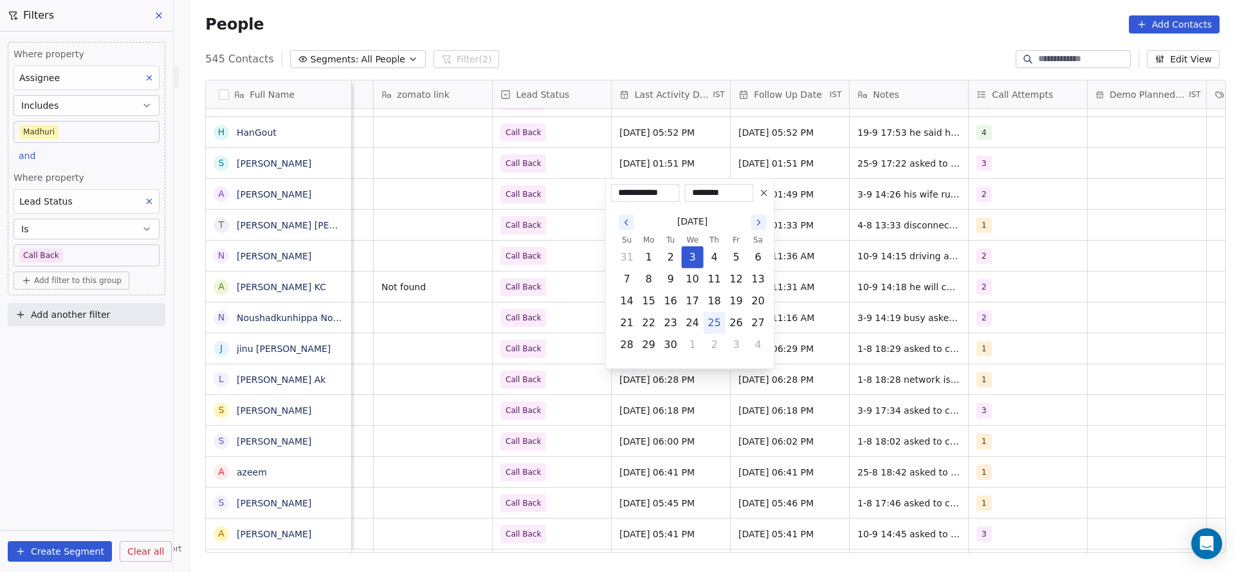
click at [716, 329] on button "25" at bounding box center [714, 323] width 21 height 21
type input "**********"
click at [509, 258] on html "On2Cook India Pvt. Ltd. Contacts People Marketing Workflows Campaigns Metrics &…" at bounding box center [617, 286] width 1235 height 572
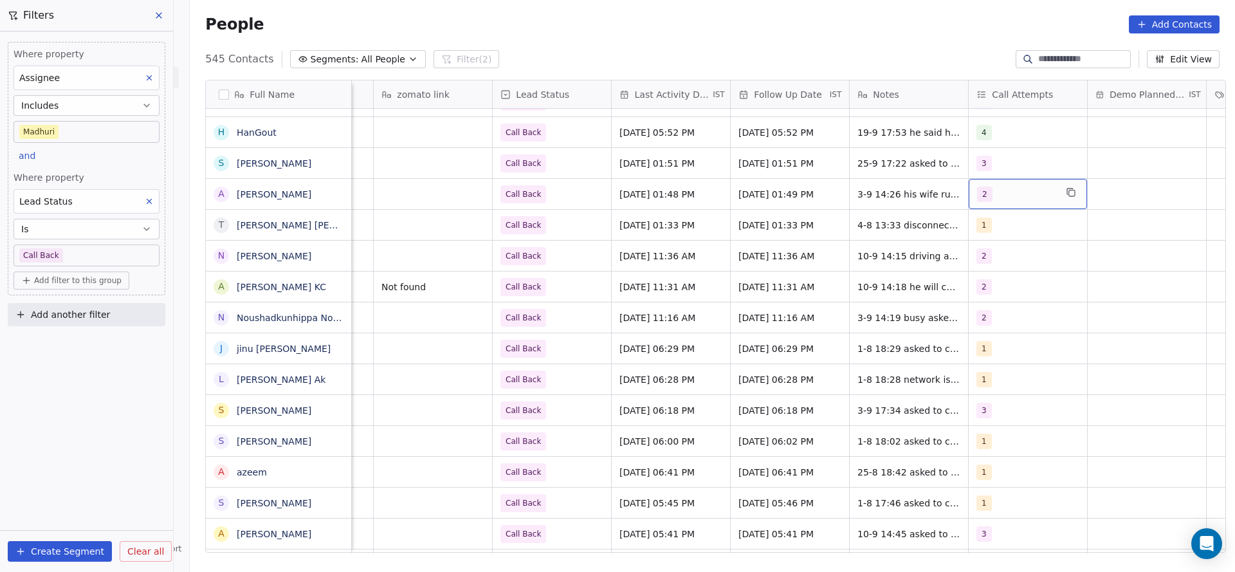
click at [996, 197] on div "2" at bounding box center [1016, 194] width 78 height 15
click at [989, 293] on button "Suggestions" at bounding box center [985, 289] width 10 height 10
click at [993, 265] on div "2" at bounding box center [1045, 258] width 145 height 21
click at [862, 264] on html "On2Cook India Pvt. Ltd. Contacts People Marketing Workflows Campaigns Metrics &…" at bounding box center [617, 286] width 1235 height 572
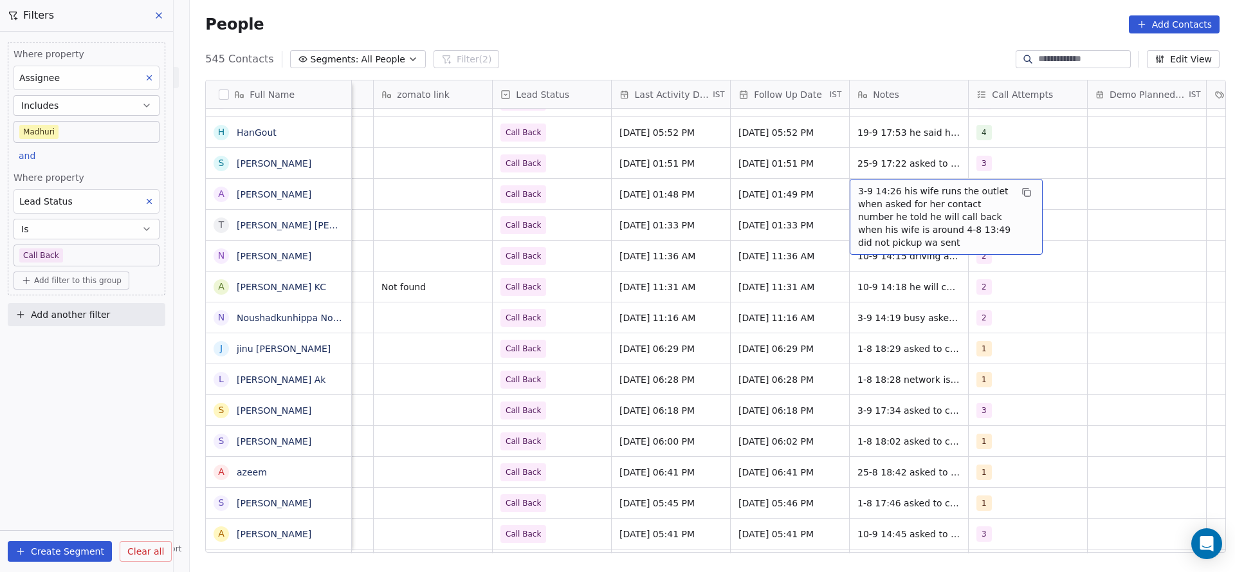
click at [868, 195] on span "3-9 14:26 his wife runs the outlet when asked for her contact number he told he…" at bounding box center [934, 217] width 153 height 64
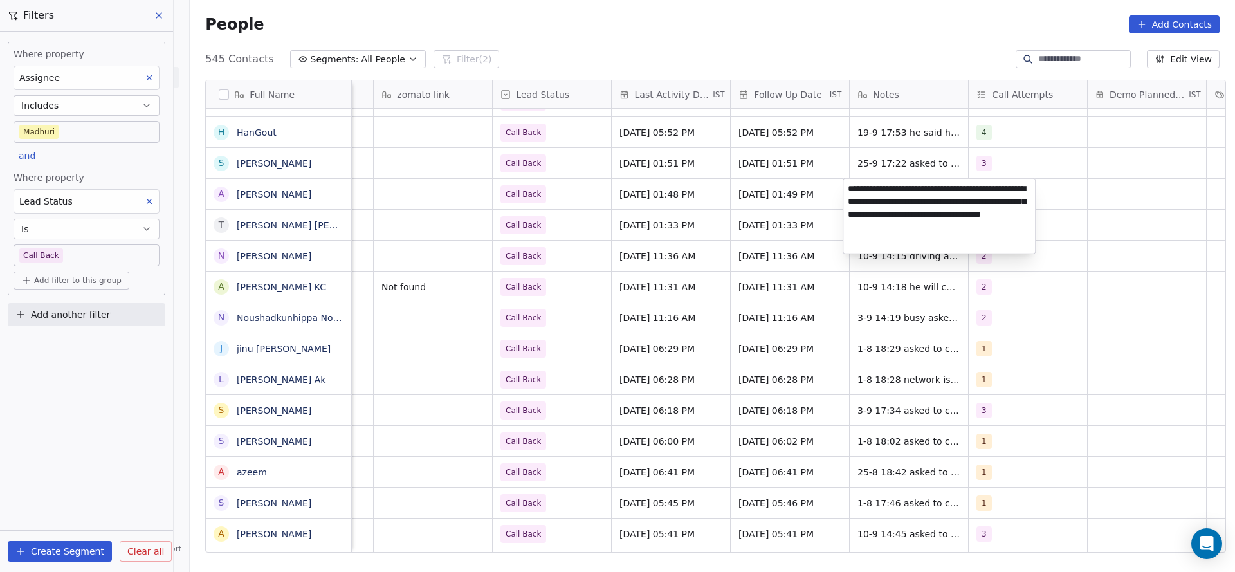
click at [848, 188] on textarea "**********" at bounding box center [939, 216] width 192 height 75
type textarea "**********"
click at [672, 196] on html "On2Cook India Pvt. Ltd. Contacts People Marketing Workflows Campaigns Metrics &…" at bounding box center [617, 286] width 1235 height 572
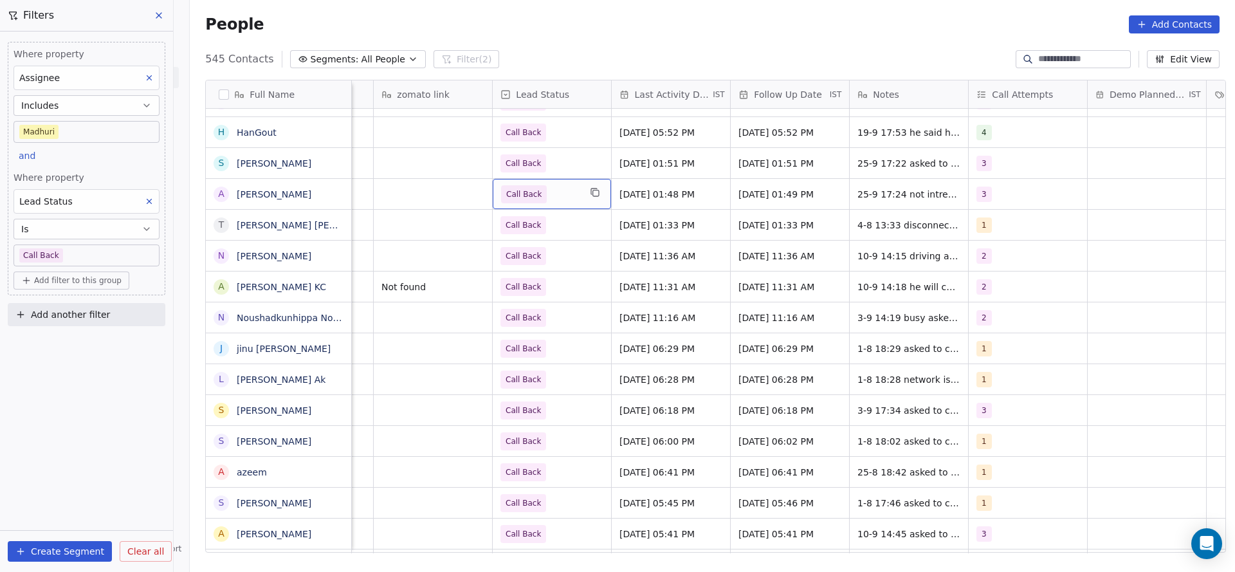
click at [536, 195] on span "Call Back" at bounding box center [540, 194] width 78 height 18
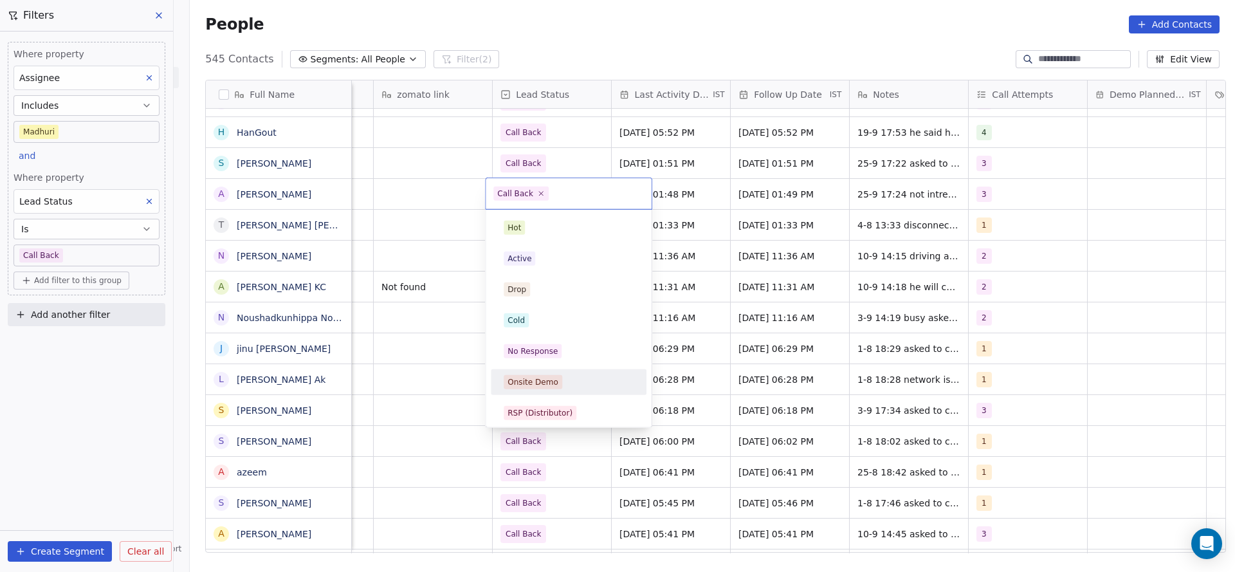
scroll to position [96, 0]
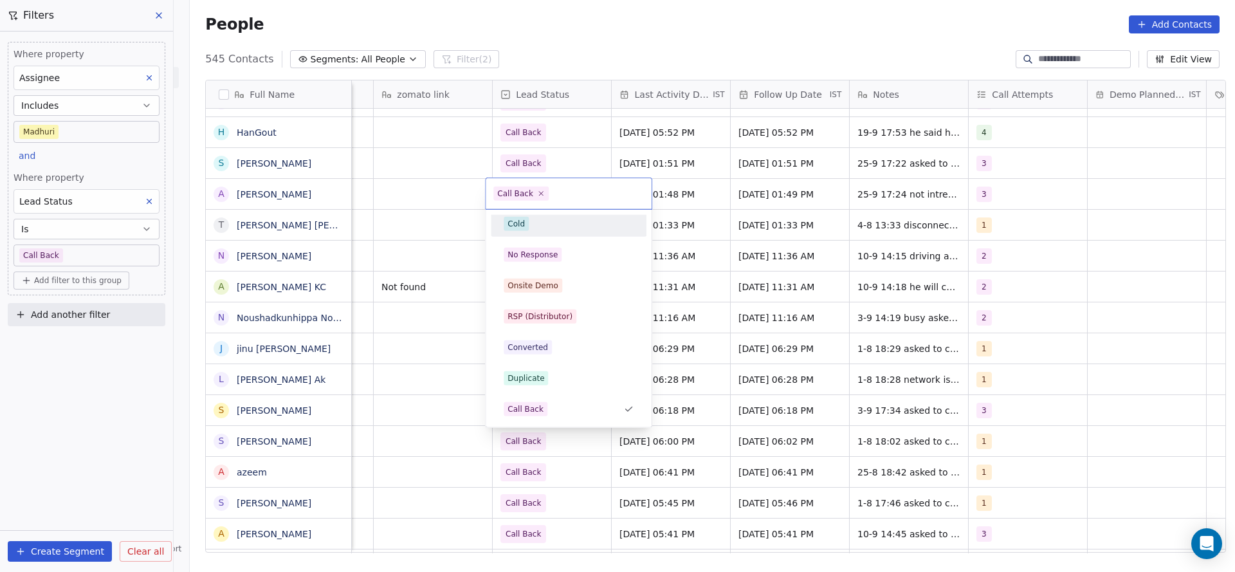
click at [542, 228] on div "Cold" at bounding box center [569, 224] width 130 height 14
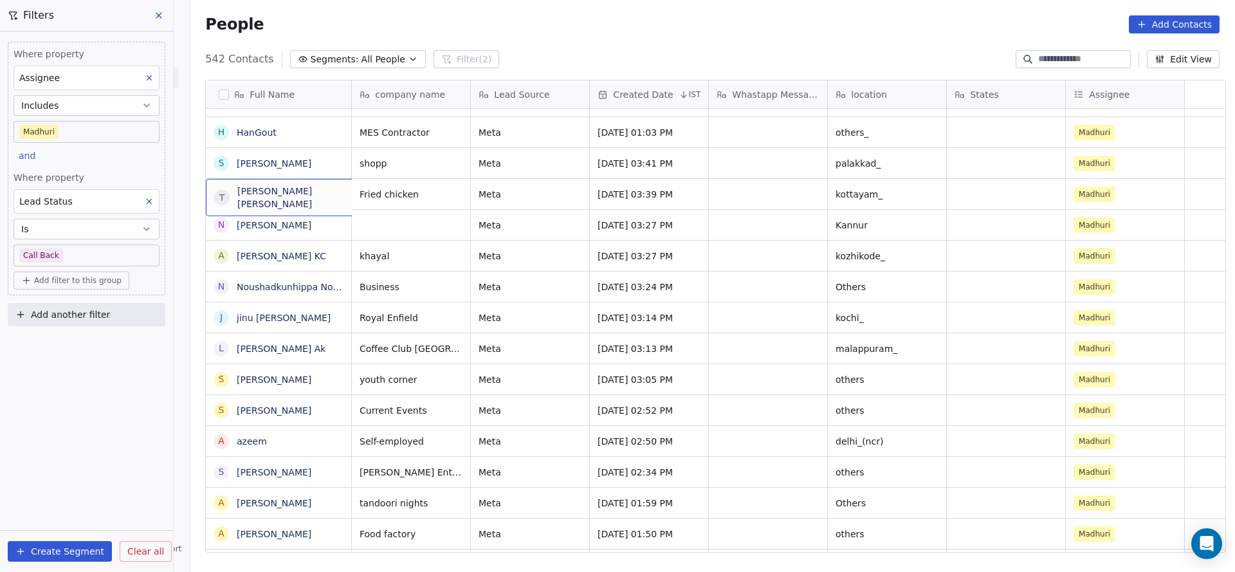
scroll to position [0, 0]
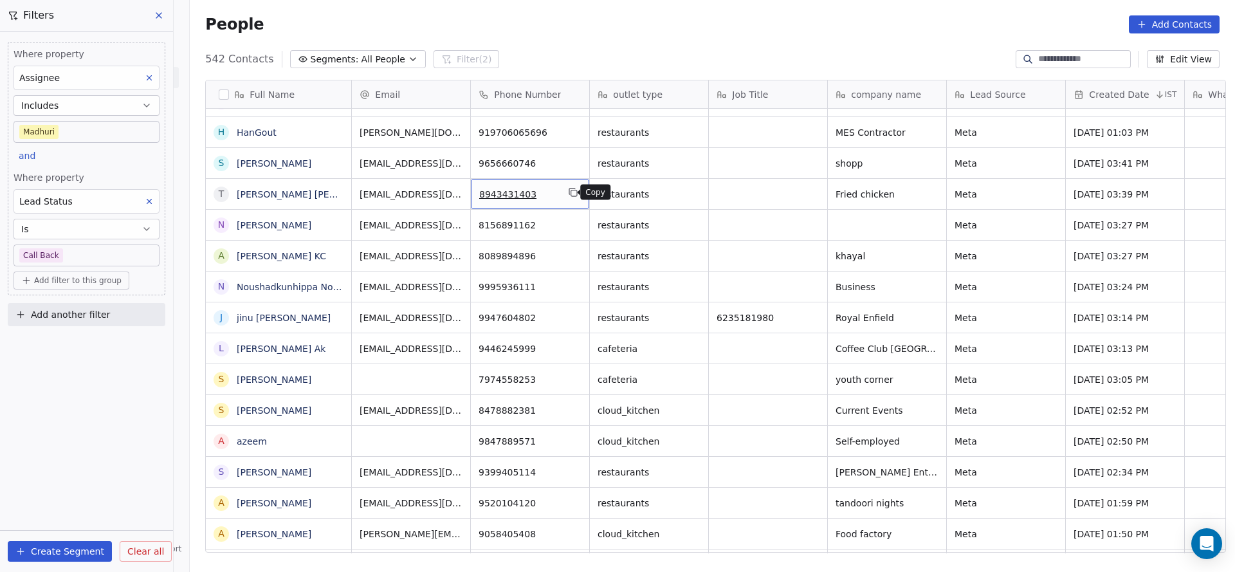
click at [568, 187] on icon "grid" at bounding box center [573, 192] width 10 height 10
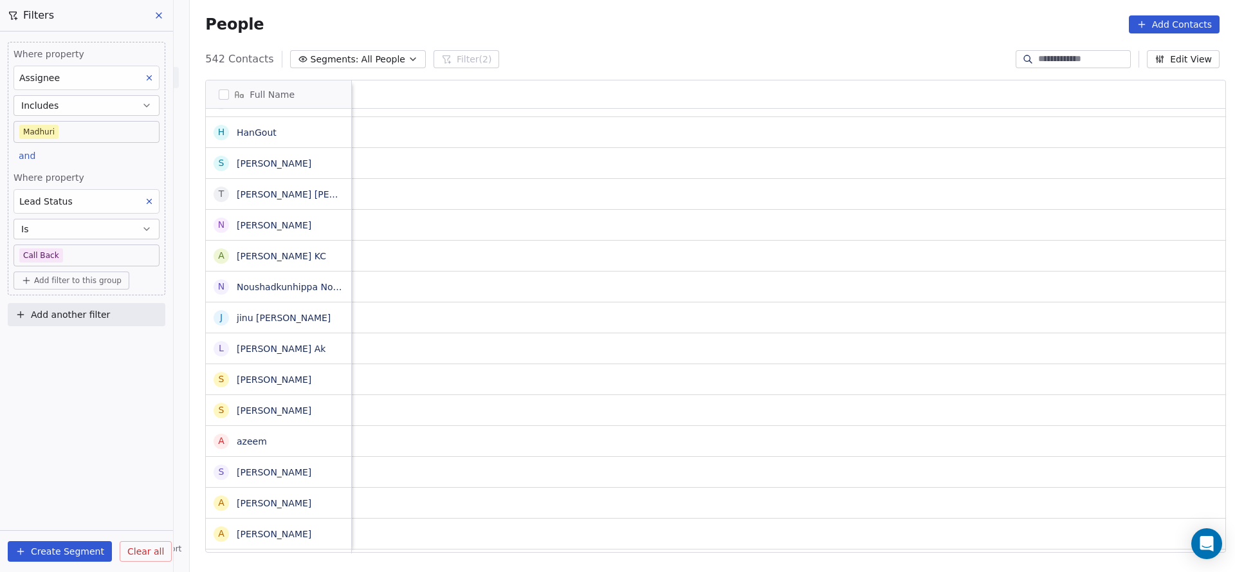
scroll to position [0, 1670]
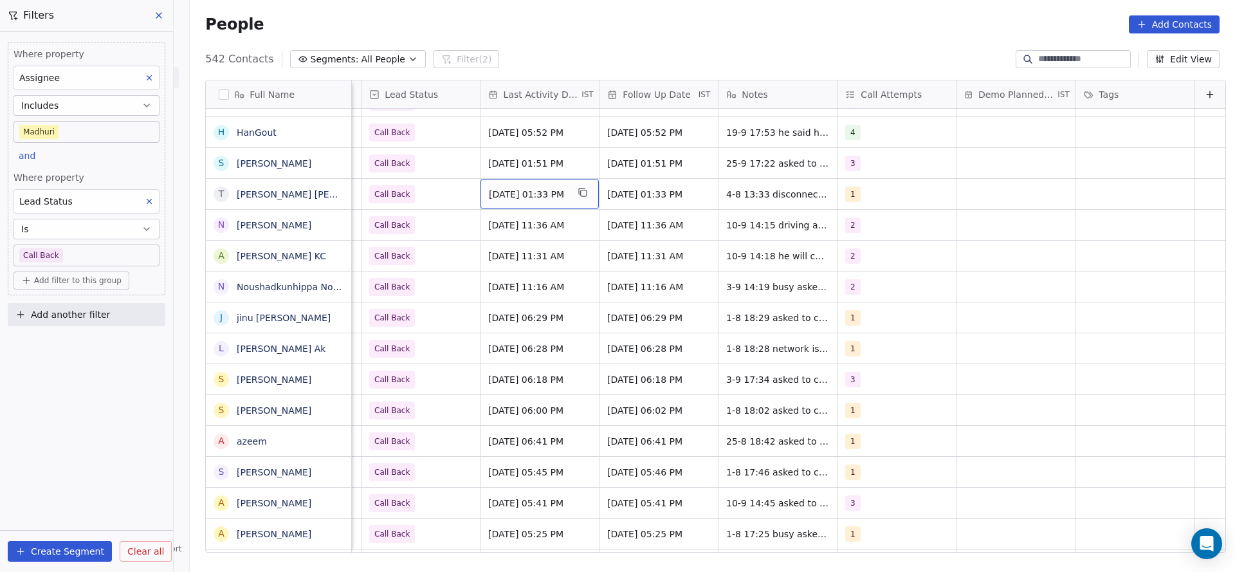
click at [531, 192] on span "Aug 04, 2025 01:33 PM" at bounding box center [528, 194] width 78 height 13
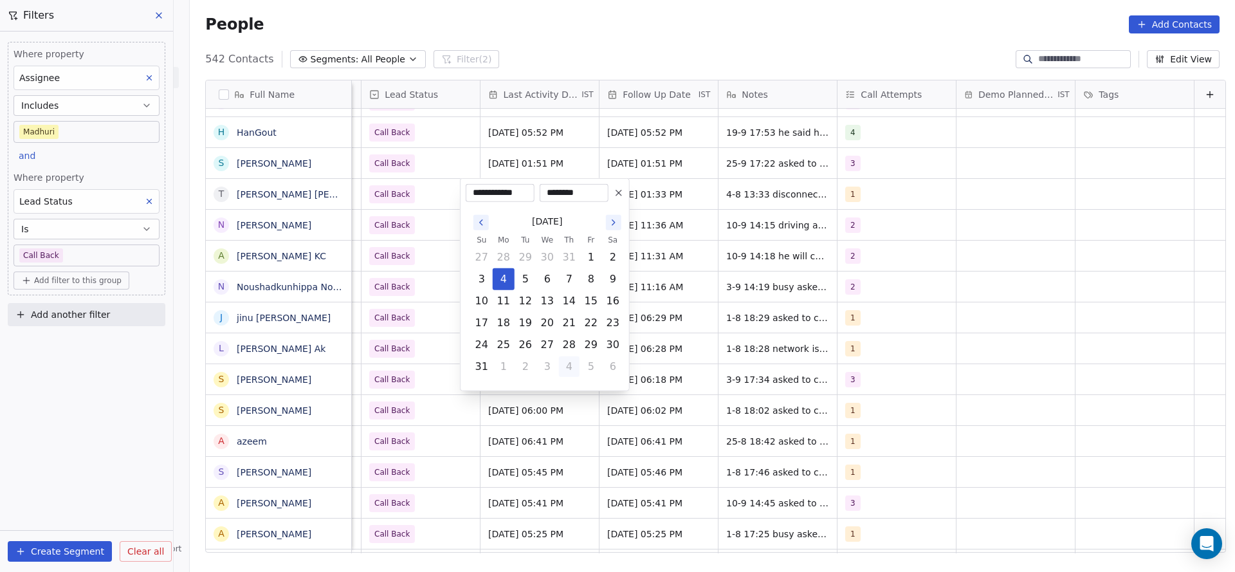
click at [569, 367] on button "4" at bounding box center [569, 366] width 21 height 21
click at [571, 321] on button "25" at bounding box center [569, 323] width 21 height 21
type input "**********"
click at [407, 194] on html "On2Cook India Pvt. Ltd. Contacts People Marketing Workflows Campaigns Metrics &…" at bounding box center [617, 286] width 1235 height 572
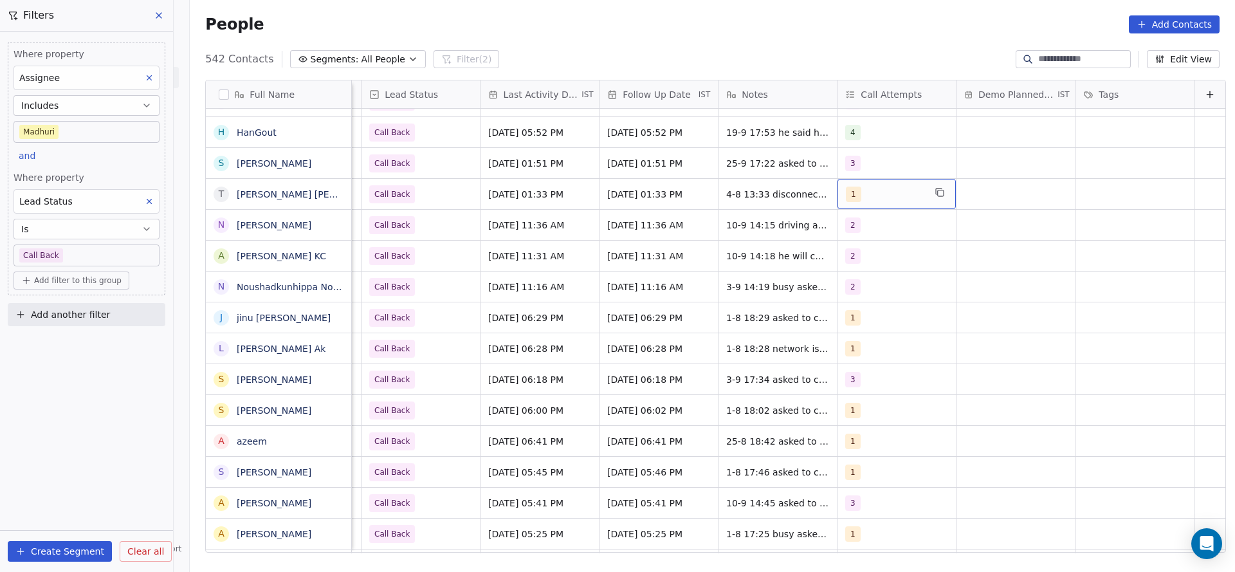
click at [846, 201] on span "1" at bounding box center [853, 194] width 15 height 15
click at [859, 265] on div "2" at bounding box center [899, 258] width 145 height 21
click at [858, 232] on span "1" at bounding box center [856, 228] width 13 height 14
click at [762, 246] on html "On2Cook India Pvt. Ltd. Contacts People Marketing Workflows Campaigns Metrics &…" at bounding box center [617, 286] width 1235 height 572
click at [701, 187] on textarea "**********" at bounding box center [795, 199] width 192 height 40
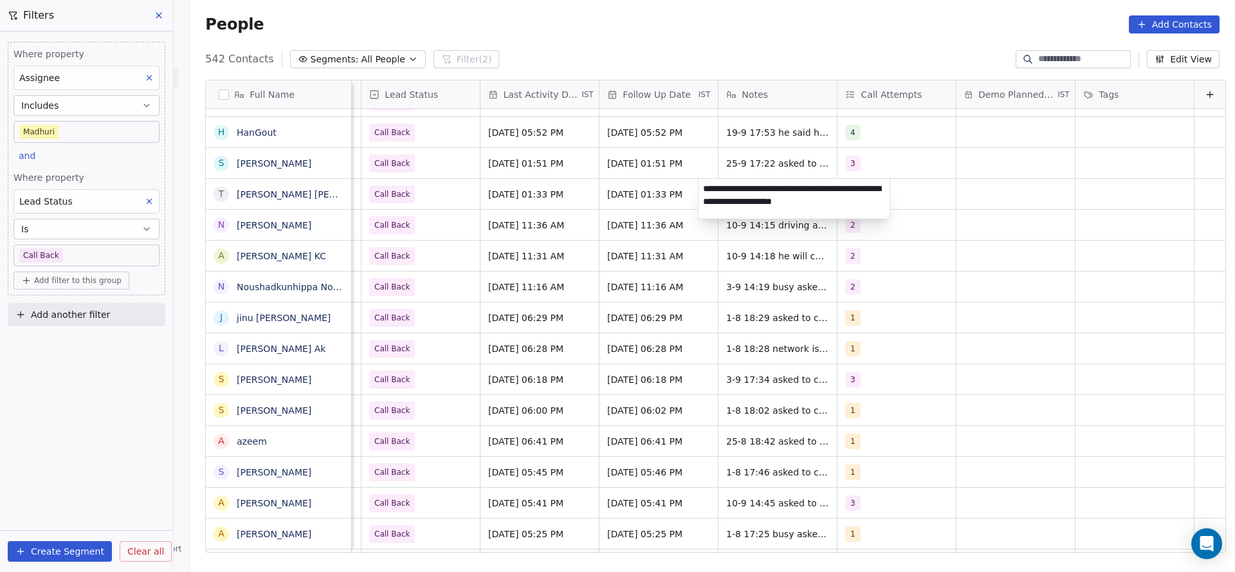
type textarea "**********"
click at [509, 228] on html "On2Cook India Pvt. Ltd. Contacts People Marketing Workflows Campaigns Metrics &…" at bounding box center [617, 286] width 1235 height 572
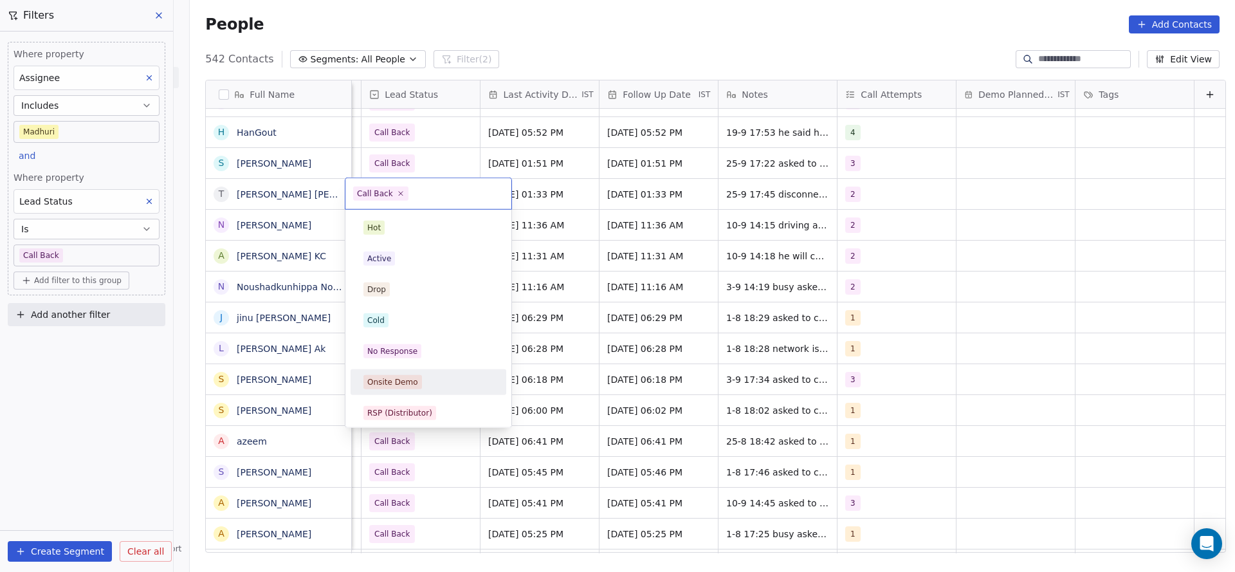
scroll to position [96, 0]
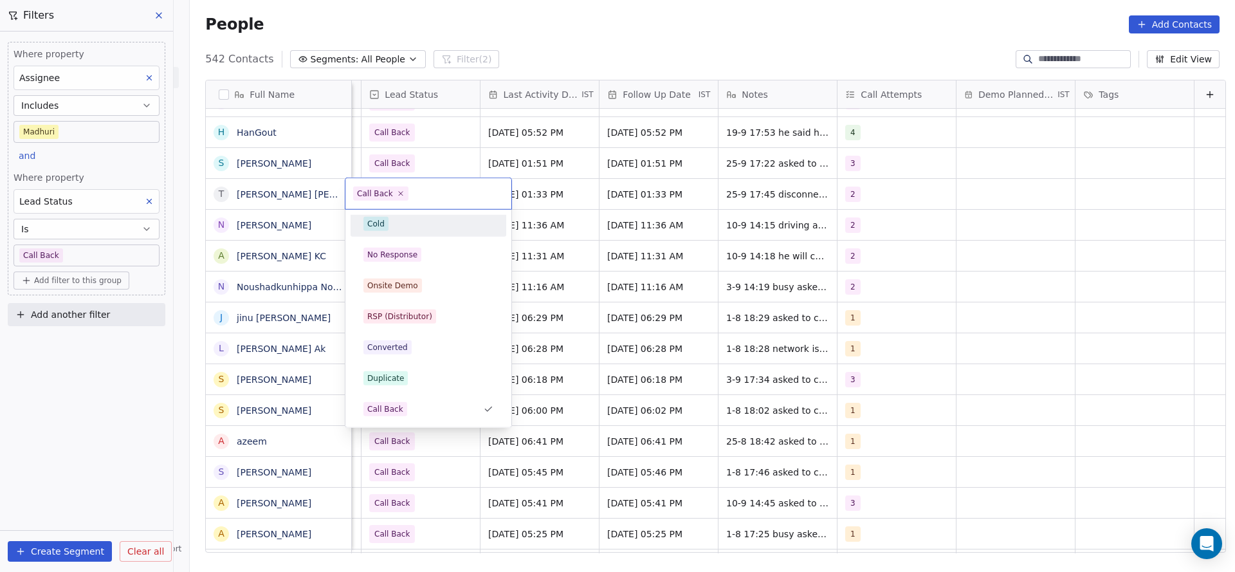
click at [397, 226] on div "Cold" at bounding box center [428, 224] width 130 height 14
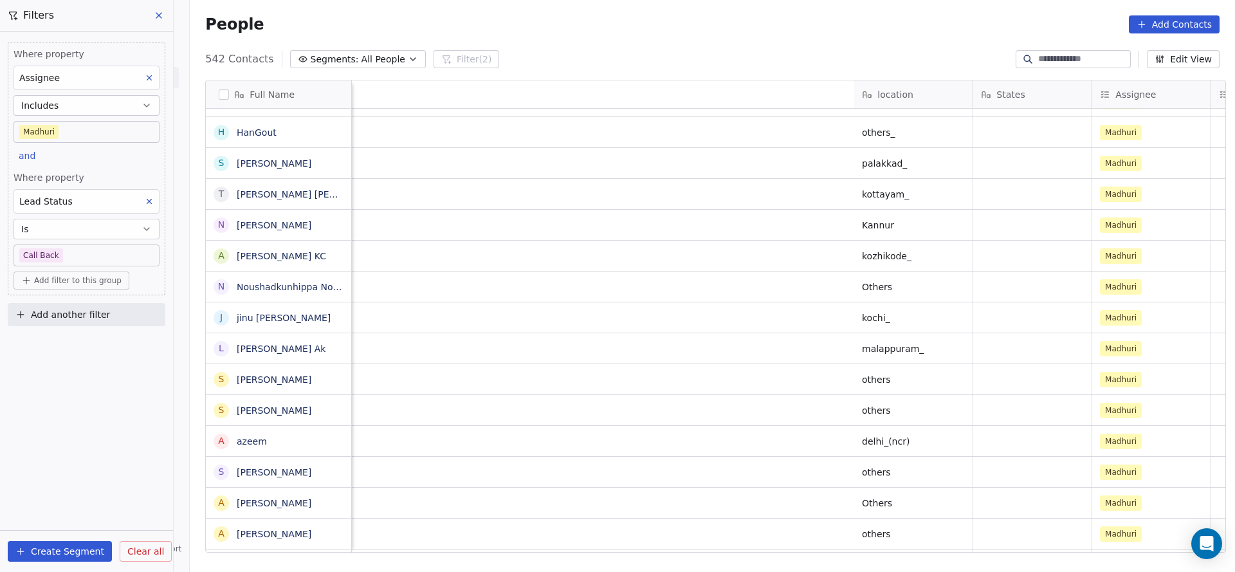
scroll to position [0, 1401]
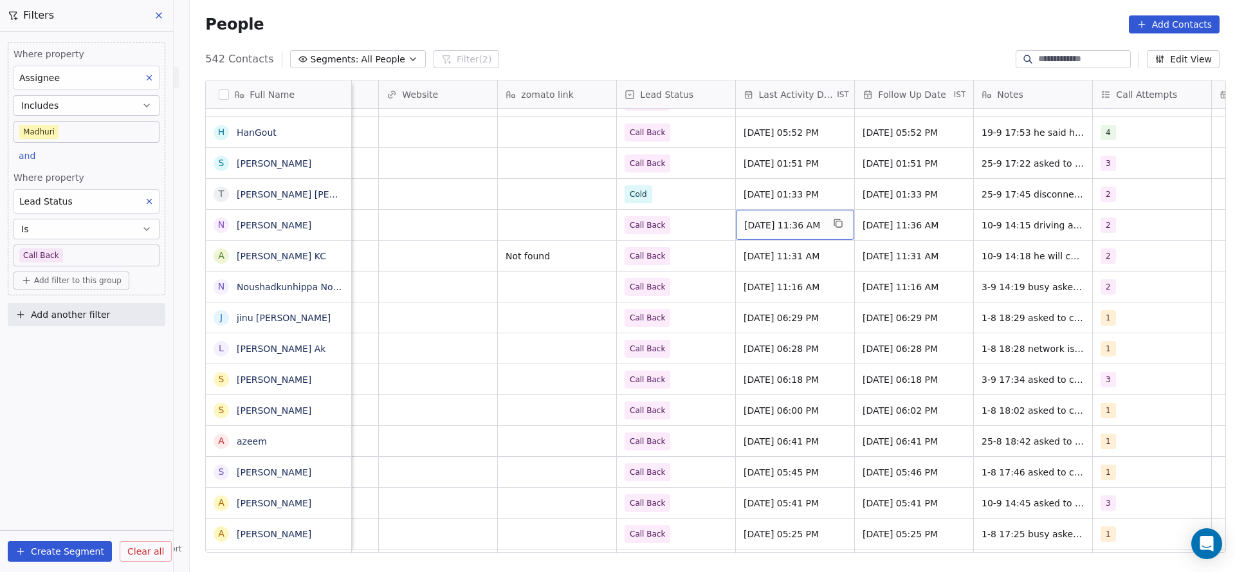
click at [767, 230] on span "Sep 10, 2025 11:36 AM" at bounding box center [783, 225] width 78 height 13
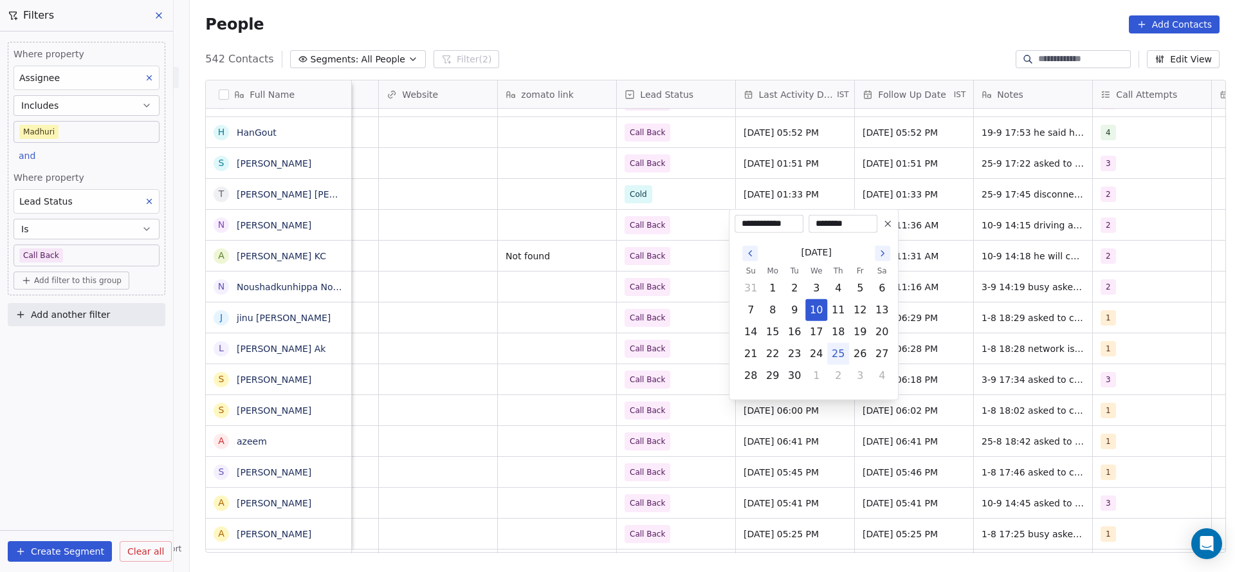
click at [832, 357] on button "25" at bounding box center [838, 353] width 21 height 21
type input "**********"
click at [708, 323] on html "On2Cook India Pvt. Ltd. Contacts People Marketing Workflows Campaigns Metrics &…" at bounding box center [617, 286] width 1235 height 572
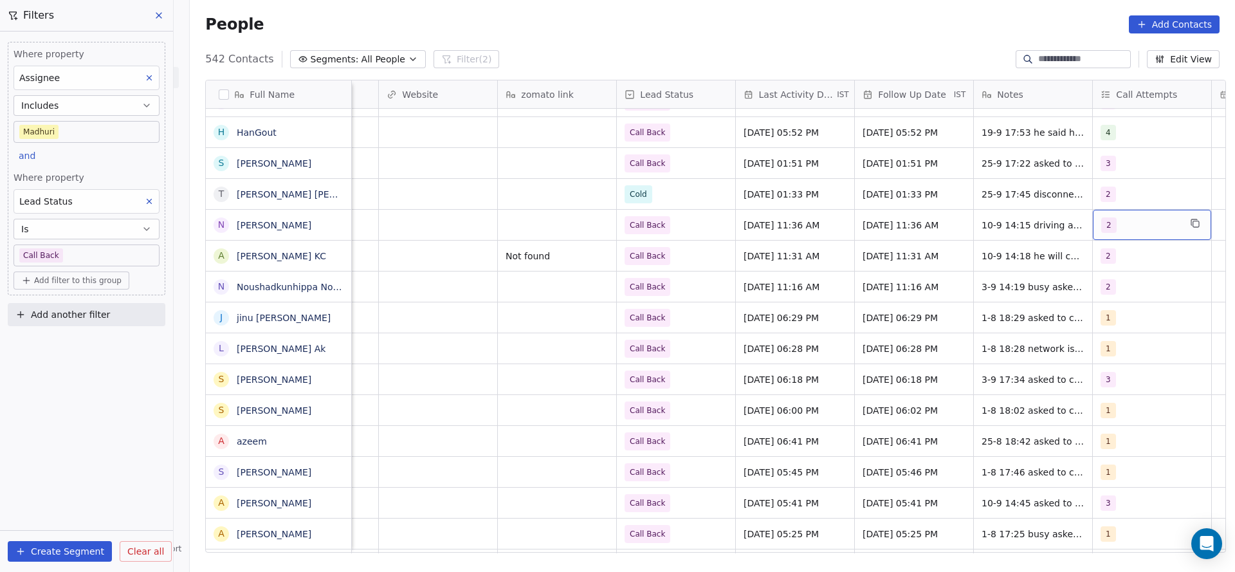
click at [1101, 223] on span "2" at bounding box center [1108, 224] width 15 height 15
click at [1092, 327] on div "3" at bounding box center [1144, 320] width 145 height 21
click at [949, 291] on html "On2Cook India Pvt. Ltd. Contacts People Marketing Workflows Campaigns Metrics &…" at bounding box center [617, 286] width 1235 height 572
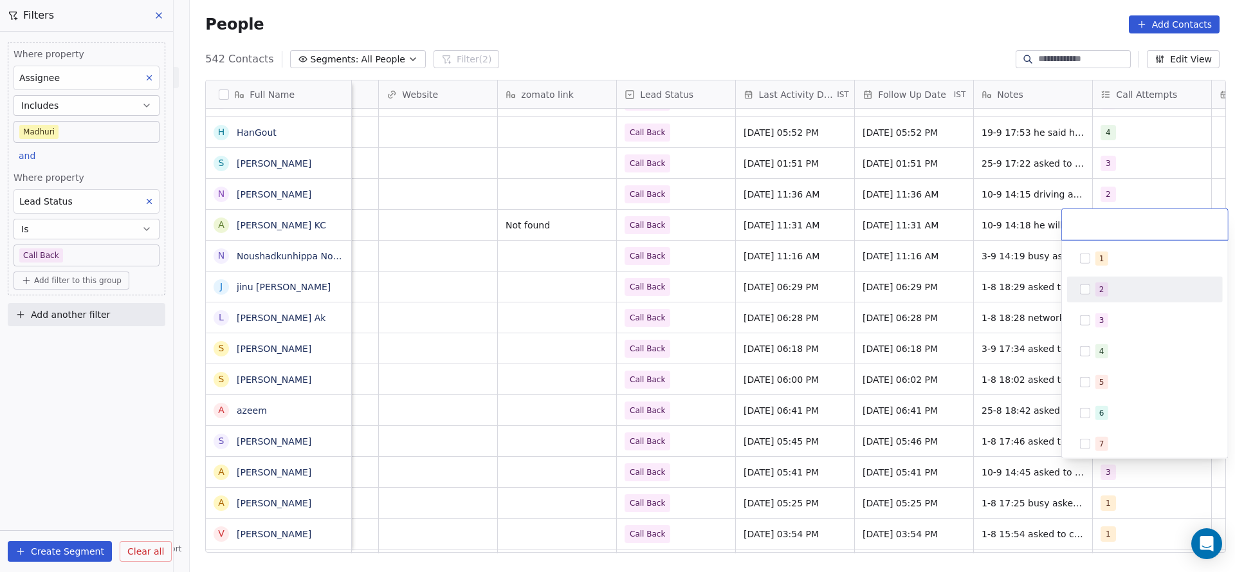
click at [986, 222] on html "On2Cook India Pvt. Ltd. Contacts People Marketing Workflows Campaigns Metrics &…" at bounding box center [617, 286] width 1235 height 572
click at [1120, 216] on div "grid" at bounding box center [1152, 225] width 118 height 30
click at [1099, 320] on div "3" at bounding box center [1101, 321] width 5 height 12
click at [1027, 266] on html "On2Cook India Pvt. Ltd. Contacts People Marketing Workflows Campaigns Metrics &…" at bounding box center [617, 286] width 1235 height 572
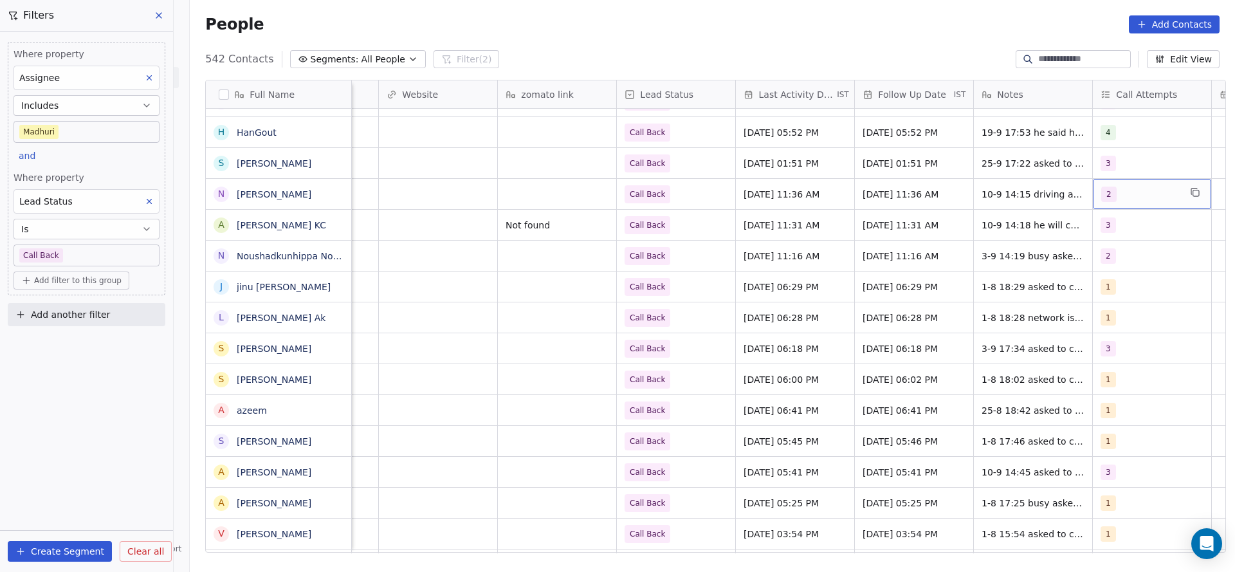
click at [1114, 192] on div "2" at bounding box center [1140, 194] width 78 height 15
click at [1102, 291] on div "3" at bounding box center [1101, 290] width 5 height 12
drag, startPoint x: 1098, startPoint y: 258, endPoint x: 966, endPoint y: 263, distance: 132.6
click at [1099, 256] on div "2" at bounding box center [1101, 259] width 5 height 12
click at [922, 263] on html "On2Cook India Pvt. Ltd. Contacts People Marketing Workflows Campaigns Metrics &…" at bounding box center [617, 286] width 1235 height 572
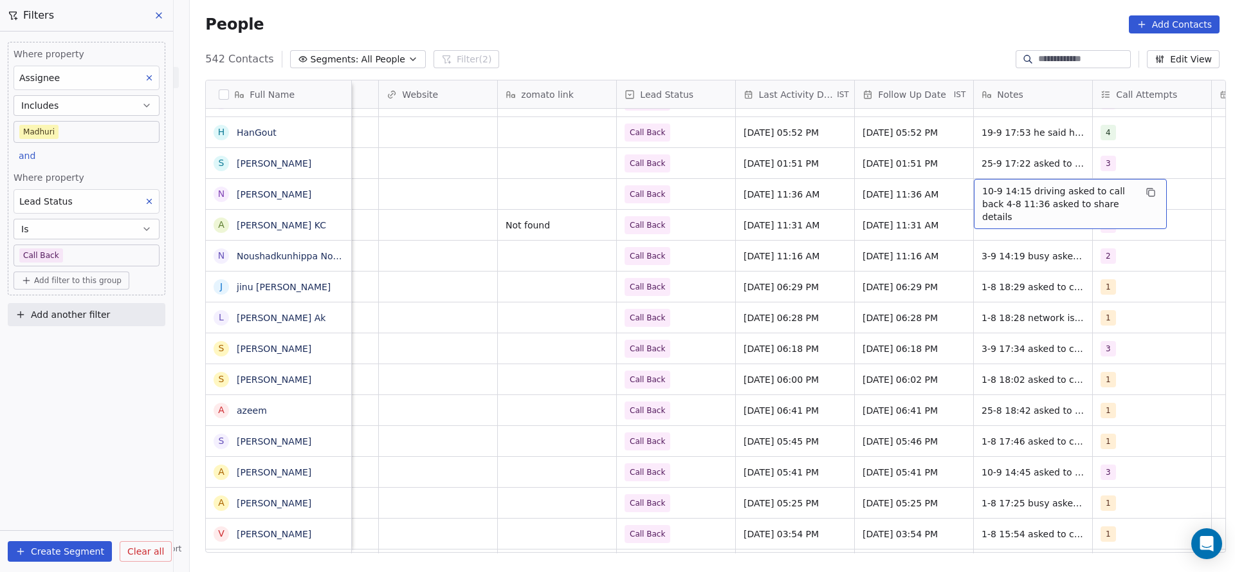
click at [982, 198] on span "10-9 14:15 driving asked to call back 4-8 11:36 asked to share details" at bounding box center [1058, 204] width 153 height 39
click at [984, 179] on textarea "**********" at bounding box center [1063, 199] width 192 height 40
type textarea "**********"
click at [772, 216] on html "On2Cook India Pvt. Ltd. Contacts People Marketing Workflows Campaigns Metrics &…" at bounding box center [617, 286] width 1235 height 572
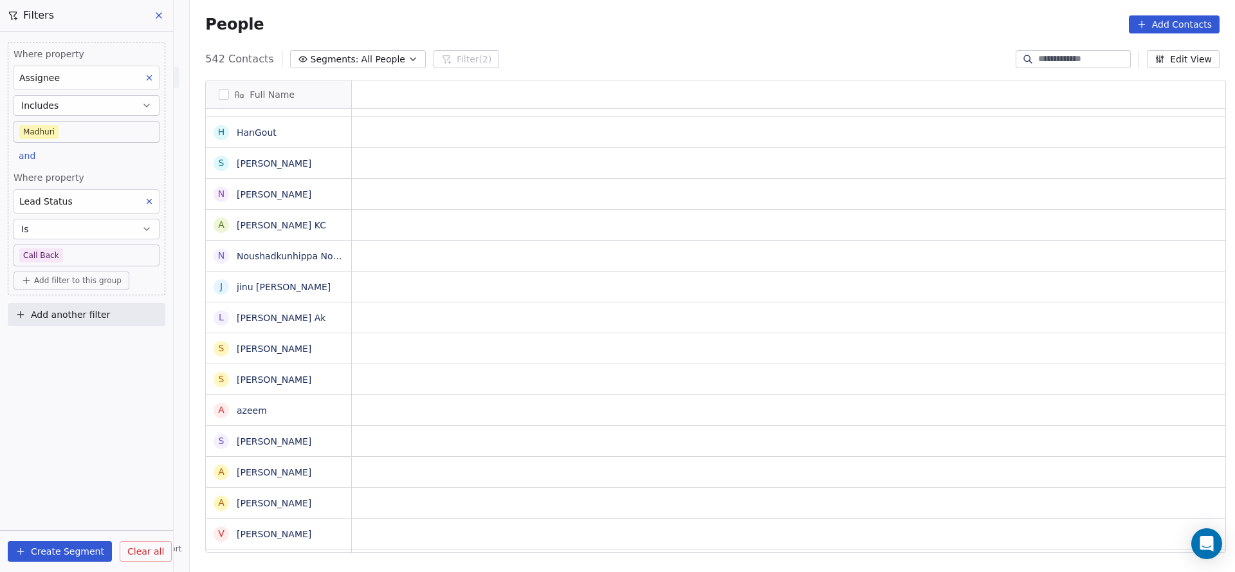
scroll to position [0, 0]
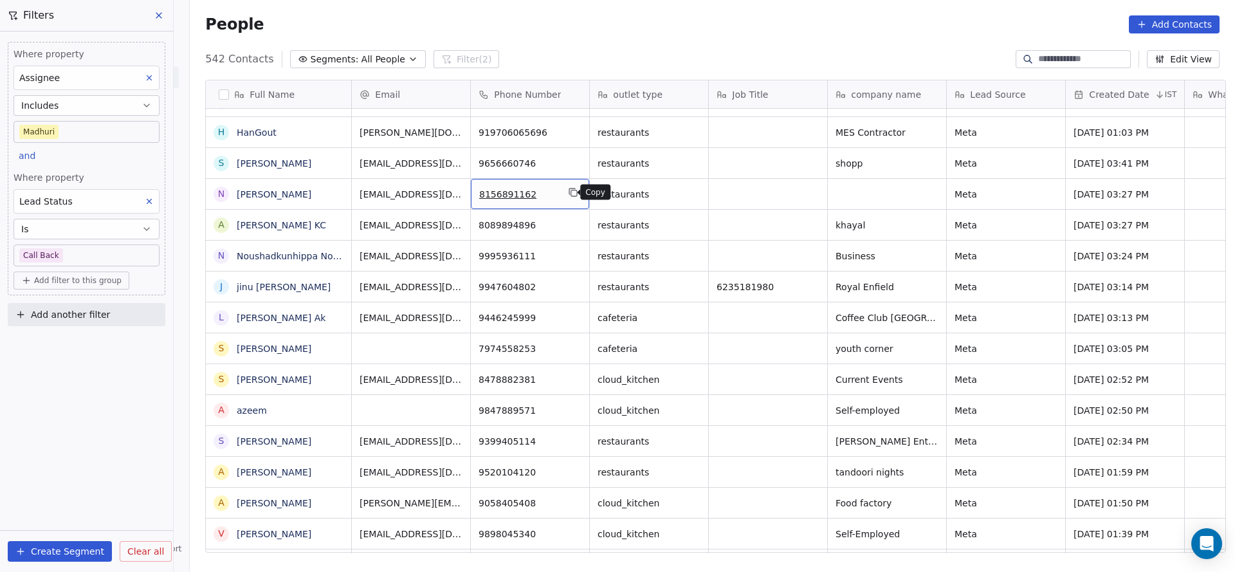
click at [568, 193] on icon "grid" at bounding box center [573, 192] width 10 height 10
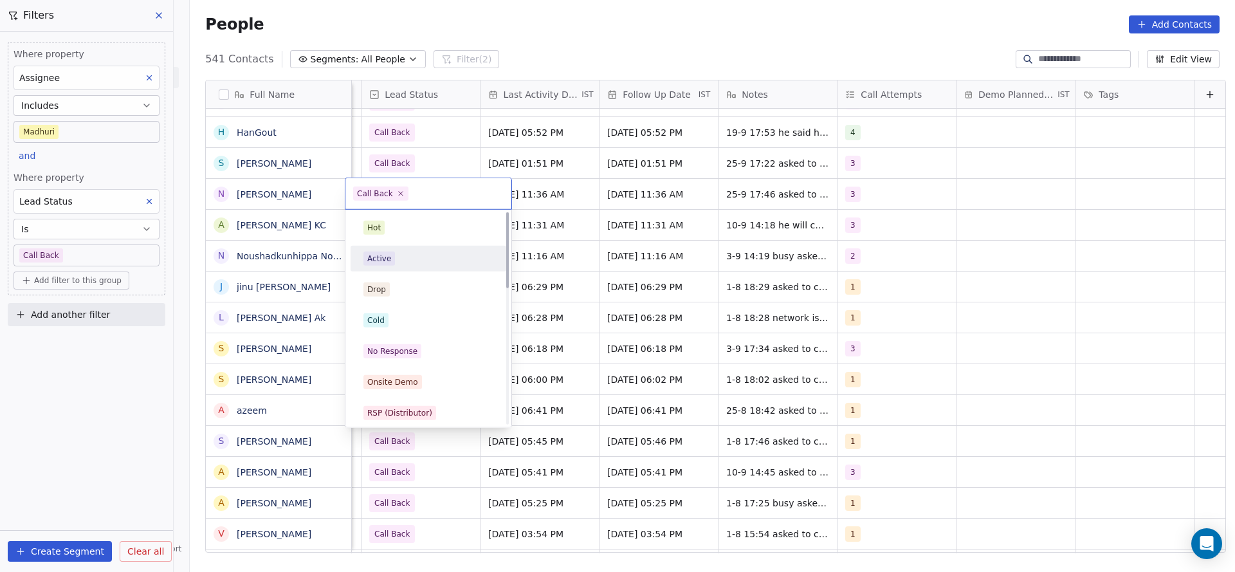
click at [401, 262] on div "Active" at bounding box center [428, 259] width 130 height 14
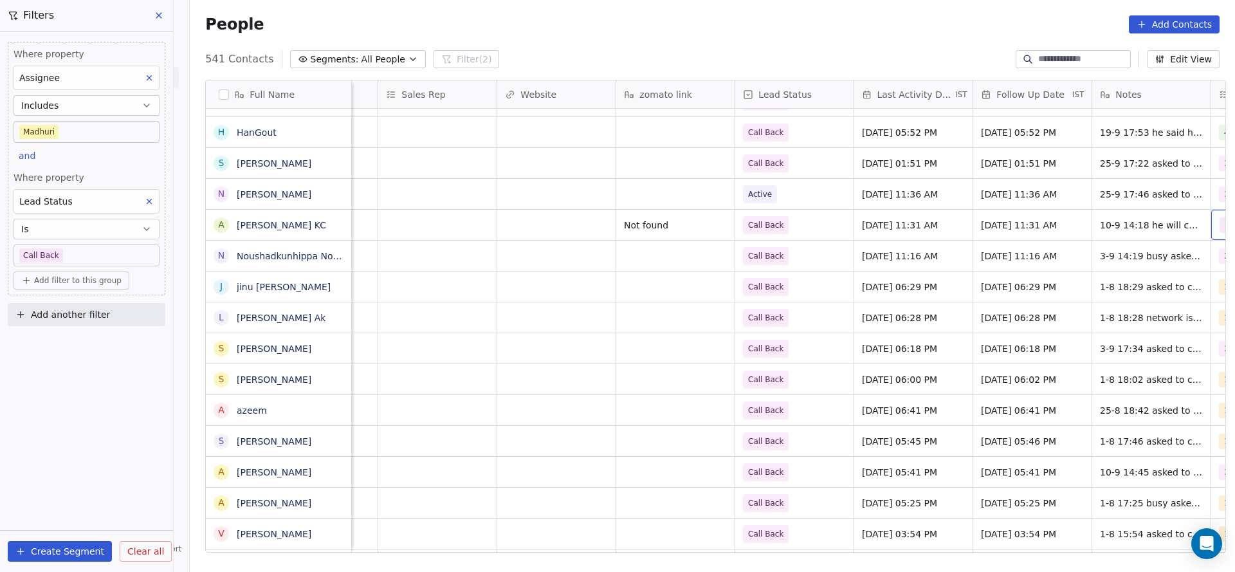
scroll to position [0, 1401]
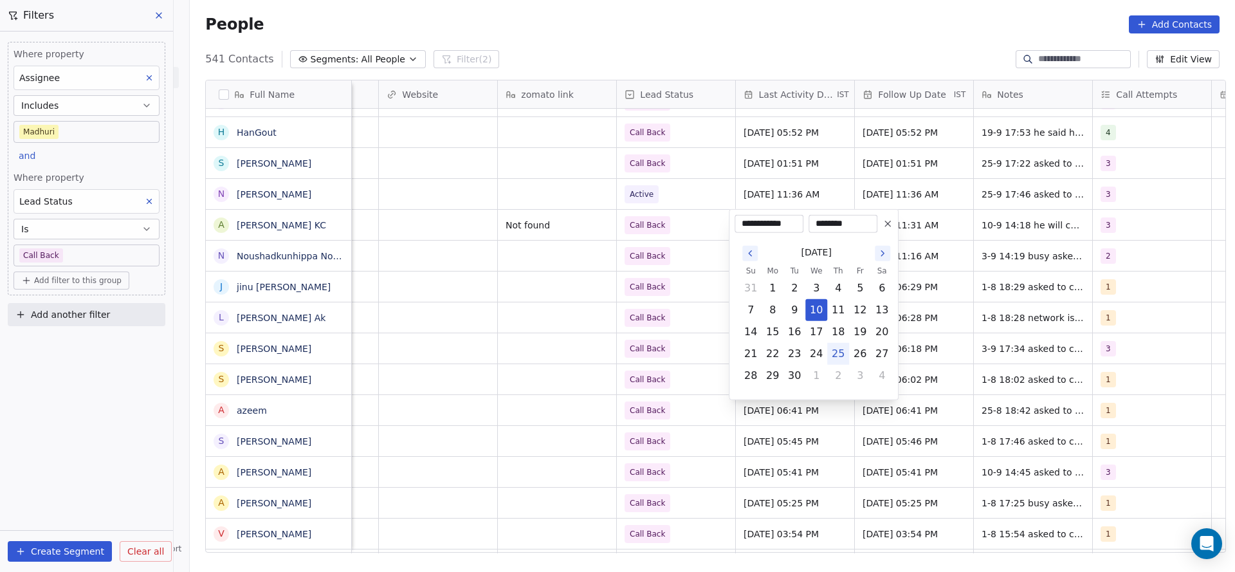
drag, startPoint x: 841, startPoint y: 353, endPoint x: 648, endPoint y: 282, distance: 205.8
click at [838, 353] on button "25" at bounding box center [838, 353] width 21 height 21
type input "**********"
click at [637, 268] on html "On2Cook India Pvt. Ltd. Contacts People Marketing Workflows Campaigns Metrics &…" at bounding box center [617, 286] width 1235 height 572
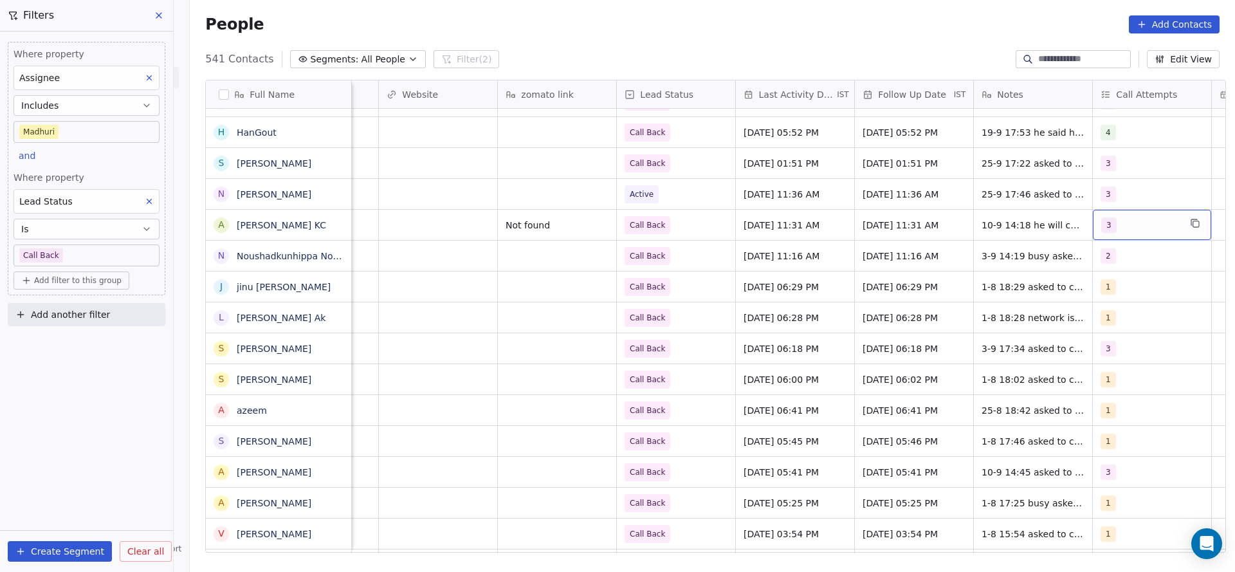
click at [1122, 226] on div "3" at bounding box center [1140, 224] width 78 height 15
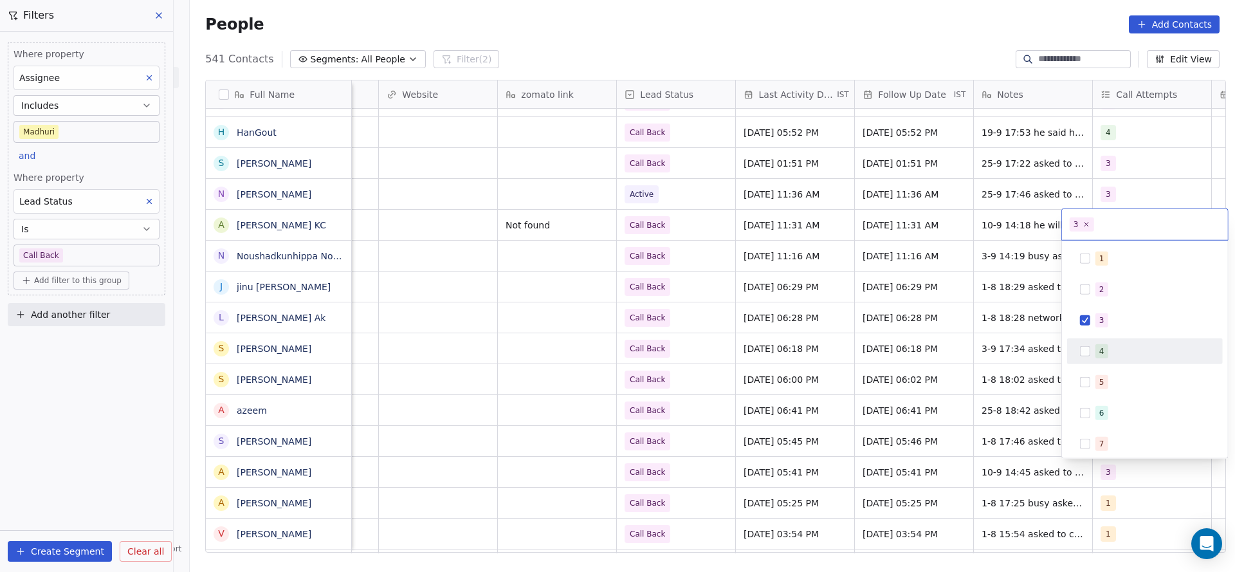
click at [1101, 347] on div "4" at bounding box center [1101, 351] width 5 height 12
click at [1101, 323] on div "3" at bounding box center [1101, 321] width 5 height 12
click at [901, 307] on html "On2Cook India Pvt. Ltd. Contacts People Marketing Workflows Campaigns Metrics &…" at bounding box center [617, 286] width 1235 height 572
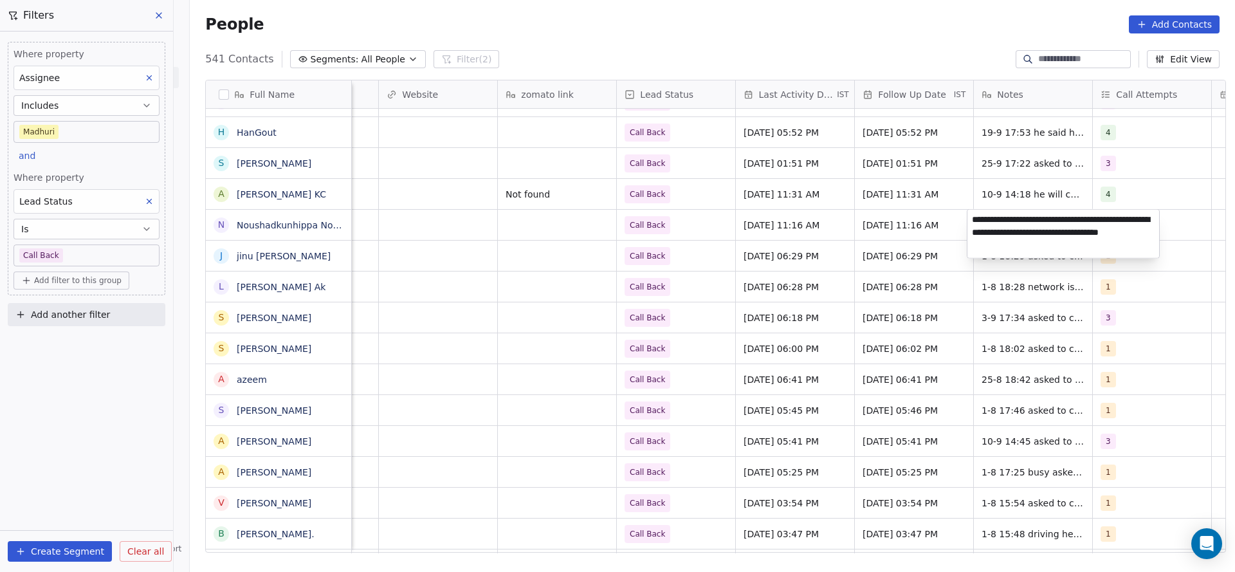
click at [1000, 190] on html "On2Cook India Pvt. Ltd. Contacts People Marketing Workflows Campaigns Metrics &…" at bounding box center [617, 286] width 1235 height 572
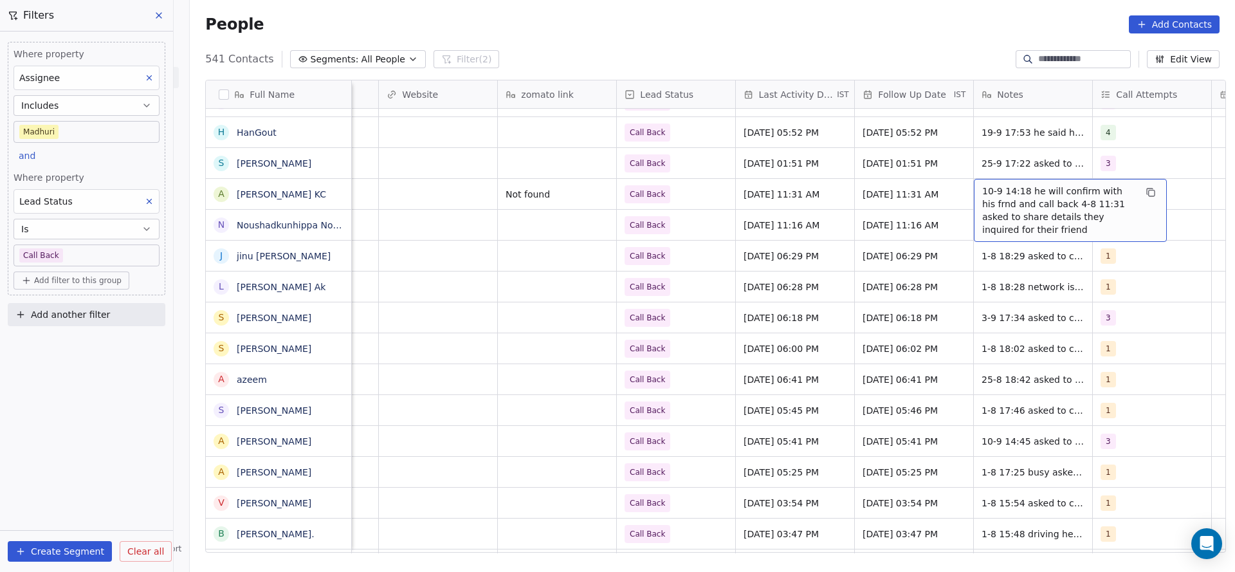
click at [994, 190] on span "10-9 14:18 he will confirm with his frnd and call back 4-8 11:31 asked to share…" at bounding box center [1058, 210] width 153 height 51
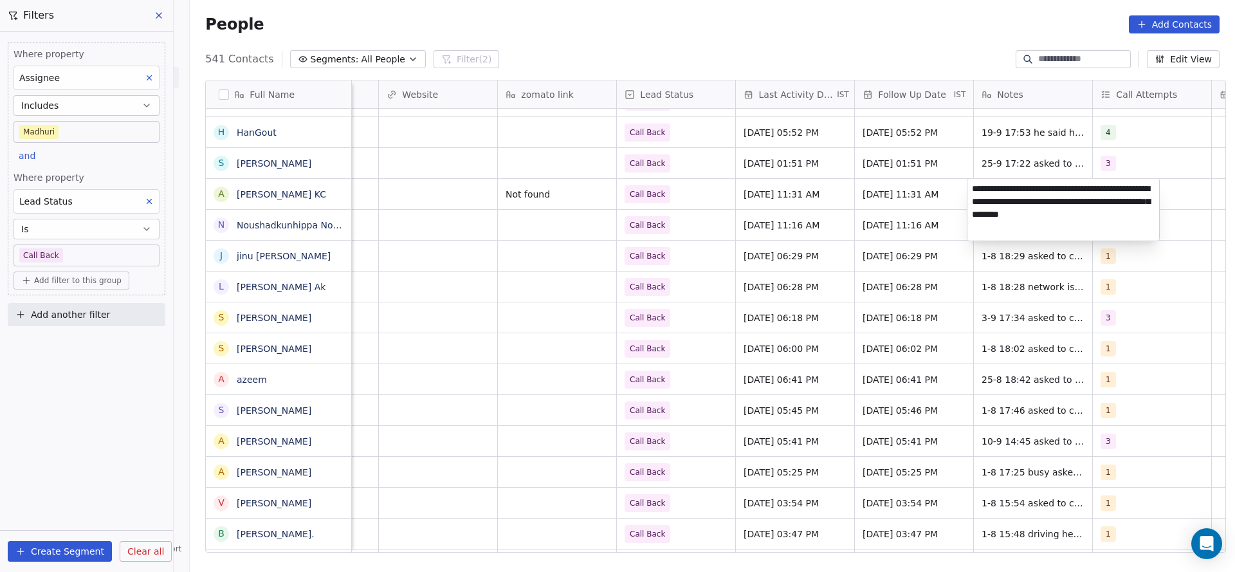
click at [969, 187] on textarea "**********" at bounding box center [1063, 210] width 192 height 62
type textarea "**********"
click at [670, 206] on html "On2Cook India Pvt. Ltd. Contacts People Marketing Workflows Campaigns Metrics &…" at bounding box center [617, 286] width 1235 height 572
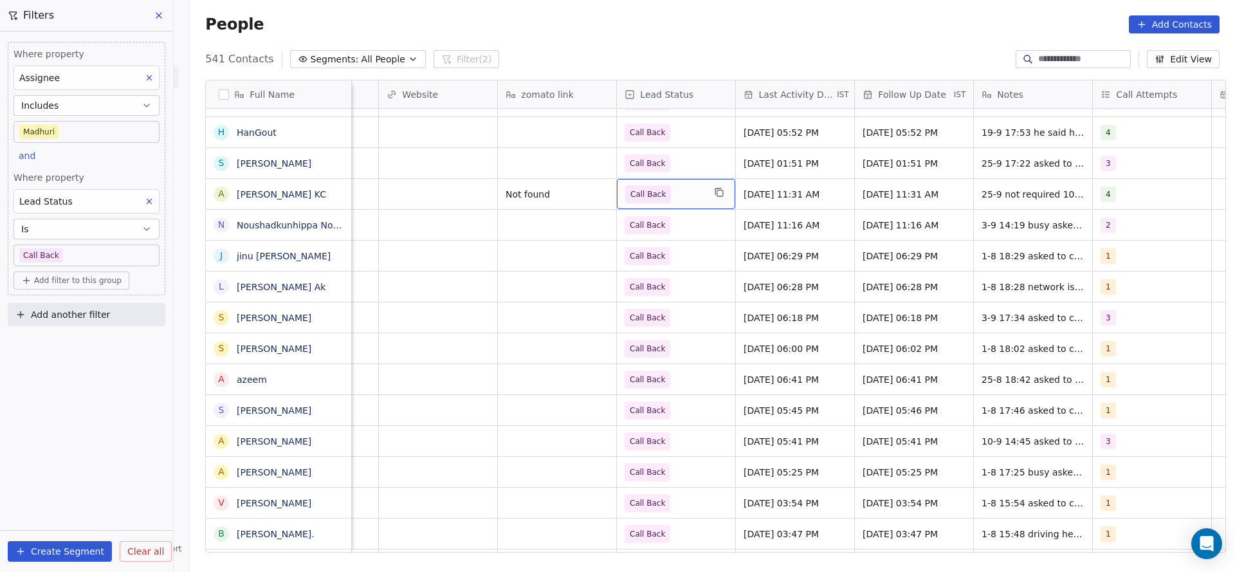
click at [679, 196] on span "Call Back" at bounding box center [664, 194] width 78 height 18
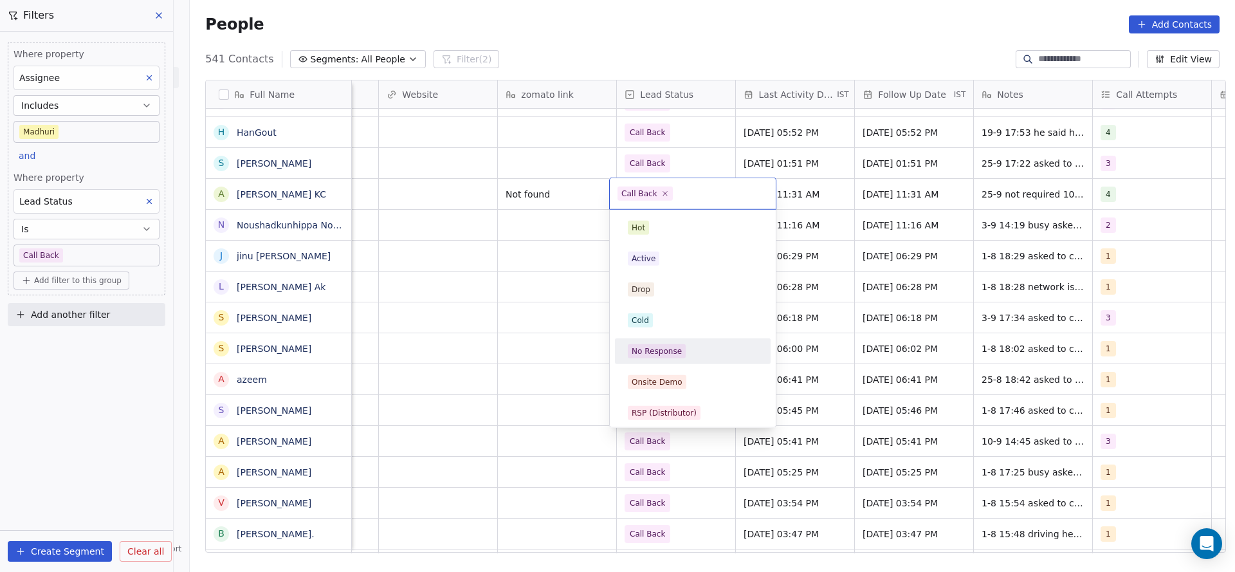
scroll to position [96, 0]
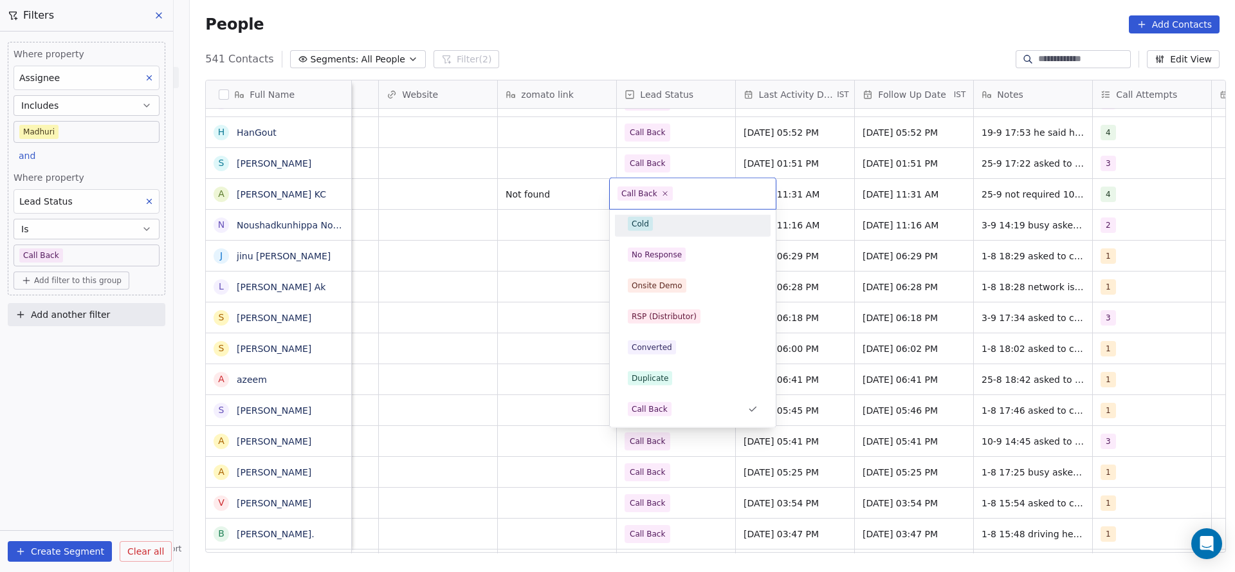
click at [661, 223] on div "Cold" at bounding box center [693, 224] width 130 height 14
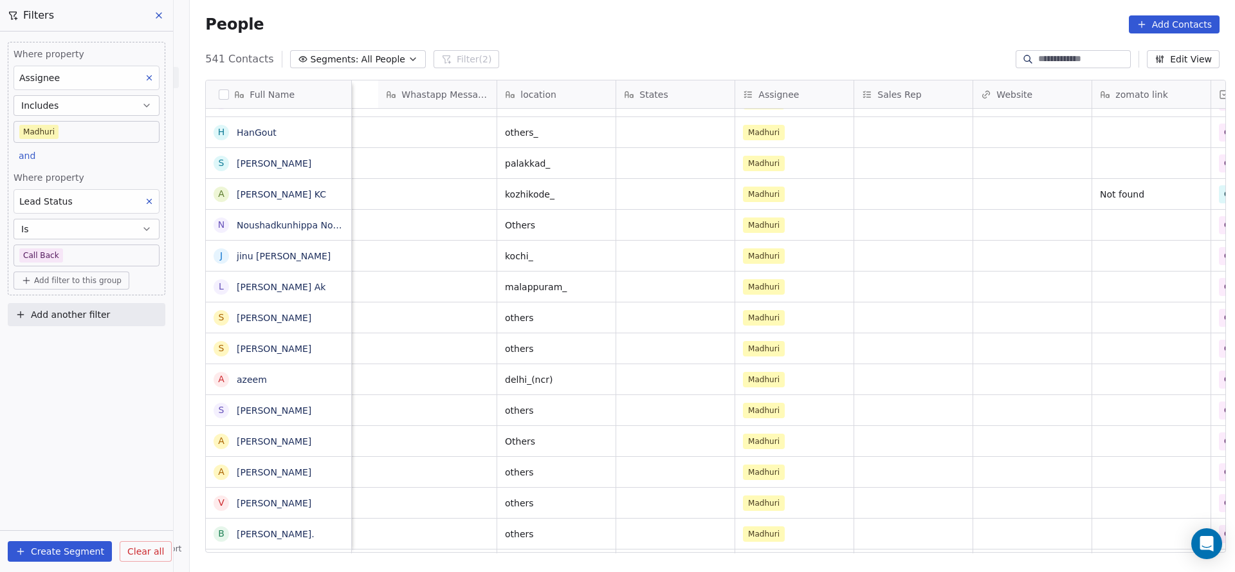
scroll to position [0, 1283]
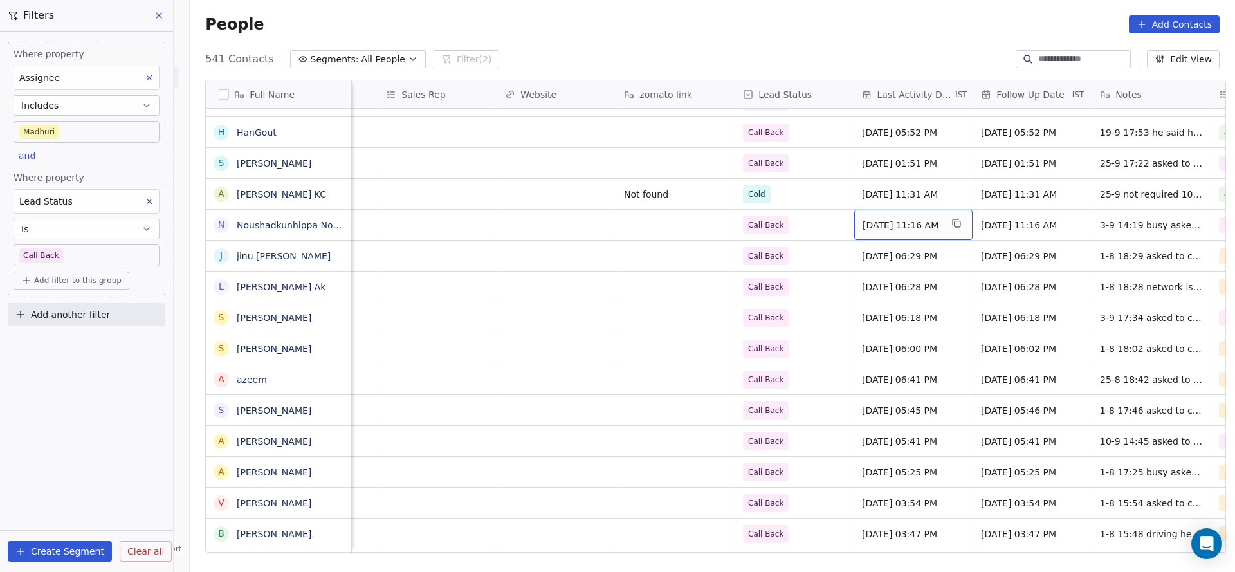
click at [901, 236] on div "Sep 03, 2025 11:16 AM" at bounding box center [913, 225] width 118 height 30
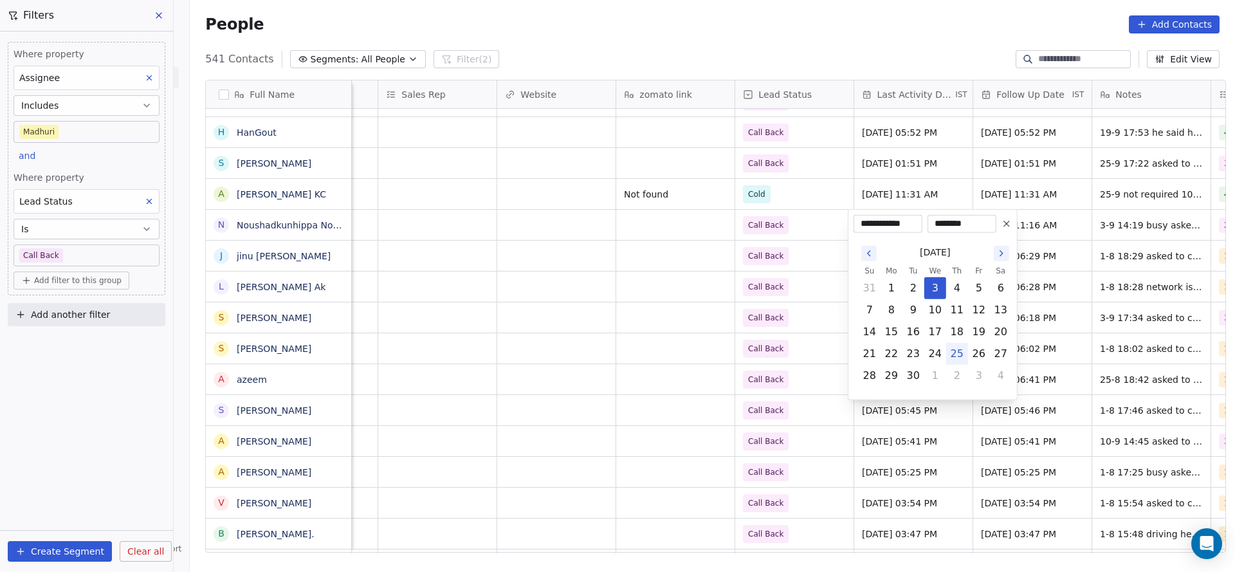
click at [957, 354] on button "25" at bounding box center [957, 353] width 21 height 21
type input "**********"
click at [808, 271] on html "On2Cook India Pvt. Ltd. Contacts People Marketing Workflows Campaigns Metrics &…" at bounding box center [617, 286] width 1235 height 572
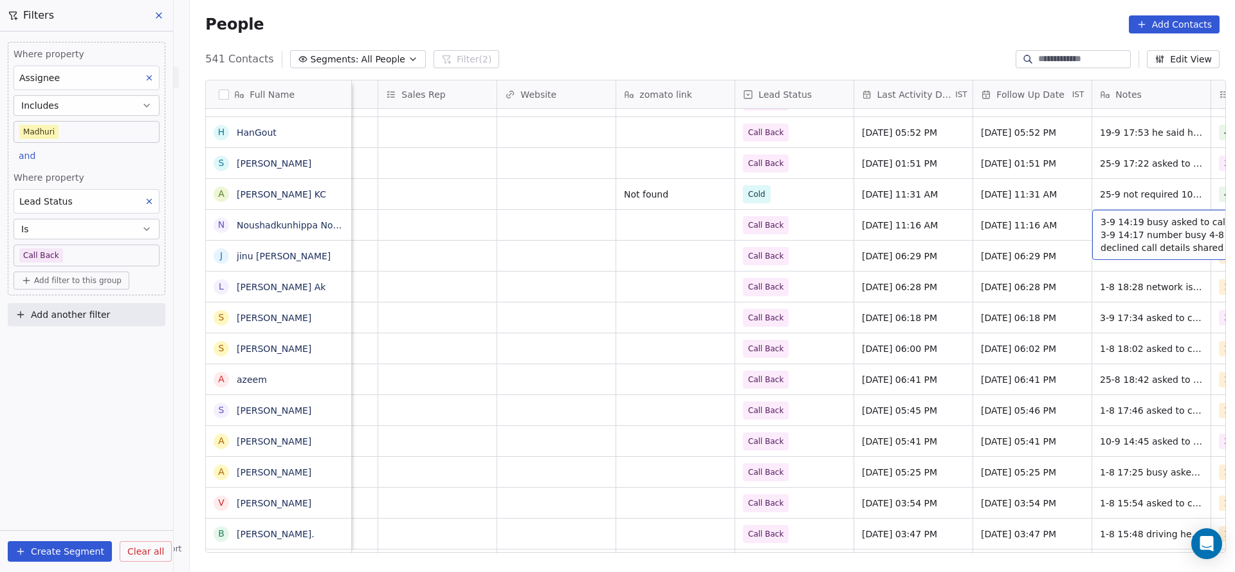
scroll to position [0, 1401]
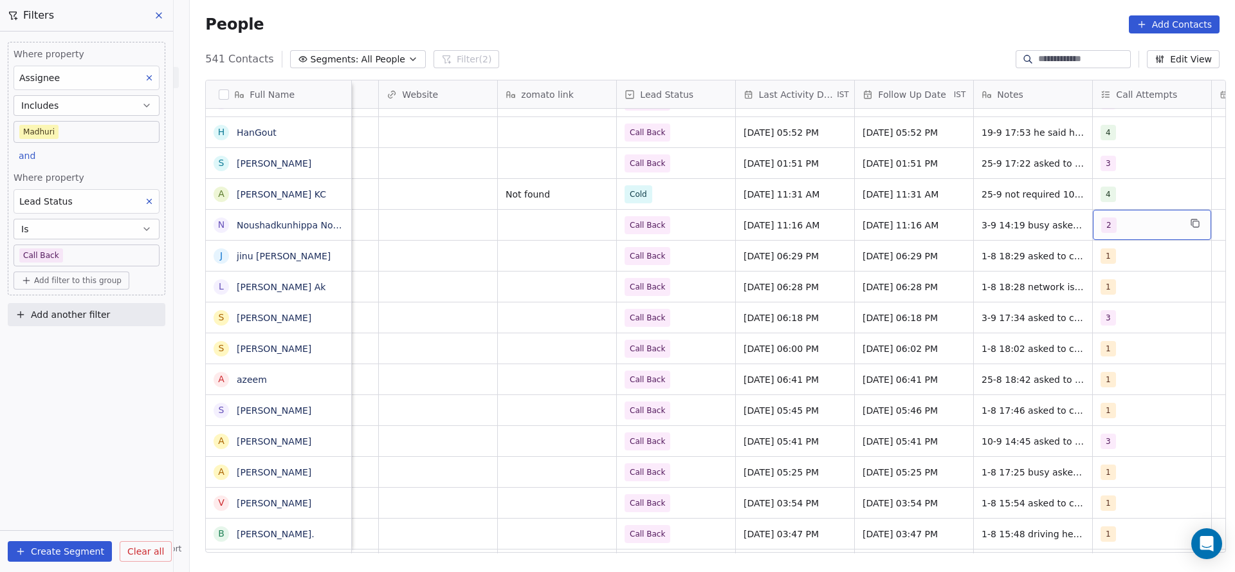
click at [1101, 224] on span "2" at bounding box center [1108, 224] width 15 height 15
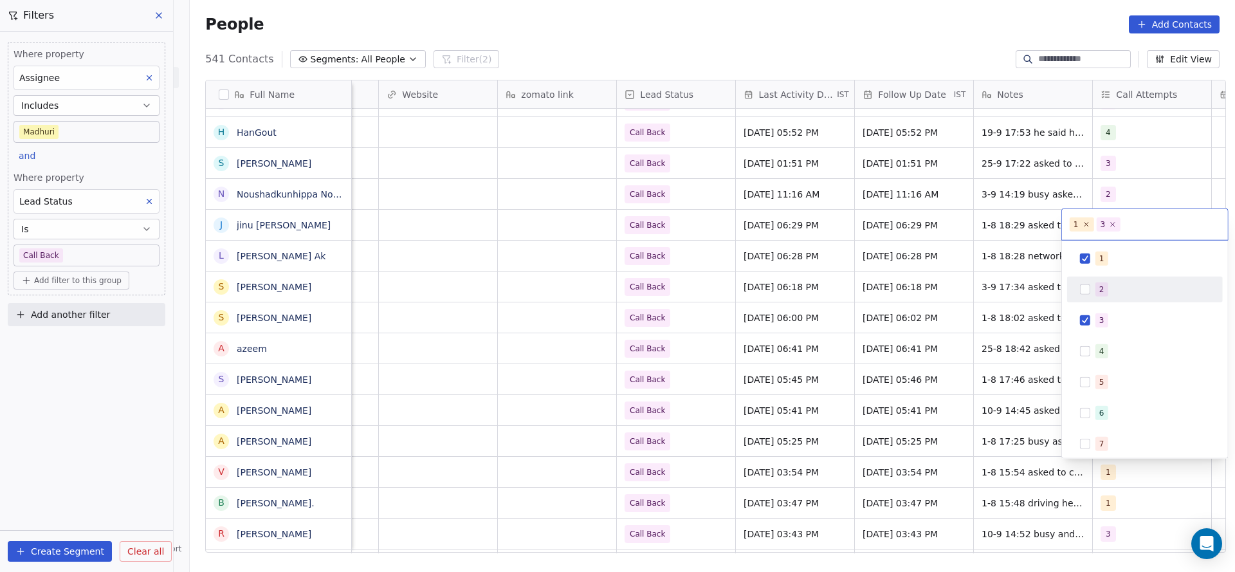
click at [1099, 289] on div "2" at bounding box center [1101, 290] width 5 height 12
click at [1084, 262] on button "Suggestions" at bounding box center [1085, 258] width 10 height 10
click at [1090, 307] on div "3" at bounding box center [1145, 320] width 156 height 26
click at [936, 309] on html "On2Cook India Pvt. Ltd. Contacts People Marketing Workflows Campaigns Metrics &…" at bounding box center [617, 286] width 1235 height 572
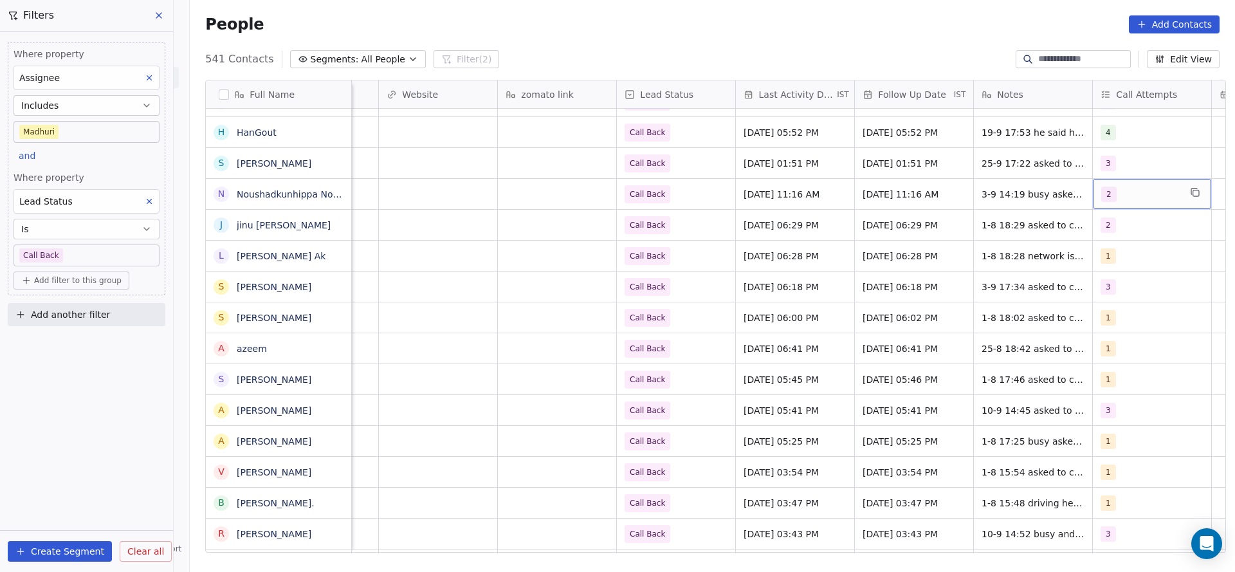
click at [1117, 194] on div "2" at bounding box center [1140, 194] width 78 height 15
click at [1092, 288] on div "3" at bounding box center [1144, 289] width 145 height 21
click at [1098, 259] on span "2" at bounding box center [1101, 259] width 13 height 14
click at [878, 271] on html "On2Cook India Pvt. Ltd. Contacts People Marketing Workflows Campaigns Metrics &…" at bounding box center [617, 286] width 1235 height 572
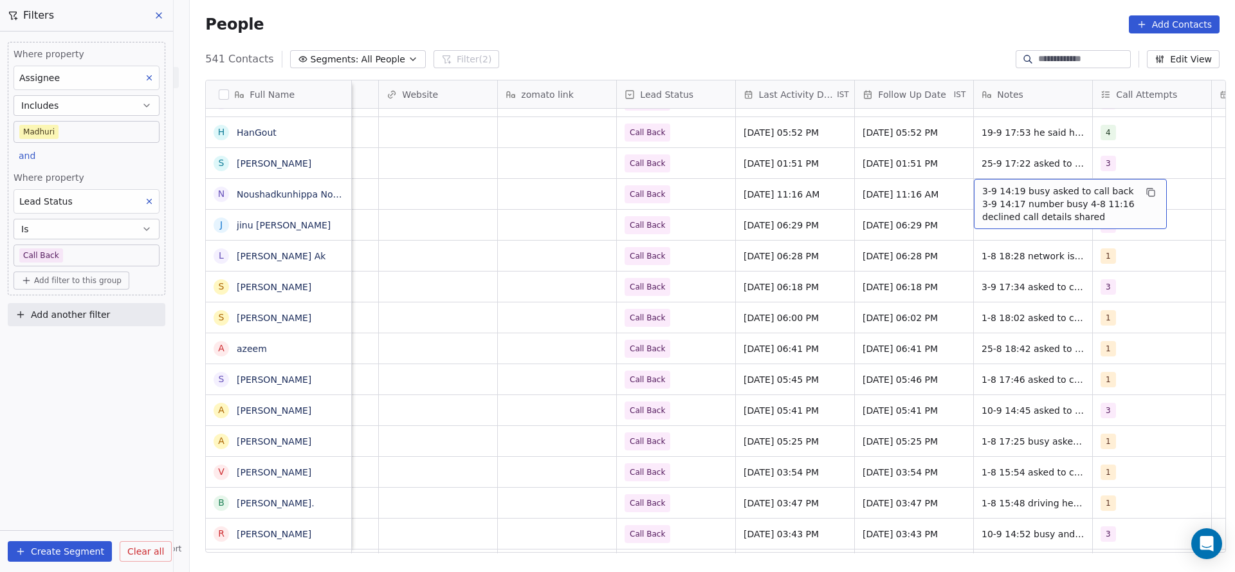
click at [989, 202] on span "3-9 14:19 busy asked to call back 3-9 14:17 number busy 4-8 11:16 declined call…" at bounding box center [1058, 204] width 153 height 39
click at [973, 181] on textarea "**********" at bounding box center [1063, 203] width 192 height 48
type textarea "**********"
click at [761, 234] on html "On2Cook India Pvt. Ltd. Contacts People Marketing Workflows Campaigns Metrics &…" at bounding box center [617, 286] width 1235 height 572
click at [1123, 203] on div "3" at bounding box center [1152, 194] width 118 height 30
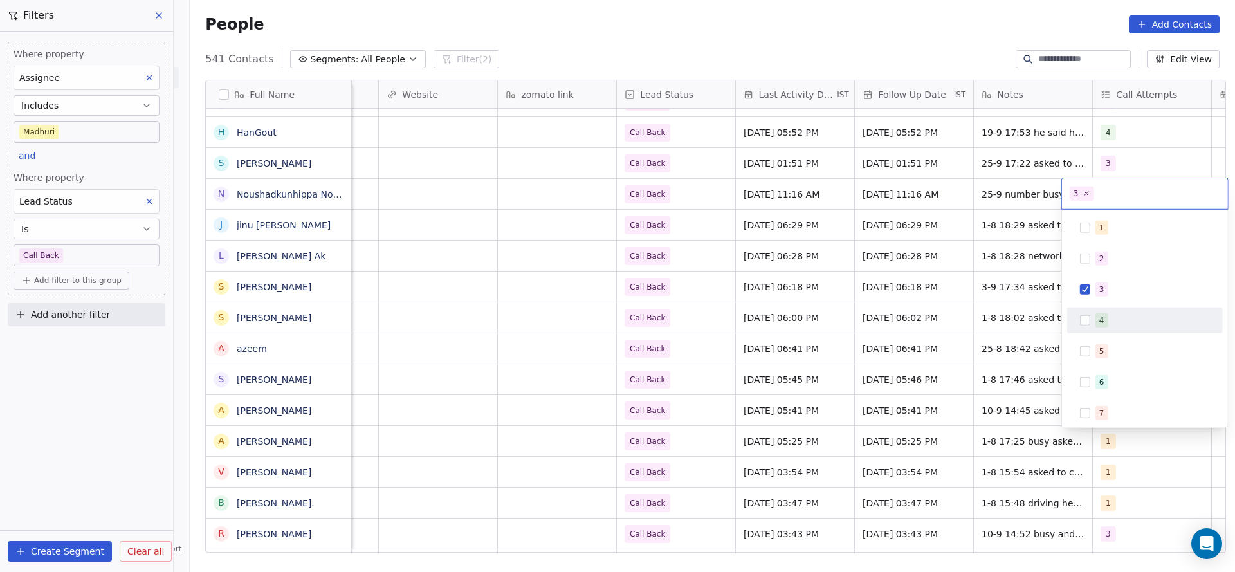
click at [1092, 313] on div "4" at bounding box center [1144, 320] width 145 height 21
click at [1099, 293] on div "3" at bounding box center [1101, 290] width 5 height 12
click at [978, 288] on html "On2Cook India Pvt. Ltd. Contacts People Marketing Workflows Campaigns Metrics &…" at bounding box center [617, 286] width 1235 height 572
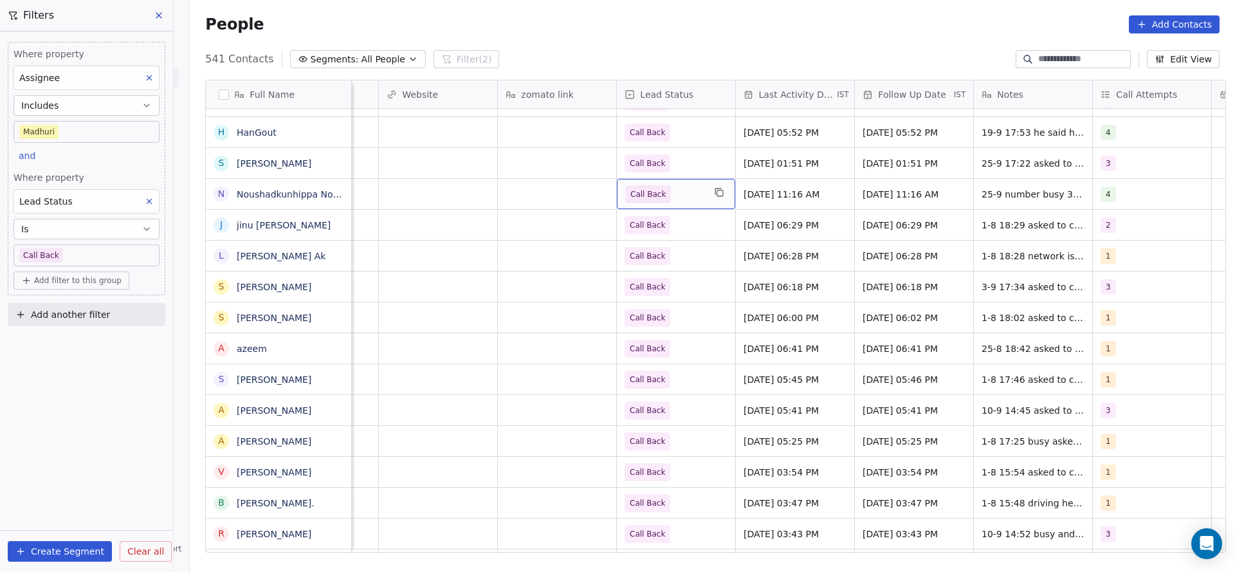
click at [677, 195] on span "Call Back" at bounding box center [664, 194] width 78 height 18
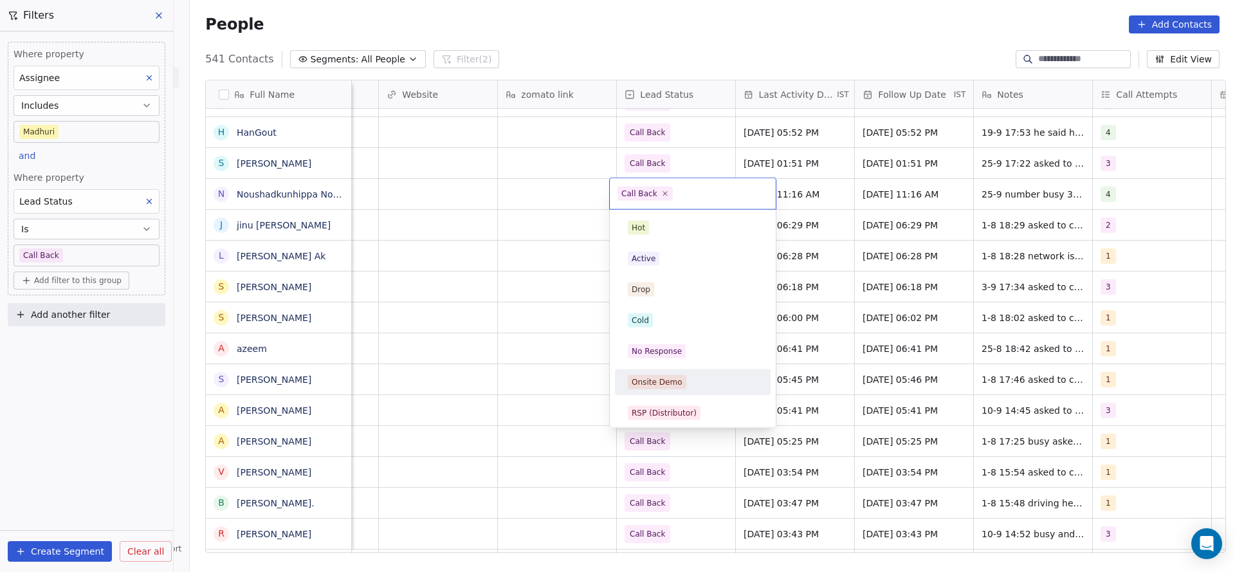
scroll to position [96, 0]
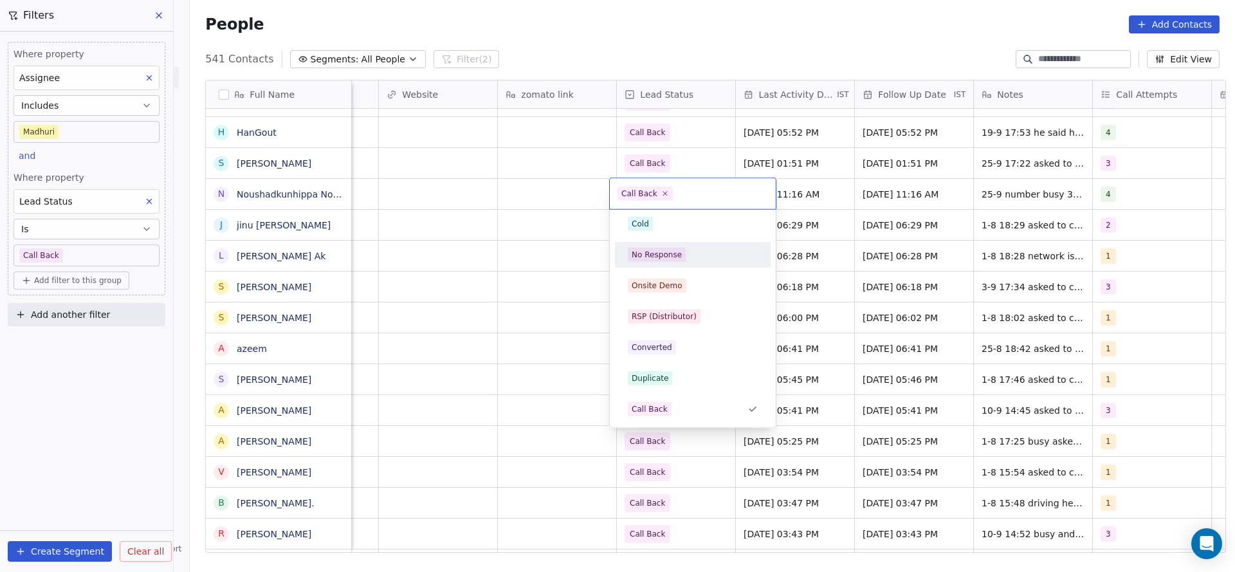
click at [678, 256] on div "No Response" at bounding box center [657, 255] width 50 height 12
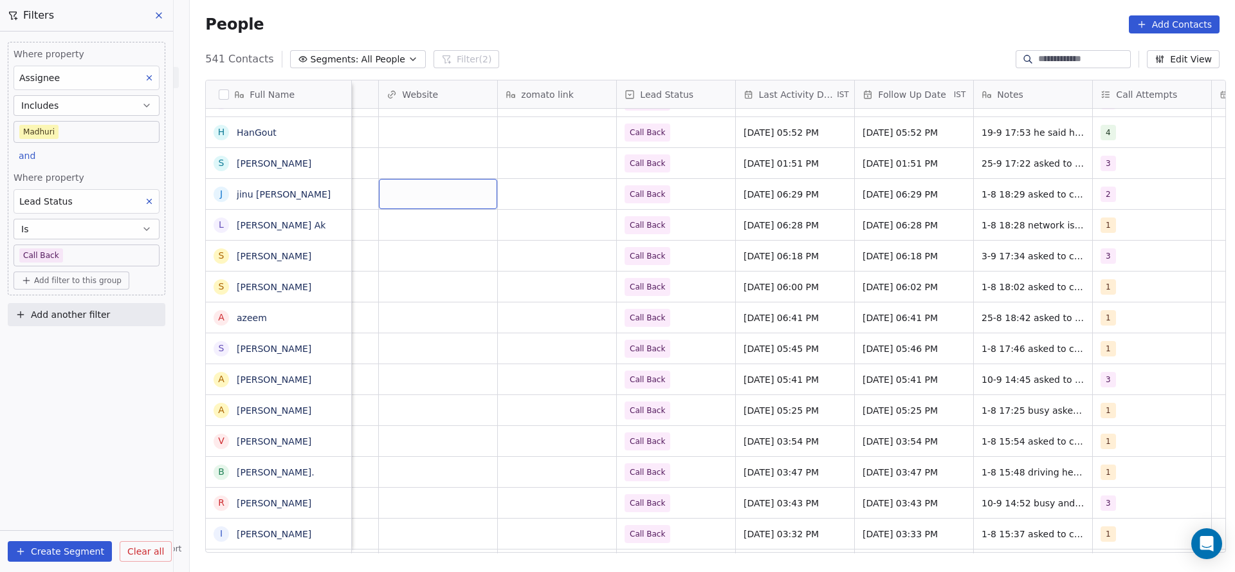
click at [122, 160] on div "Where property Assignee Includes Madhuri and Where property Lead Status Is Call…" at bounding box center [87, 168] width 158 height 253
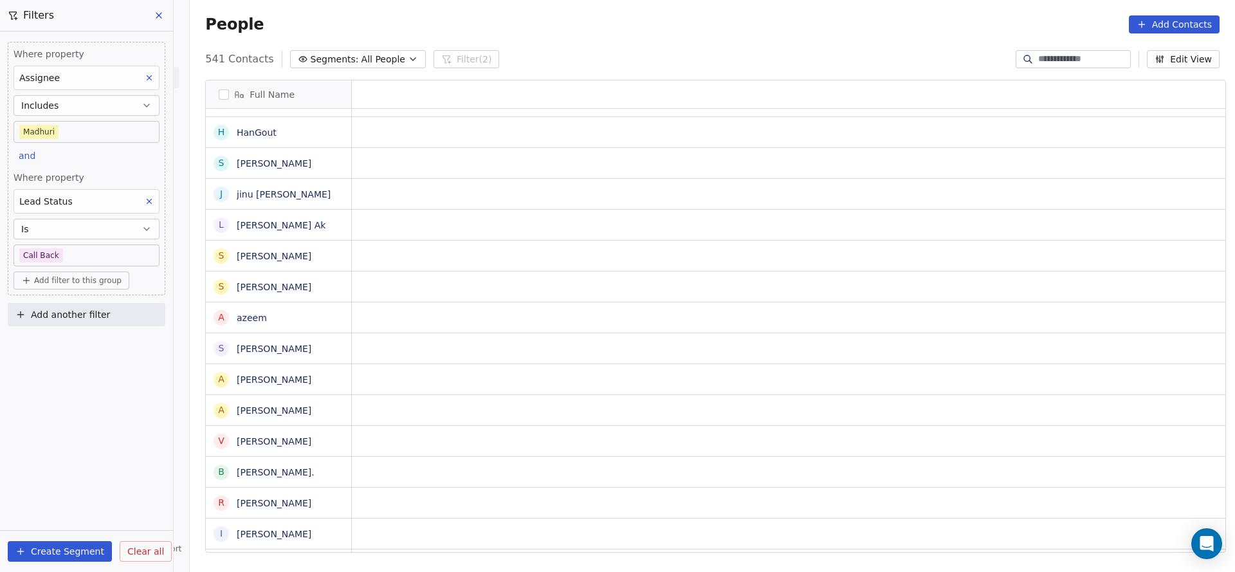
scroll to position [0, 0]
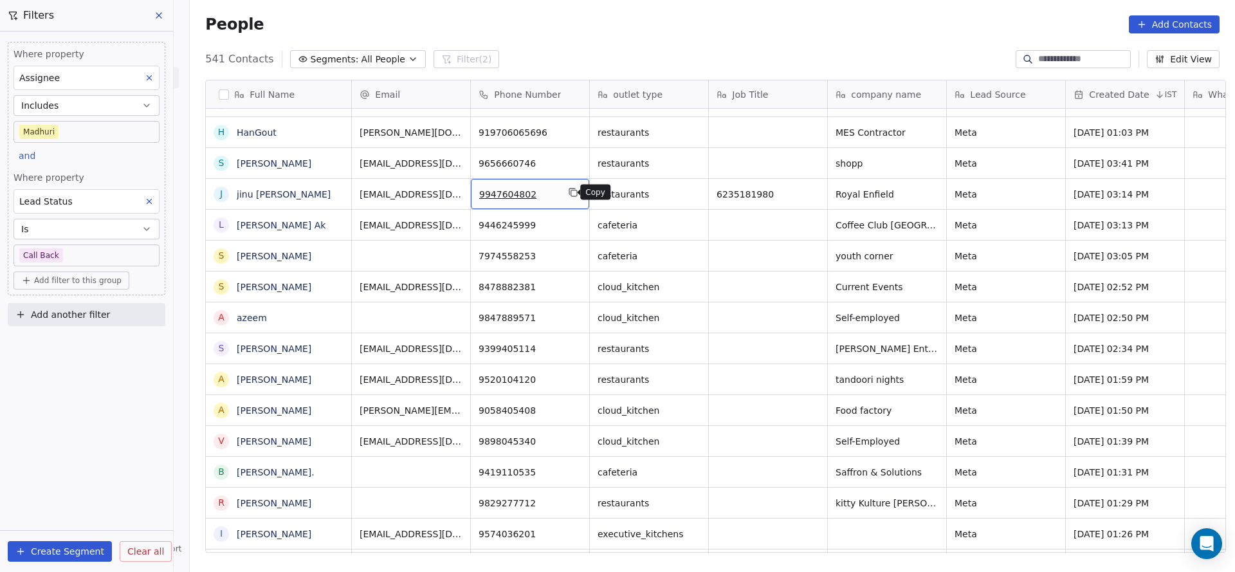
click at [568, 196] on icon "grid" at bounding box center [573, 192] width 10 height 10
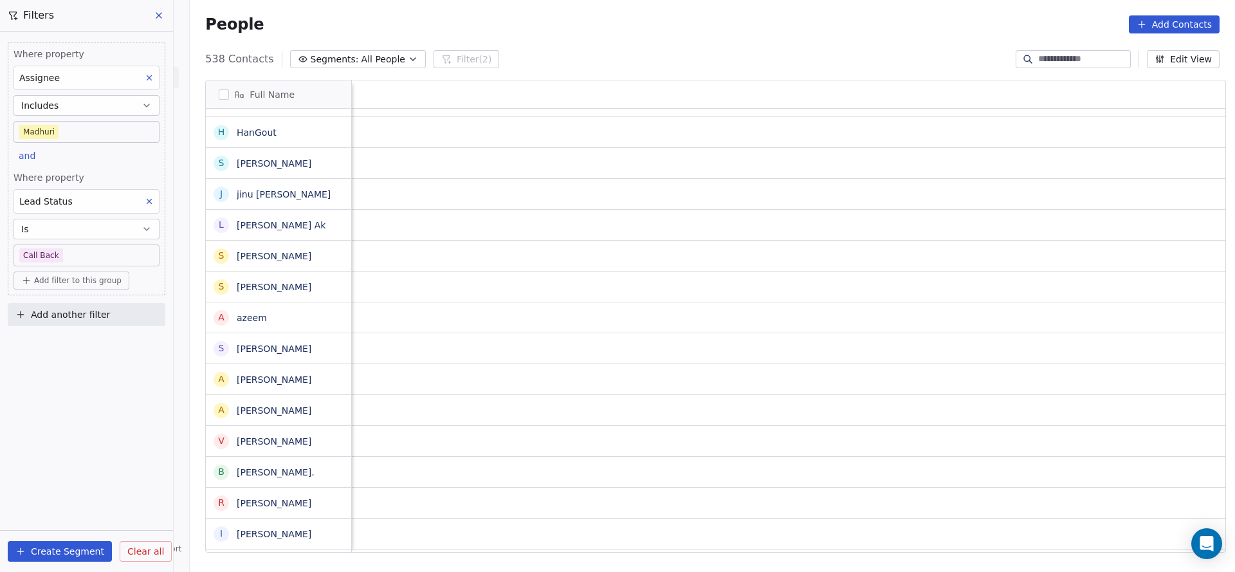
scroll to position [0, 1625]
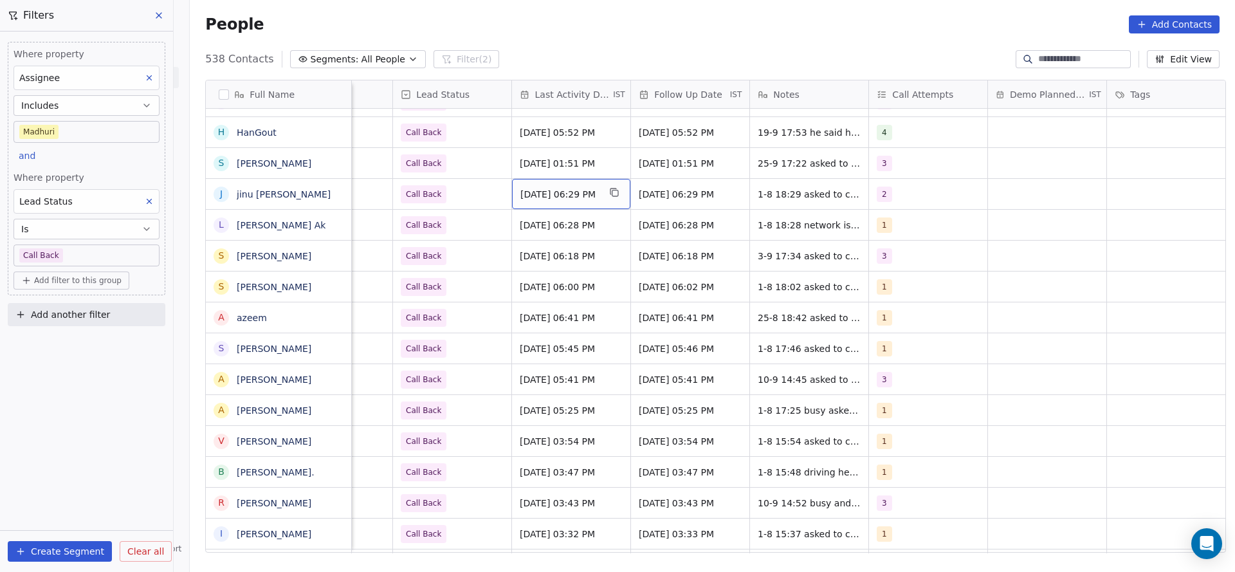
click at [577, 205] on div "Aug 01, 2025 06:29 PM" at bounding box center [571, 194] width 118 height 30
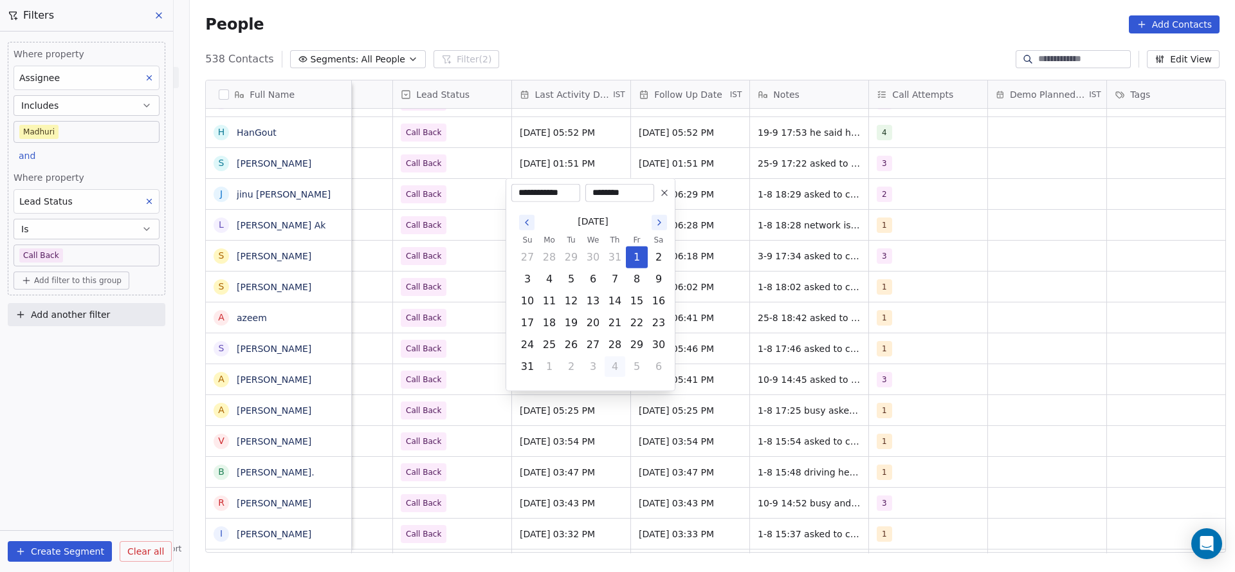
click at [606, 368] on button "4" at bounding box center [615, 366] width 21 height 21
click at [612, 322] on button "25" at bounding box center [615, 323] width 21 height 21
type input "**********"
click at [465, 237] on html "On2Cook India Pvt. Ltd. Contacts People Marketing Workflows Campaigns Metrics &…" at bounding box center [617, 286] width 1235 height 572
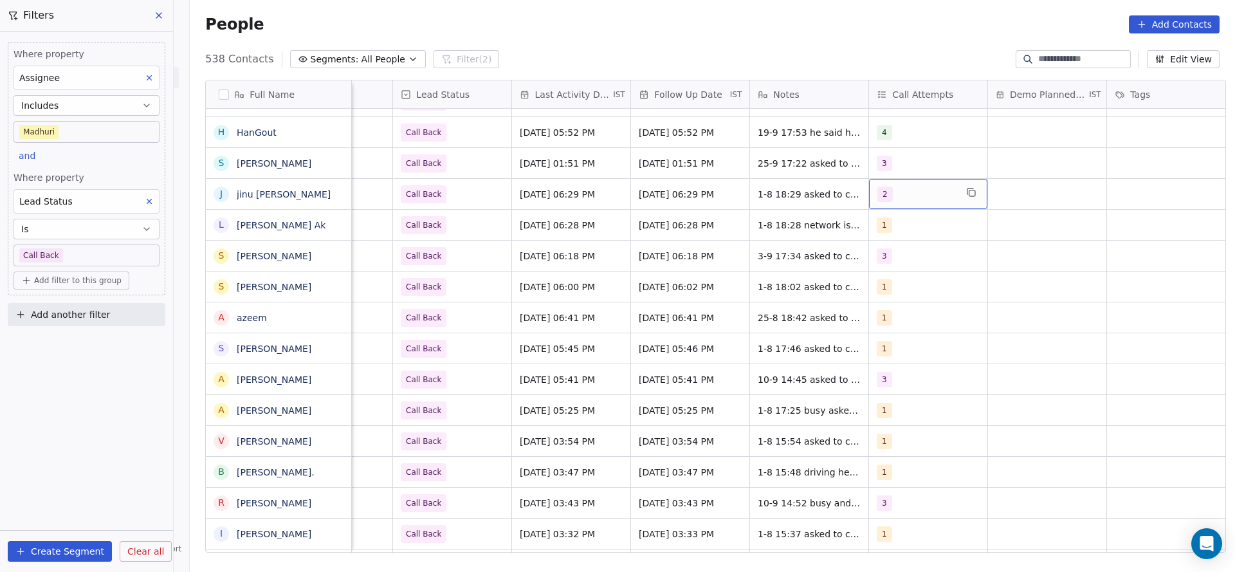
click at [916, 187] on div "2" at bounding box center [916, 194] width 78 height 15
click at [903, 286] on div "3" at bounding box center [902, 290] width 5 height 12
click at [896, 261] on span "2" at bounding box center [902, 259] width 13 height 14
click at [764, 268] on html "On2Cook India Pvt. Ltd. Contacts People Marketing Workflows Campaigns Metrics &…" at bounding box center [617, 286] width 1235 height 572
click at [804, 196] on span "1-8 18:29 asked to call at 6235181980" at bounding box center [834, 198] width 153 height 26
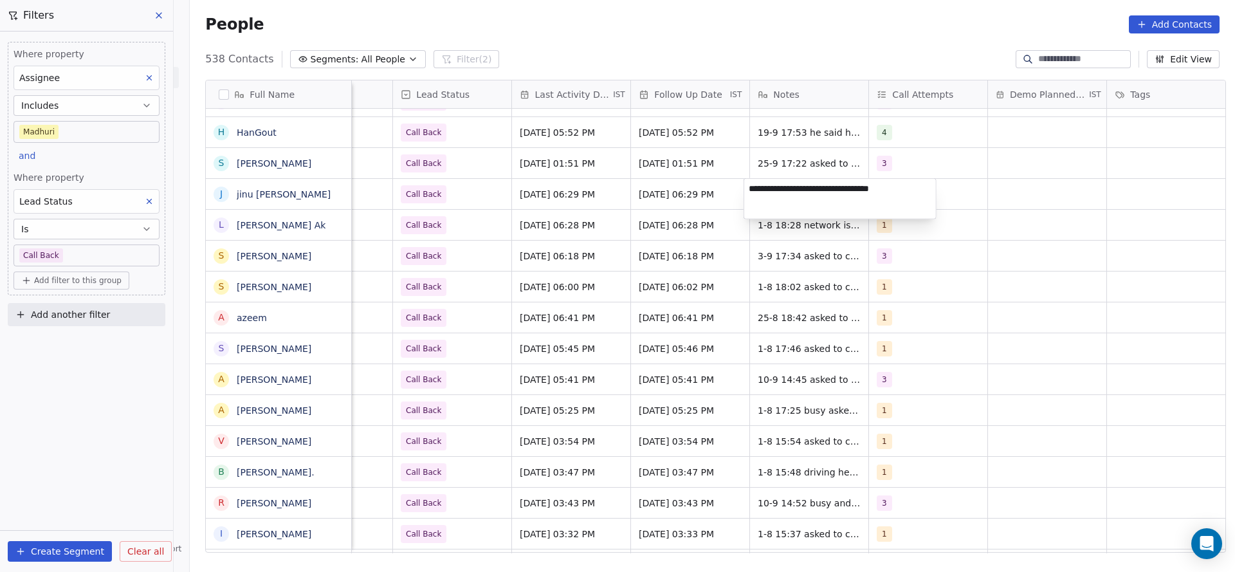
click at [745, 187] on textarea "**********" at bounding box center [840, 199] width 192 height 40
click at [755, 187] on textarea "**********" at bounding box center [840, 199] width 192 height 40
type textarea "**********"
click at [572, 203] on html "On2Cook India Pvt. Ltd. Contacts People Marketing Workflows Campaigns Metrics &…" at bounding box center [617, 286] width 1235 height 572
click at [453, 200] on span "Call Back" at bounding box center [440, 194] width 78 height 18
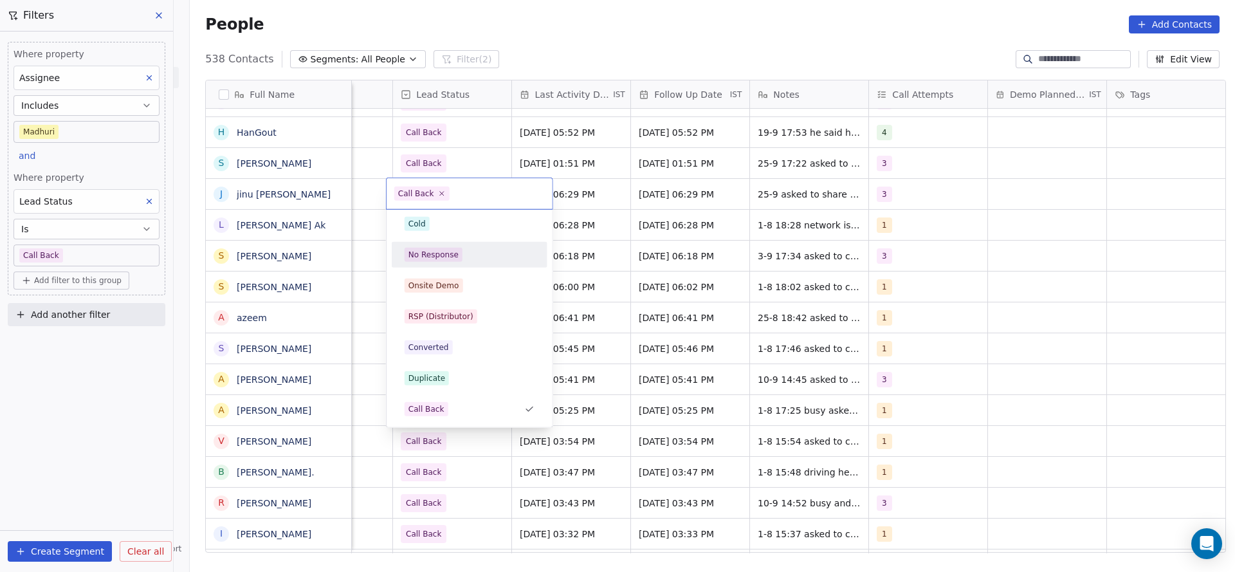
scroll to position [0, 0]
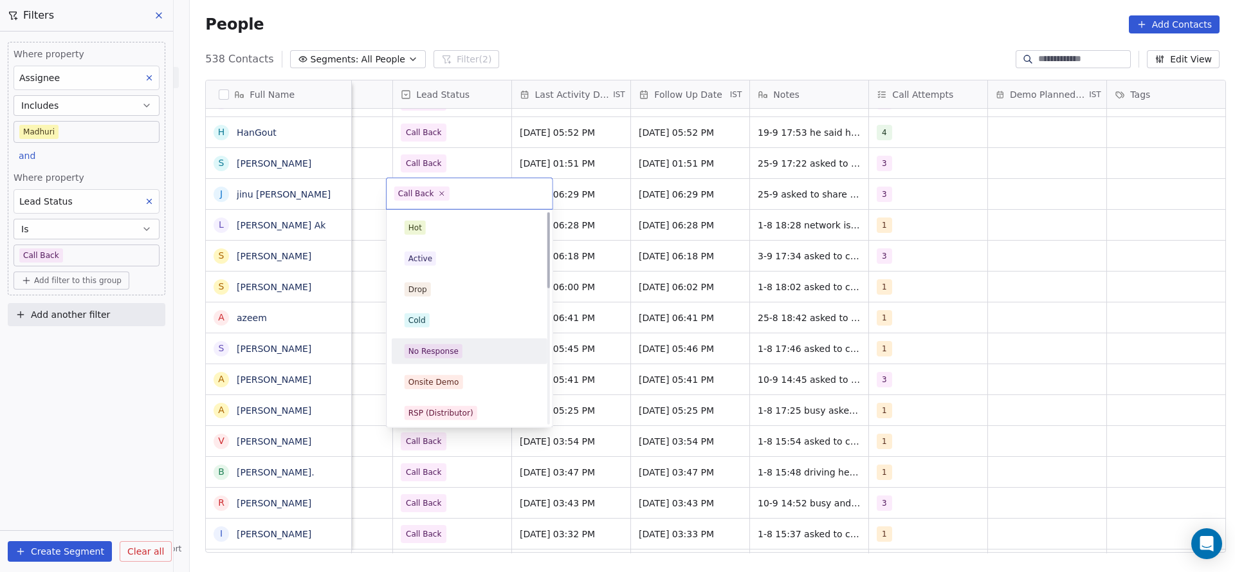
click at [448, 254] on div "Active" at bounding box center [470, 259] width 130 height 14
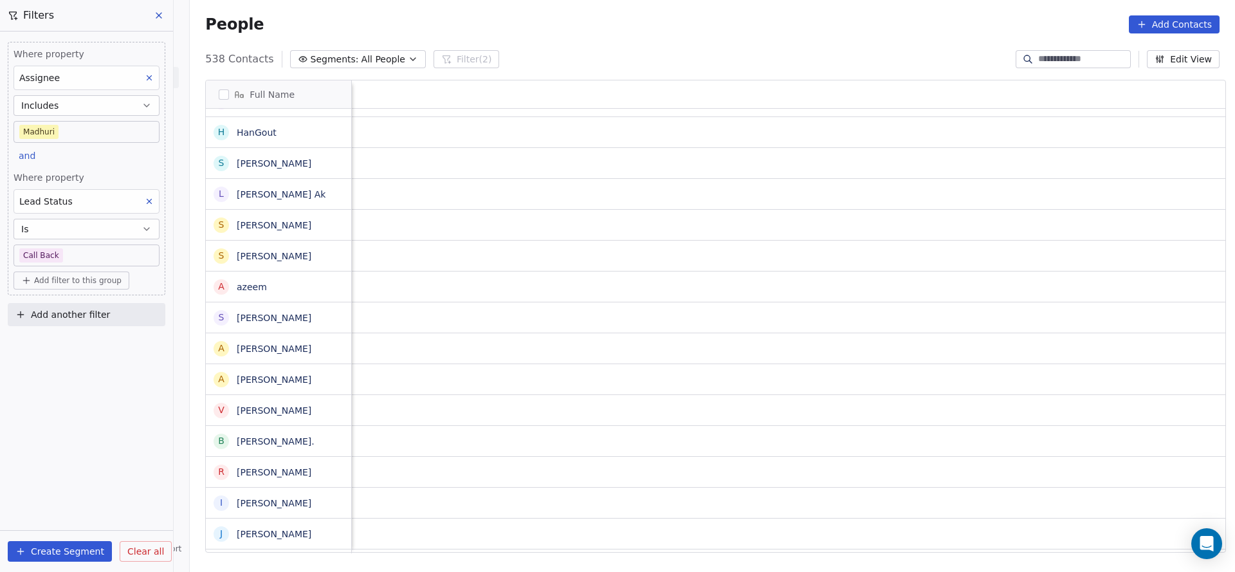
scroll to position [0, 1670]
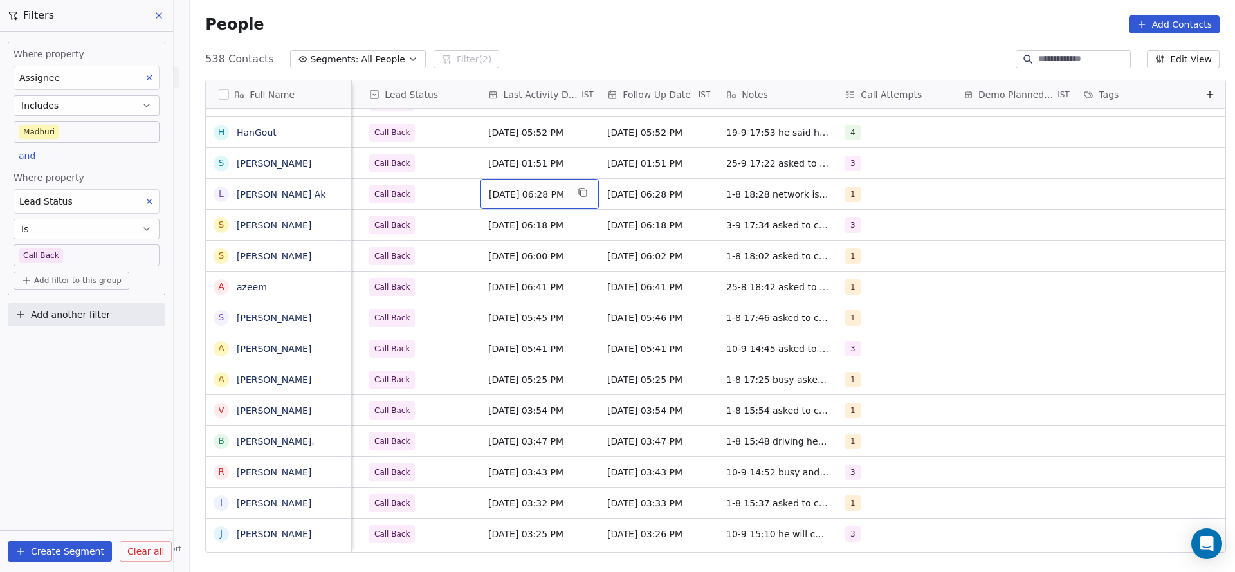
click at [515, 200] on div "Aug 01, 2025 06:28 PM" at bounding box center [540, 194] width 118 height 30
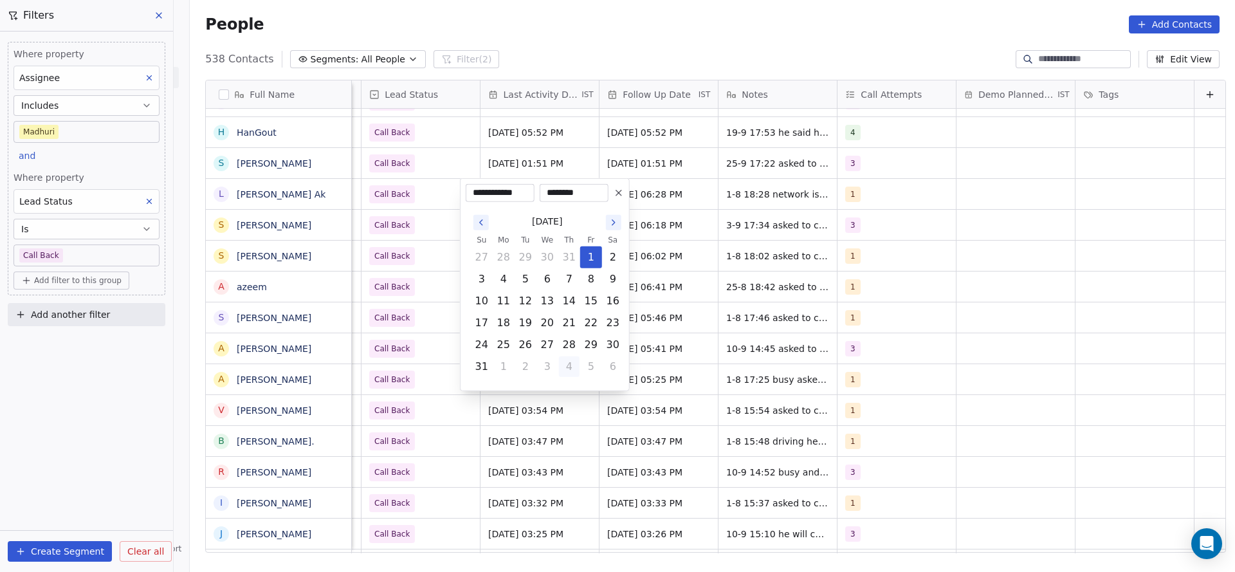
click at [571, 363] on button "4" at bounding box center [569, 366] width 21 height 21
click at [571, 321] on button "25" at bounding box center [569, 323] width 21 height 21
type input "**********"
click at [425, 245] on html "On2Cook India Pvt. Ltd. Contacts People Marketing Workflows Campaigns Metrics &…" at bounding box center [617, 286] width 1235 height 572
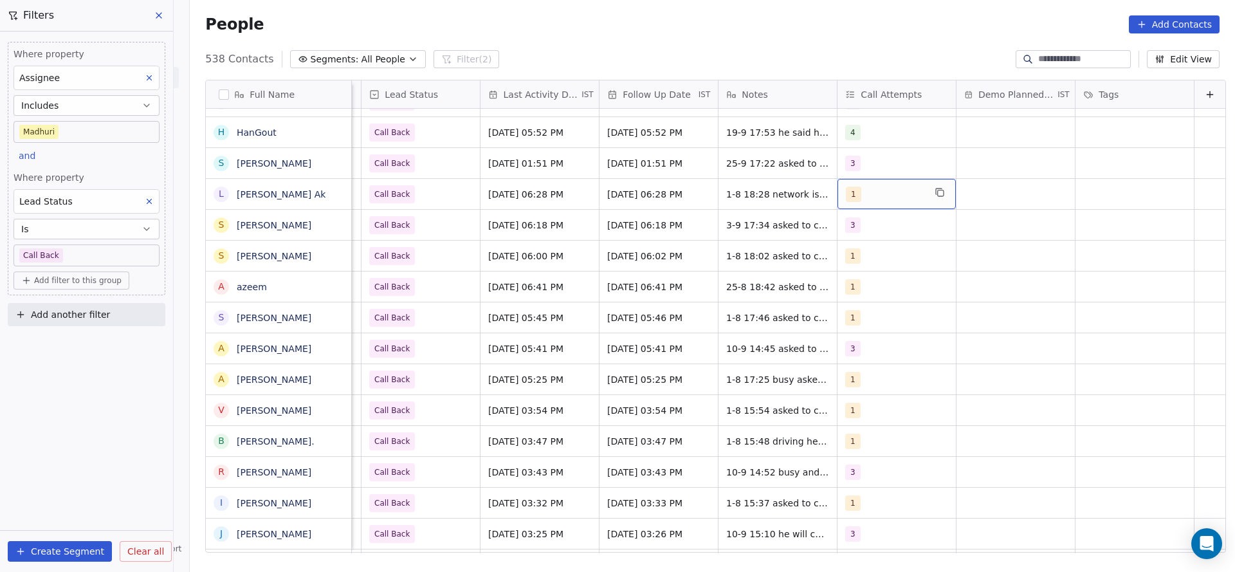
click at [876, 191] on div "1" at bounding box center [885, 194] width 78 height 15
click at [848, 253] on div "2" at bounding box center [899, 258] width 145 height 21
click at [849, 232] on div "1" at bounding box center [899, 227] width 145 height 21
click at [770, 242] on html "On2Cook India Pvt. Ltd. Contacts People Marketing Workflows Campaigns Metrics &…" at bounding box center [617, 286] width 1235 height 572
click at [730, 195] on span "1-8 18:28 network issue details shared" at bounding box center [803, 198] width 153 height 26
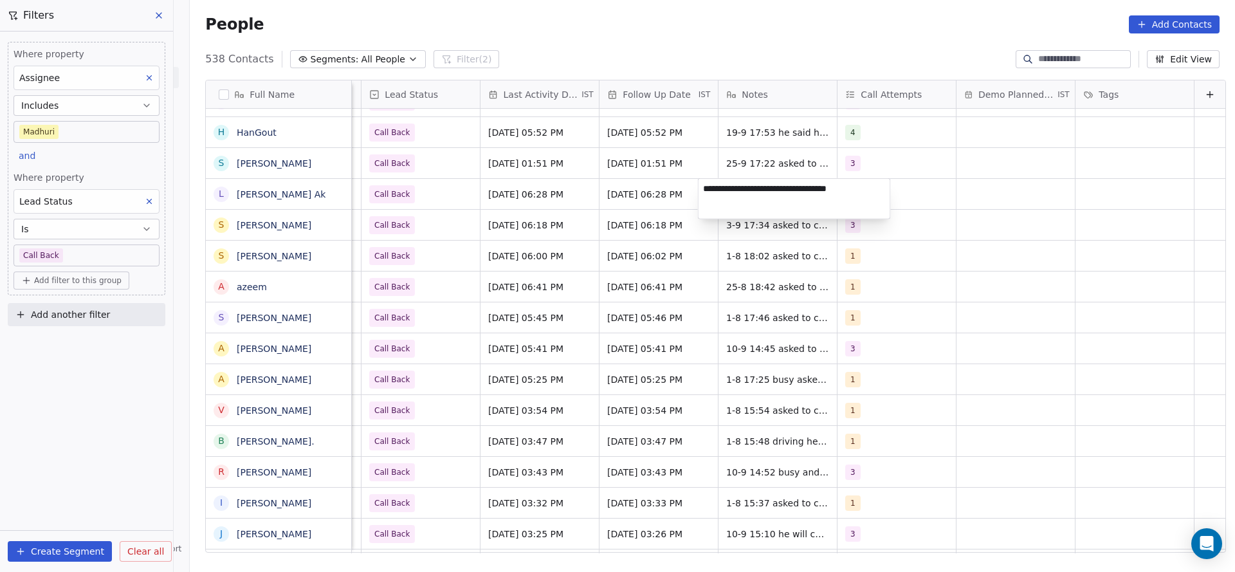
click at [702, 183] on textarea "**********" at bounding box center [795, 199] width 192 height 40
type textarea "**********"
click at [562, 243] on html "On2Cook India Pvt. Ltd. Contacts People Marketing Workflows Campaigns Metrics &…" at bounding box center [617, 286] width 1235 height 572
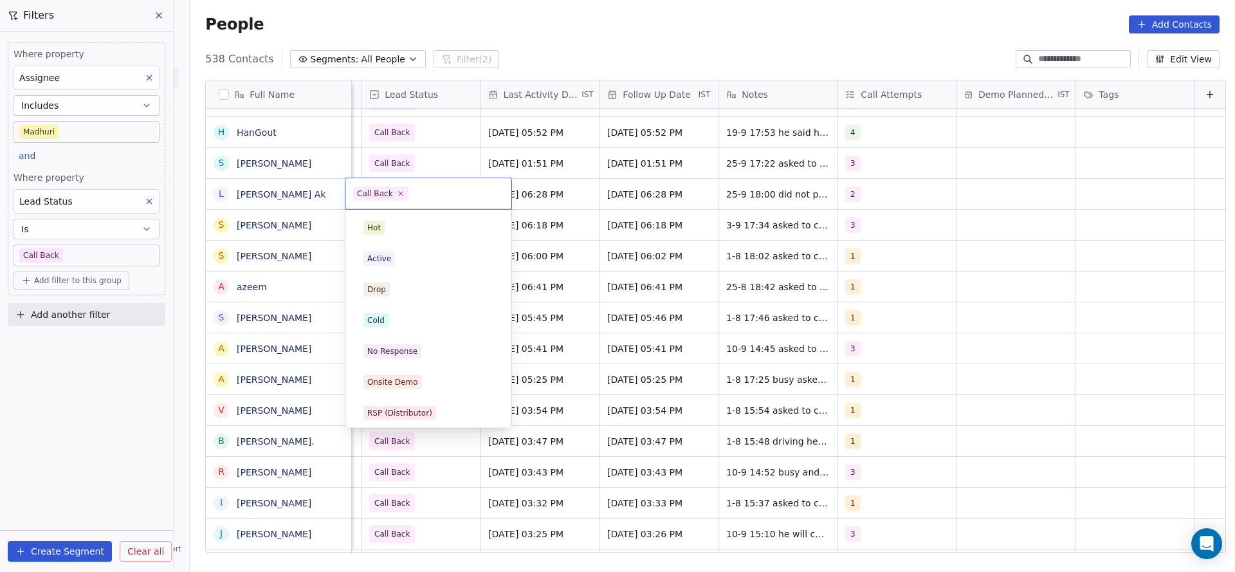
scroll to position [96, 0]
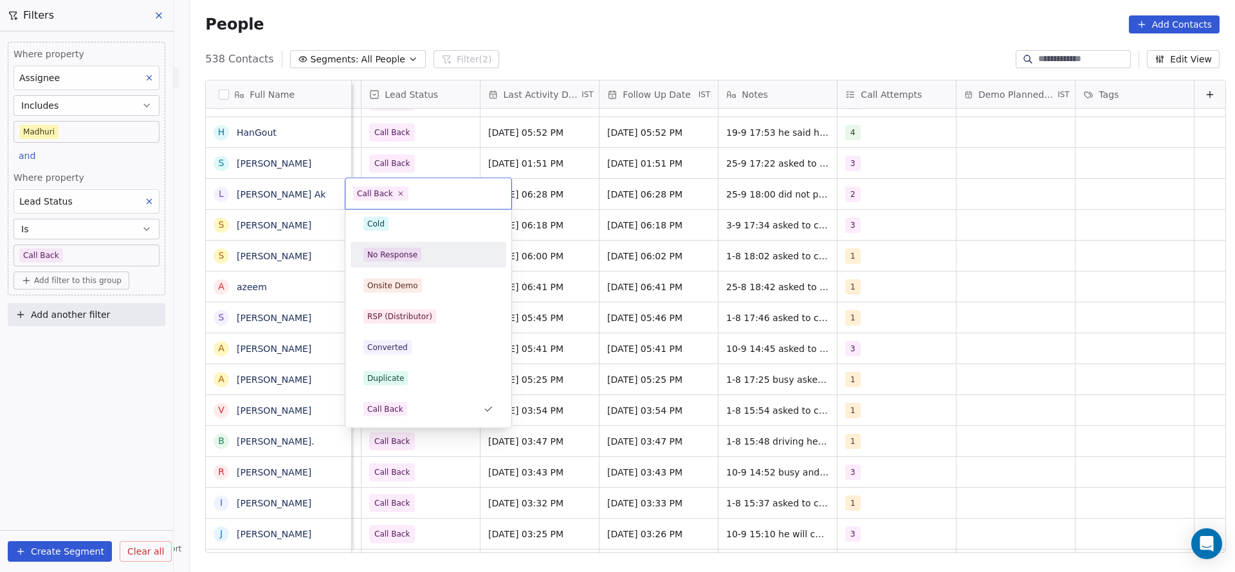
click at [421, 258] on div "No Response" at bounding box center [428, 255] width 130 height 14
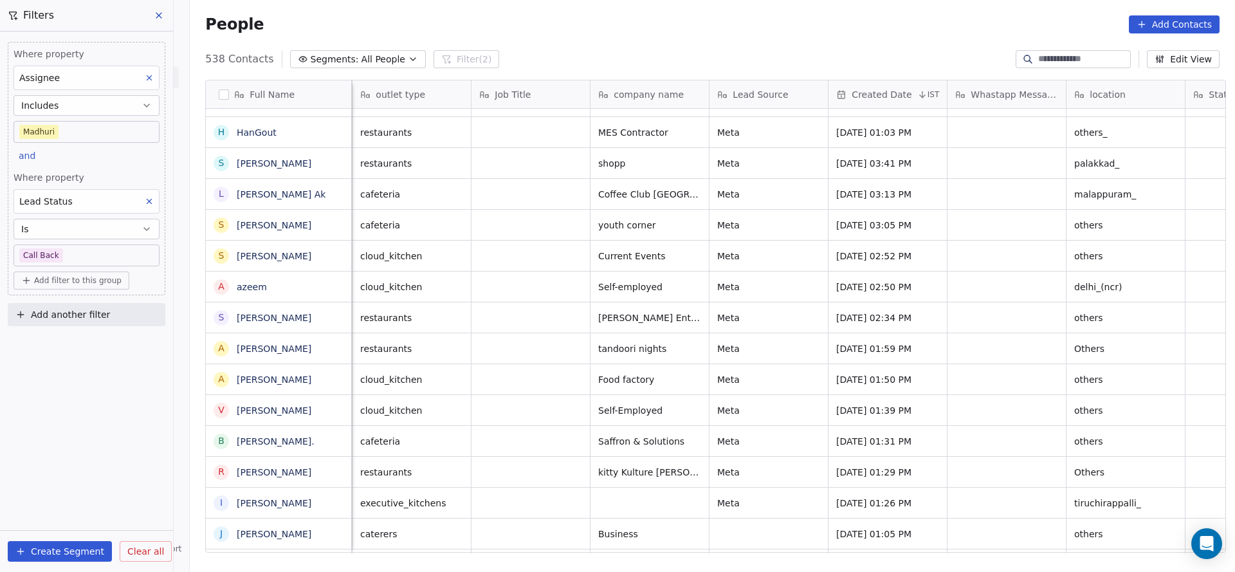
scroll to position [0, 119]
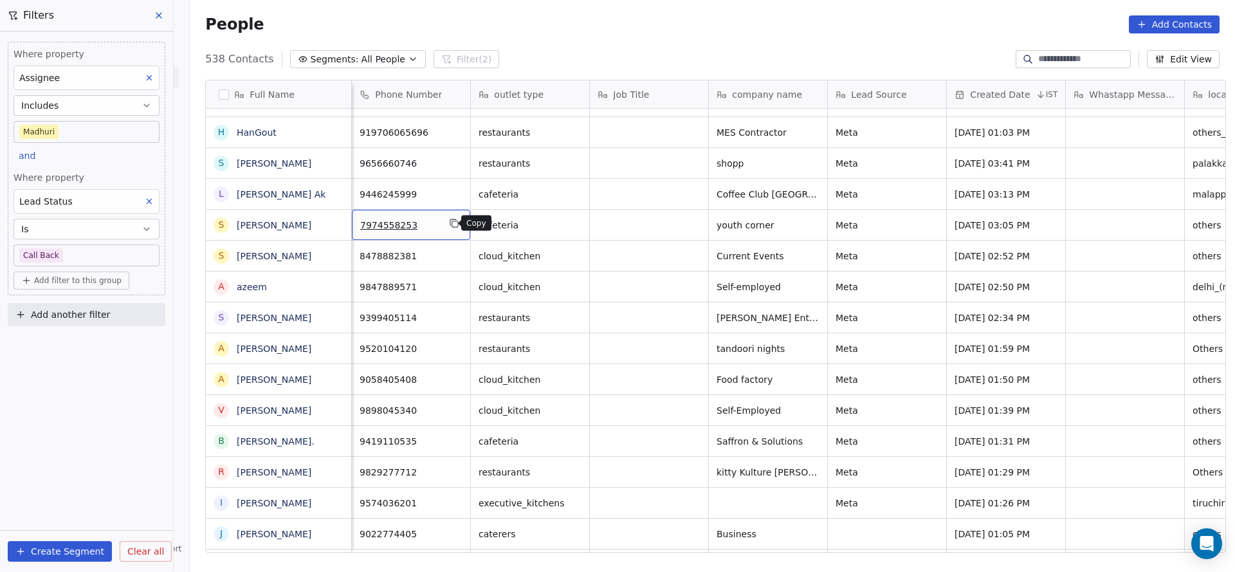
click at [449, 218] on icon "grid" at bounding box center [454, 223] width 10 height 10
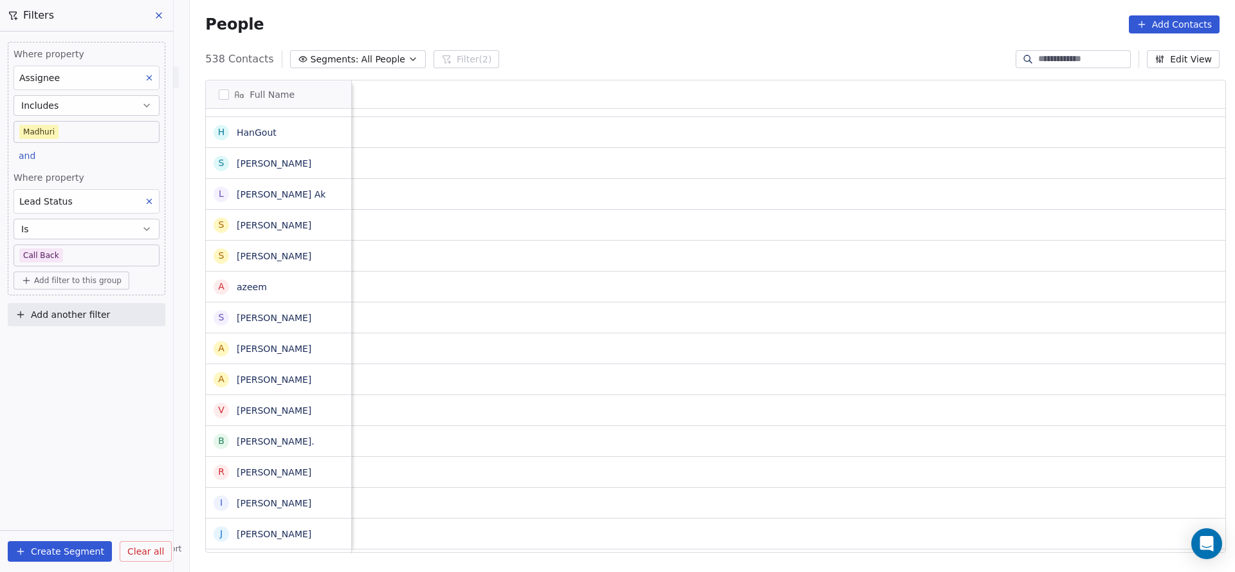
scroll to position [0, 1670]
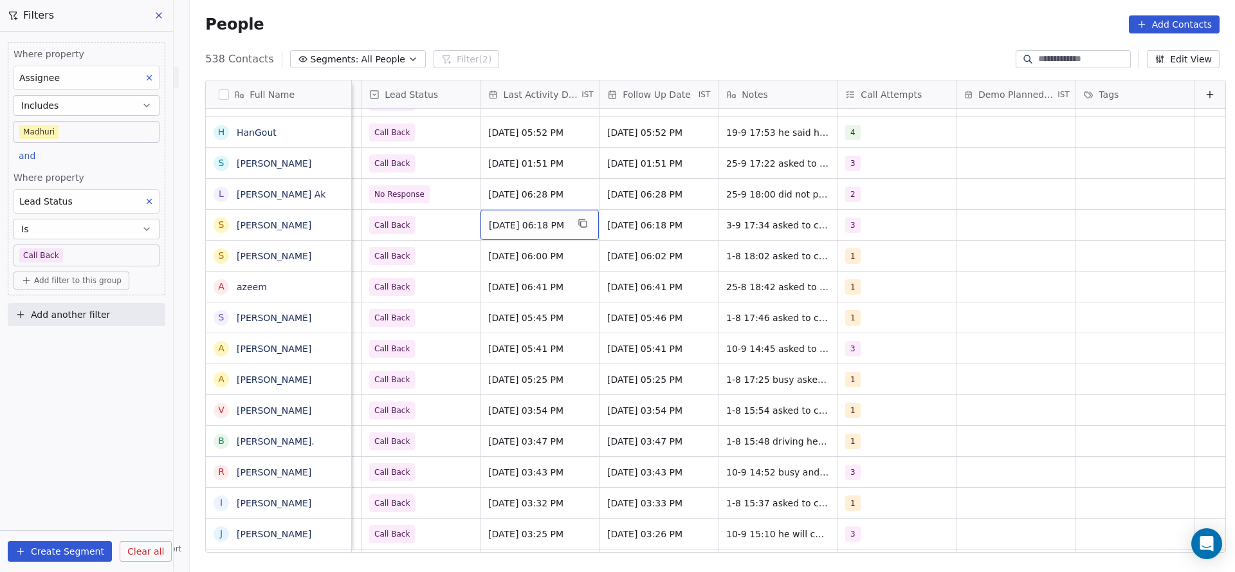
click at [505, 230] on span "Sep 03, 2025 06:18 PM" at bounding box center [528, 225] width 78 height 13
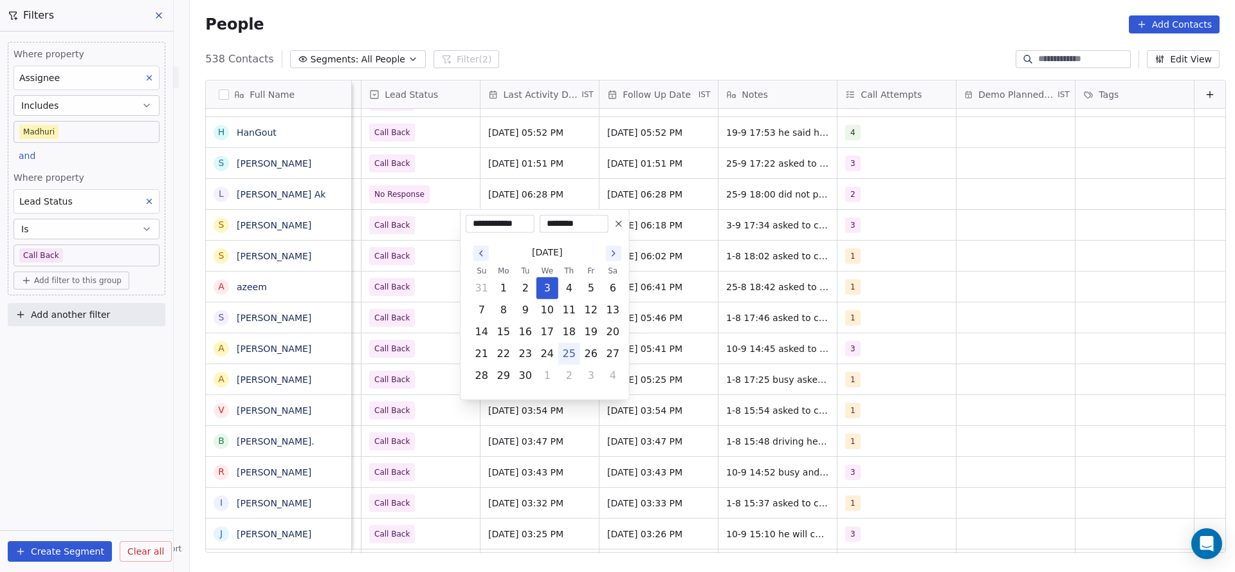
click at [574, 348] on button "25" at bounding box center [569, 353] width 21 height 21
type input "**********"
click at [402, 284] on html "On2Cook India Pvt. Ltd. Contacts People Marketing Workflows Campaigns Metrics &…" at bounding box center [617, 286] width 1235 height 572
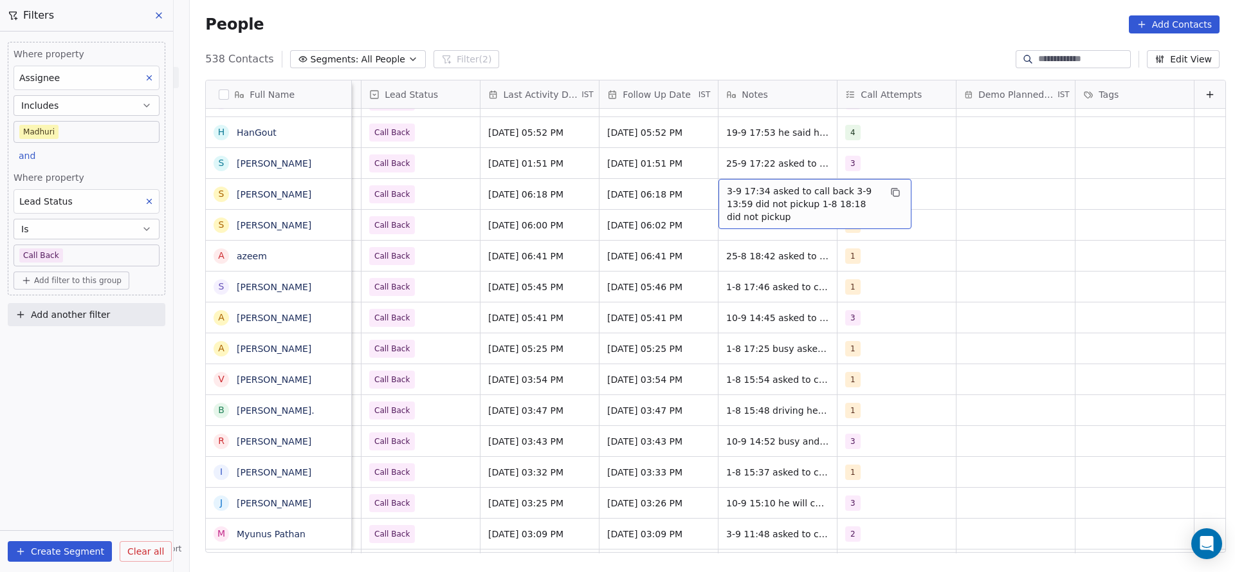
click at [746, 195] on span "3-9 17:34 asked to call back 3-9 13:59 did not pickup 1-8 18:18 did not pickup" at bounding box center [803, 204] width 153 height 39
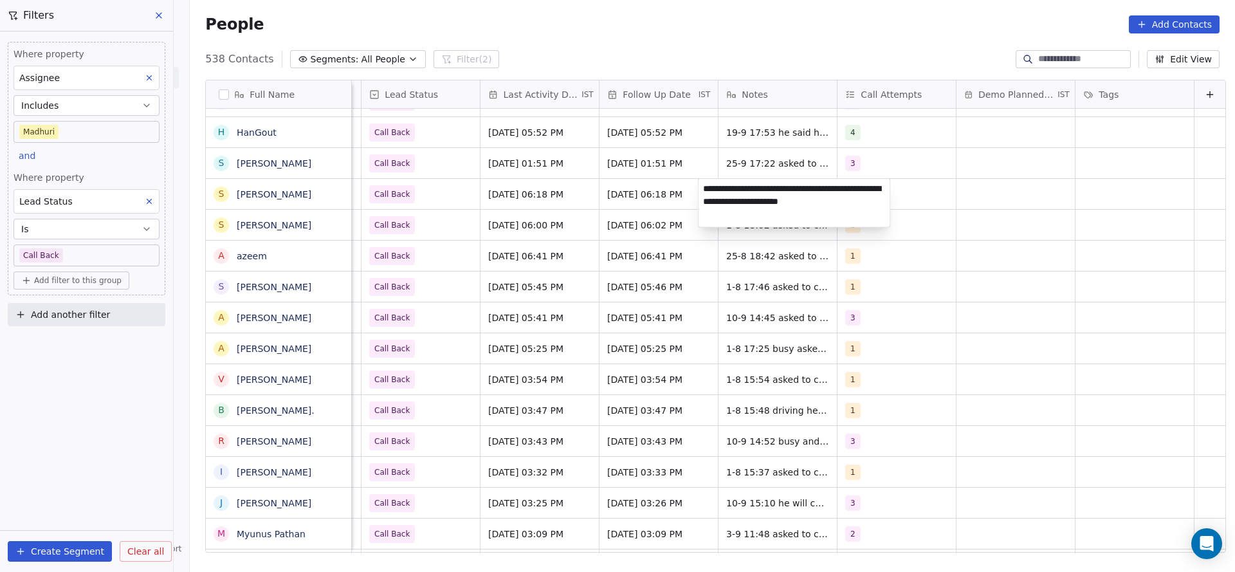
click at [709, 182] on textarea "**********" at bounding box center [795, 203] width 192 height 48
type textarea "**********"
click at [638, 210] on html "On2Cook India Pvt. Ltd. Contacts People Marketing Workflows Campaigns Metrics &…" at bounding box center [617, 286] width 1235 height 572
click at [853, 193] on div "3" at bounding box center [885, 194] width 78 height 15
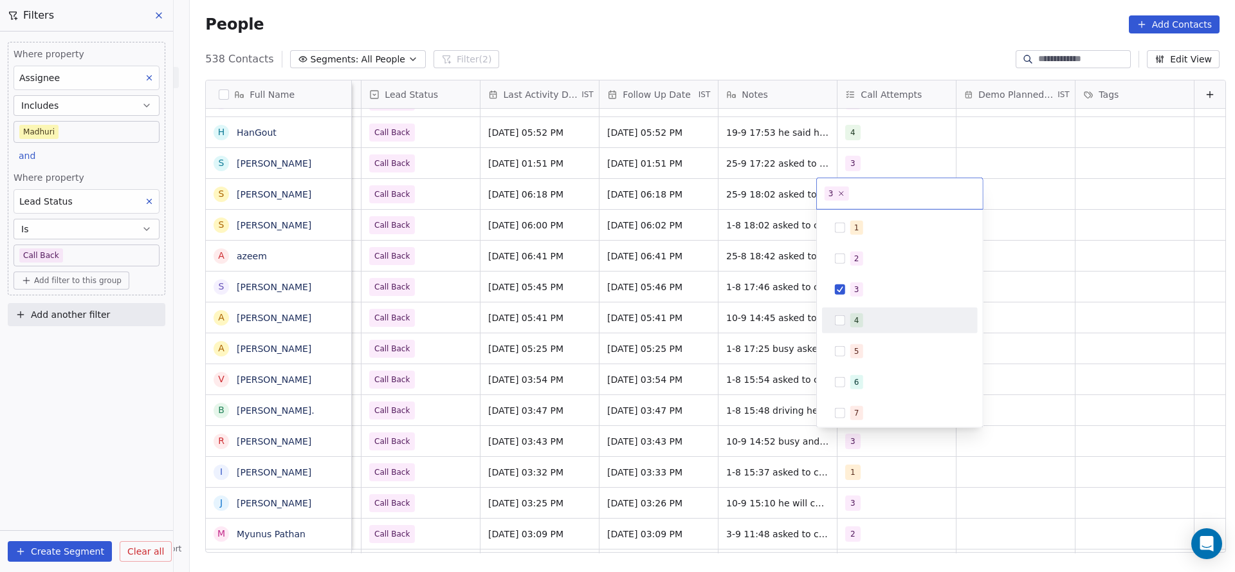
click at [836, 312] on div "4" at bounding box center [899, 320] width 145 height 21
drag, startPoint x: 853, startPoint y: 288, endPoint x: 702, endPoint y: 297, distance: 151.5
click at [835, 288] on div "3" at bounding box center [899, 289] width 145 height 21
click at [665, 297] on html "On2Cook India Pvt. Ltd. Contacts People Marketing Workflows Campaigns Metrics &…" at bounding box center [617, 286] width 1235 height 572
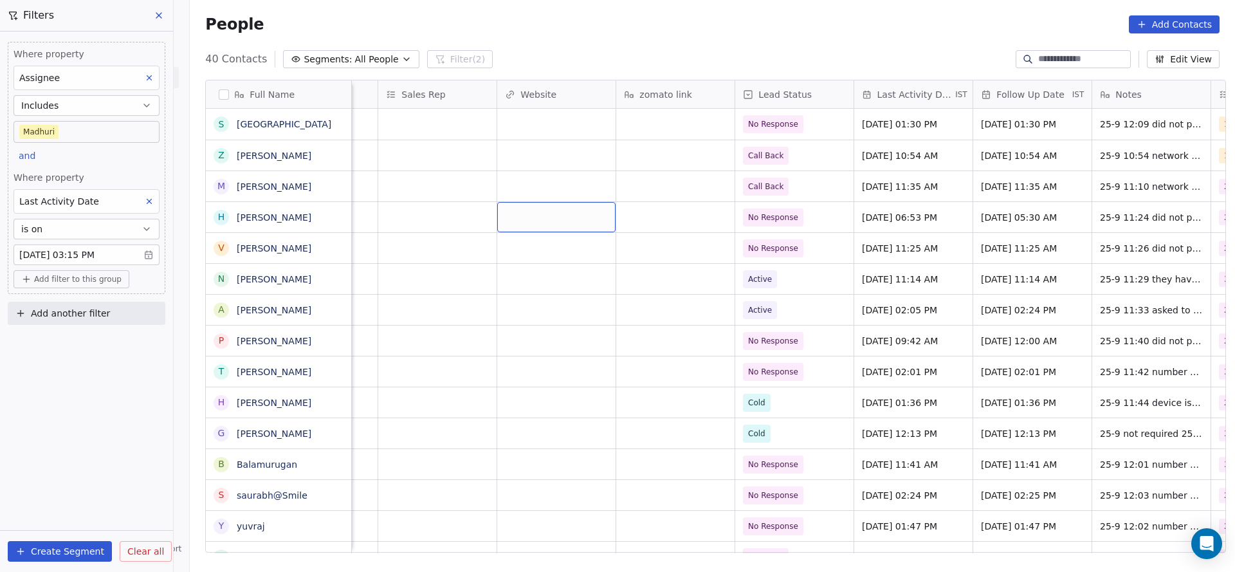
scroll to position [488, 1036]
click at [73, 274] on span "Add filter to this group" at bounding box center [77, 279] width 87 height 10
click at [69, 304] on span "Contact properties" at bounding box center [69, 305] width 84 height 14
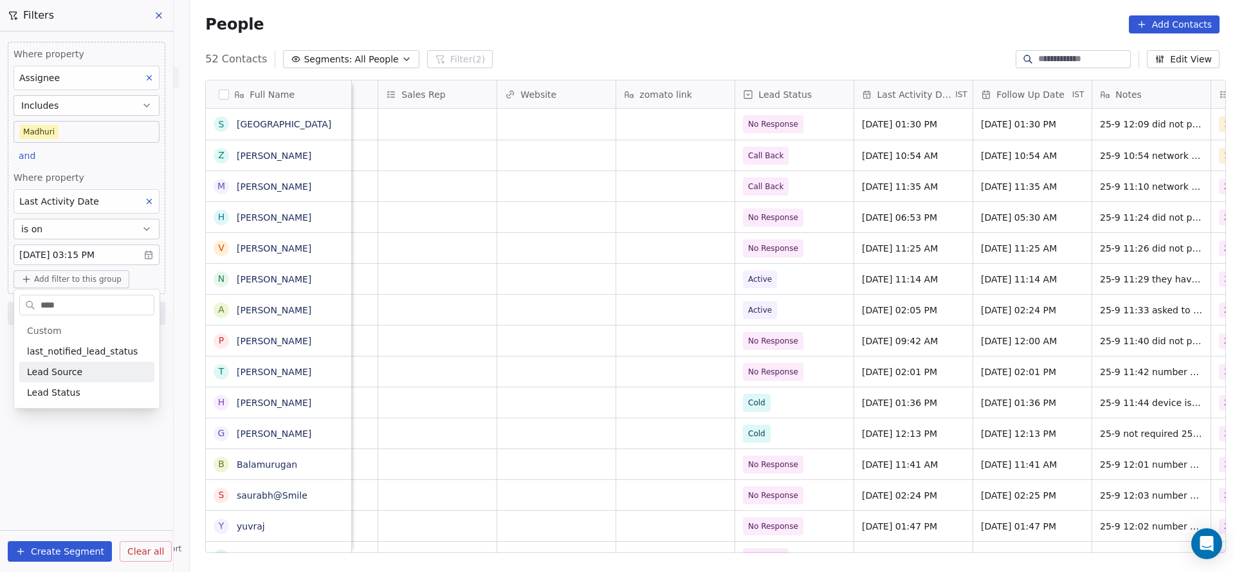
type input "****"
click at [68, 392] on span "Lead Status" at bounding box center [53, 392] width 53 height 13
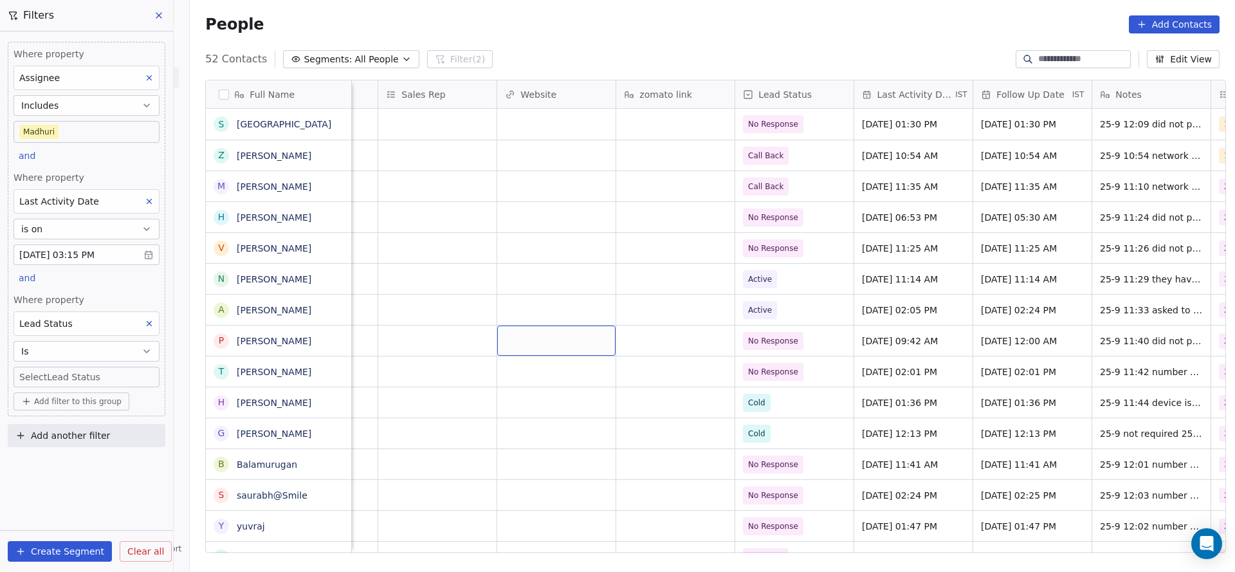
click at [35, 378] on body "On2Cook India Pvt. Ltd. Contacts People Marketing Workflows Campaigns Metrics &…" at bounding box center [617, 286] width 1235 height 572
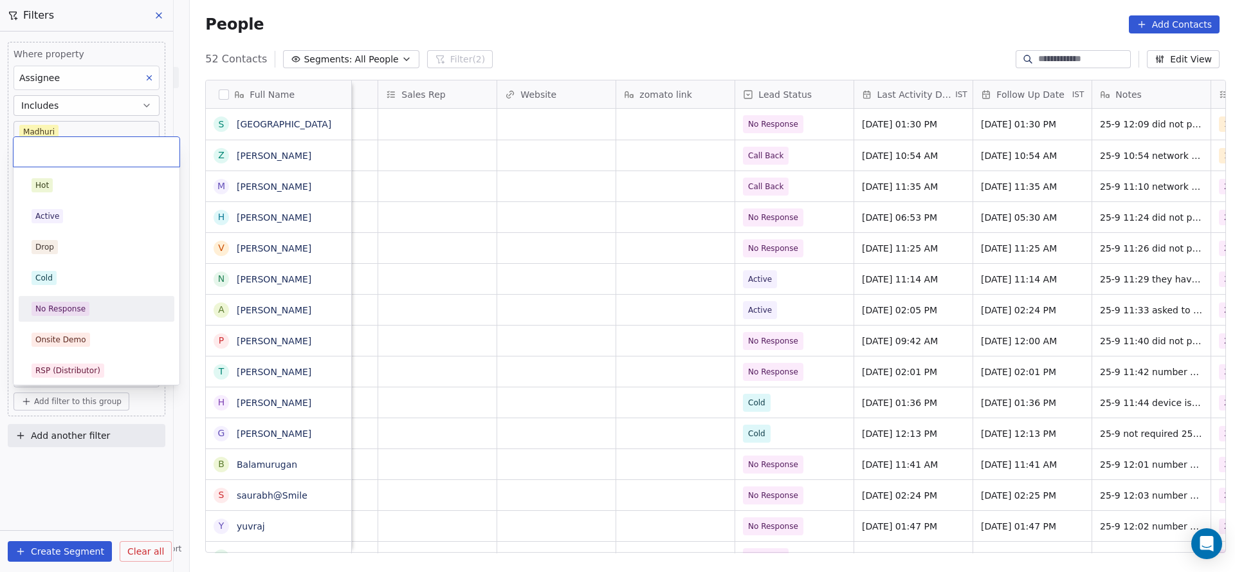
click at [74, 315] on span "No Response" at bounding box center [61, 309] width 58 height 14
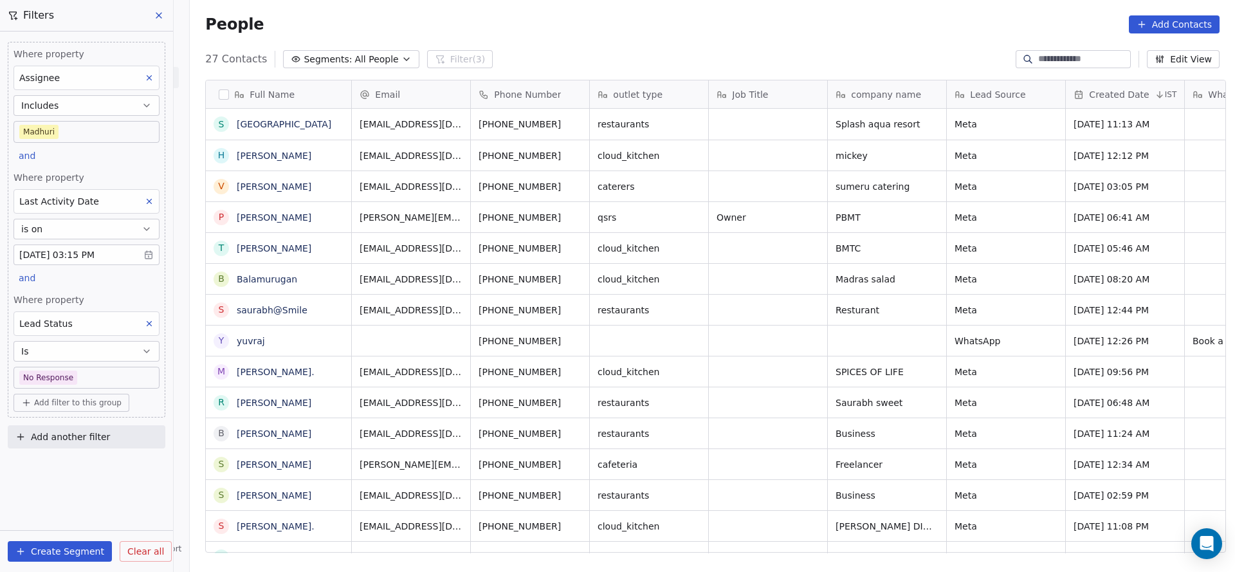
click at [134, 482] on div "Where property Assignee Includes Madhuri and Where property Last Activity Date …" at bounding box center [86, 302] width 173 height 540
click at [139, 313] on div "Lead Status" at bounding box center [87, 323] width 146 height 24
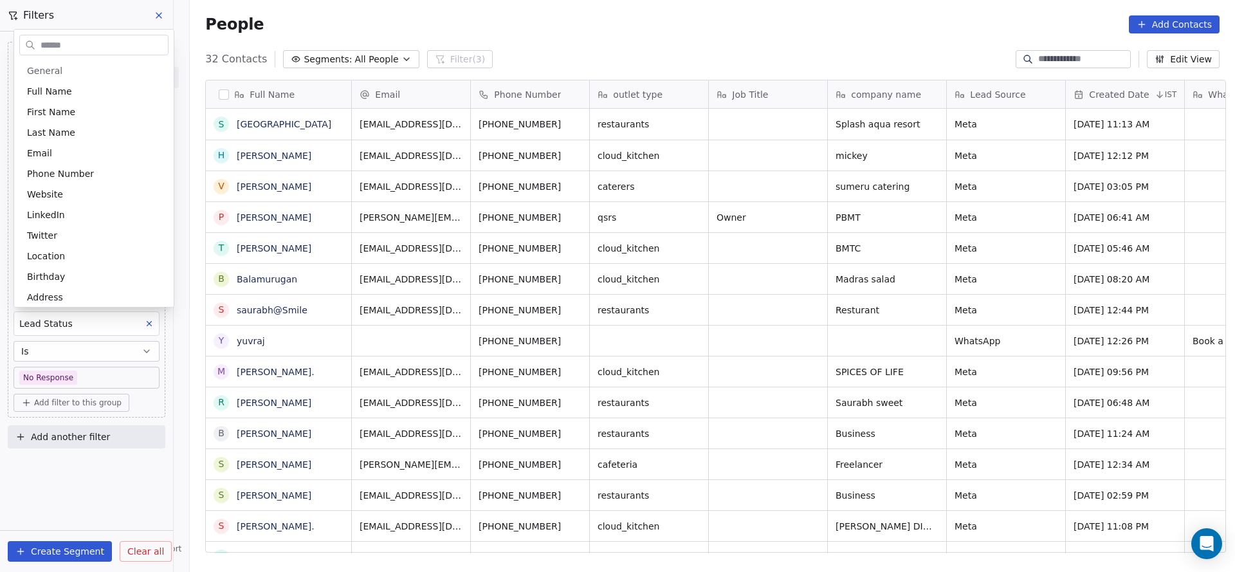
scroll to position [707, 0]
click at [152, 326] on html "On2Cook India Pvt. Ltd. Contacts People Marketing Workflows Campaigns Metrics &…" at bounding box center [617, 286] width 1235 height 572
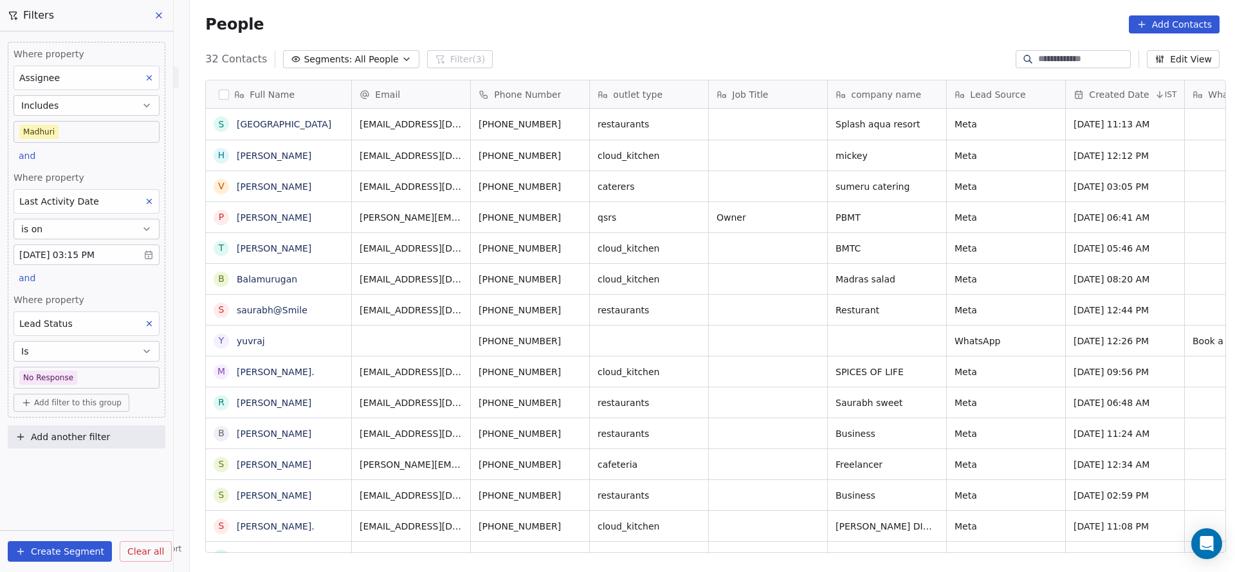
click at [152, 326] on icon at bounding box center [149, 323] width 9 height 9
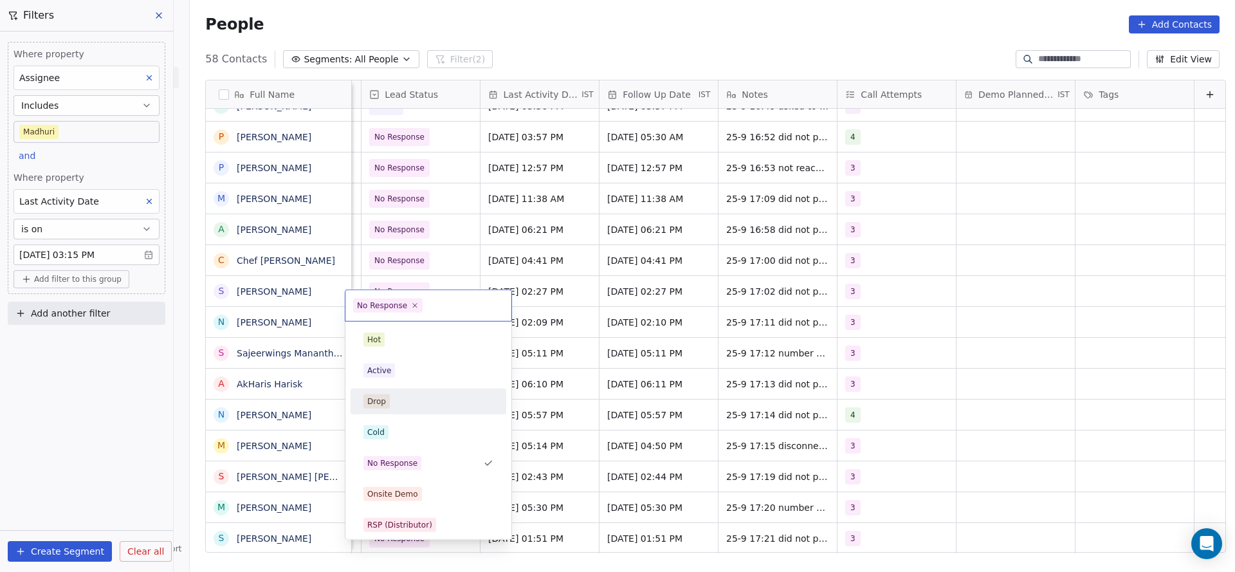
scroll to position [96, 0]
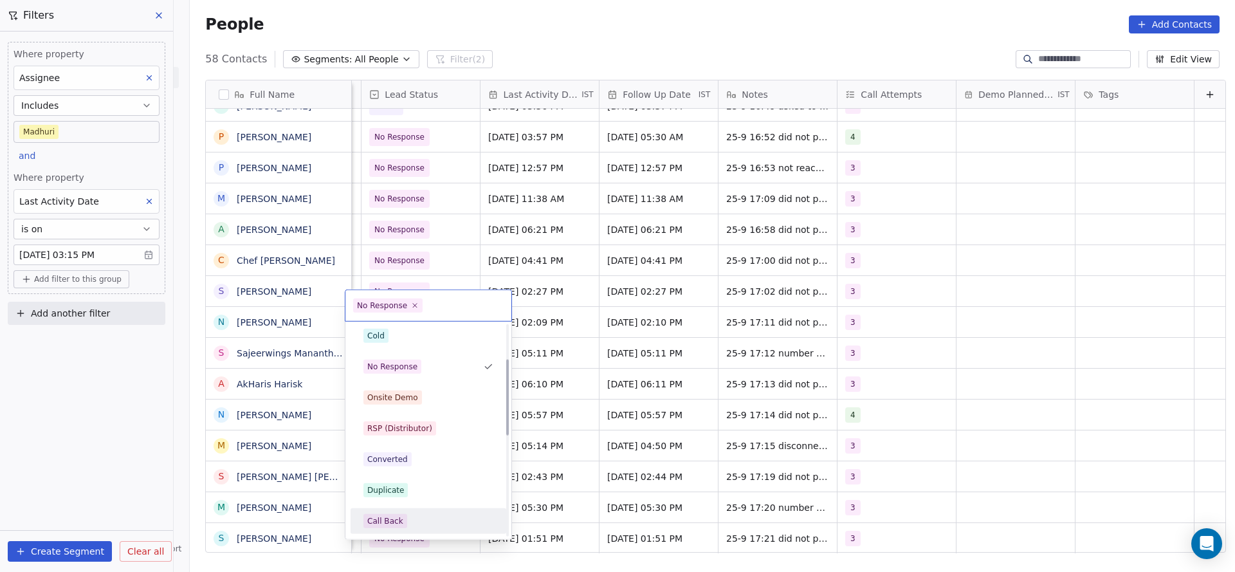
click at [387, 514] on span "Call Back" at bounding box center [385, 521] width 44 height 14
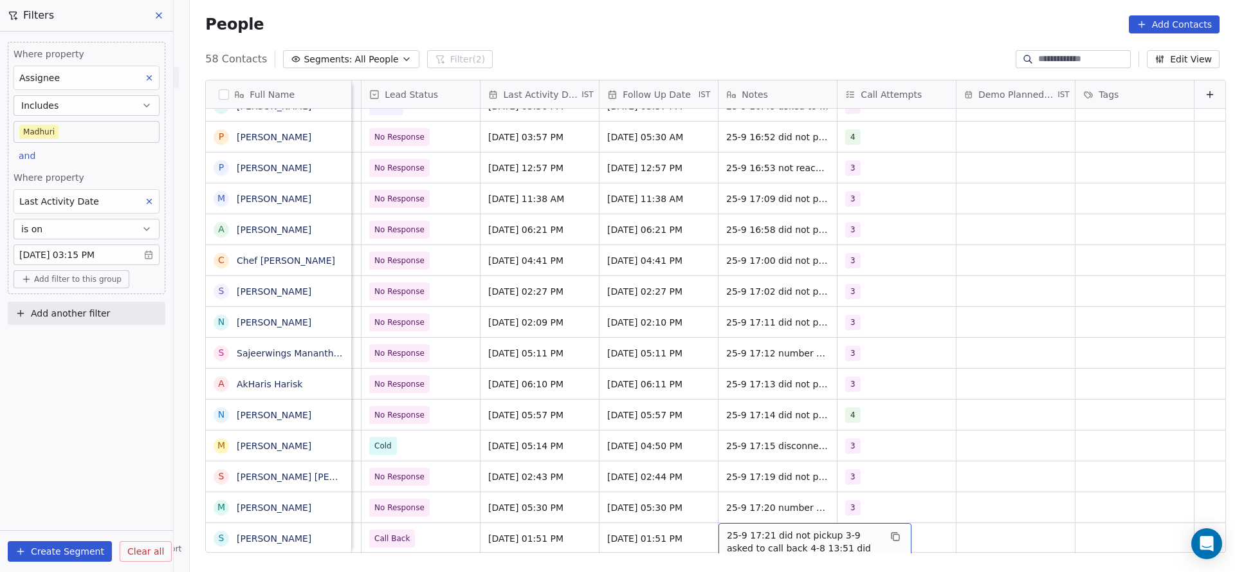
click at [719, 523] on div "25-9 17:21 did not pickup 3-9 asked to call back 4-8 13:51 did not pickup wa se…" at bounding box center [815, 548] width 193 height 50
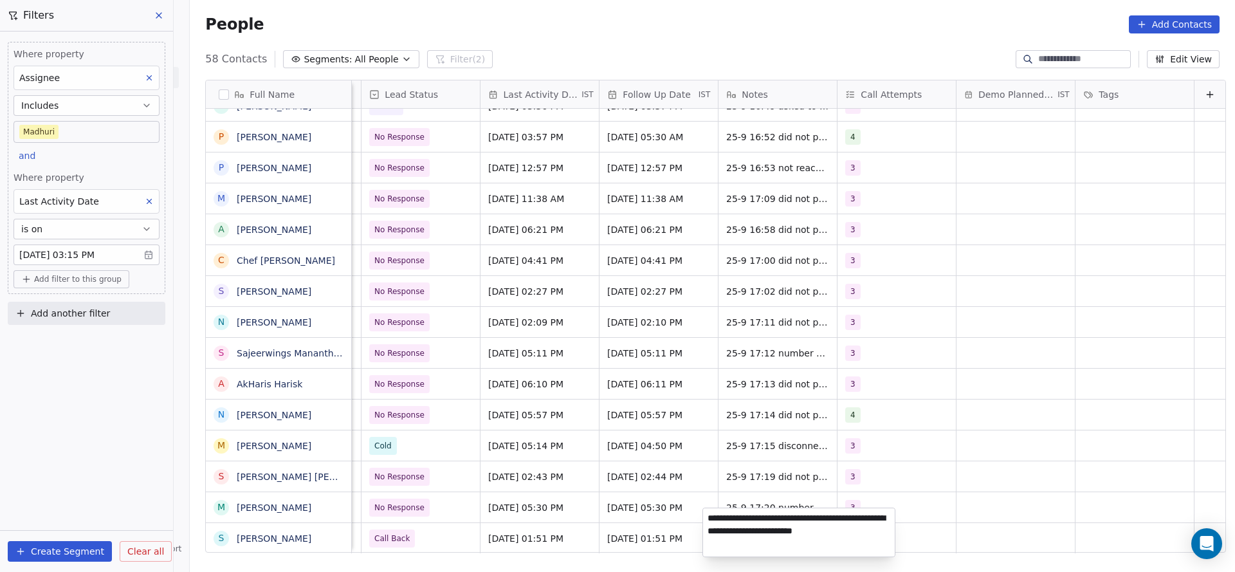
click at [709, 511] on textarea "**********" at bounding box center [799, 532] width 192 height 48
type textarea "**********"
click at [880, 325] on html "On2Cook India Pvt. Ltd. Contacts People Marketing Workflows Campaigns Metrics &…" at bounding box center [617, 286] width 1235 height 572
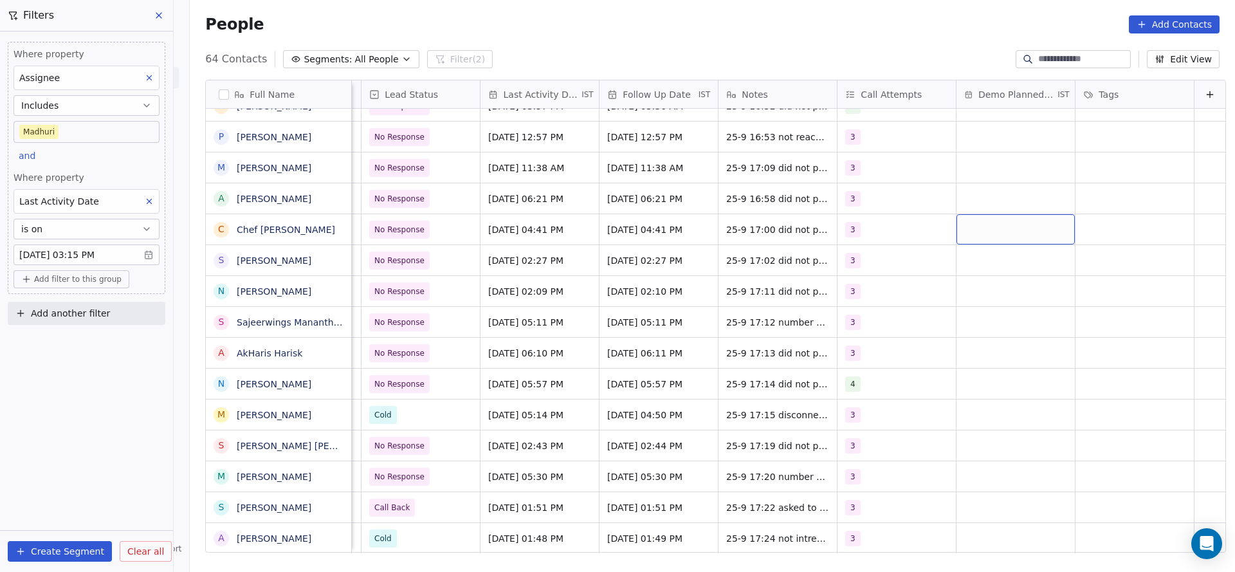
click at [82, 392] on div "Where property Assignee Includes Madhuri and Where property Last Activity Date …" at bounding box center [86, 302] width 173 height 540
click at [149, 208] on button at bounding box center [149, 201] width 17 height 17
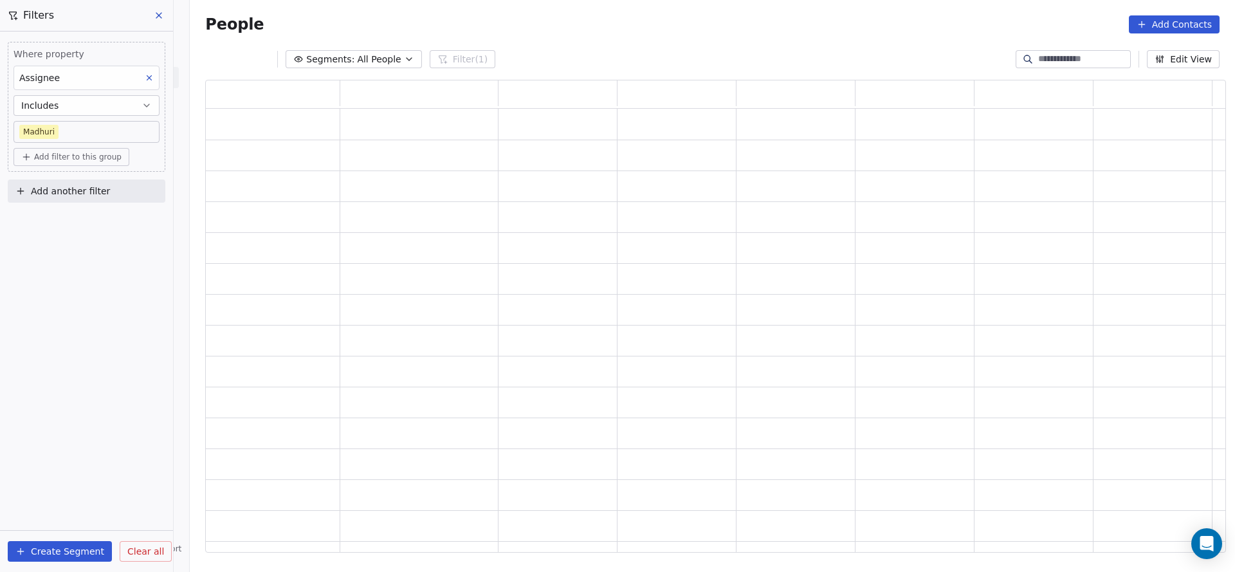
scroll to position [457, 1005]
click at [90, 149] on button "Add filter to this group" at bounding box center [72, 157] width 116 height 18
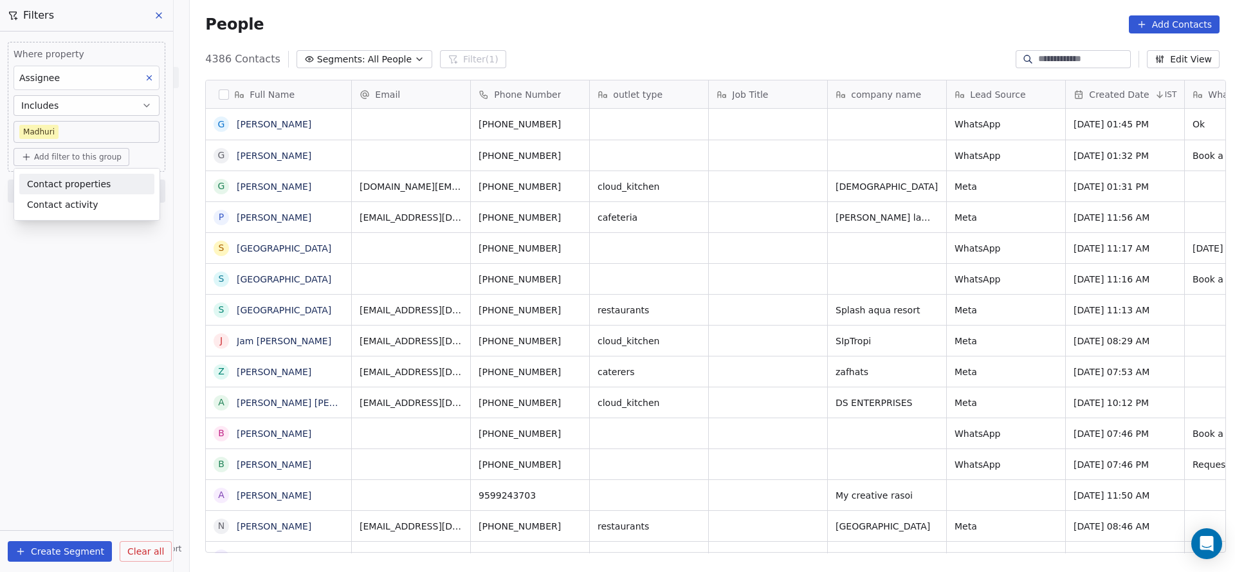
scroll to position [488, 1036]
click at [94, 188] on span "Contact properties" at bounding box center [69, 185] width 84 height 14
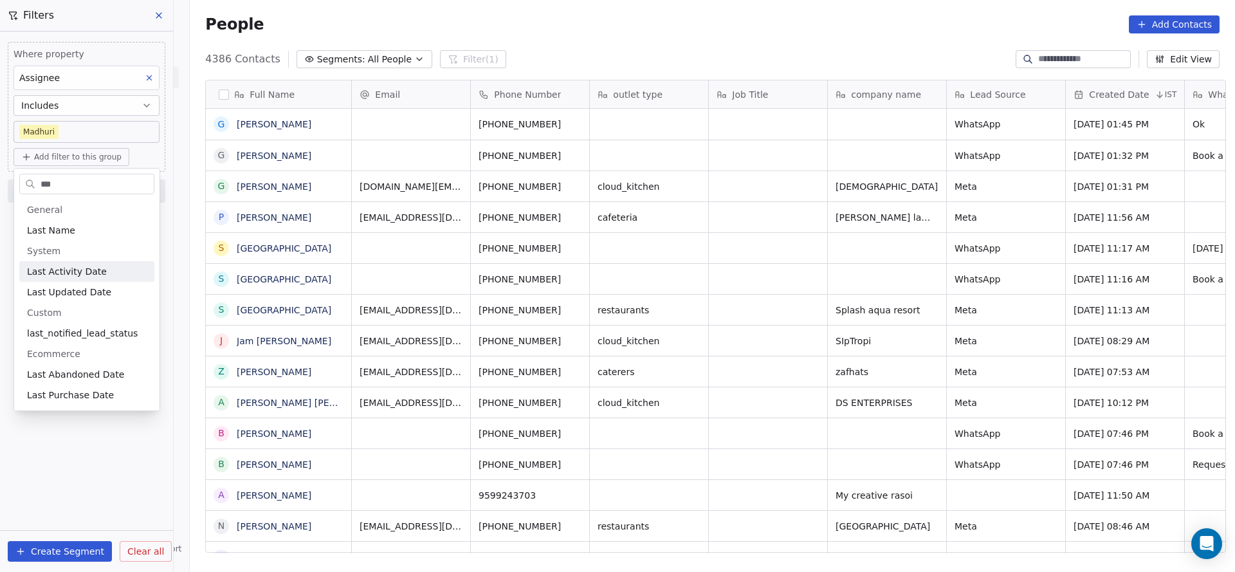
type input "***"
click at [87, 261] on div "Last Activity Date" at bounding box center [86, 271] width 135 height 21
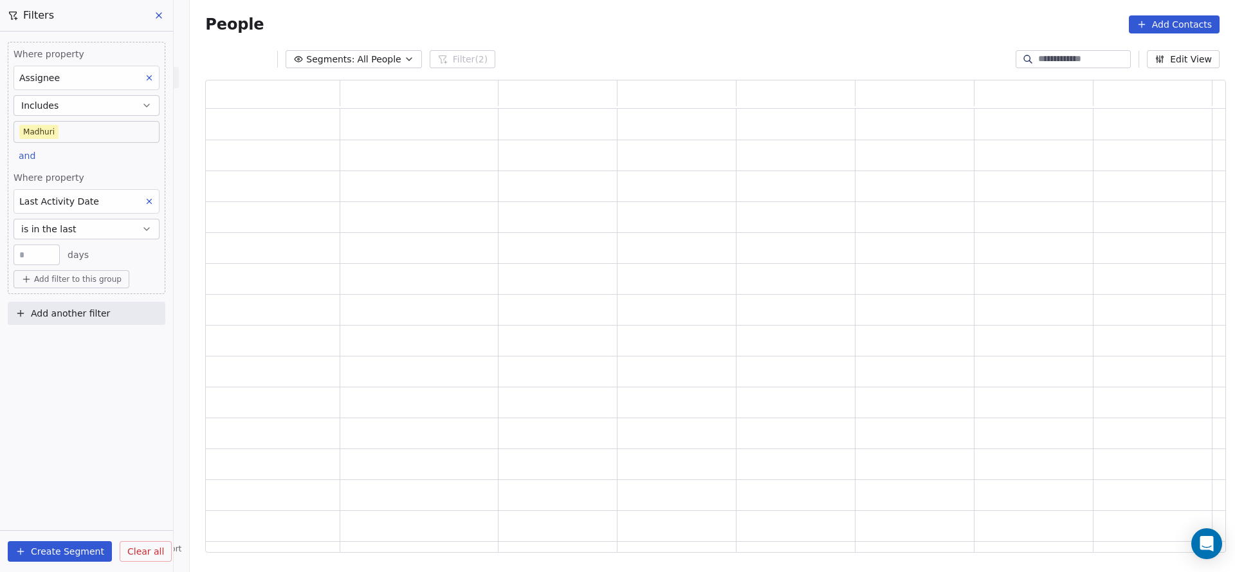
scroll to position [457, 1005]
click at [89, 234] on button "is in the last" at bounding box center [87, 229] width 146 height 21
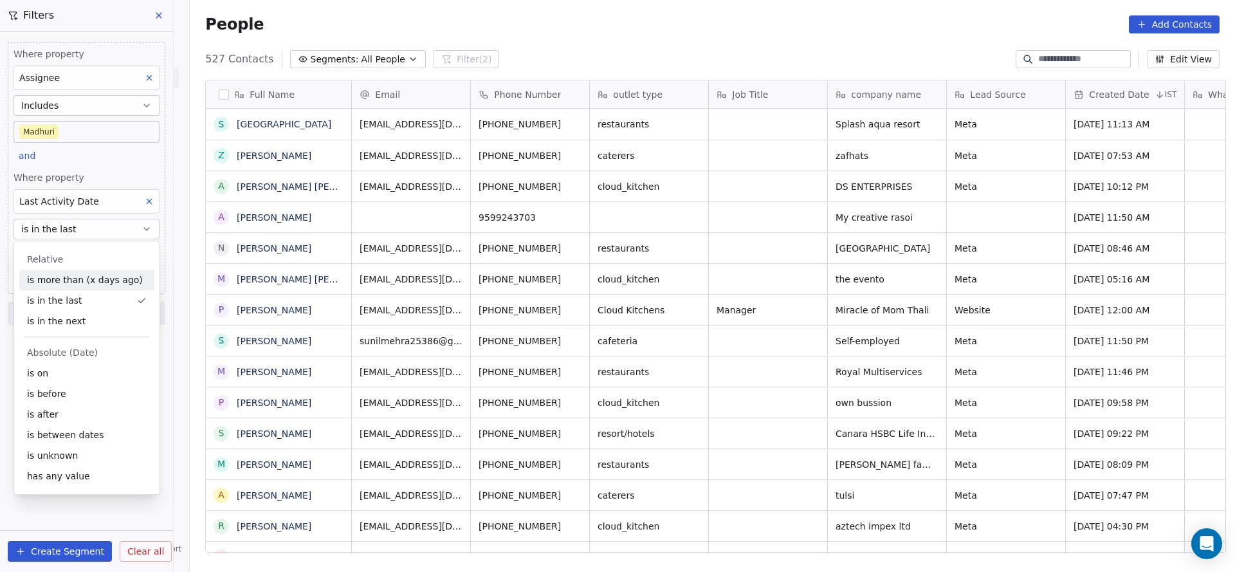
scroll to position [488, 1036]
click at [70, 371] on div "is on" at bounding box center [86, 373] width 135 height 21
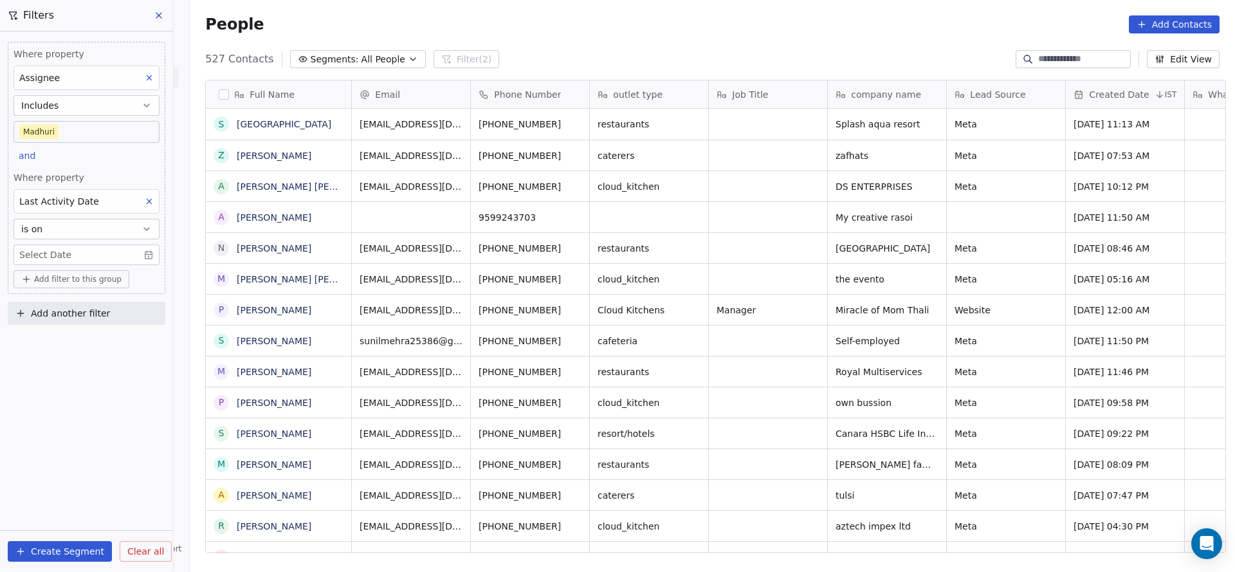
click at [109, 169] on div "Where property Assignee Includes Madhuri and Where property Last Activity Date …" at bounding box center [87, 168] width 158 height 252
click at [76, 251] on body "On2Cook India Pvt. Ltd. Contacts People Marketing Workflows Campaigns Metrics &…" at bounding box center [617, 286] width 1235 height 572
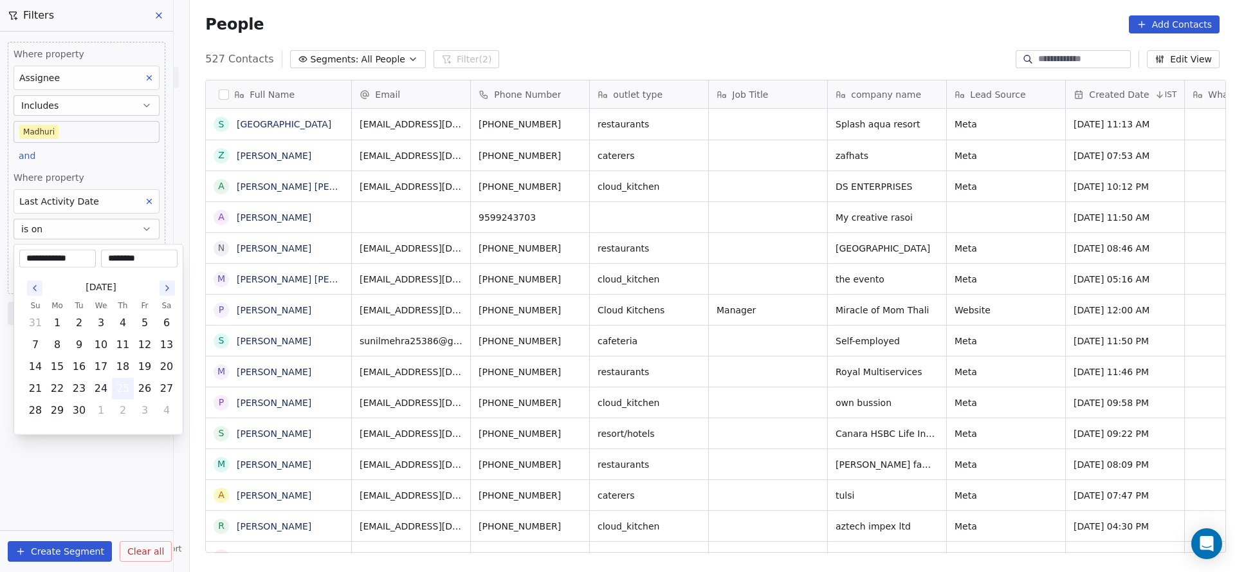
click at [116, 382] on button "25" at bounding box center [123, 388] width 21 height 21
click at [111, 158] on html "On2Cook India Pvt. Ltd. Contacts People Marketing Workflows Campaigns Metrics &…" at bounding box center [617, 286] width 1235 height 572
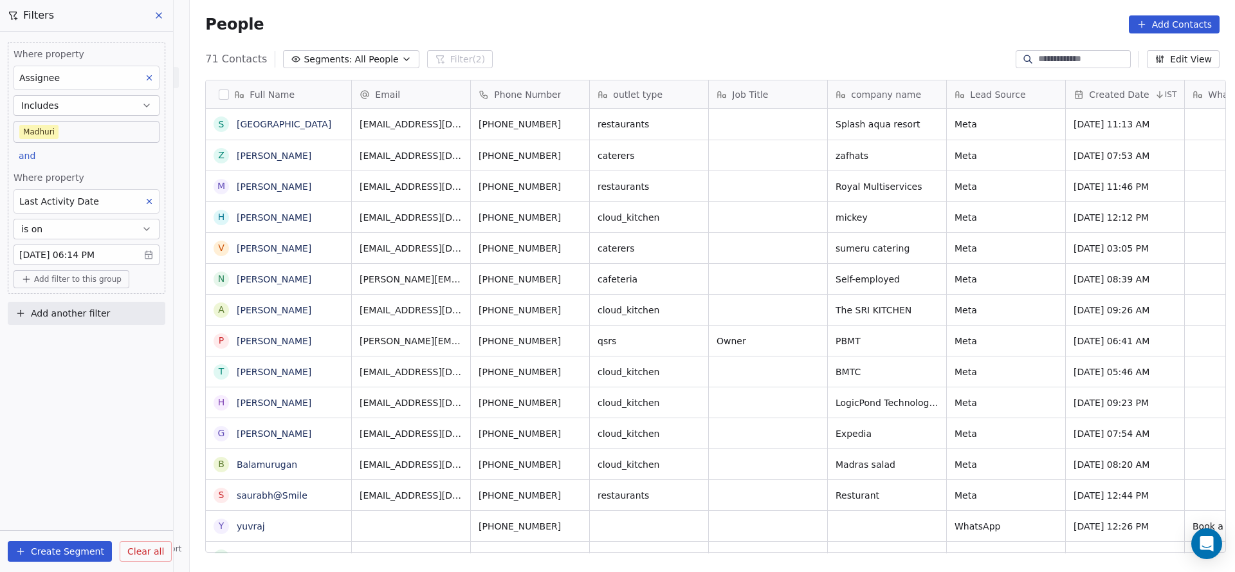
click at [108, 280] on span "Add filter to this group" at bounding box center [77, 279] width 87 height 10
click at [65, 301] on span "Contact properties" at bounding box center [69, 305] width 84 height 14
type input "***"
click at [60, 383] on div "Lead Status" at bounding box center [86, 392] width 135 height 21
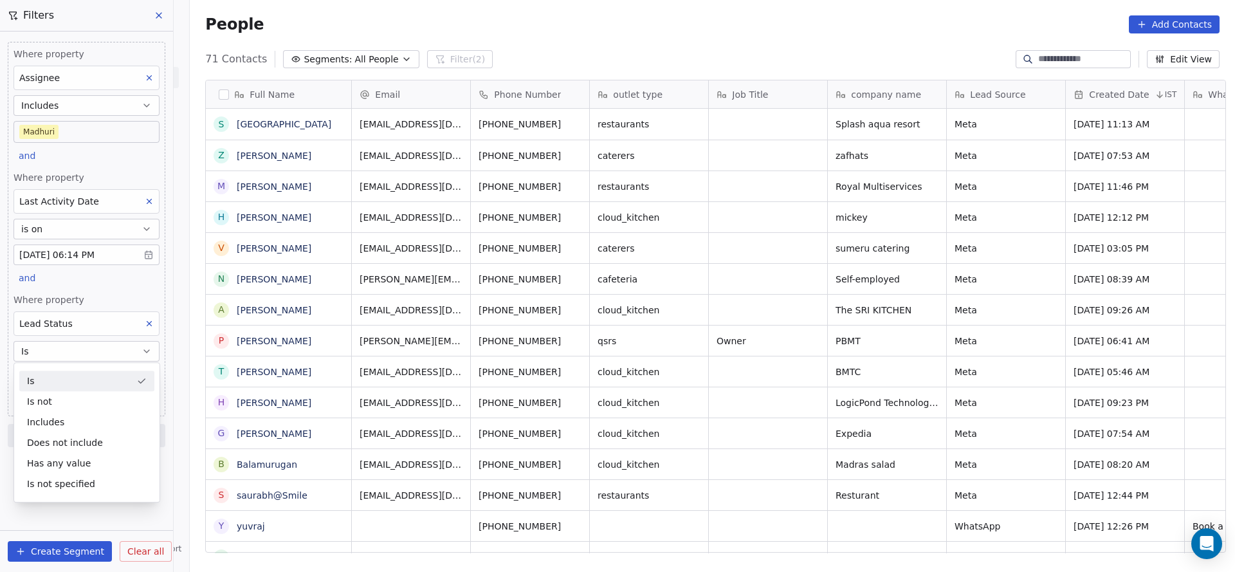
click at [125, 293] on span "Where property" at bounding box center [87, 299] width 146 height 13
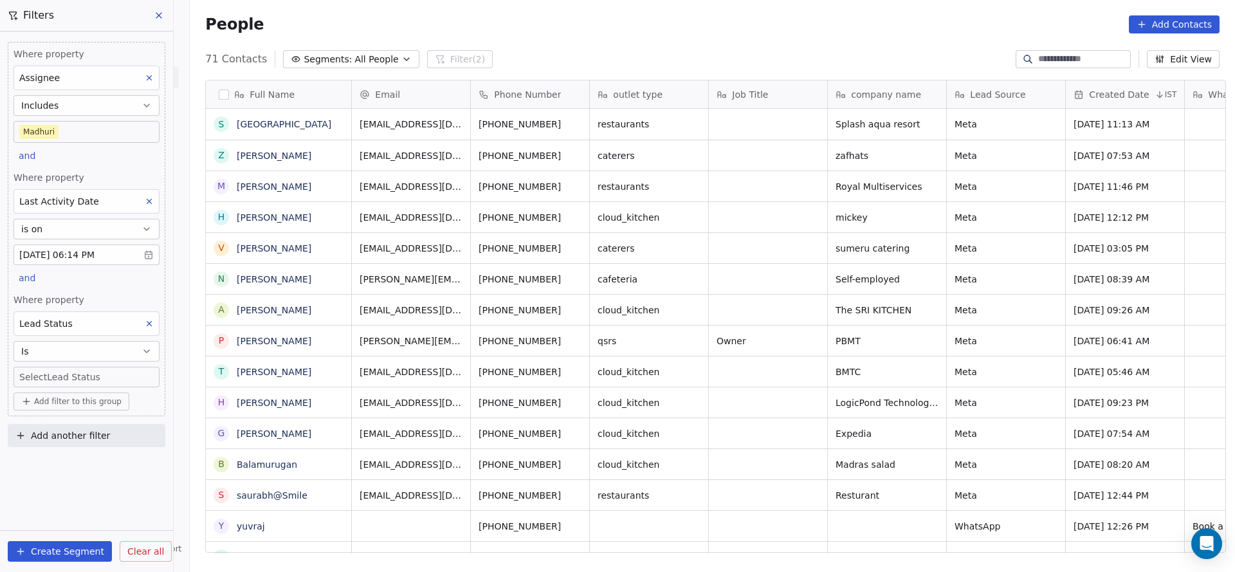
click at [124, 363] on div "Where property Lead Status Is Select Lead Status" at bounding box center [87, 340] width 146 height 94
click at [124, 371] on body "On2Cook India Pvt. Ltd. Contacts People Marketing Workflows Campaigns Metrics &…" at bounding box center [617, 286] width 1235 height 572
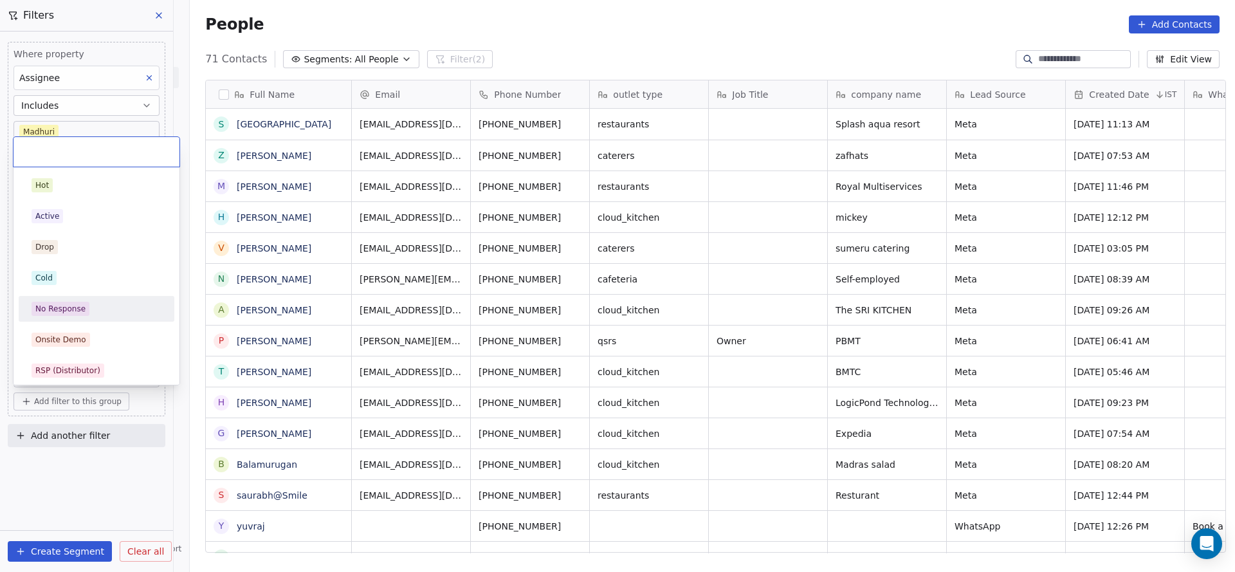
click at [96, 315] on div "No Response" at bounding box center [97, 309] width 130 height 14
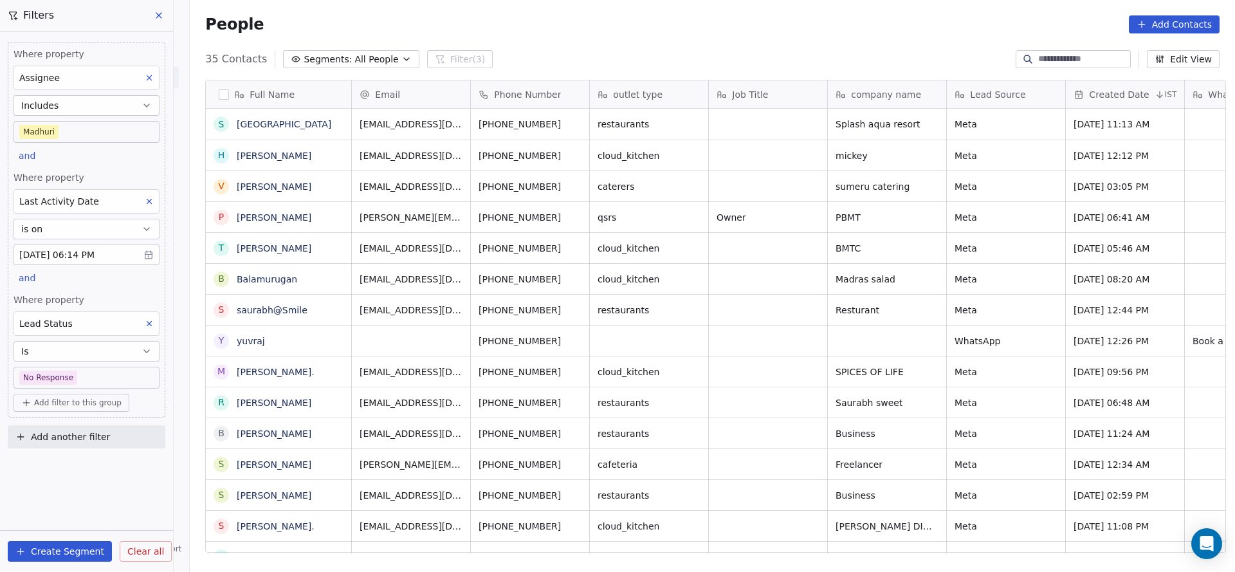
click at [113, 378] on body "On2Cook India Pvt. Ltd. Contacts People Marketing Workflows Campaigns Metrics &…" at bounding box center [617, 286] width 1235 height 572
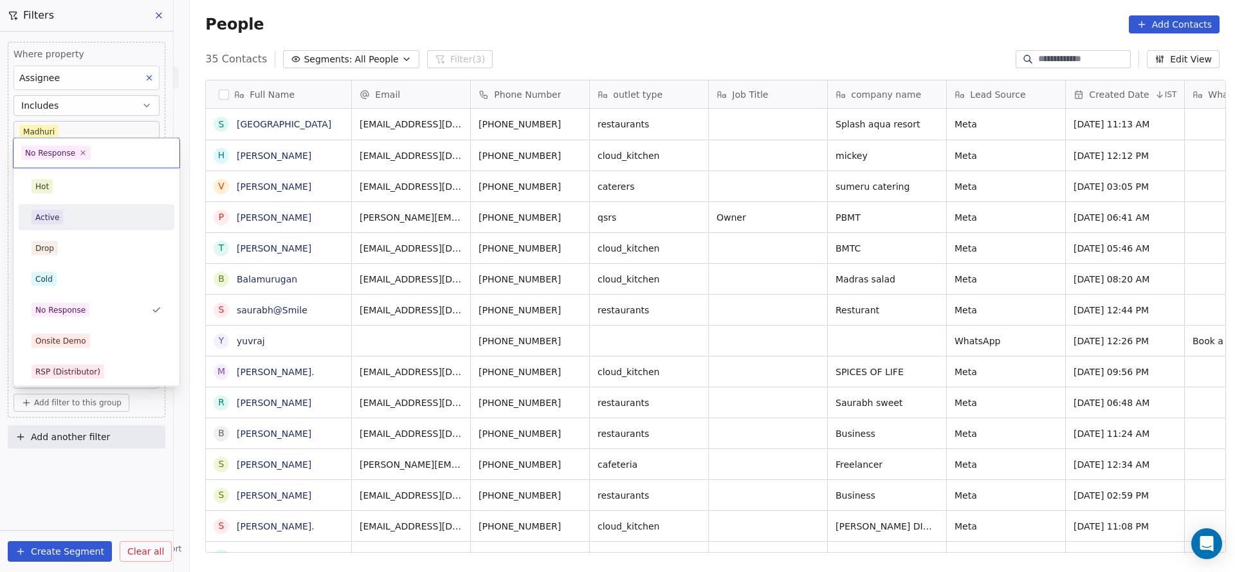
click at [107, 221] on div "Active" at bounding box center [97, 217] width 130 height 14
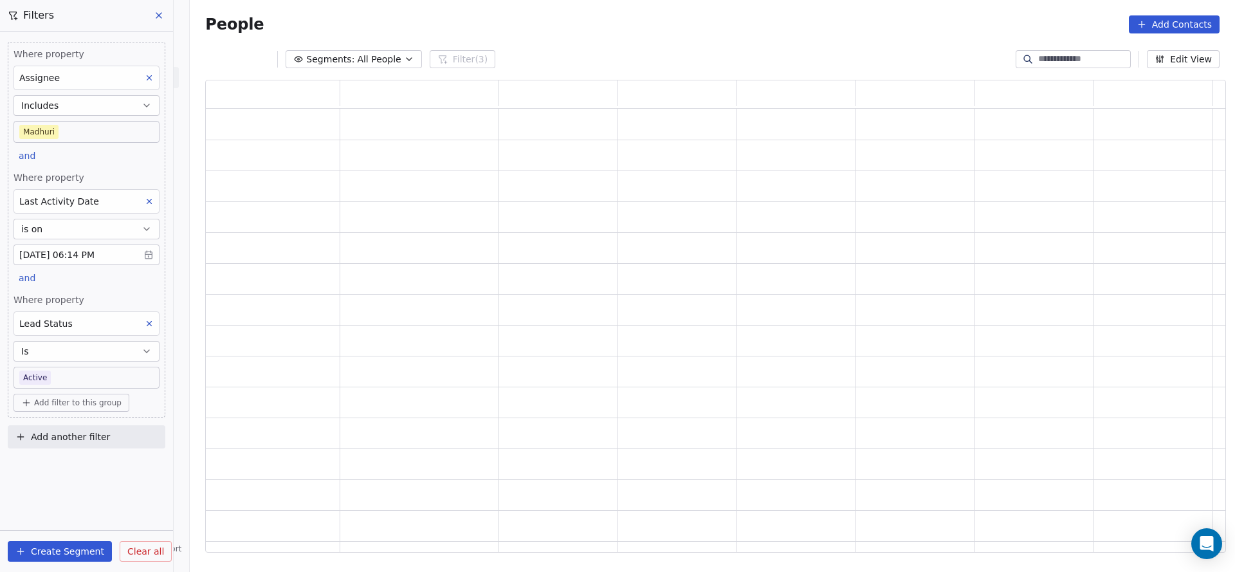
scroll to position [457, 1005]
click at [77, 381] on body "On2Cook India Pvt. Ltd. Contacts People Marketing Workflows Campaigns Metrics &…" at bounding box center [617, 286] width 1235 height 572
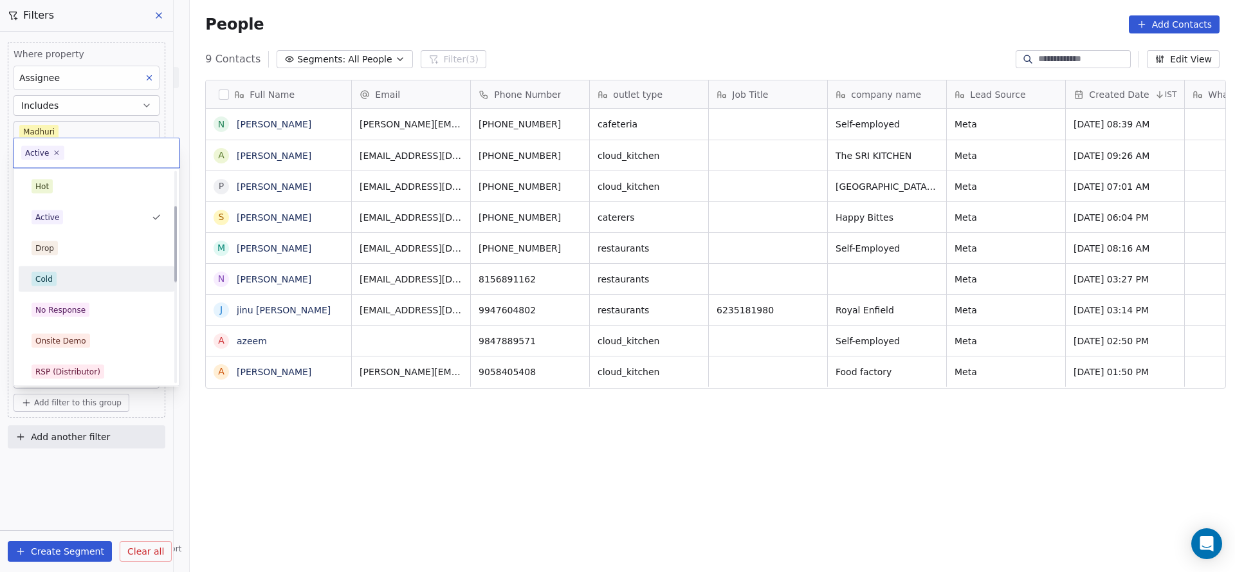
scroll to position [96, 0]
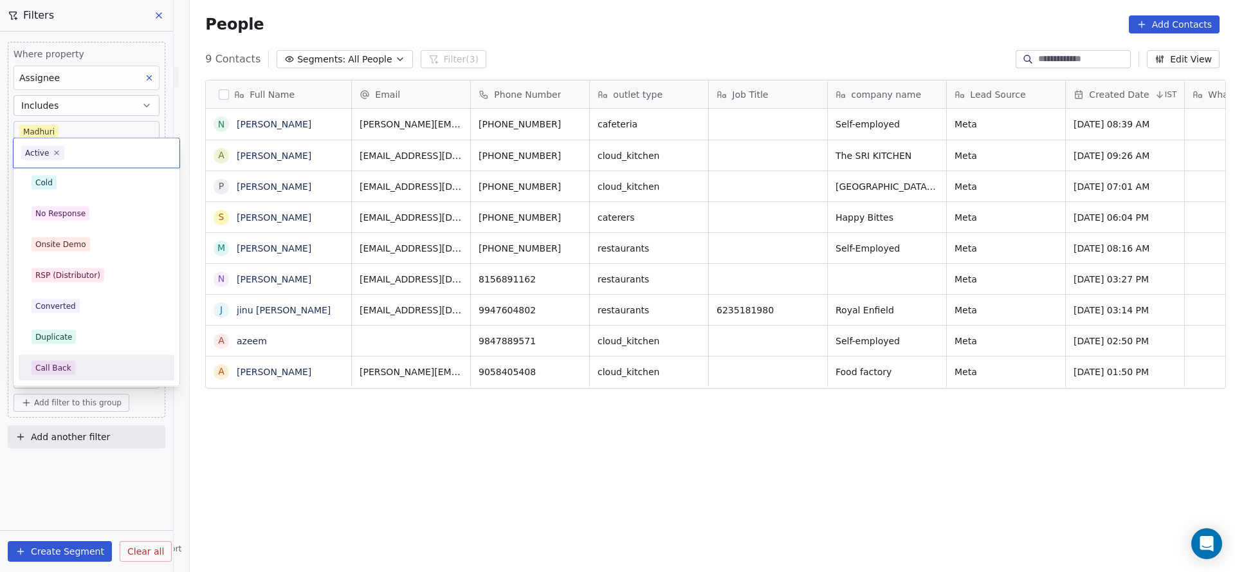
click at [56, 359] on div "Call Back" at bounding box center [96, 368] width 145 height 21
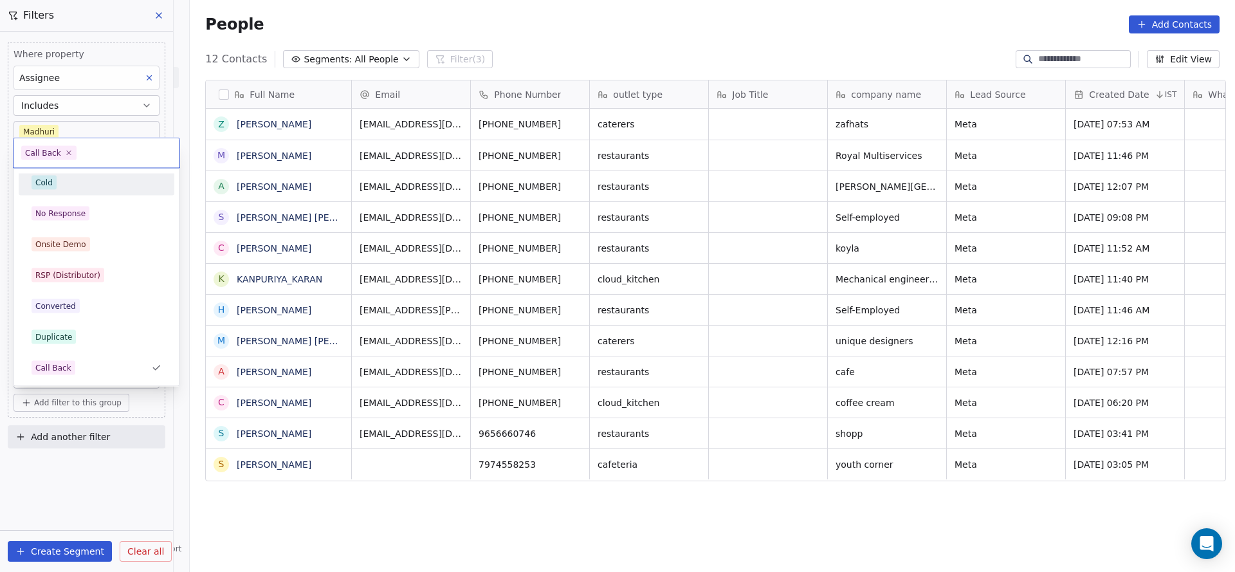
click at [72, 183] on div "Cold" at bounding box center [97, 183] width 130 height 14
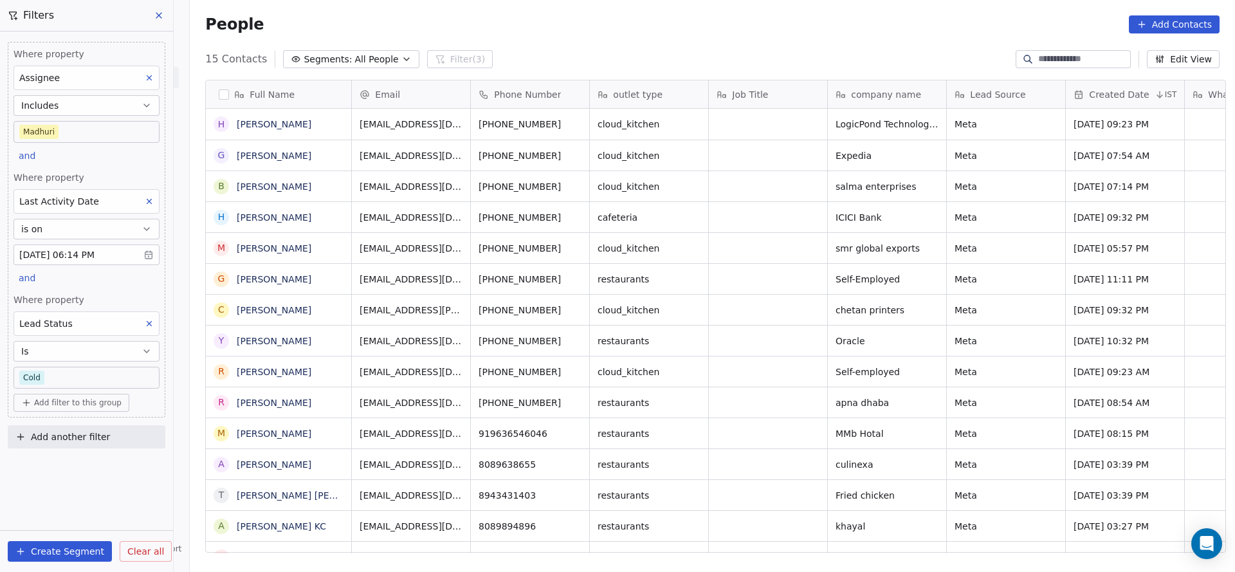
scroll to position [488, 1036]
click at [119, 371] on body "On2Cook India Pvt. Ltd. Contacts People Marketing Workflows Campaigns Metrics &…" at bounding box center [617, 286] width 1235 height 572
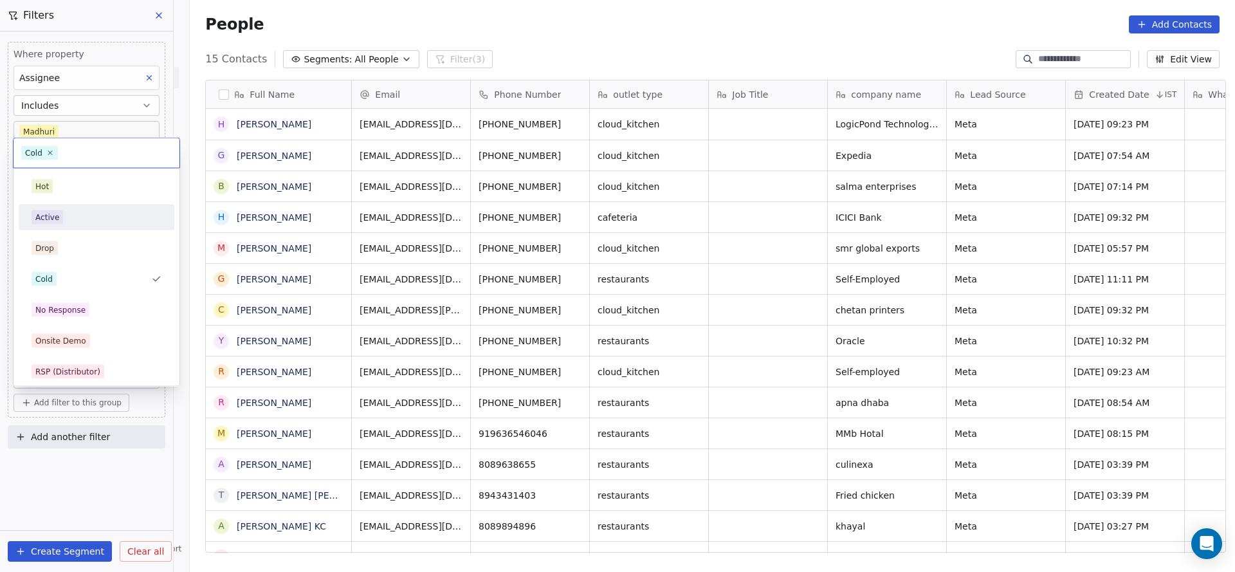
click at [109, 224] on div "Active" at bounding box center [96, 217] width 145 height 21
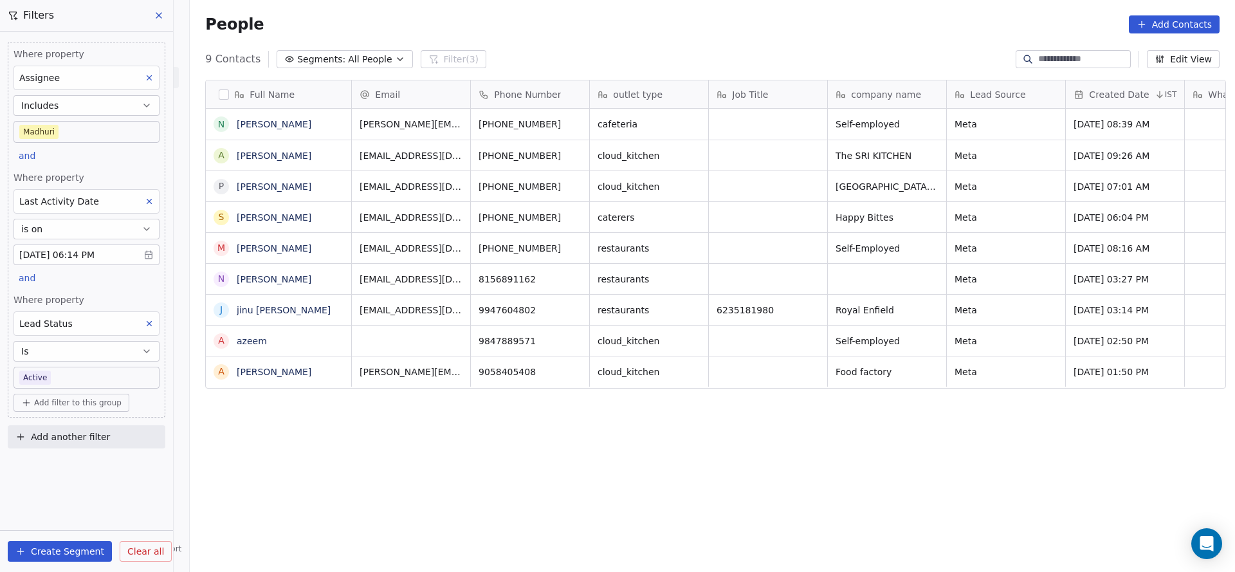
click at [91, 374] on body "On2Cook India Pvt. Ltd. Contacts People Marketing Workflows Campaigns Metrics &…" at bounding box center [617, 286] width 1235 height 572
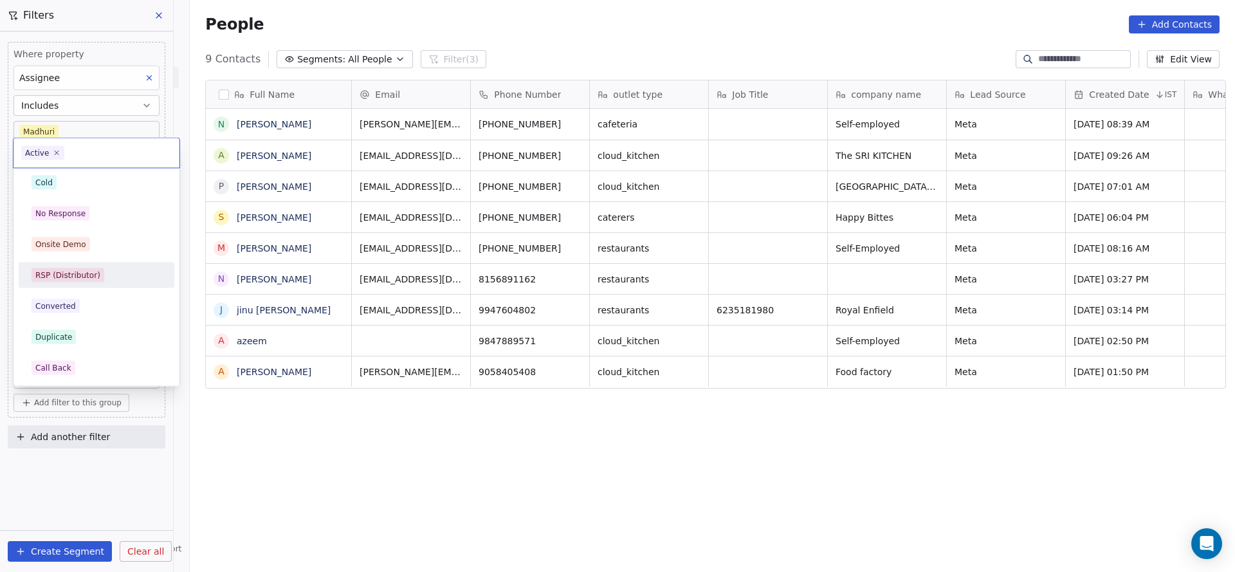
scroll to position [193, 0]
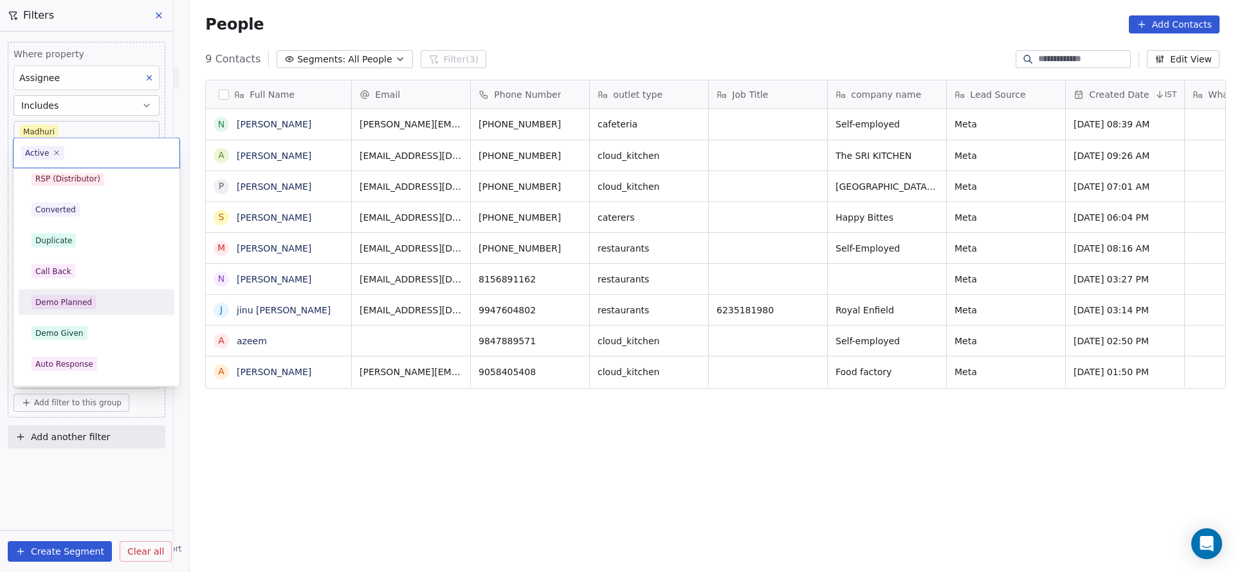
click at [73, 306] on div "Demo Planned" at bounding box center [63, 303] width 57 height 12
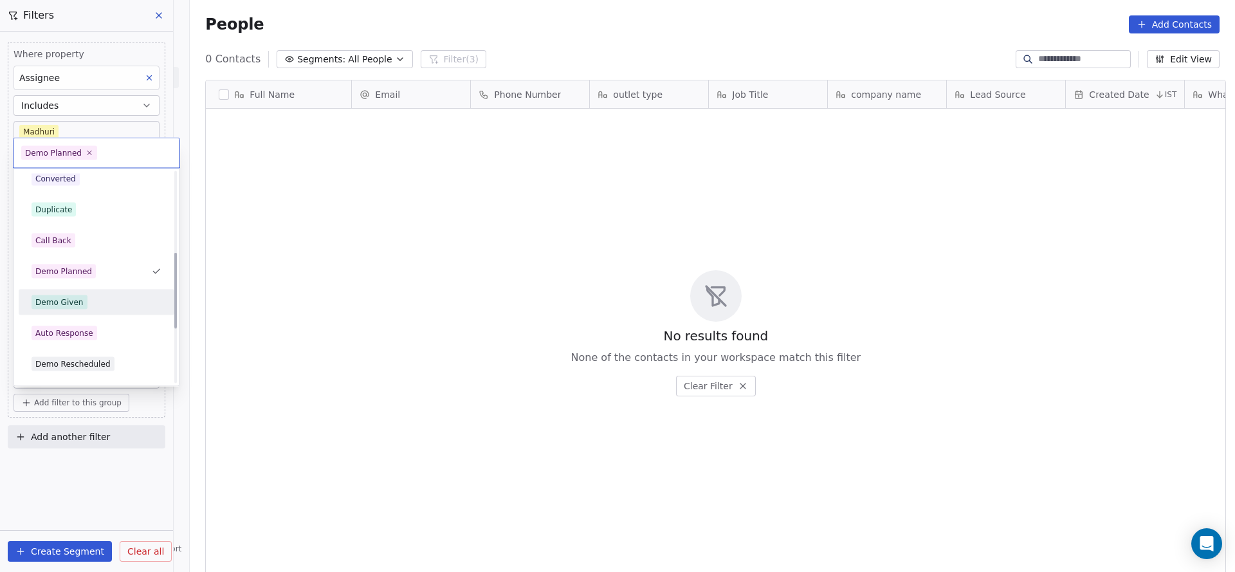
scroll to position [127, 0]
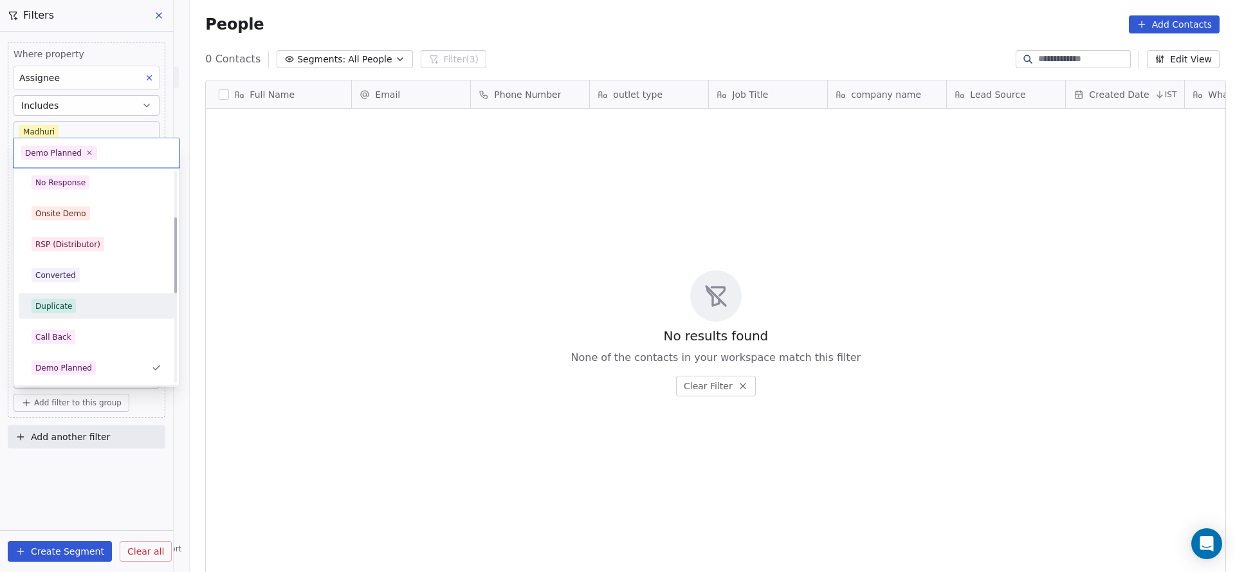
drag, startPoint x: 394, startPoint y: 284, endPoint x: 405, endPoint y: 259, distance: 27.4
click at [399, 279] on html "On2Cook India Pvt. Ltd. Contacts People Marketing Workflows Campaigns Metrics &…" at bounding box center [617, 286] width 1235 height 572
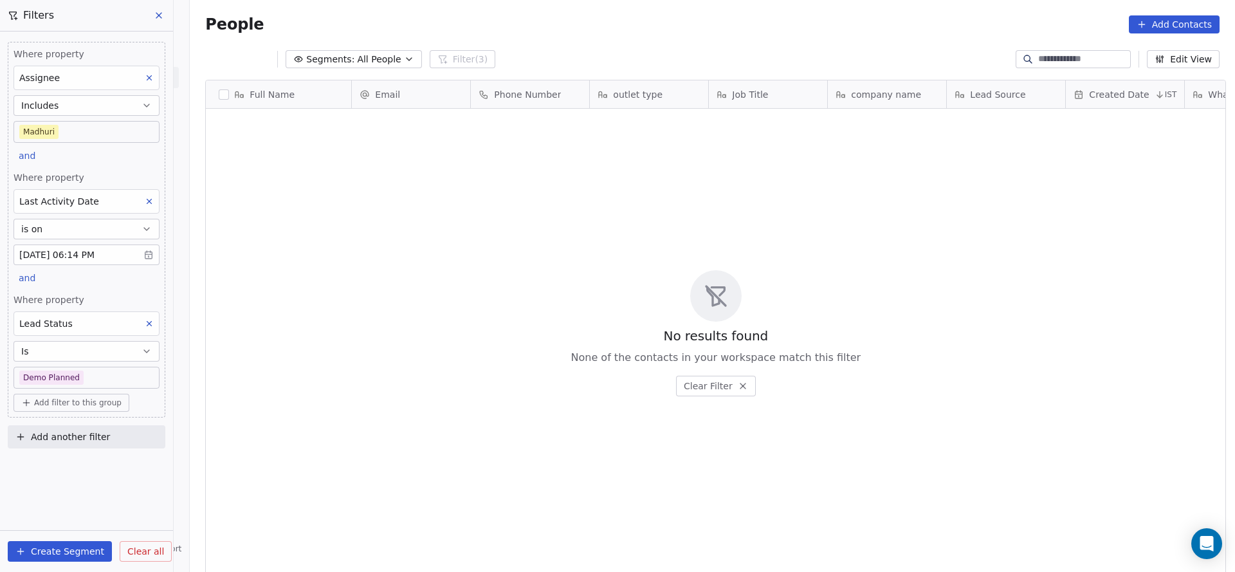
click at [127, 384] on body "On2Cook India Pvt. Ltd. Contacts People Marketing Workflows Campaigns Metrics &…" at bounding box center [617, 286] width 1235 height 572
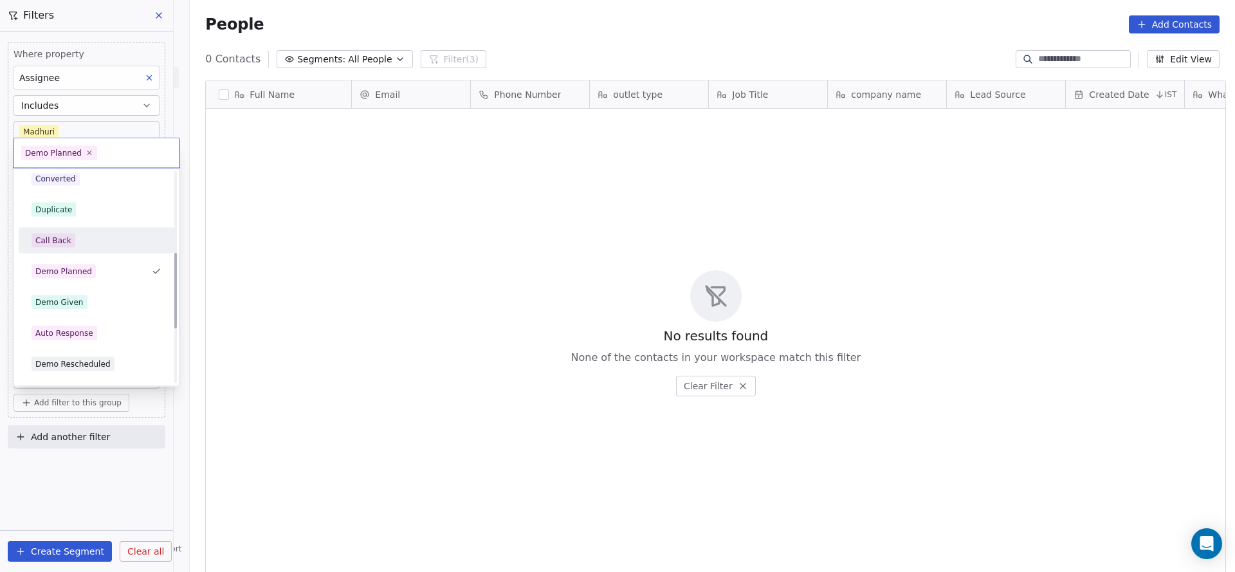
scroll to position [320, 0]
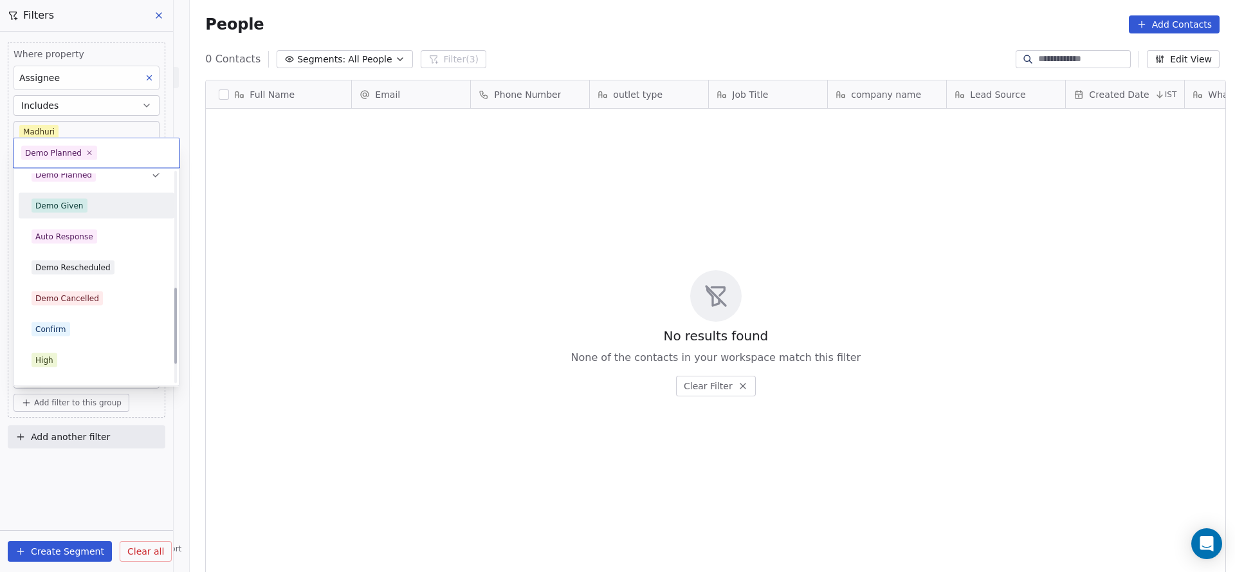
click at [102, 212] on div "Demo Given" at bounding box center [97, 206] width 130 height 14
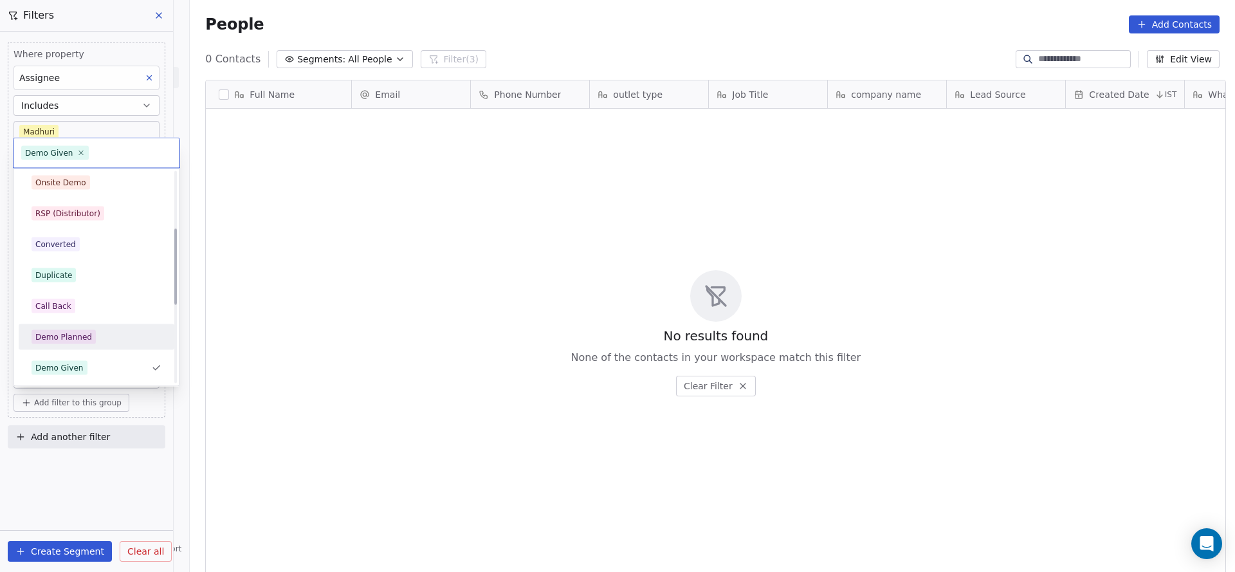
scroll to position [62, 0]
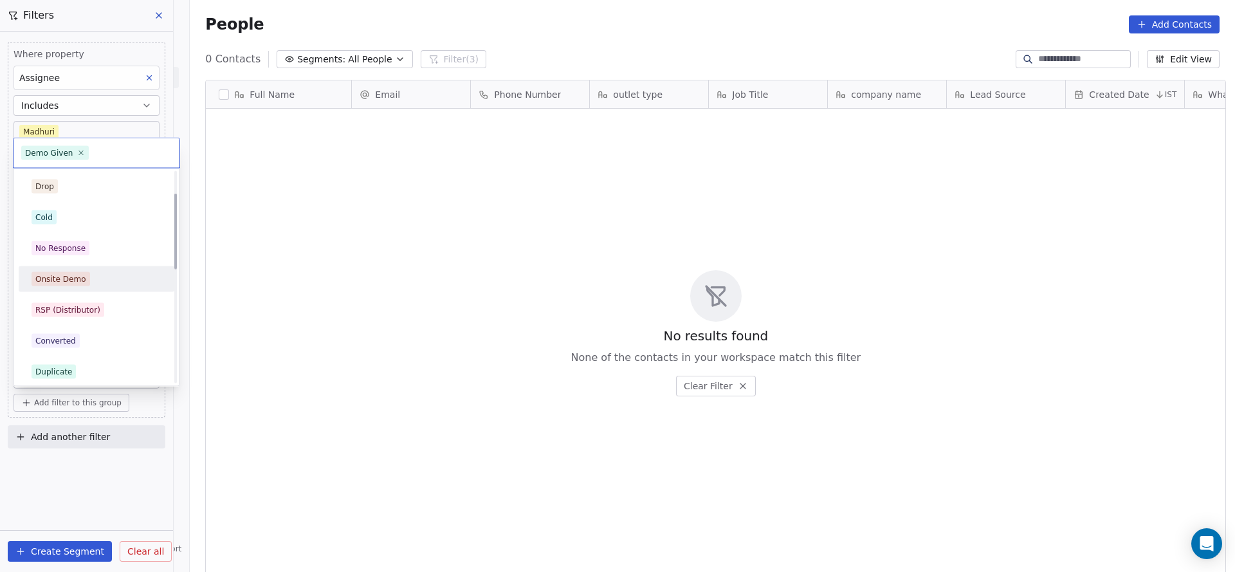
drag, startPoint x: 332, startPoint y: 311, endPoint x: 318, endPoint y: 320, distance: 16.2
click at [332, 311] on html "On2Cook India Pvt. Ltd. Contacts People Marketing Workflows Campaigns Metrics &…" at bounding box center [617, 286] width 1235 height 572
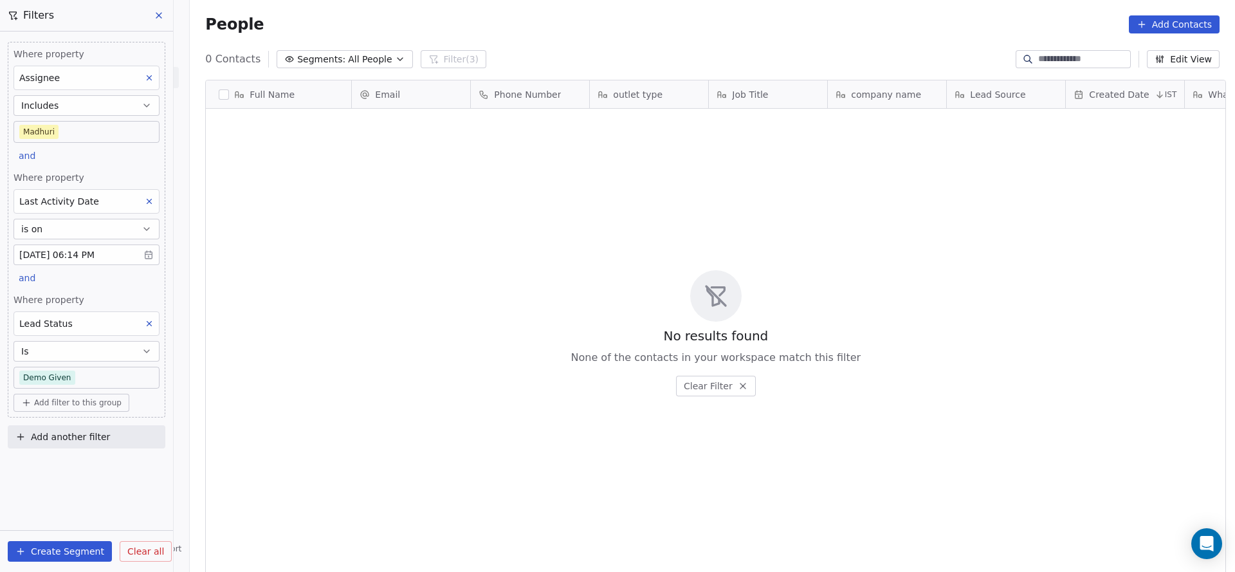
click at [154, 322] on icon at bounding box center [149, 323] width 9 height 9
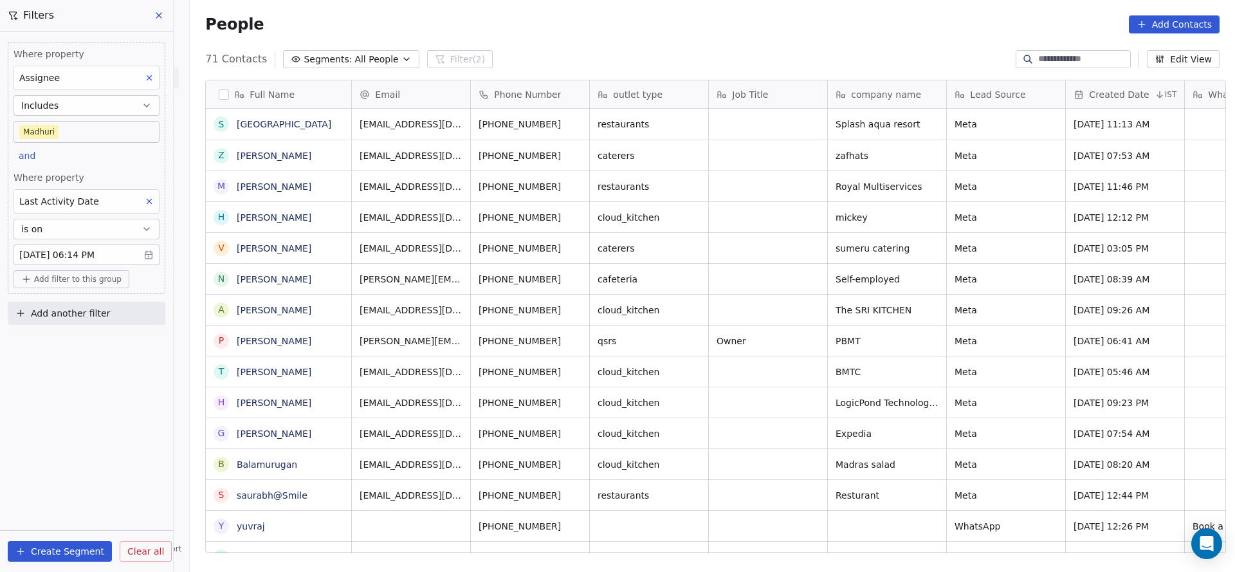
click at [124, 419] on div "Where property Assignee Includes Madhuri and Where property Last Activity Date …" at bounding box center [86, 302] width 173 height 540
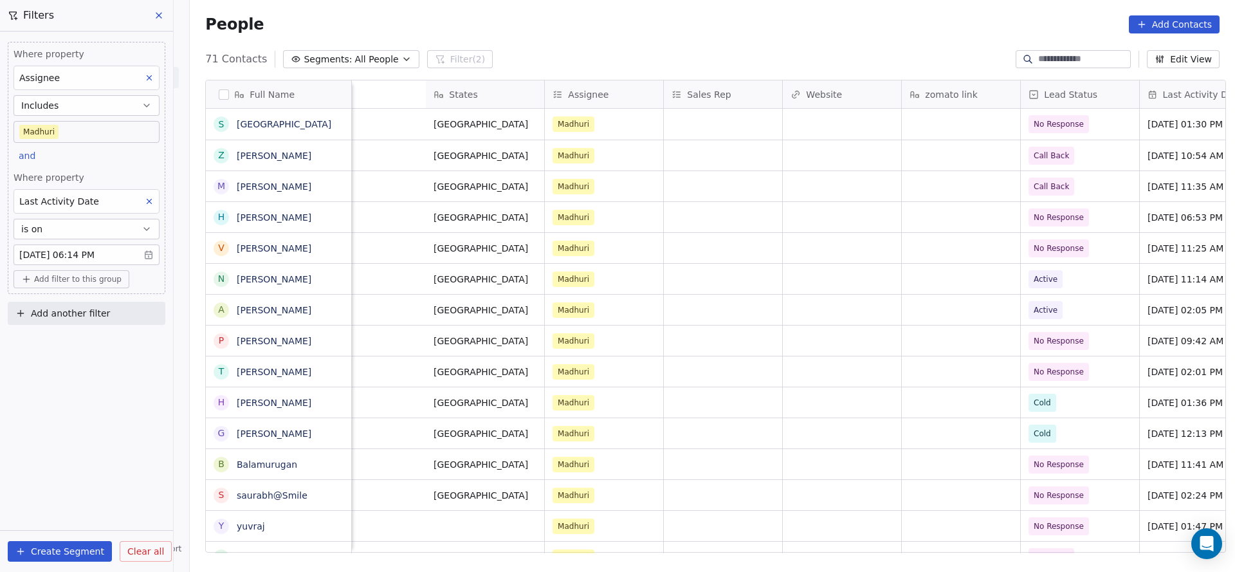
scroll to position [0, 1548]
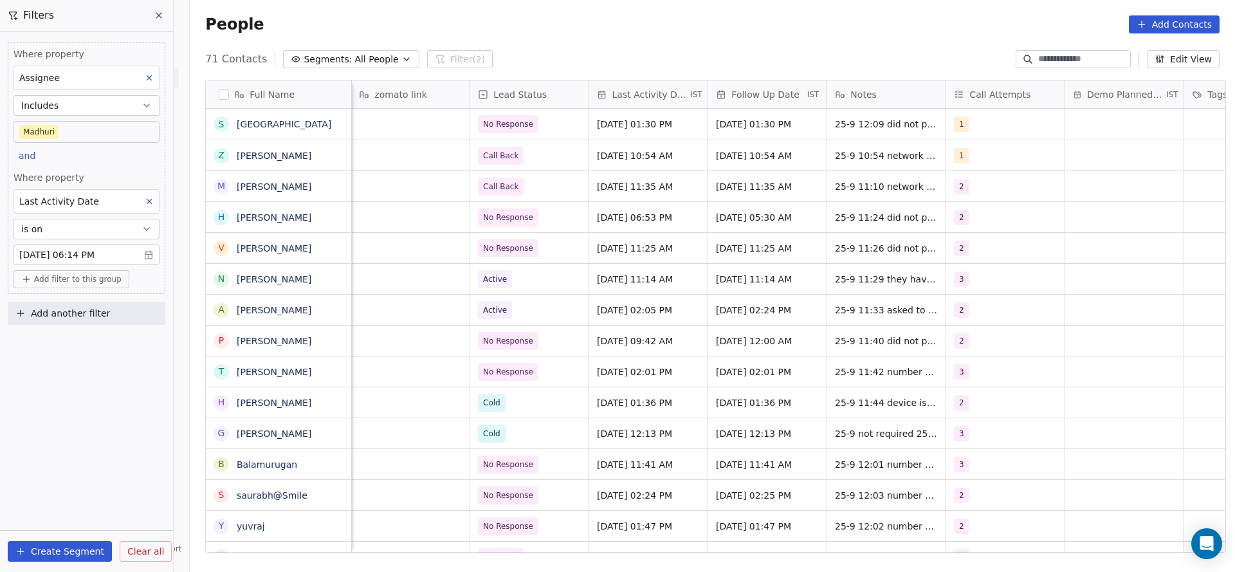
click at [104, 143] on div "Where property Assignee Includes Madhuri and Where property Last Activity Date …" at bounding box center [87, 168] width 158 height 252
click at [114, 133] on body "On2Cook India Pvt. Ltd. Contacts People Marketing Workflows Campaigns Metrics &…" at bounding box center [617, 286] width 1235 height 572
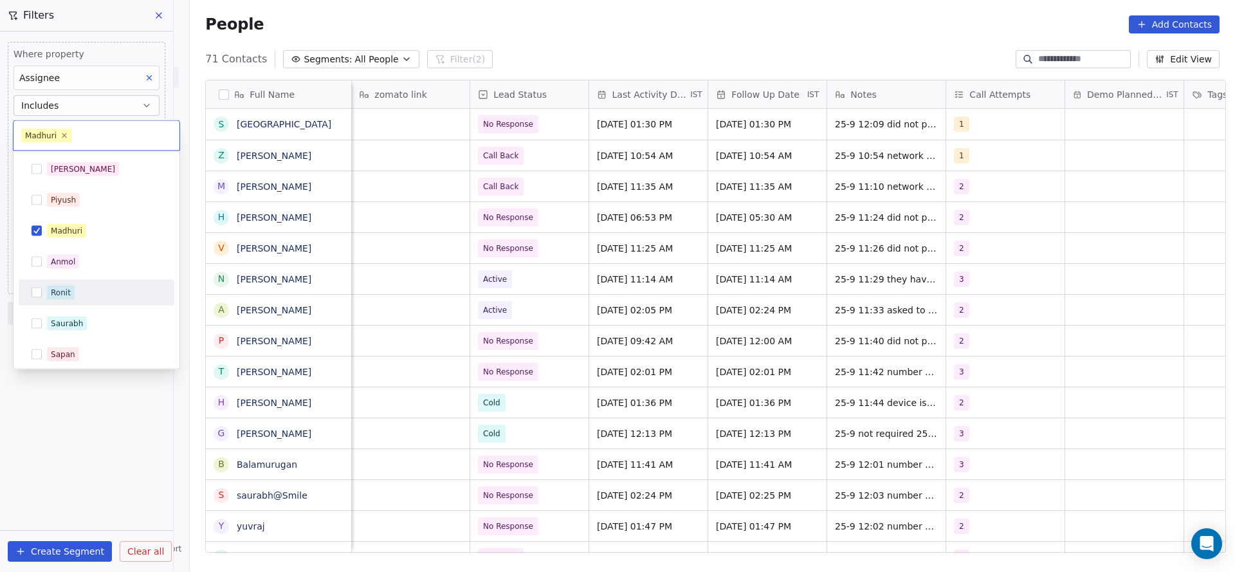
click at [69, 280] on div "Ronit" at bounding box center [97, 293] width 156 height 26
click at [81, 235] on span "Madhuri" at bounding box center [66, 231] width 39 height 14
click at [408, 228] on html "On2Cook India Pvt. Ltd. Contacts People Marketing Workflows Campaigns Metrics &…" at bounding box center [617, 286] width 1235 height 572
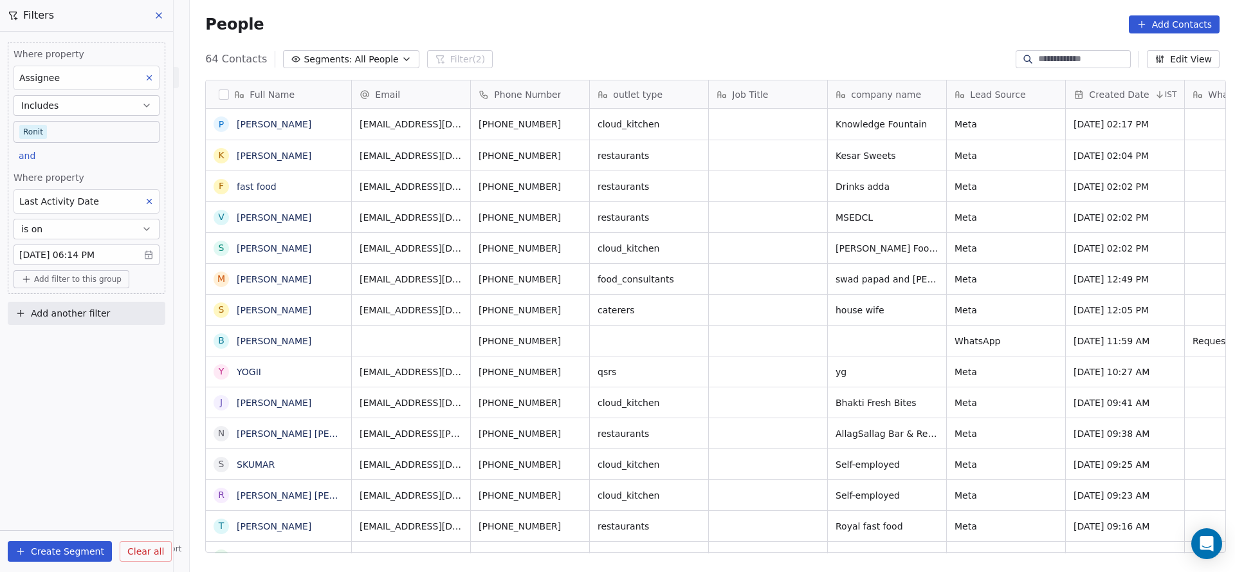
scroll to position [488, 1036]
click at [80, 276] on span "Add filter to this group" at bounding box center [77, 279] width 87 height 10
click at [66, 305] on span "Contact properties" at bounding box center [69, 305] width 84 height 14
type input "***"
click at [62, 393] on span "Lead Status" at bounding box center [53, 392] width 53 height 13
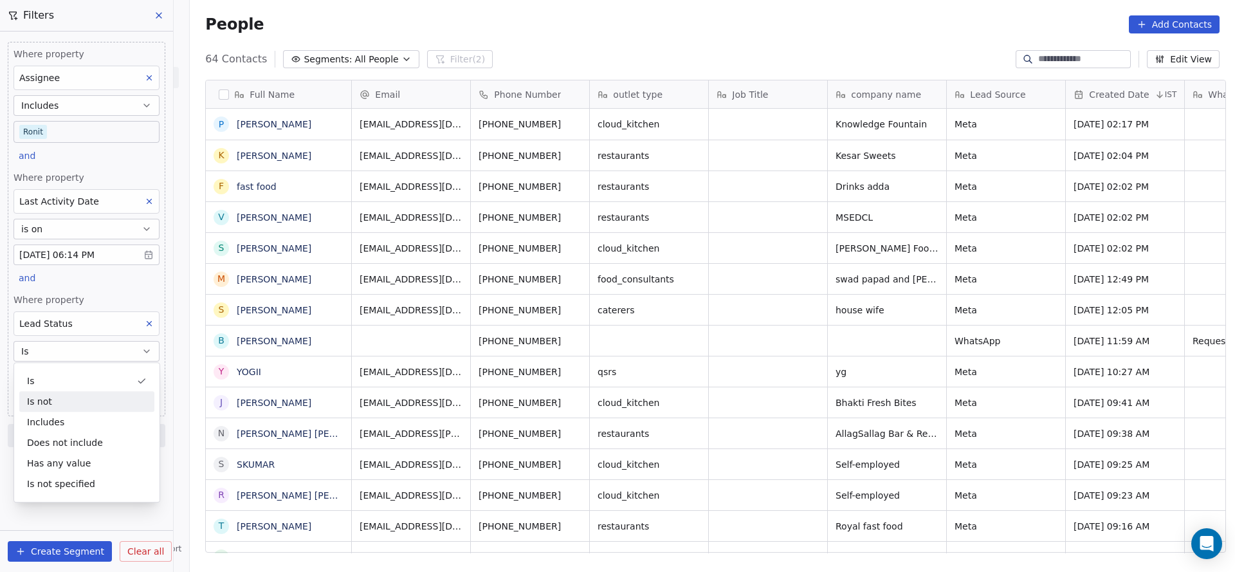
click at [84, 299] on span "Where property" at bounding box center [87, 299] width 146 height 13
click at [95, 380] on body "On2Cook India Pvt. Ltd. Contacts People Marketing Workflows Campaigns Metrics &…" at bounding box center [617, 286] width 1235 height 572
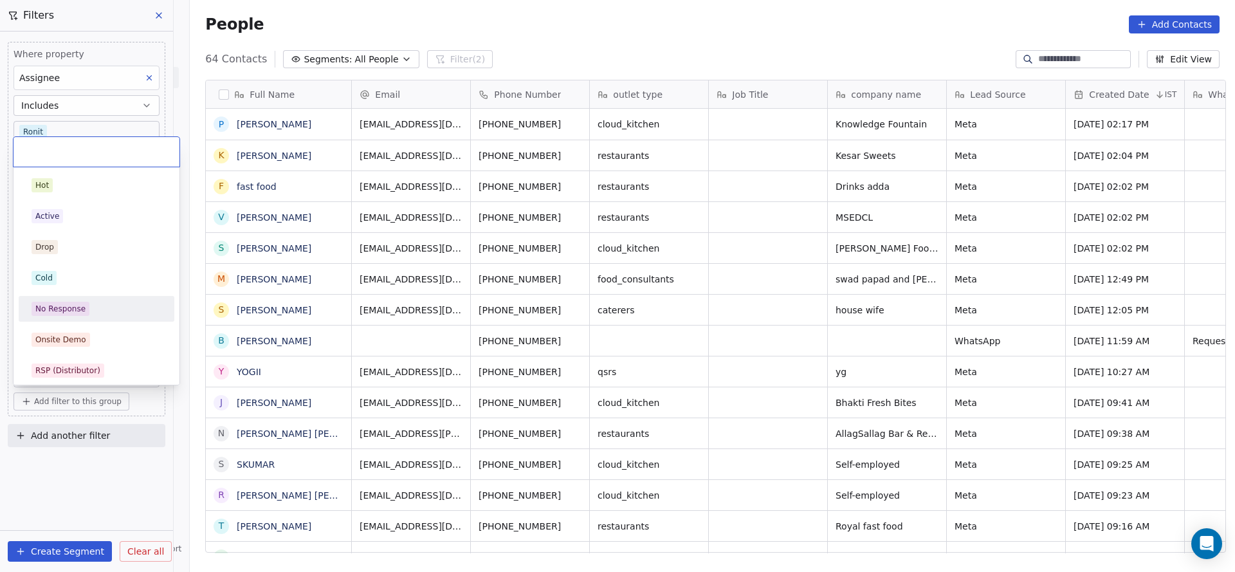
click at [81, 311] on div "No Response" at bounding box center [60, 309] width 50 height 12
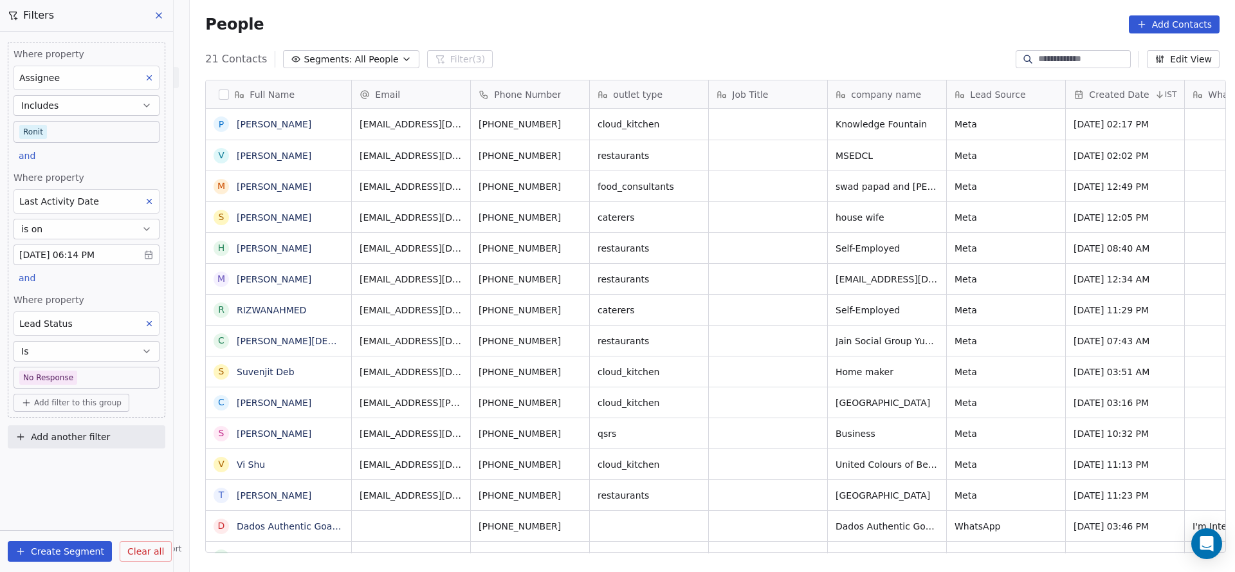
click at [102, 287] on div "Where property Assignee Includes Ronit and Where property Last Activity Date is…" at bounding box center [87, 230] width 158 height 376
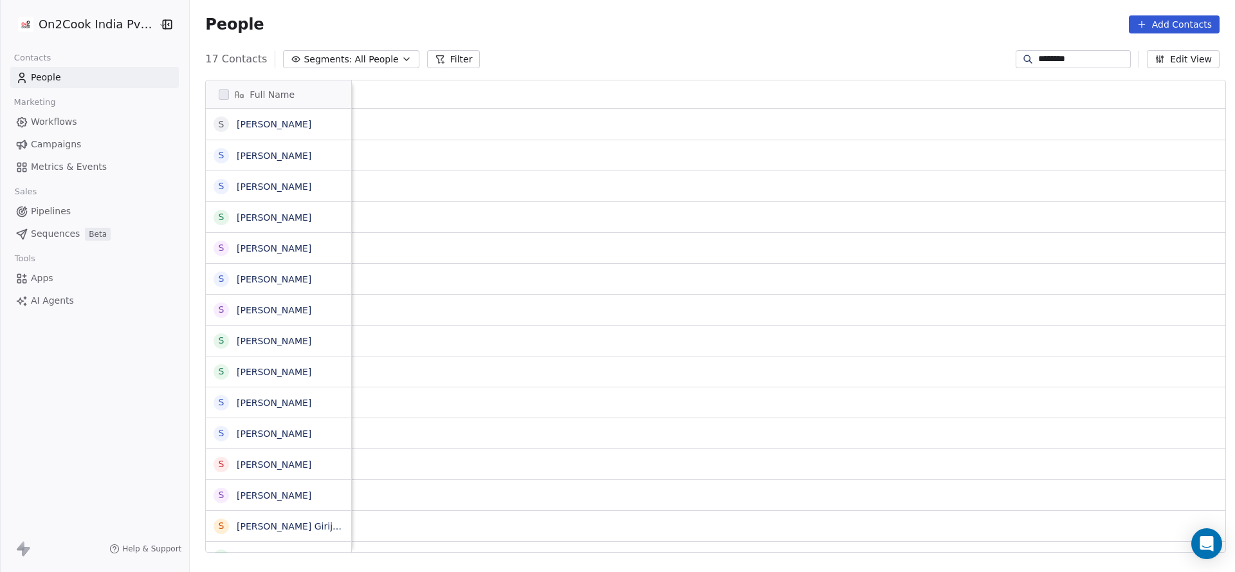
scroll to position [488, 1036]
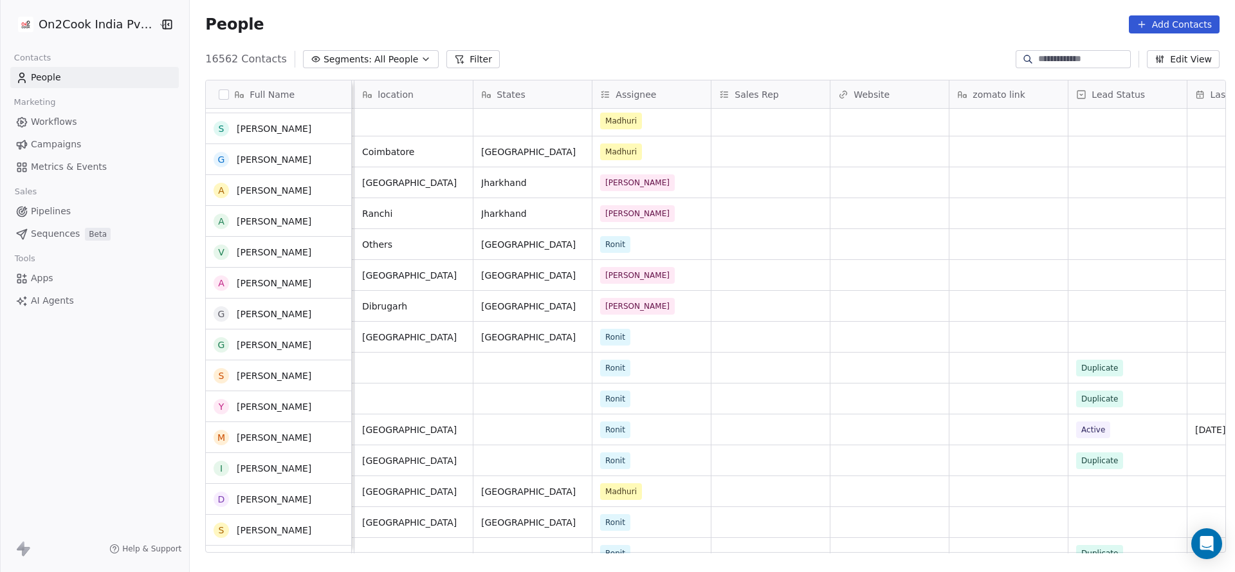
scroll to position [1061, 0]
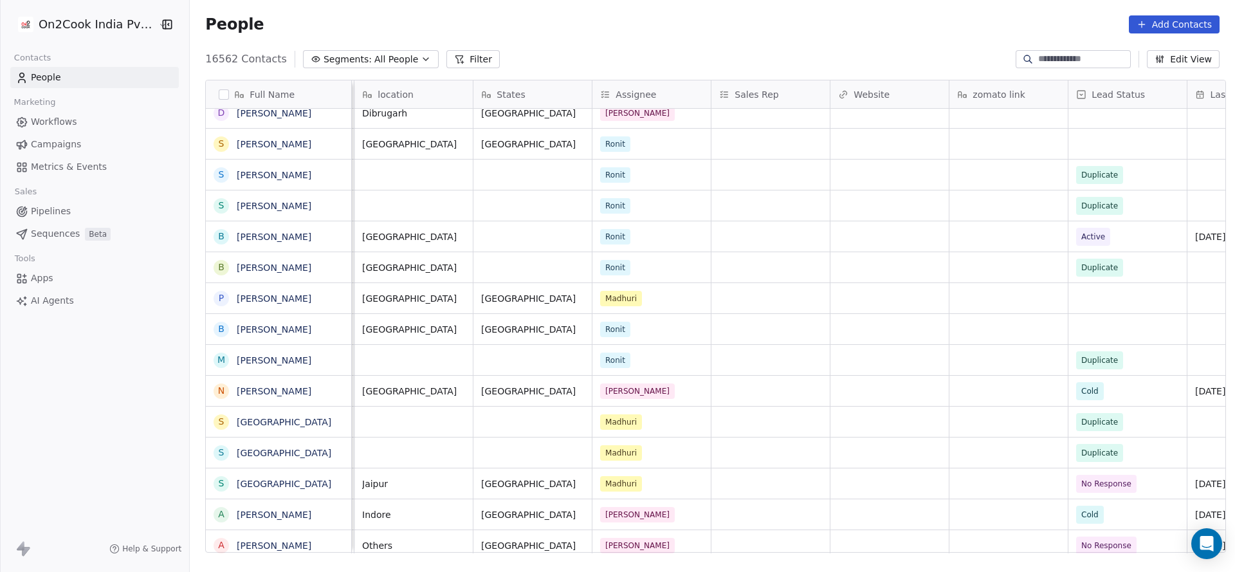
click at [457, 52] on button "Filter" at bounding box center [472, 59] width 53 height 18
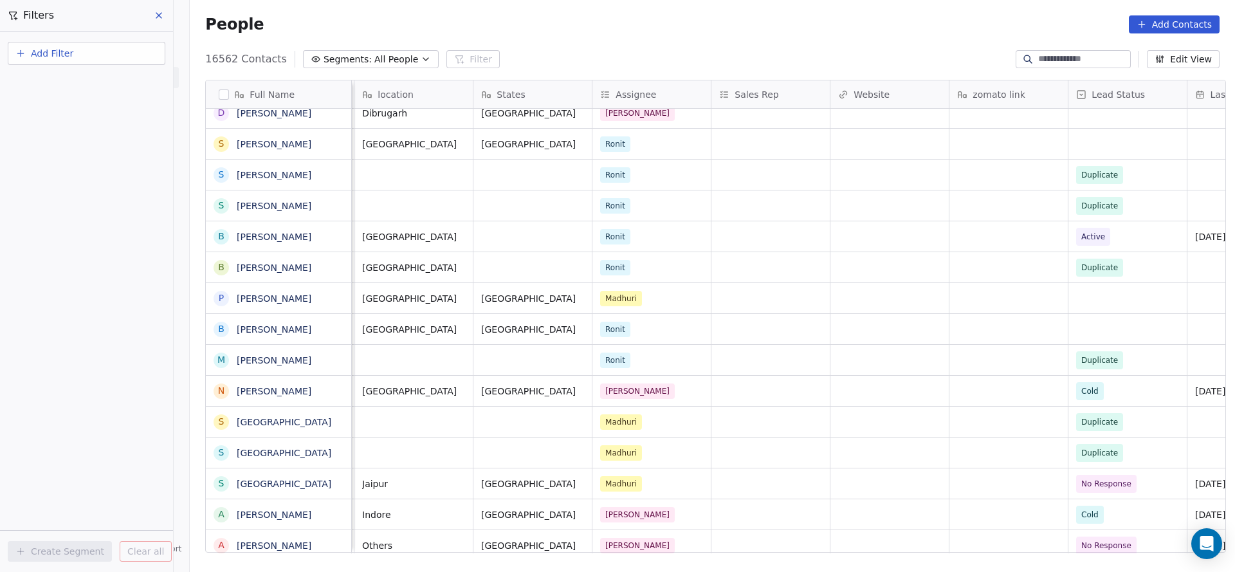
click at [119, 54] on button "Add Filter" at bounding box center [87, 53] width 158 height 23
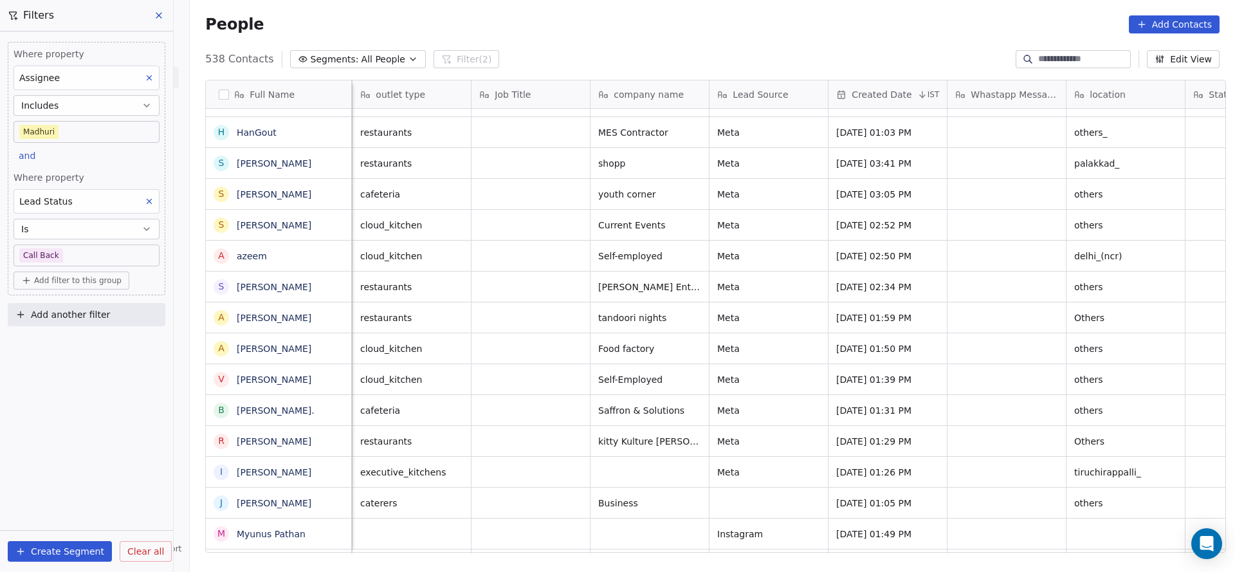
scroll to position [0, 119]
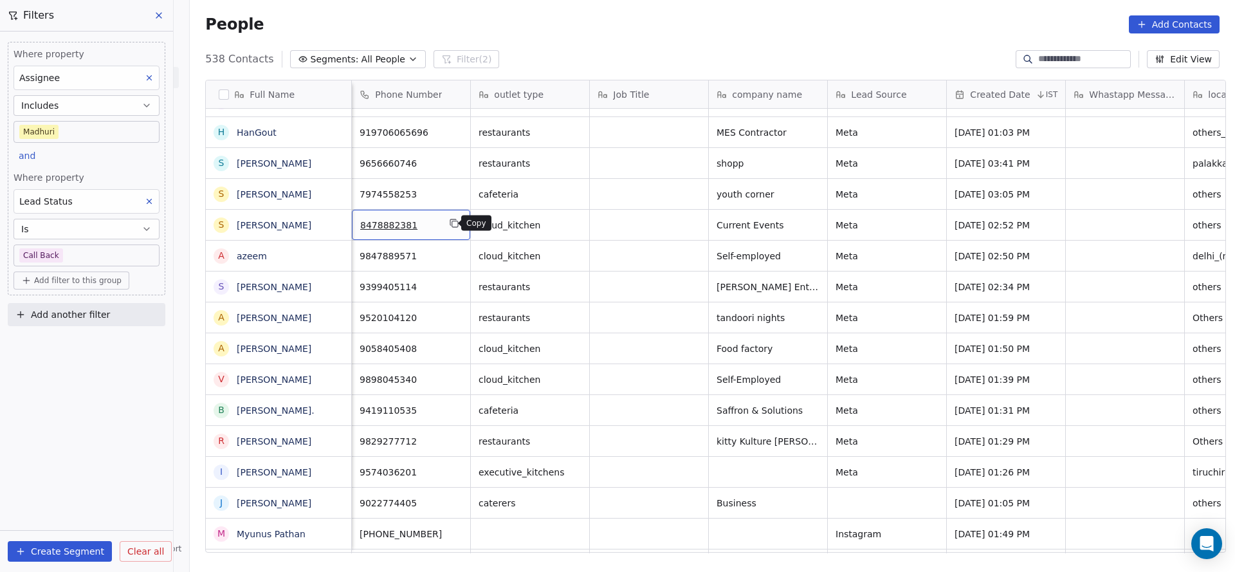
click at [449, 225] on icon "grid" at bounding box center [454, 223] width 10 height 10
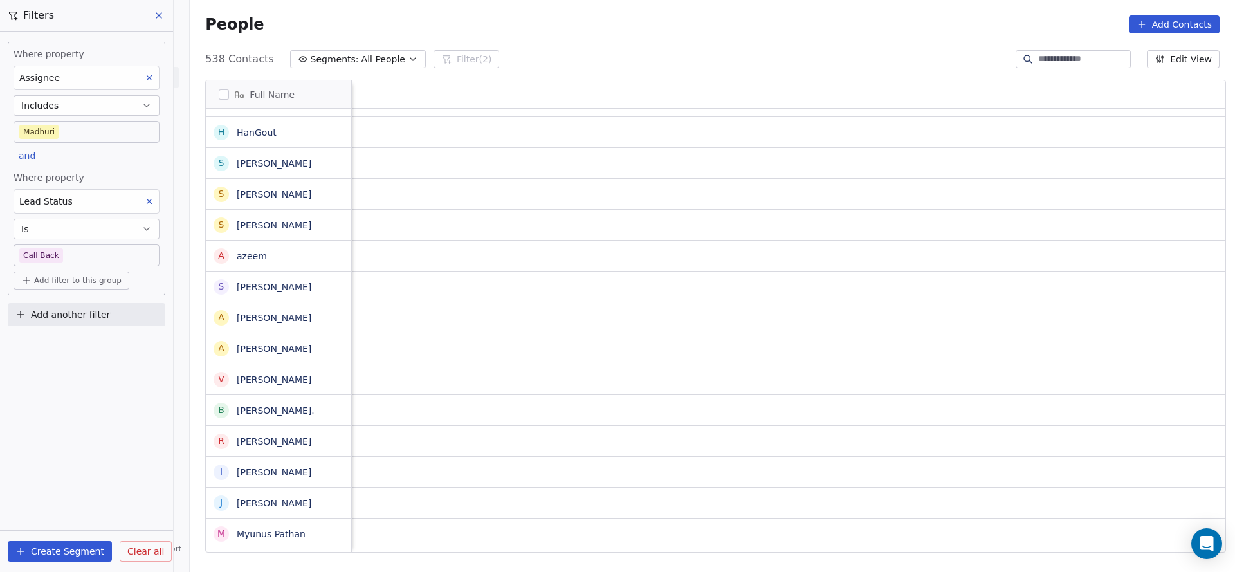
scroll to position [0, 1670]
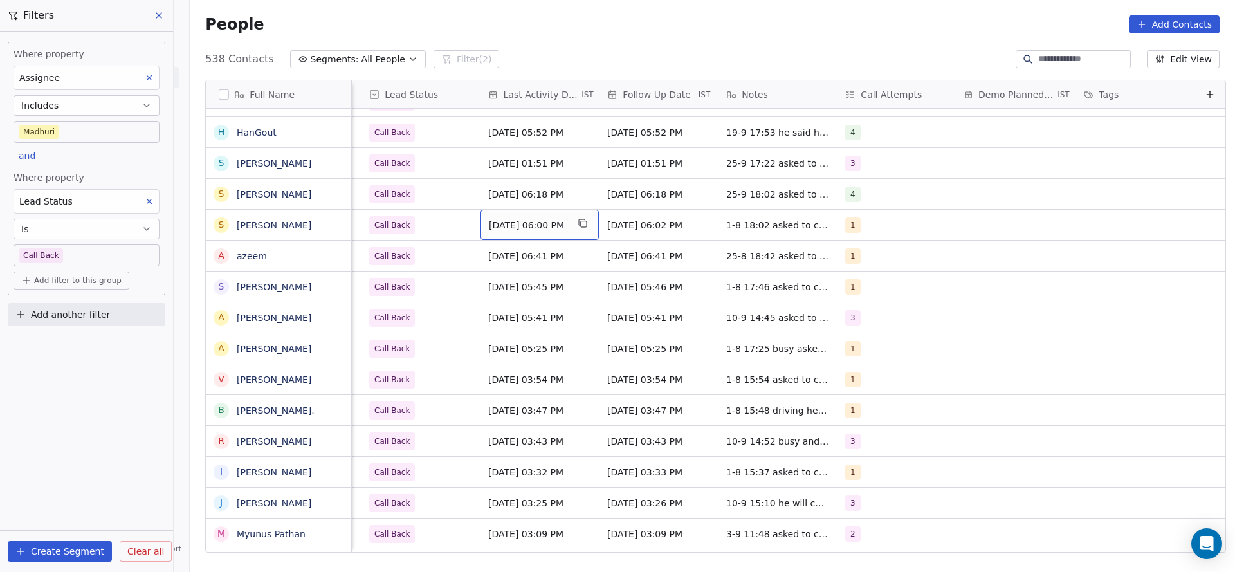
click at [516, 223] on span "[DATE] 06:00 PM" at bounding box center [528, 225] width 78 height 13
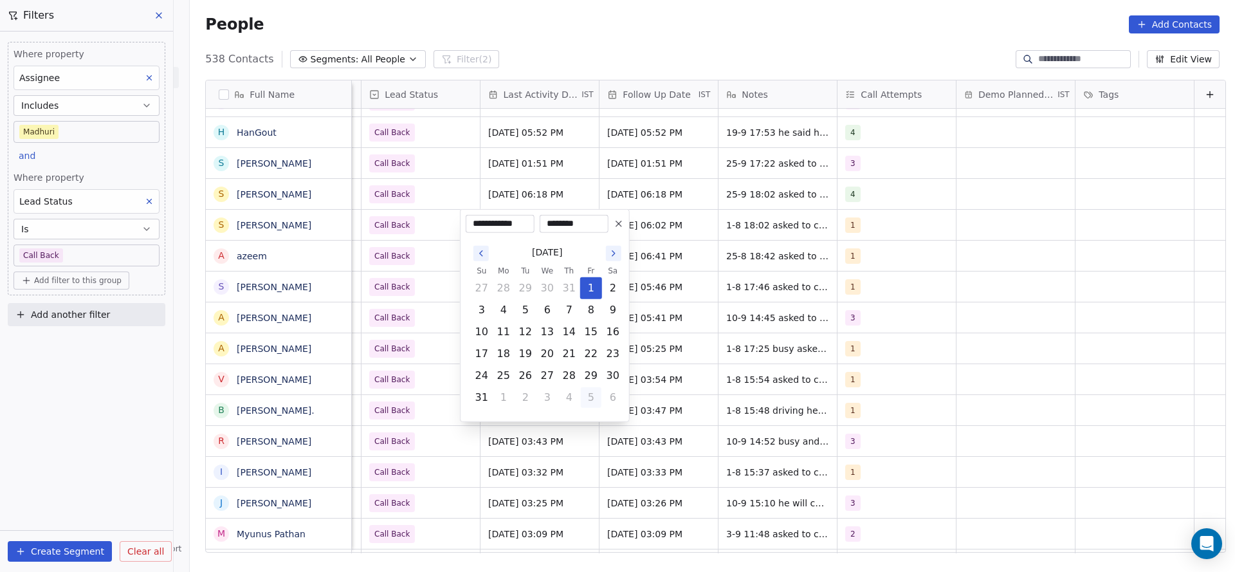
click at [590, 398] on button "5" at bounding box center [591, 397] width 21 height 21
click at [568, 352] on button "25" at bounding box center [569, 353] width 21 height 21
type input "**********"
drag, startPoint x: 403, startPoint y: 249, endPoint x: 873, endPoint y: 231, distance: 470.6
click at [401, 248] on html "On2Cook India Pvt. Ltd. Contacts People Marketing Workflows Campaigns Metrics &…" at bounding box center [617, 286] width 1235 height 572
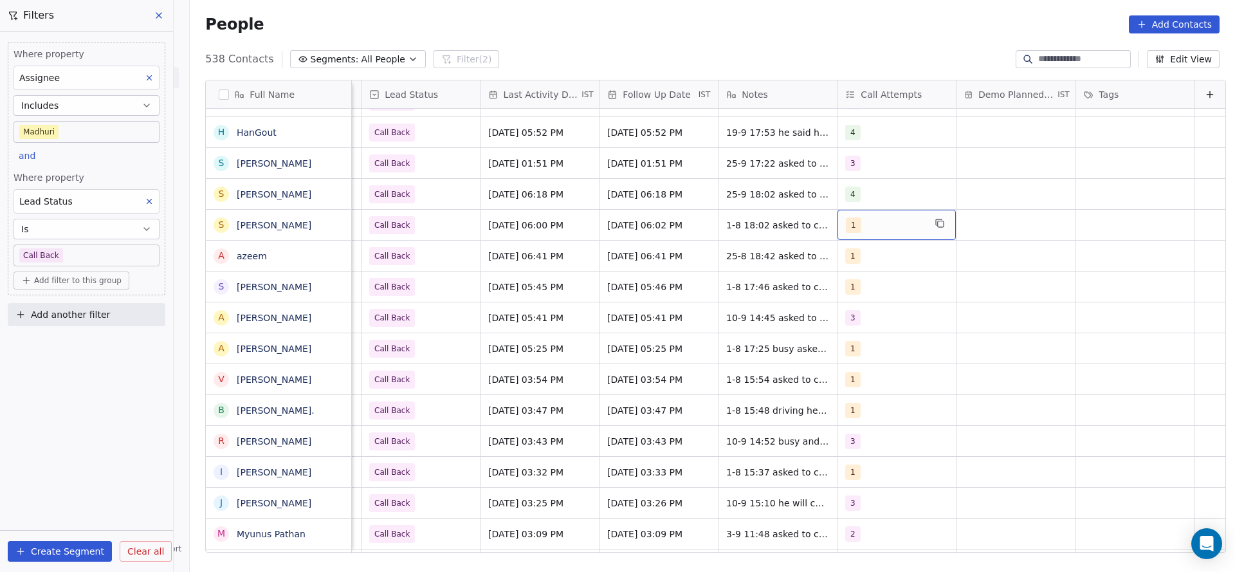
click at [895, 221] on div "1" at bounding box center [885, 224] width 78 height 15
click at [847, 297] on div "2" at bounding box center [899, 289] width 145 height 21
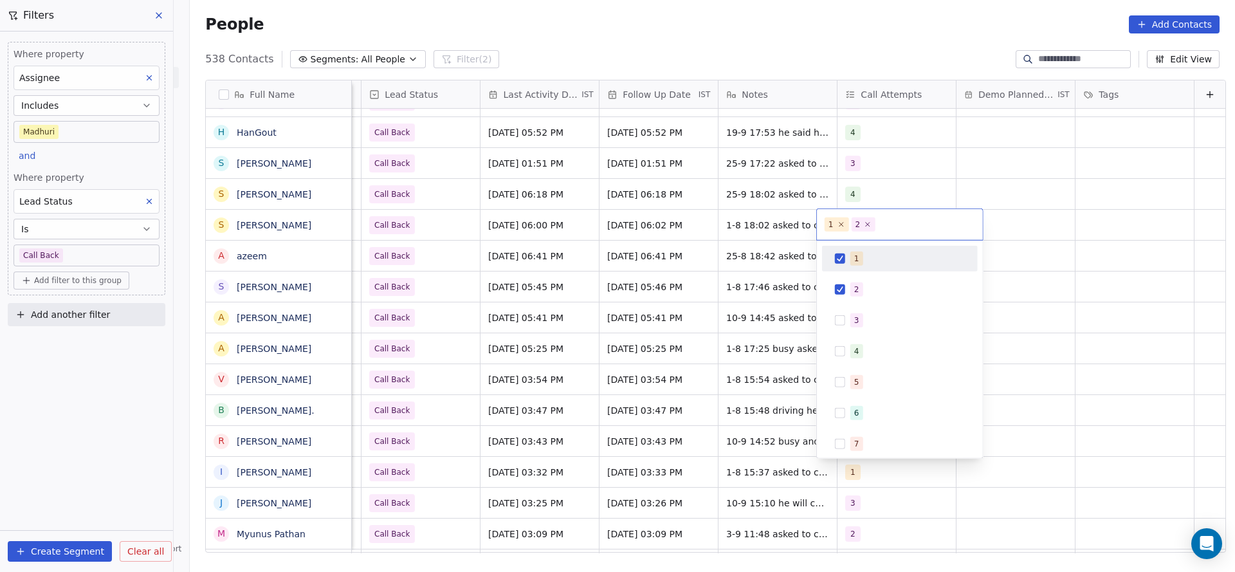
click at [854, 261] on div "1" at bounding box center [856, 259] width 5 height 12
click at [693, 280] on html "On2Cook India Pvt. Ltd. Contacts People Marketing Workflows Campaigns Metrics &…" at bounding box center [617, 286] width 1235 height 572
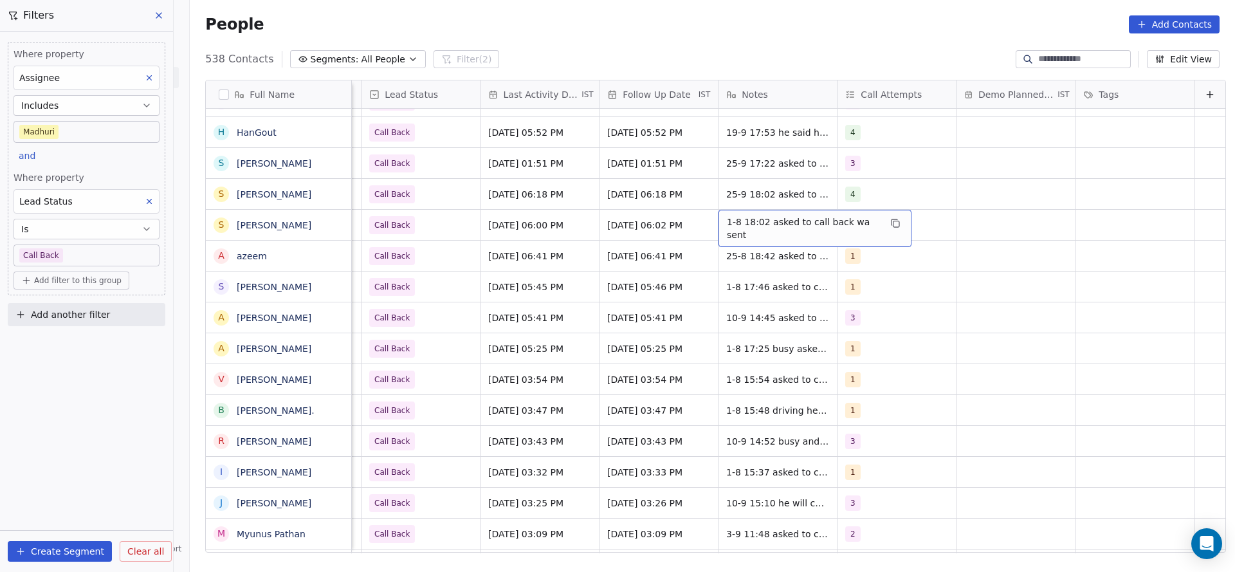
click at [730, 227] on span "1-8 18:02 asked to call back wa sent" at bounding box center [803, 228] width 153 height 26
click at [704, 222] on textarea "**********" at bounding box center [791, 230] width 185 height 40
type textarea "**********"
click at [516, 221] on html "On2Cook India Pvt. Ltd. Contacts People Marketing Workflows Campaigns Metrics &…" at bounding box center [617, 286] width 1235 height 572
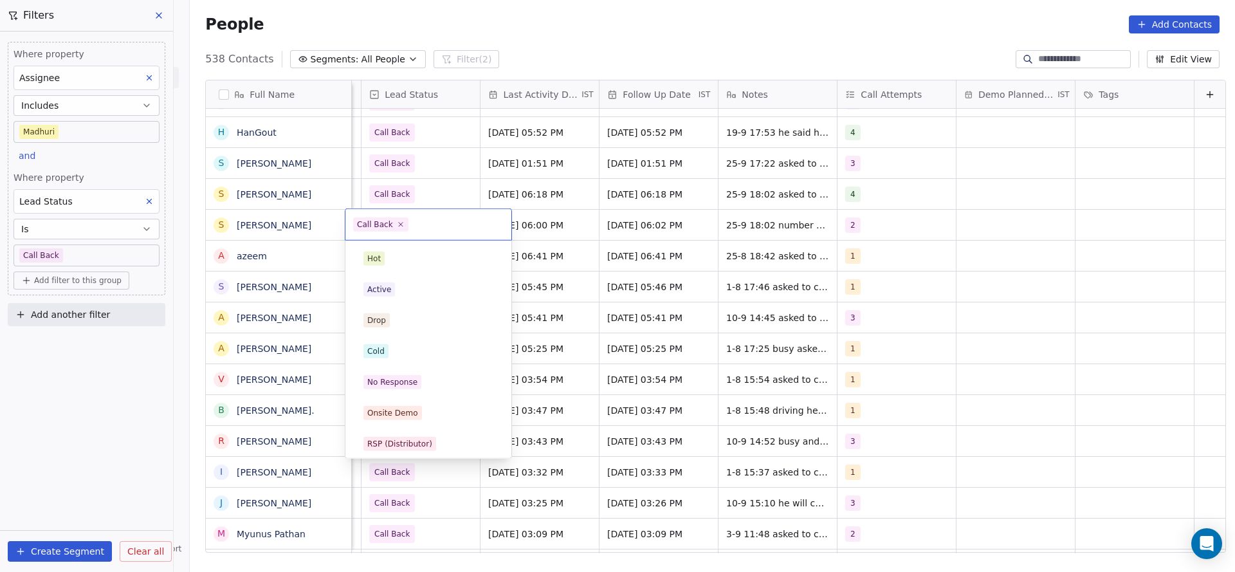
scroll to position [96, 0]
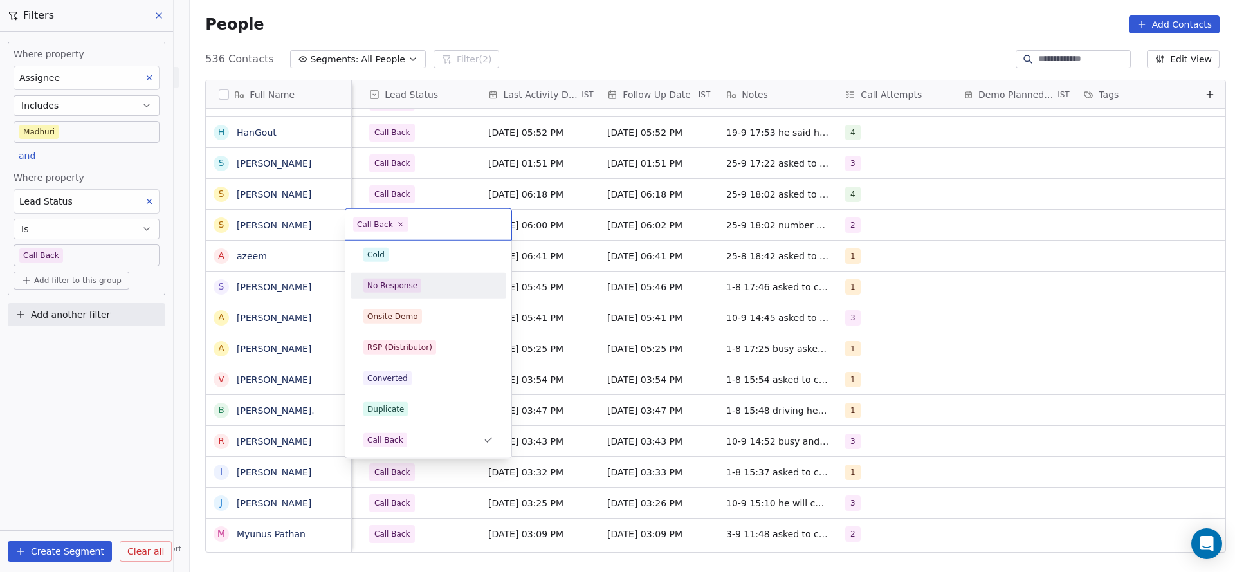
click at [737, 259] on html "On2Cook India Pvt. Ltd. Contacts People Marketing Workflows Campaigns Metrics &…" at bounding box center [617, 286] width 1235 height 572
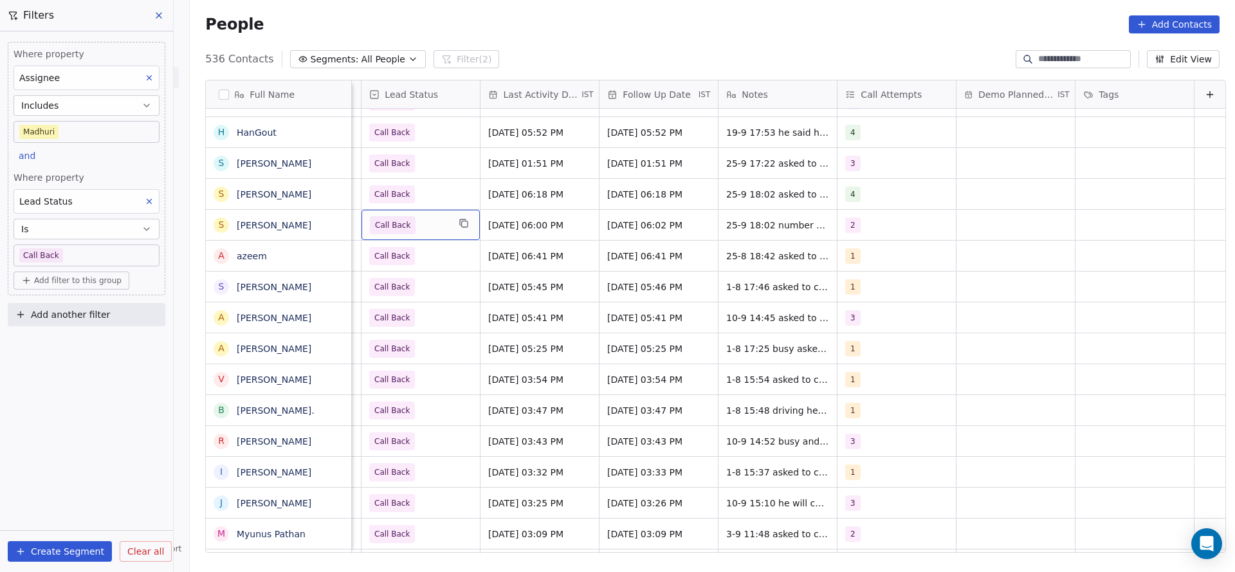
click at [390, 228] on span "Call Back" at bounding box center [392, 225] width 35 height 13
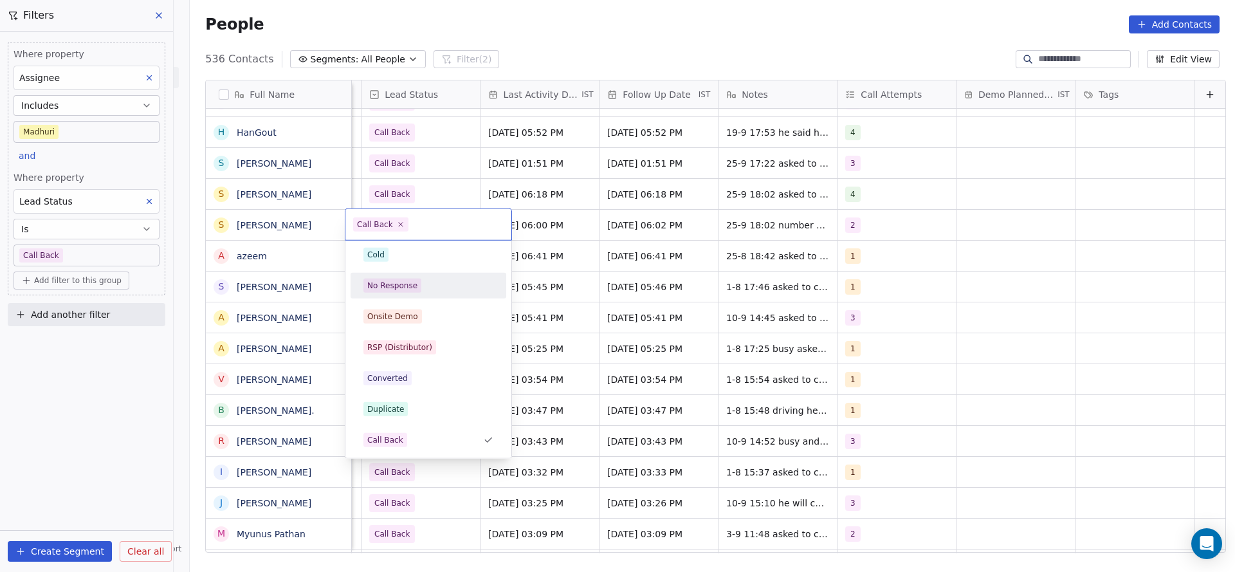
click at [399, 275] on div "No Response" at bounding box center [428, 285] width 145 height 21
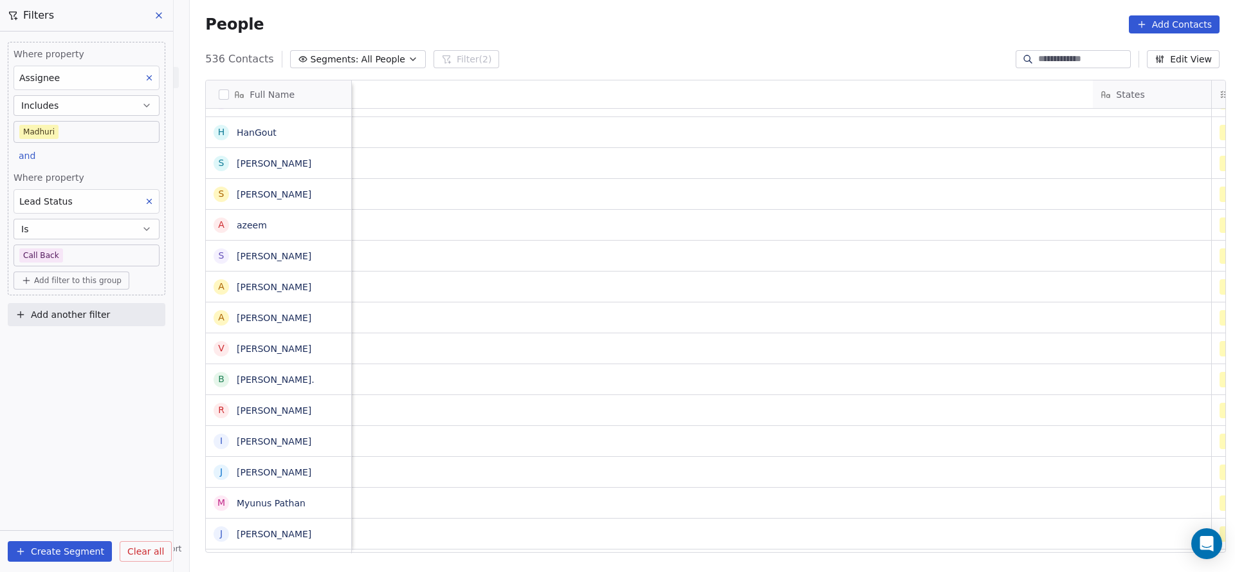
scroll to position [0, 1521]
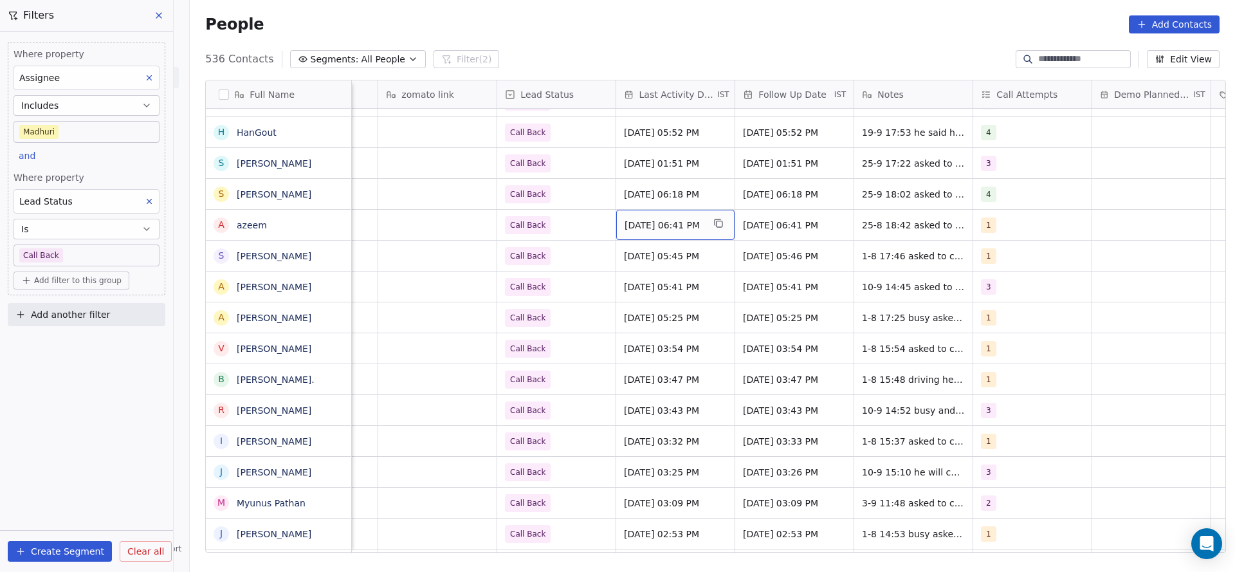
click at [679, 230] on span "Aug 25, 2025 06:41 PM" at bounding box center [664, 225] width 78 height 13
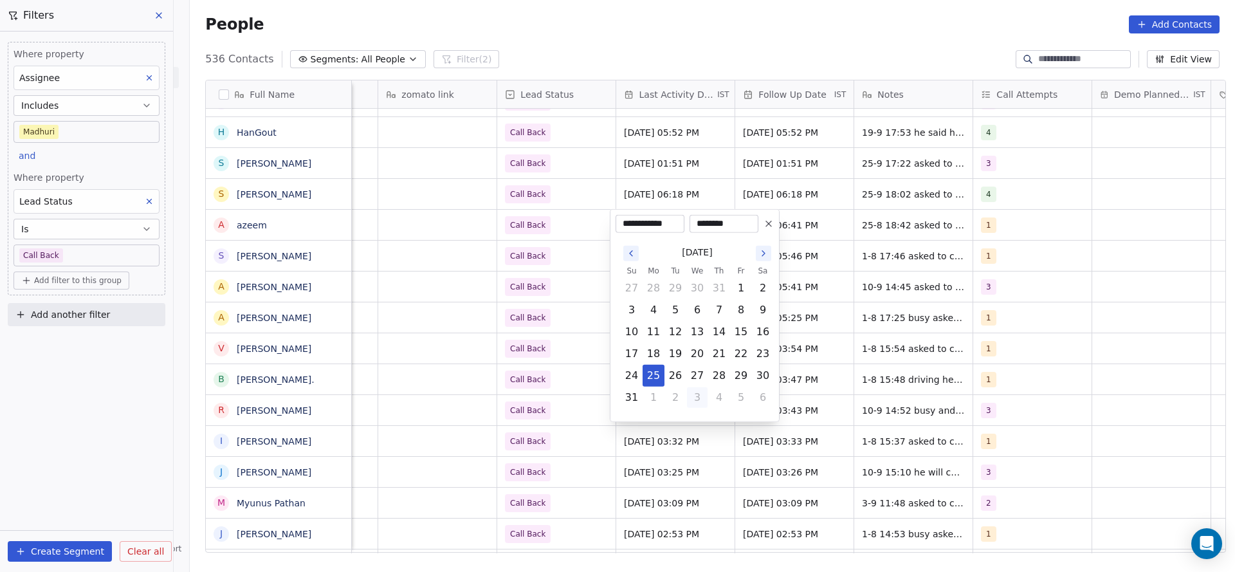
click at [702, 396] on button "3" at bounding box center [697, 397] width 21 height 21
click at [714, 360] on button "25" at bounding box center [719, 353] width 21 height 21
type input "**********"
click at [560, 253] on html "On2Cook India Pvt. Ltd. Contacts People Marketing Workflows Campaigns Metrics &…" at bounding box center [617, 286] width 1235 height 572
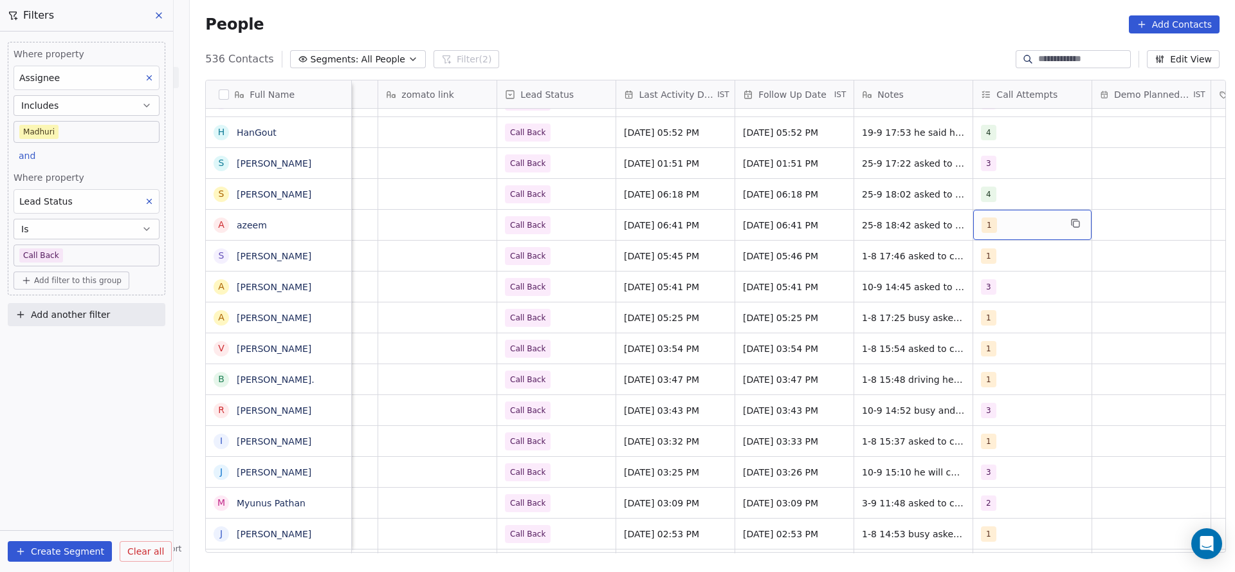
click at [1023, 231] on div "1" at bounding box center [1021, 224] width 78 height 15
click at [1013, 296] on div "2" at bounding box center [1049, 289] width 145 height 21
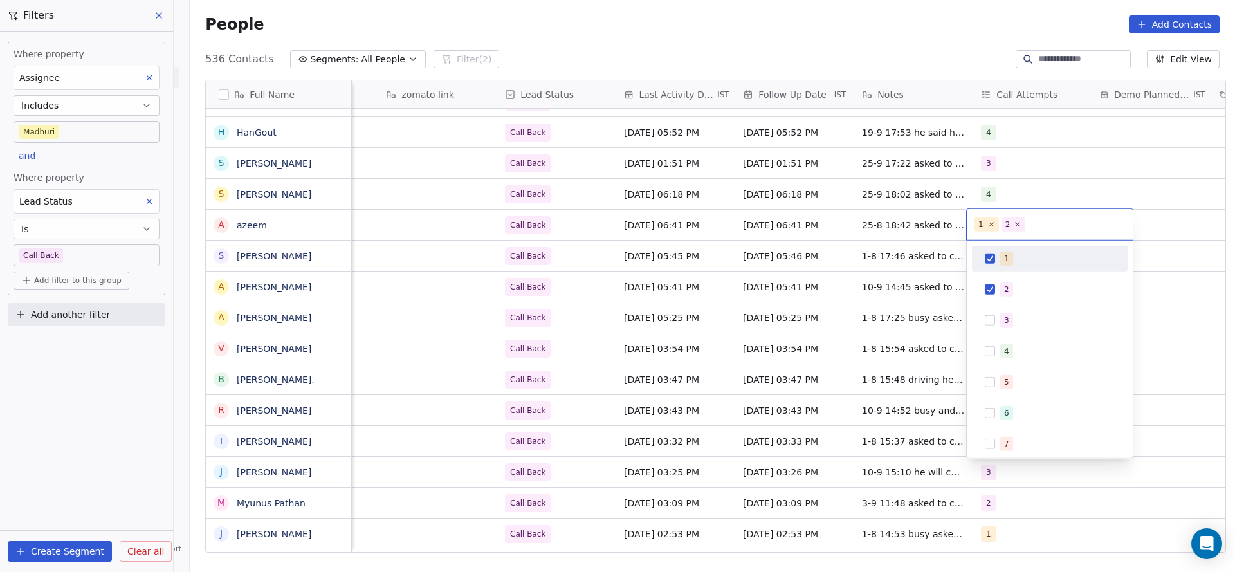
click at [1012, 261] on div "1" at bounding box center [1057, 259] width 114 height 14
click at [894, 272] on html "On2Cook India Pvt. Ltd. Contacts People Marketing Workflows Campaigns Metrics &…" at bounding box center [617, 286] width 1235 height 572
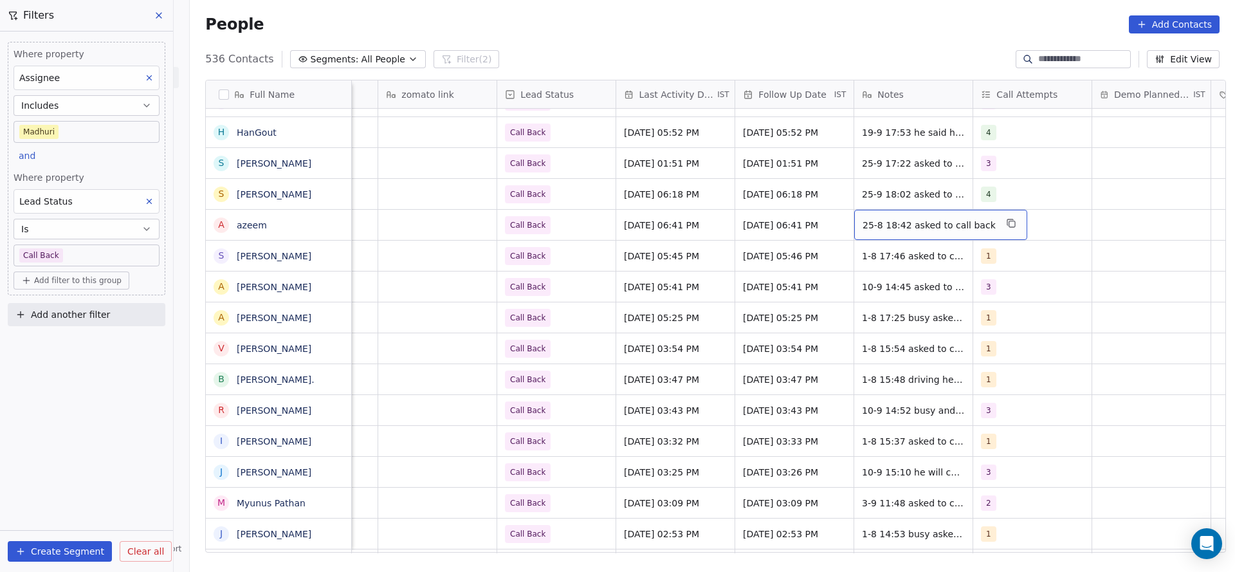
click at [887, 229] on span "25-8 18:42 asked to call back" at bounding box center [929, 225] width 133 height 13
click at [849, 222] on textarea "**********" at bounding box center [926, 230] width 156 height 40
type textarea "**********"
click at [807, 257] on html "On2Cook India Pvt. Ltd. Contacts People Marketing Workflows Campaigns Metrics &…" at bounding box center [617, 286] width 1235 height 572
drag, startPoint x: 821, startPoint y: 571, endPoint x: 462, endPoint y: 563, distance: 359.7
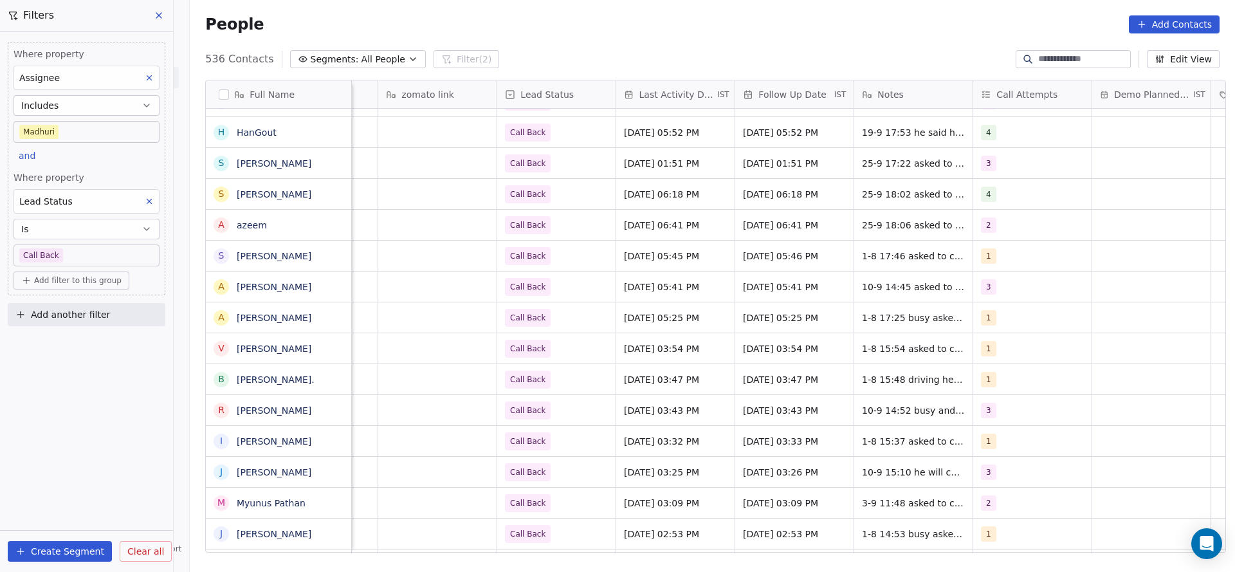
click at [462, 563] on div "Full Name S Spoiled Mango J Jasbeer Bhatia P Prabin Raj H Hetal Sachania M Must…" at bounding box center [712, 320] width 1045 height 503
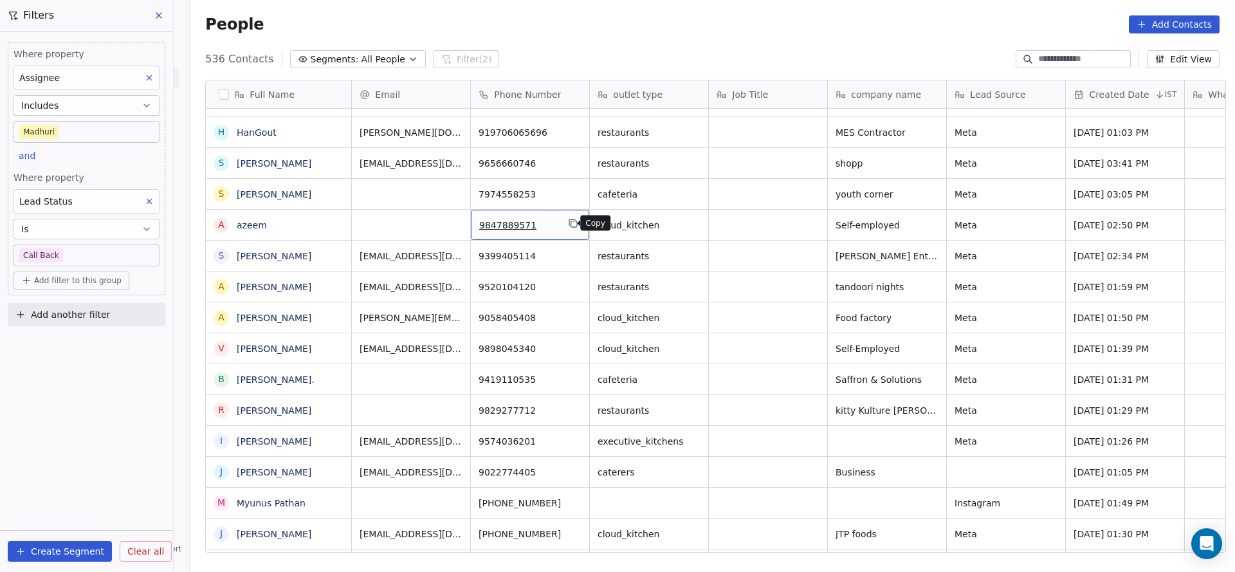
click at [568, 222] on icon "grid" at bounding box center [573, 223] width 10 height 10
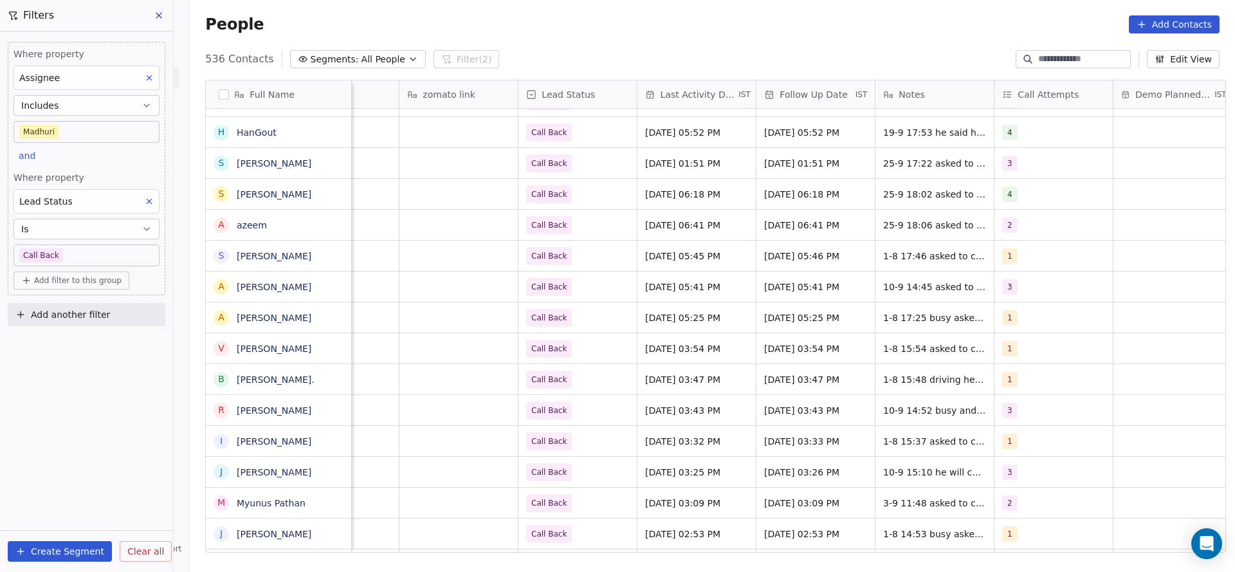
scroll to position [0, 1670]
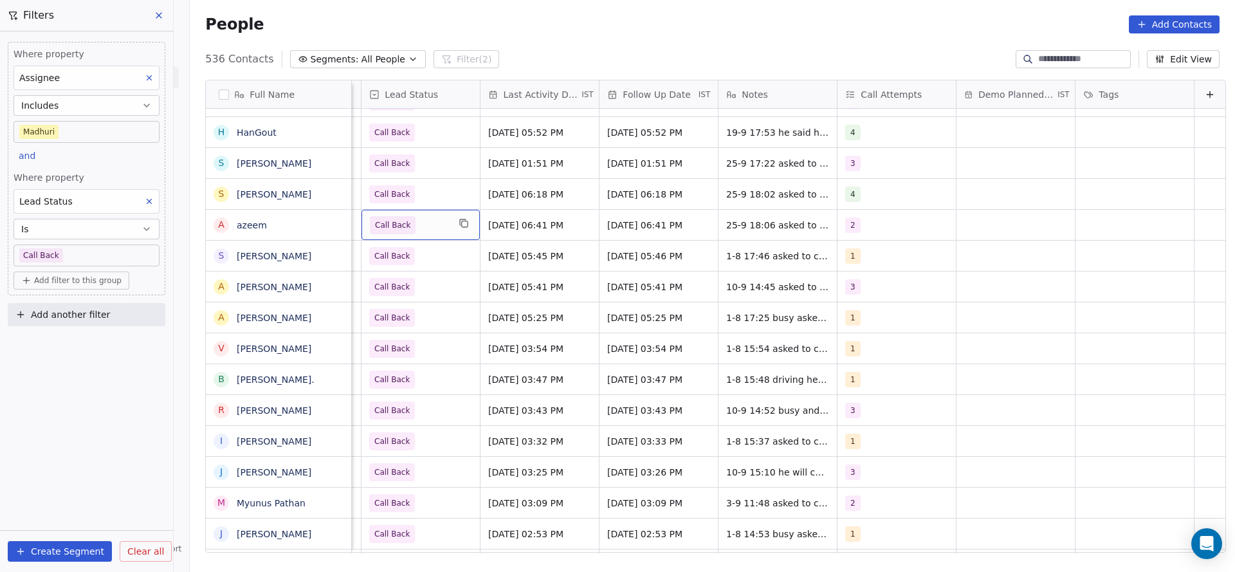
click at [420, 224] on span "Call Back" at bounding box center [409, 225] width 78 height 18
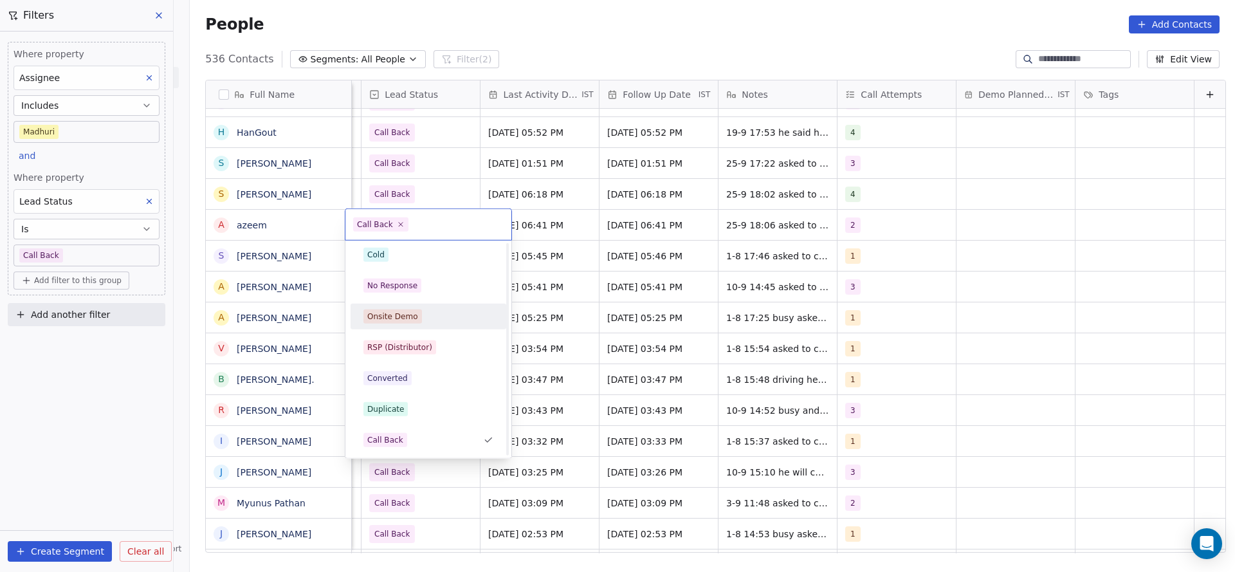
scroll to position [0, 0]
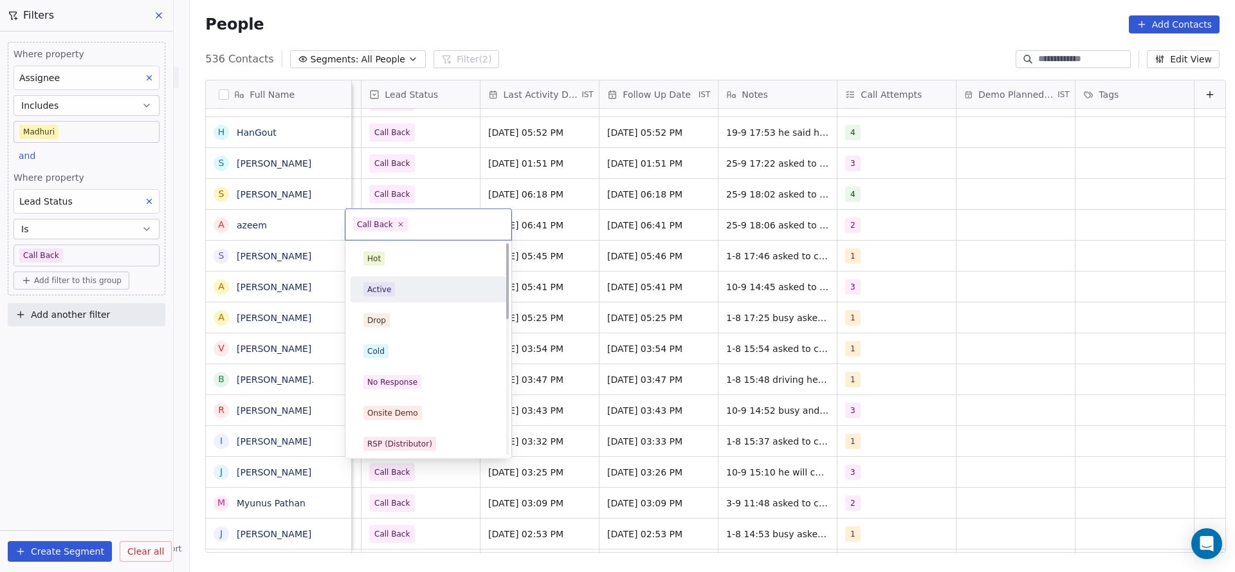
click at [416, 293] on div "Active" at bounding box center [428, 289] width 130 height 14
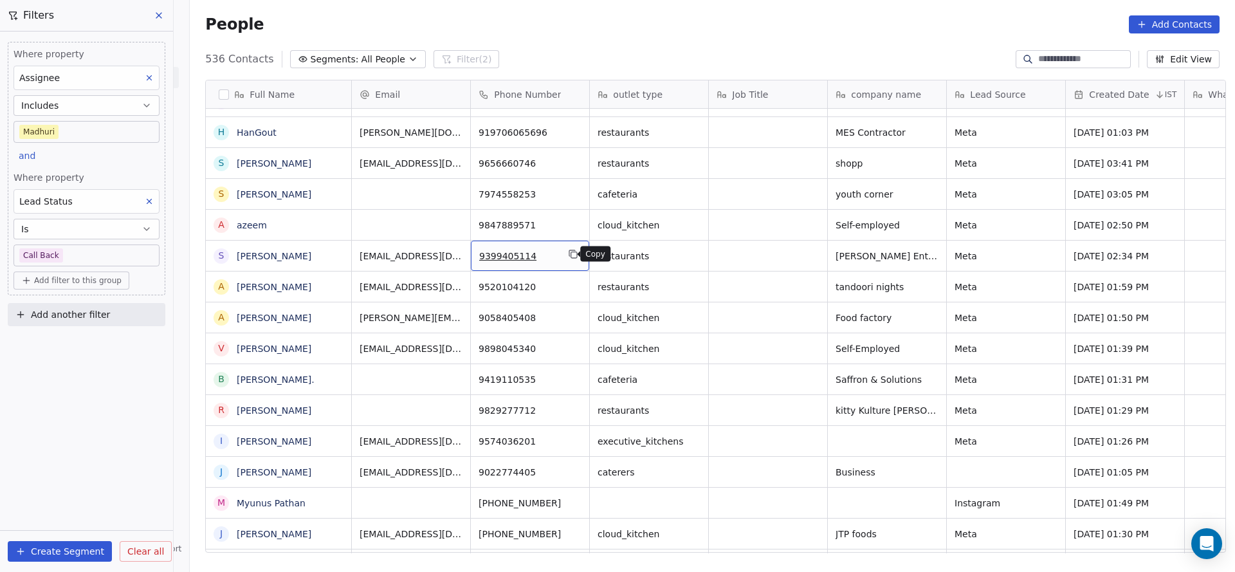
click at [569, 255] on icon "grid" at bounding box center [573, 254] width 10 height 10
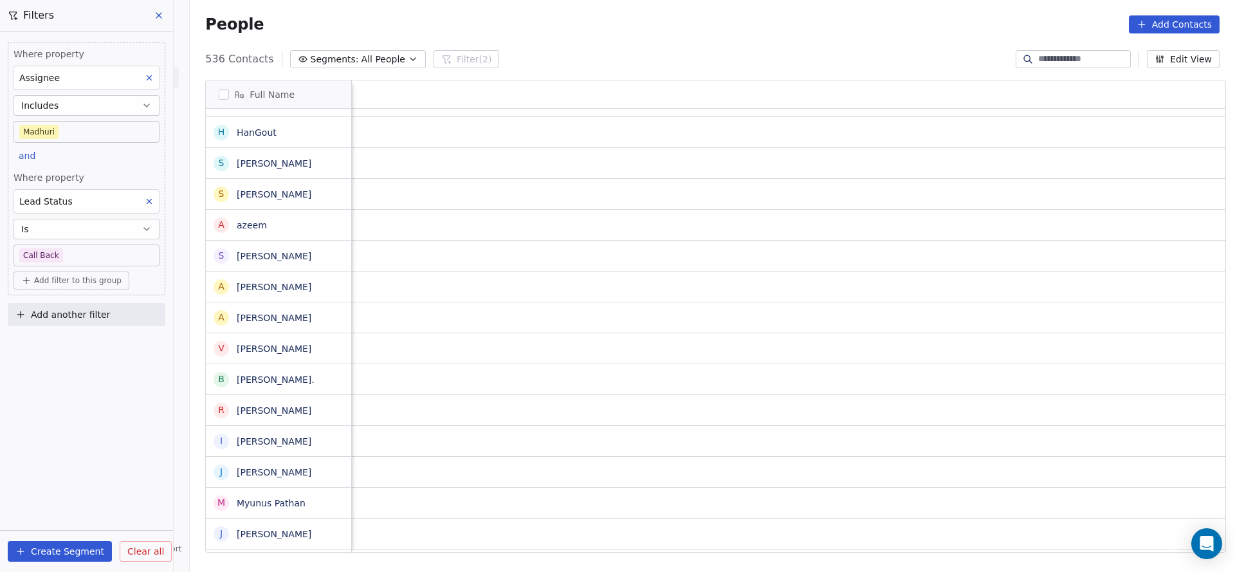
scroll to position [0, 1640]
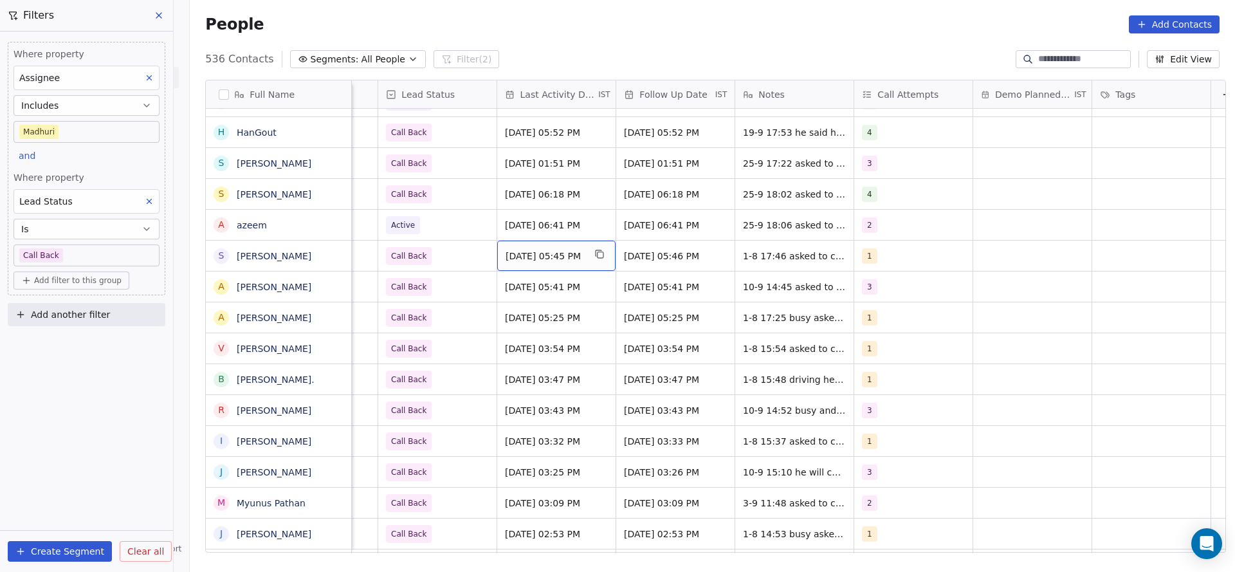
click at [557, 248] on div "Aug 01, 2025 05:45 PM" at bounding box center [556, 256] width 118 height 30
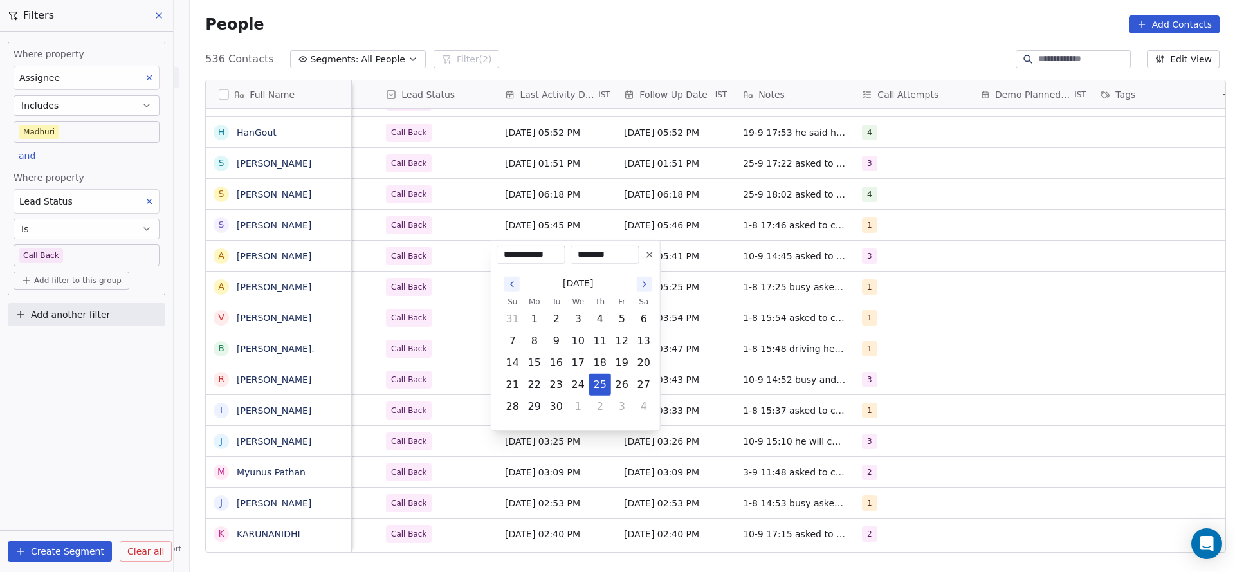
click at [437, 254] on html "On2Cook India Pvt. Ltd. Contacts People Marketing Workflows Campaigns Metrics &…" at bounding box center [617, 286] width 1235 height 572
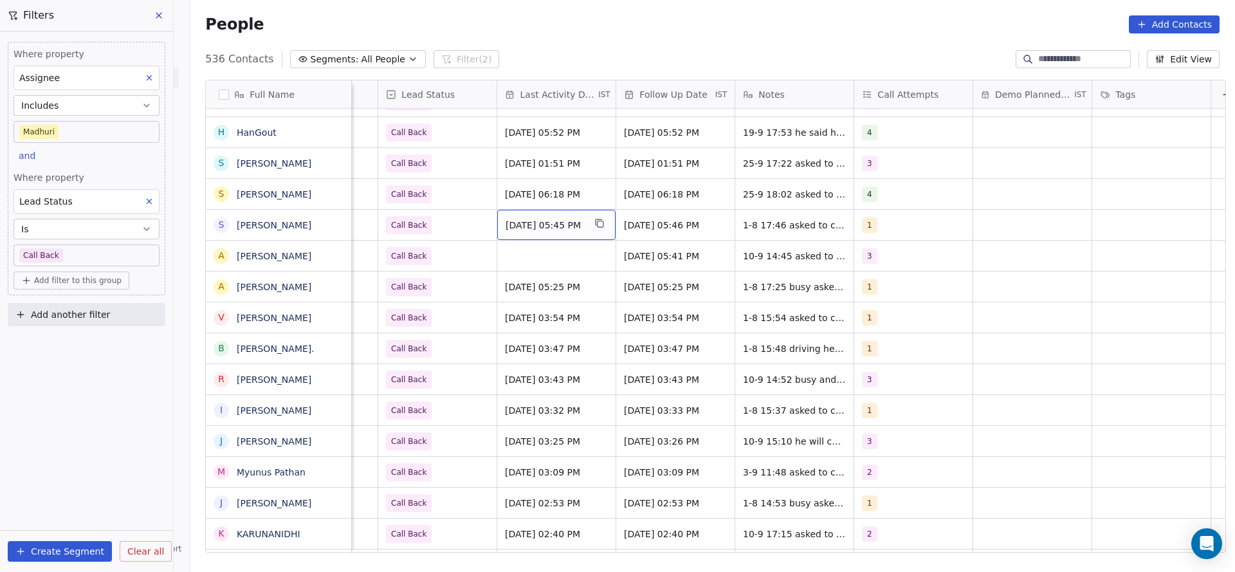
click at [554, 219] on span "Aug 01, 2025 05:45 PM" at bounding box center [545, 225] width 78 height 13
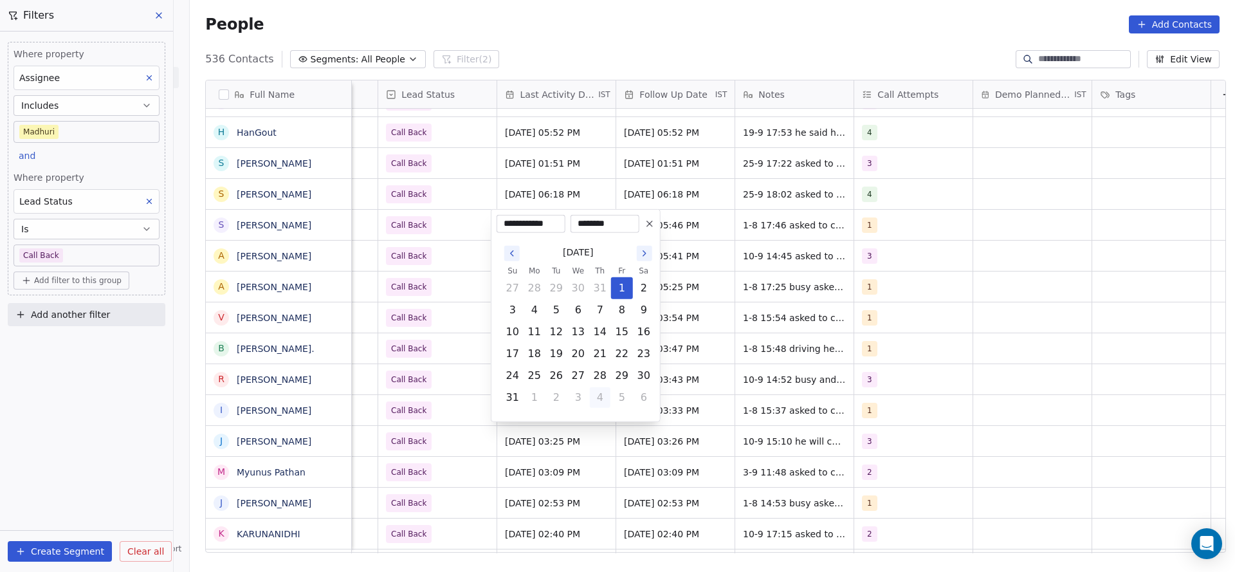
click at [605, 388] on button "4" at bounding box center [600, 397] width 21 height 21
click at [603, 351] on button "25" at bounding box center [600, 353] width 21 height 21
type input "**********"
click at [454, 318] on html "On2Cook India Pvt. Ltd. Contacts People Marketing Workflows Campaigns Metrics &…" at bounding box center [617, 286] width 1235 height 572
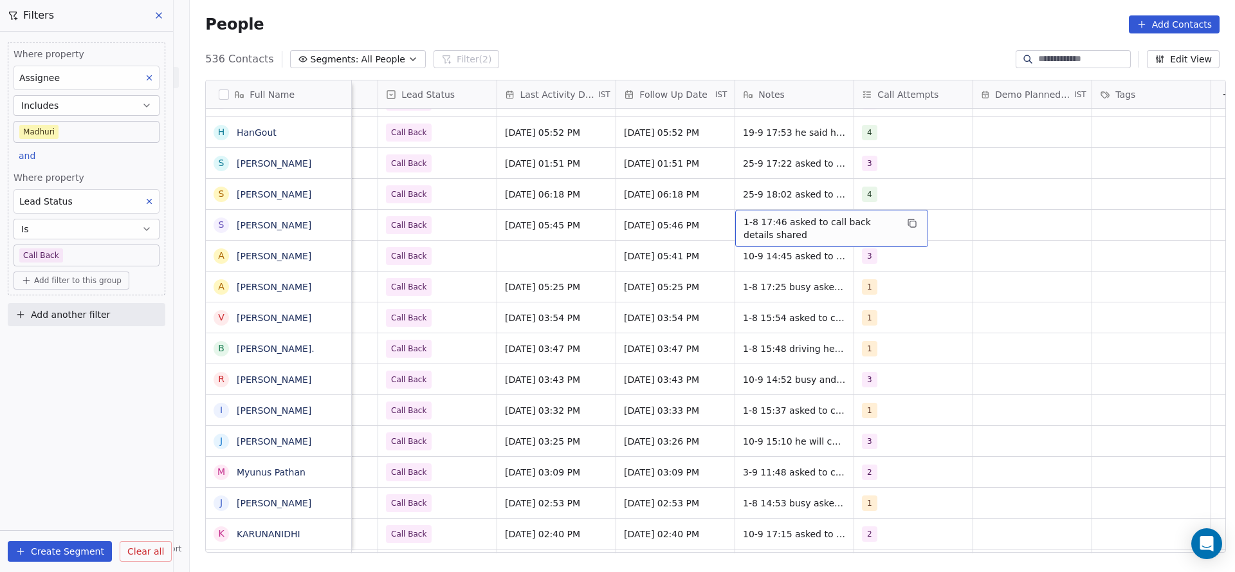
click at [752, 228] on span "1-8 17:46 asked to call back details shared" at bounding box center [820, 228] width 153 height 26
click at [735, 211] on textarea "**********" at bounding box center [825, 230] width 192 height 40
type textarea "**********"
click at [567, 215] on html "On2Cook India Pvt. Ltd. Contacts People Marketing Workflows Campaigns Metrics &…" at bounding box center [617, 286] width 1235 height 572
click at [450, 228] on span "Call Back" at bounding box center [426, 225] width 78 height 18
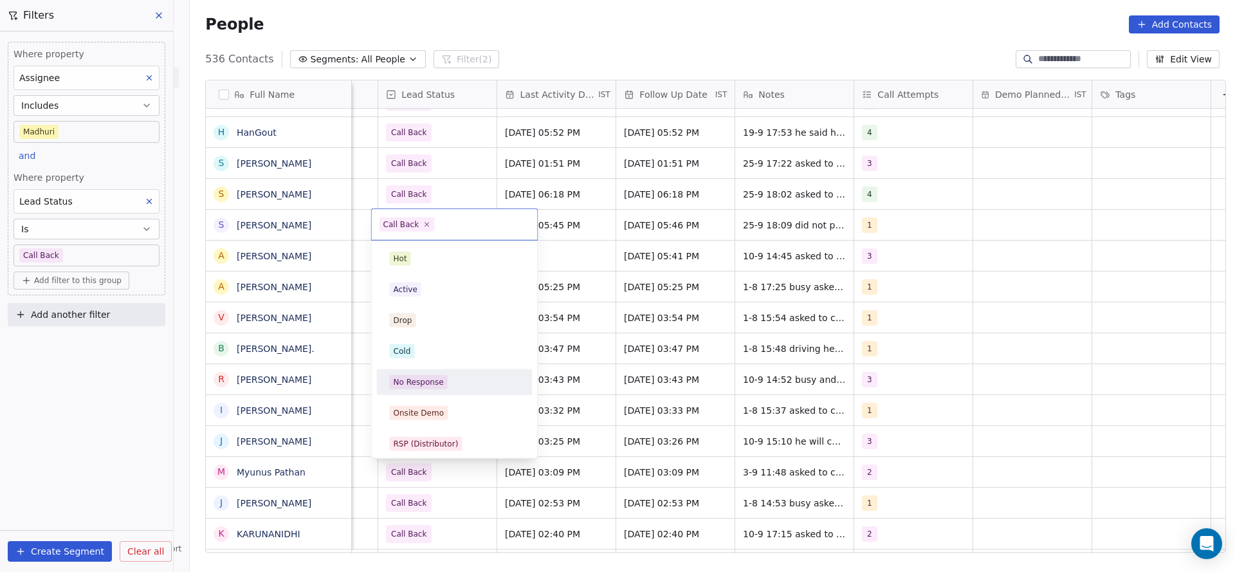
scroll to position [96, 0]
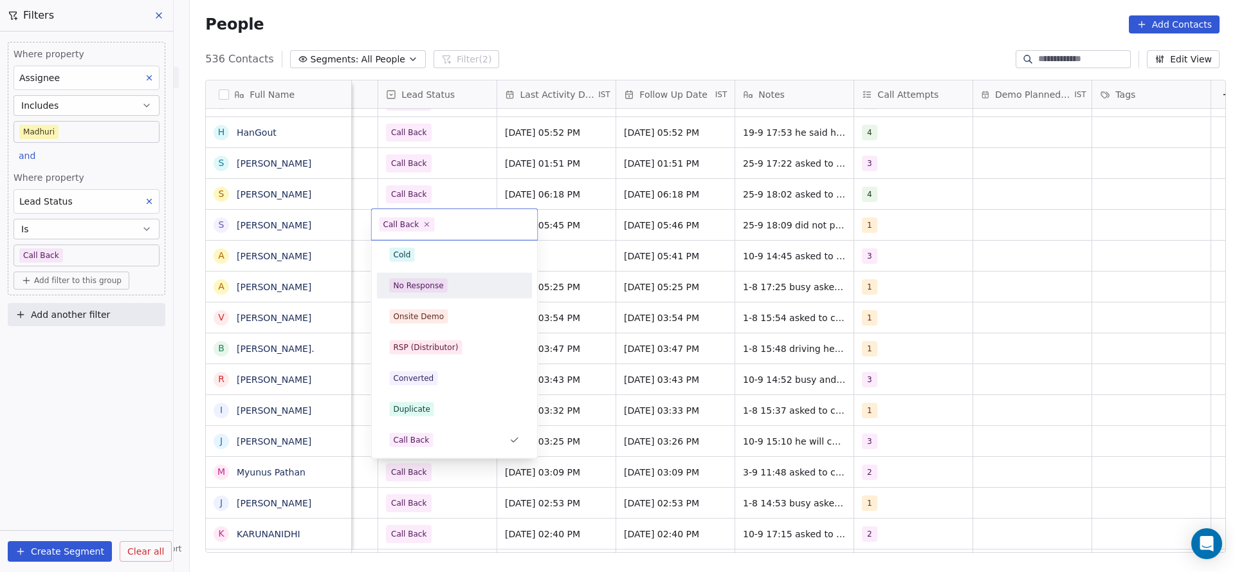
click at [433, 290] on div "No Response" at bounding box center [419, 286] width 50 height 12
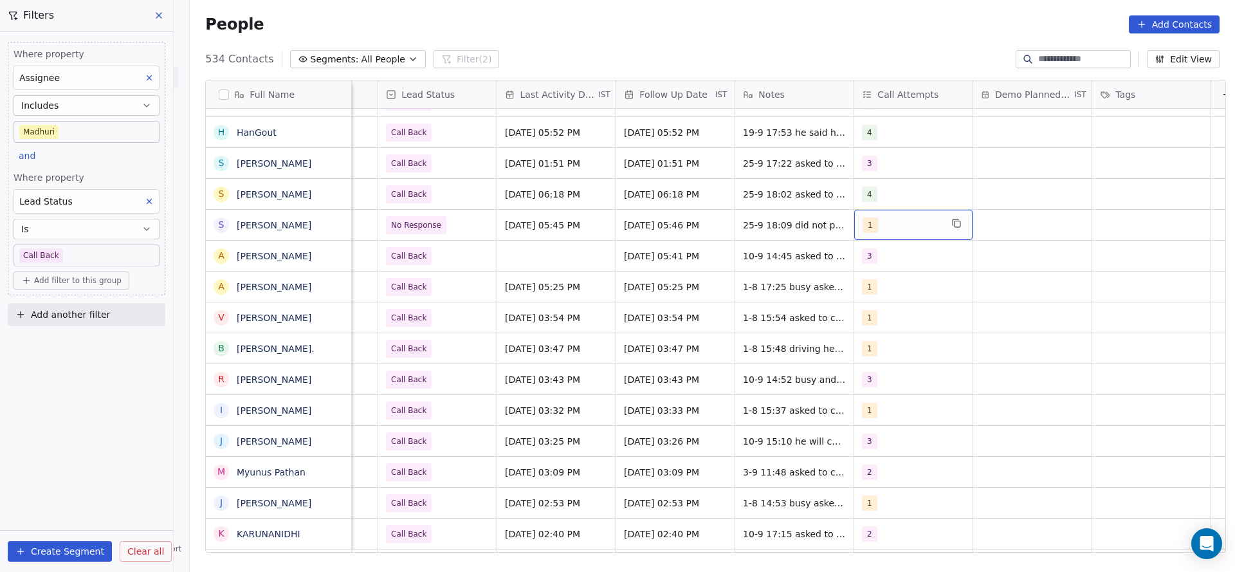
click at [866, 222] on span "1" at bounding box center [870, 224] width 15 height 15
click at [877, 282] on div "2" at bounding box center [930, 289] width 145 height 21
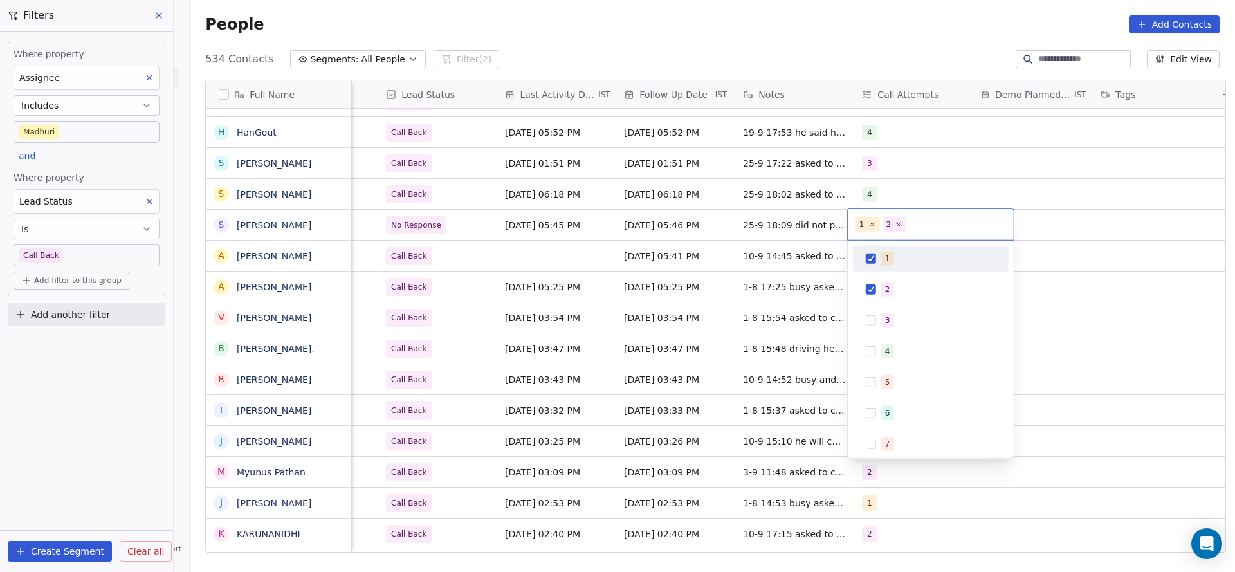
click at [880, 261] on div "1" at bounding box center [930, 258] width 145 height 21
click at [786, 261] on html "On2Cook India Pvt. Ltd. Contacts People Marketing Workflows Campaigns Metrics &…" at bounding box center [617, 286] width 1235 height 572
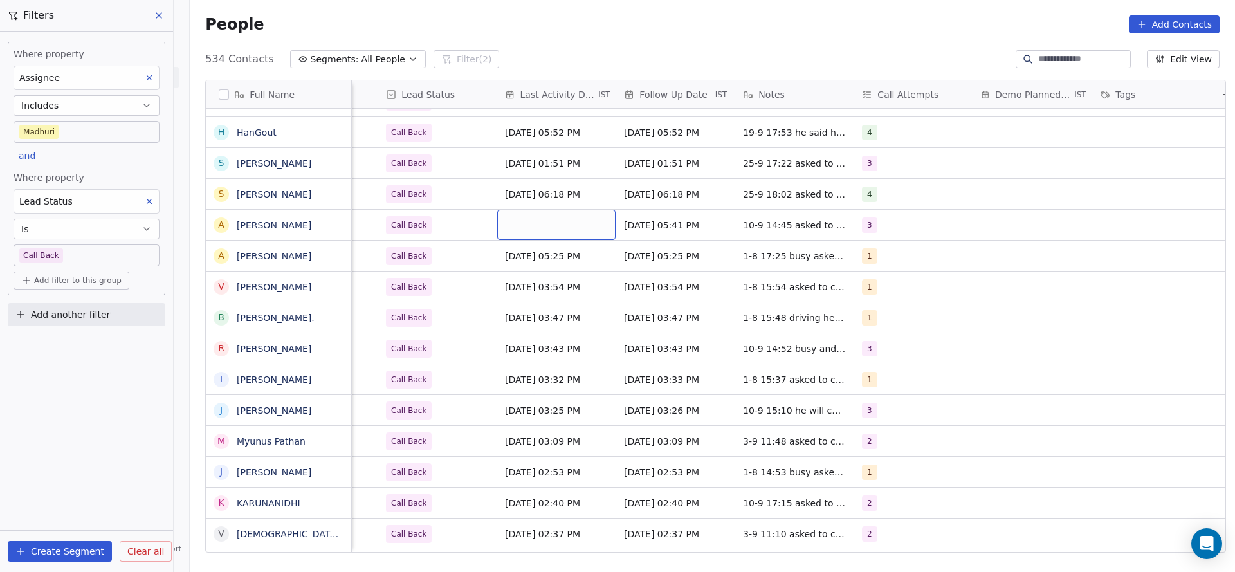
click at [551, 226] on div "grid" at bounding box center [556, 225] width 118 height 30
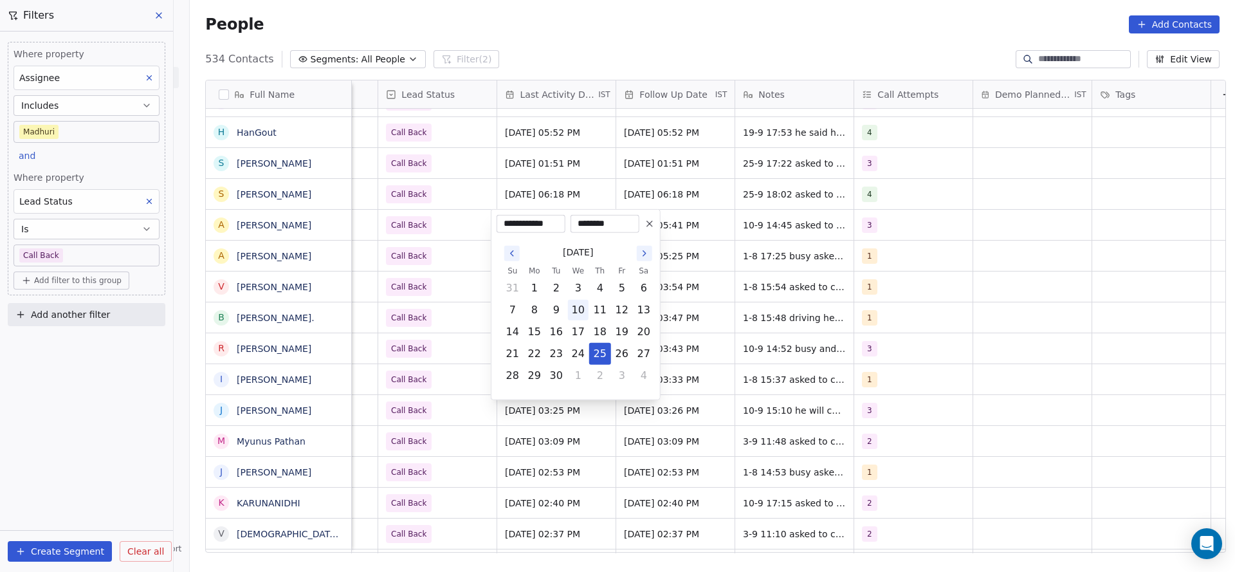
click at [580, 316] on button "10" at bounding box center [578, 310] width 21 height 21
type input "**********"
click at [791, 251] on html "On2Cook India Pvt. Ltd. Contacts People Marketing Workflows Campaigns Metrics &…" at bounding box center [617, 286] width 1235 height 572
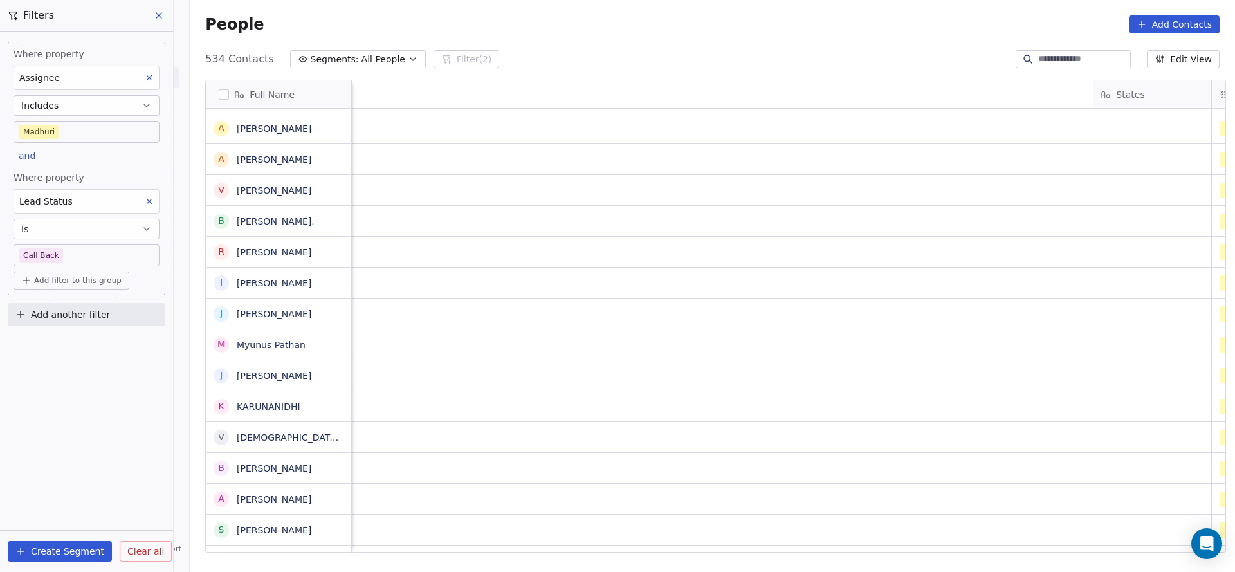
scroll to position [0, 1521]
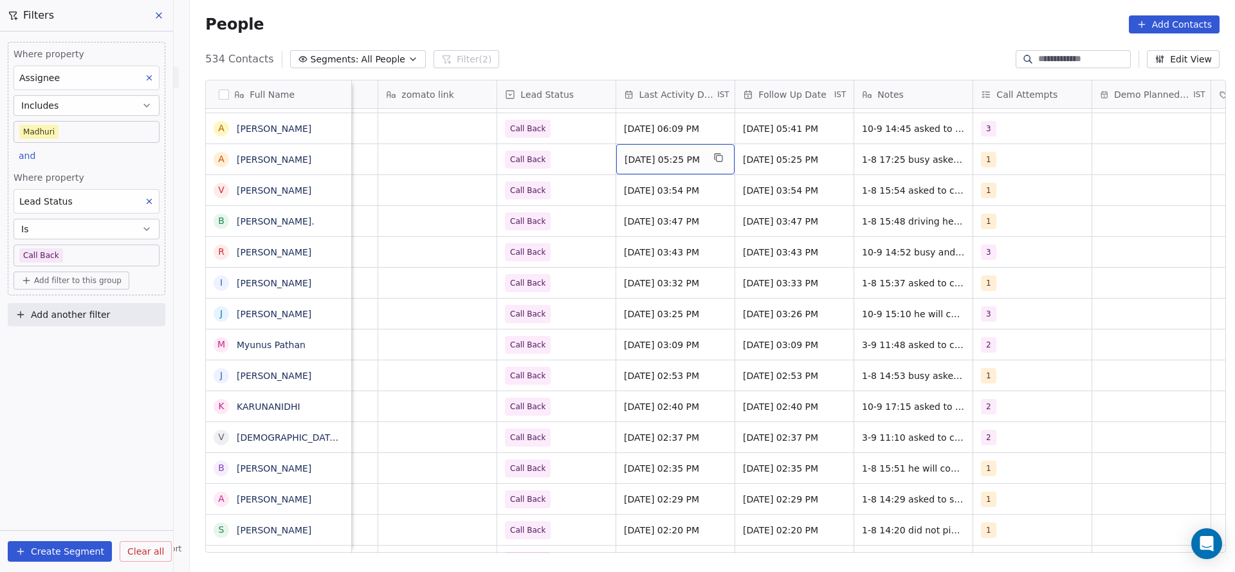
click at [667, 158] on span "Aug 01, 2025 05:25 PM" at bounding box center [664, 159] width 78 height 13
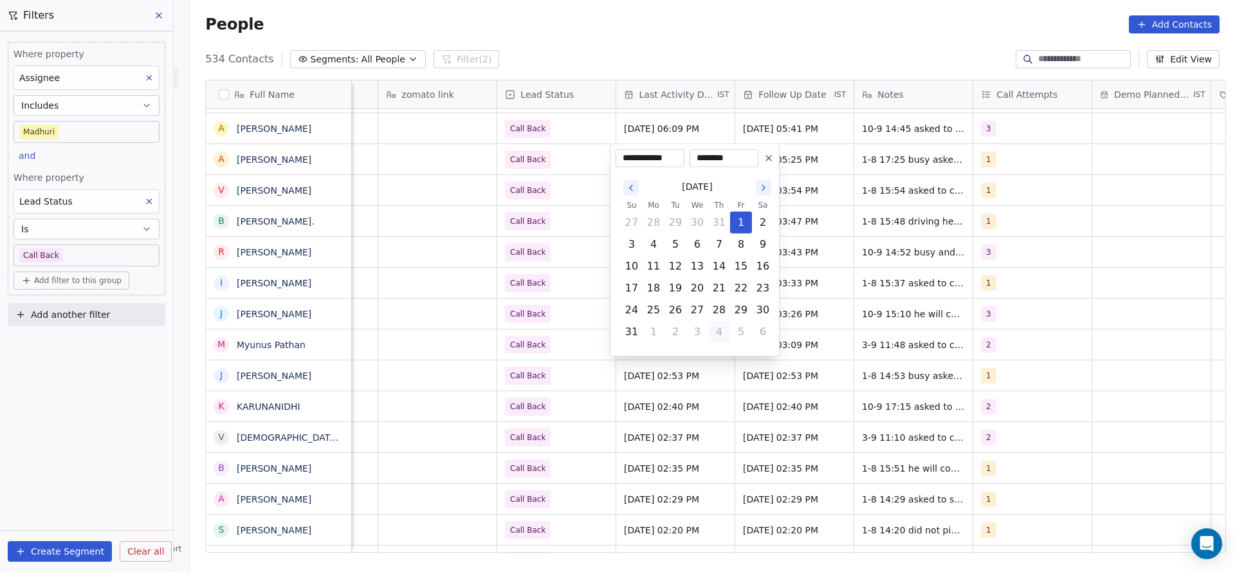
click at [723, 324] on button "4" at bounding box center [719, 332] width 21 height 21
click at [714, 291] on button "25" at bounding box center [719, 288] width 21 height 21
type input "**********"
click at [589, 271] on html "On2Cook India Pvt. Ltd. Contacts People Marketing Workflows Campaigns Metrics &…" at bounding box center [617, 286] width 1235 height 572
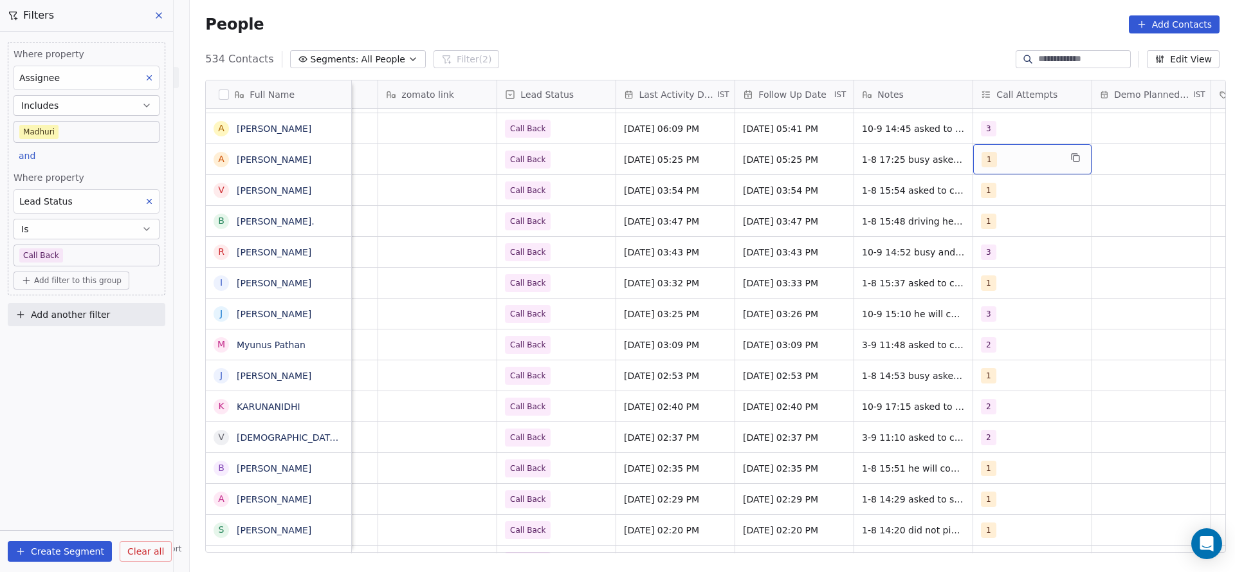
click at [996, 160] on div "1" at bounding box center [1021, 159] width 78 height 15
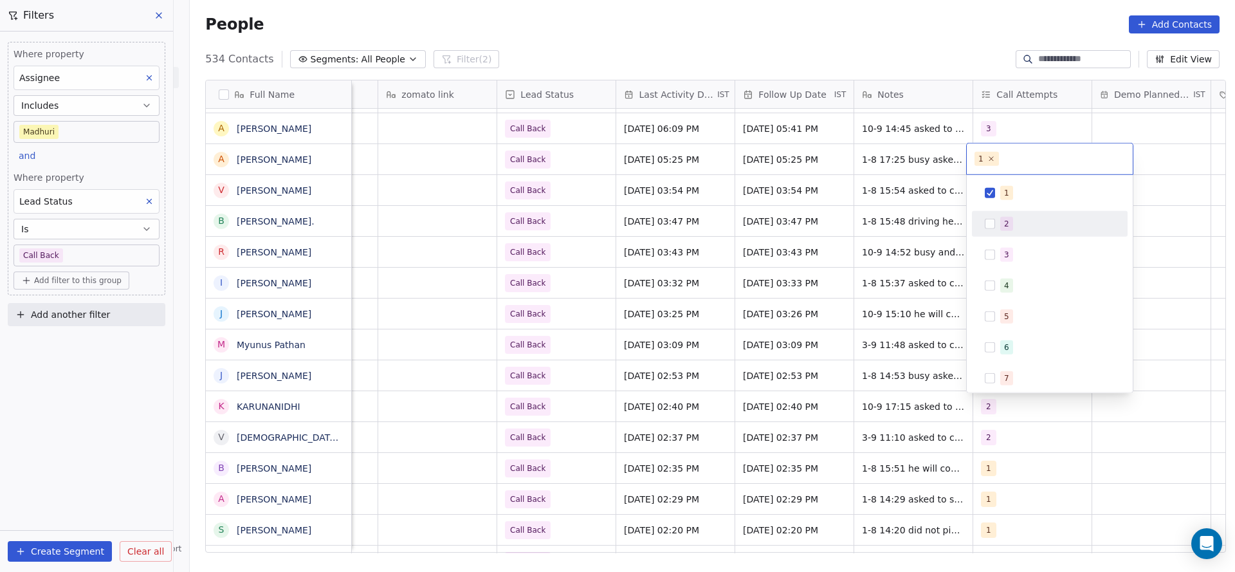
click at [988, 222] on button "Suggestions" at bounding box center [990, 224] width 10 height 10
click at [1002, 194] on span "1" at bounding box center [1006, 193] width 13 height 14
click at [920, 216] on html "On2Cook India Pvt. Ltd. Contacts People Marketing Workflows Campaigns Metrics &…" at bounding box center [617, 286] width 1235 height 572
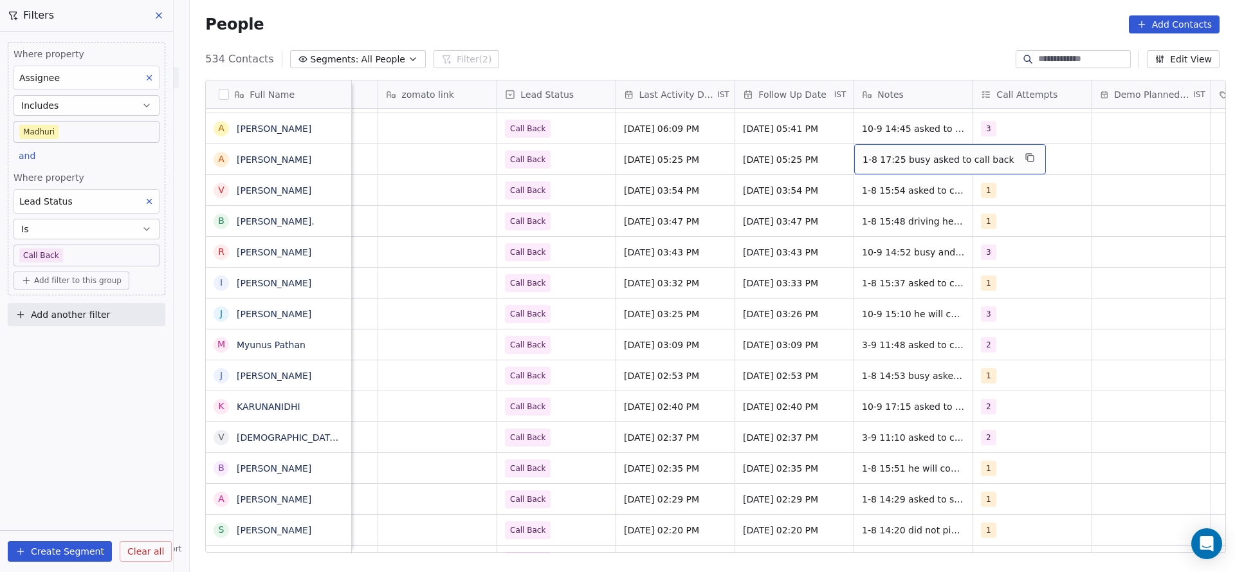
click at [905, 169] on div "1-8 17:25 busy asked to call back" at bounding box center [950, 159] width 192 height 30
click at [855, 161] on textarea "**********" at bounding box center [934, 164] width 173 height 40
type textarea "**********"
click at [689, 181] on html "On2Cook India Pvt. Ltd. Contacts People Marketing Workflows Campaigns Metrics &…" at bounding box center [617, 286] width 1235 height 572
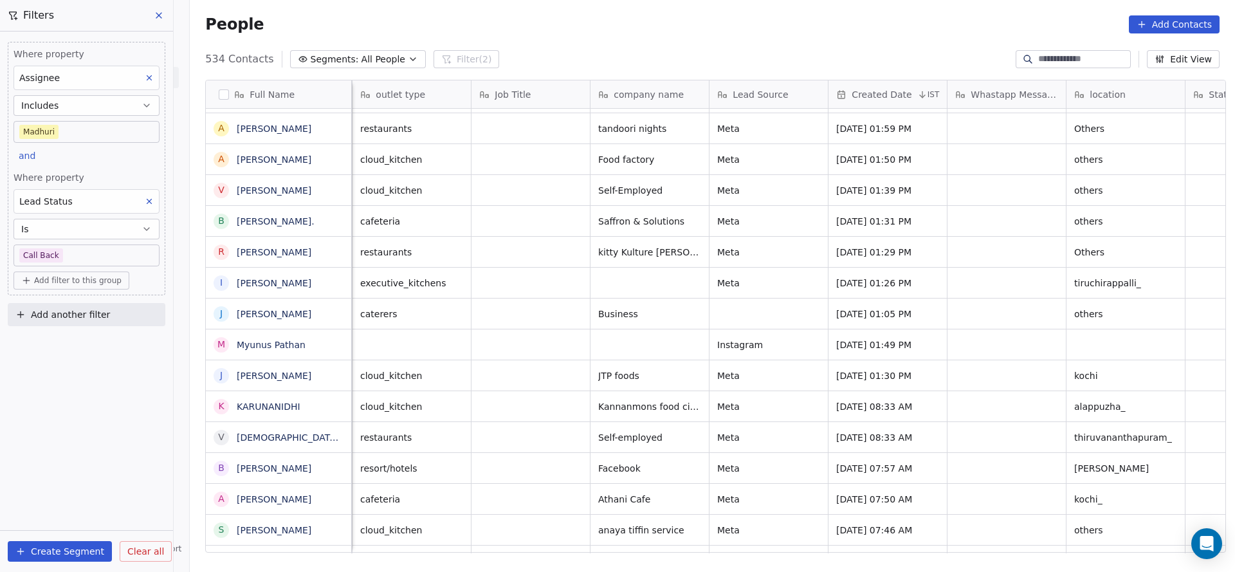
scroll to position [0, 119]
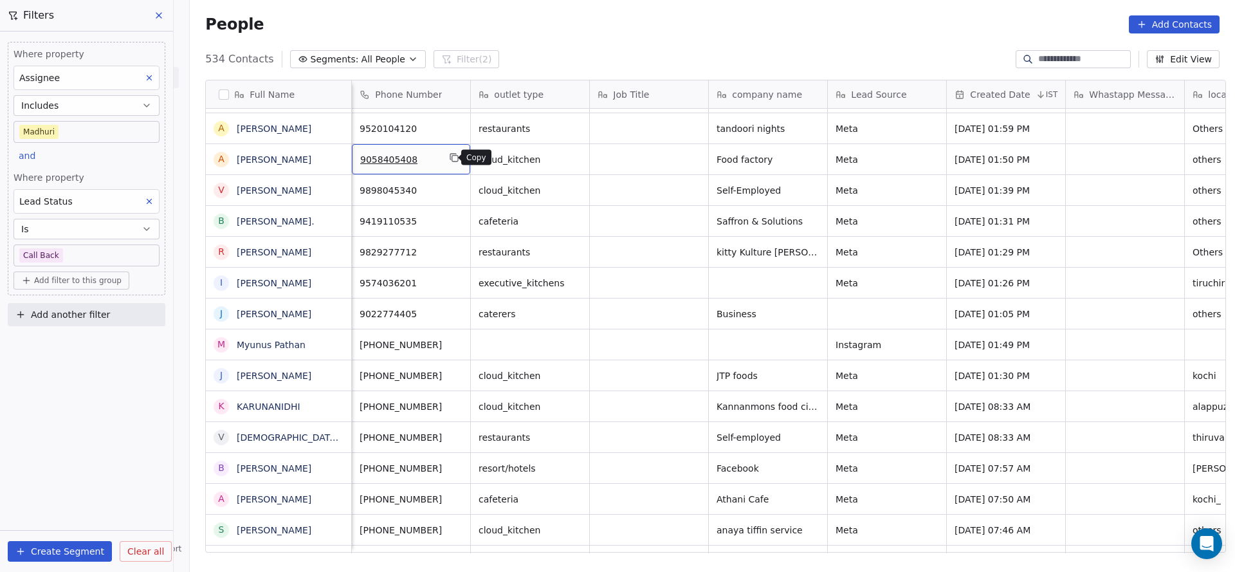
click at [455, 156] on button "grid" at bounding box center [453, 157] width 15 height 15
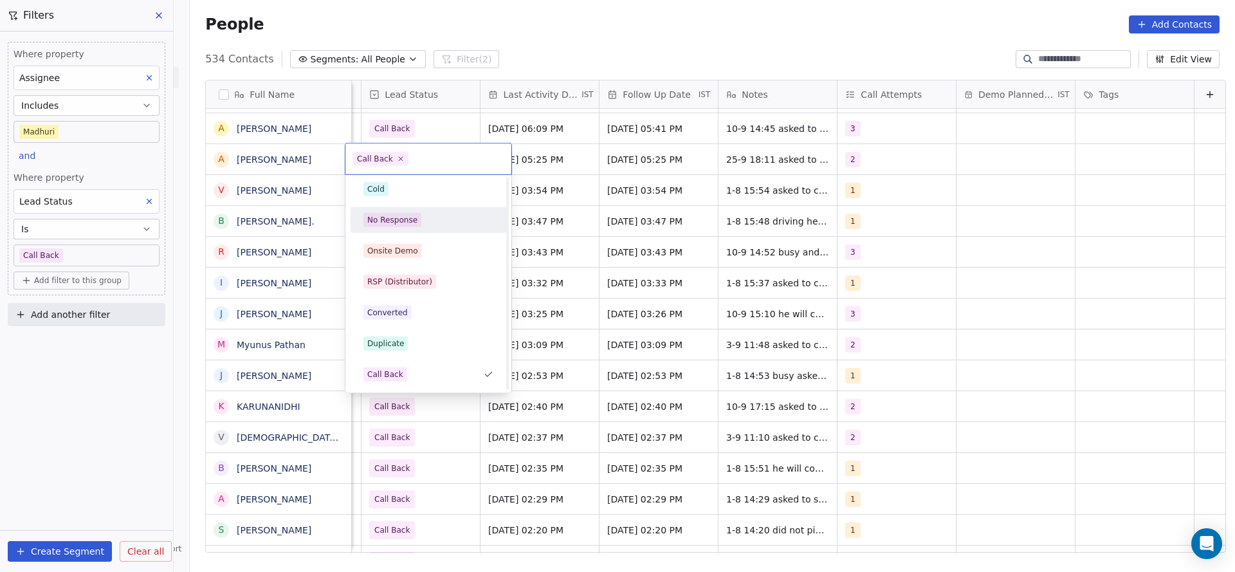
scroll to position [0, 0]
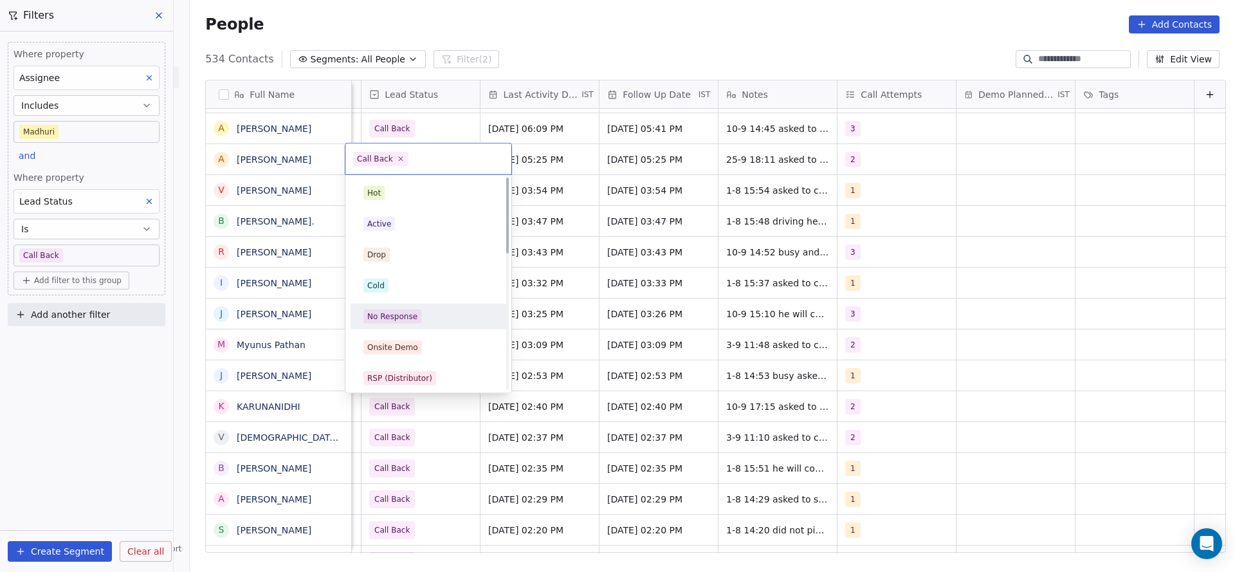
click at [399, 225] on div "Active" at bounding box center [428, 224] width 130 height 14
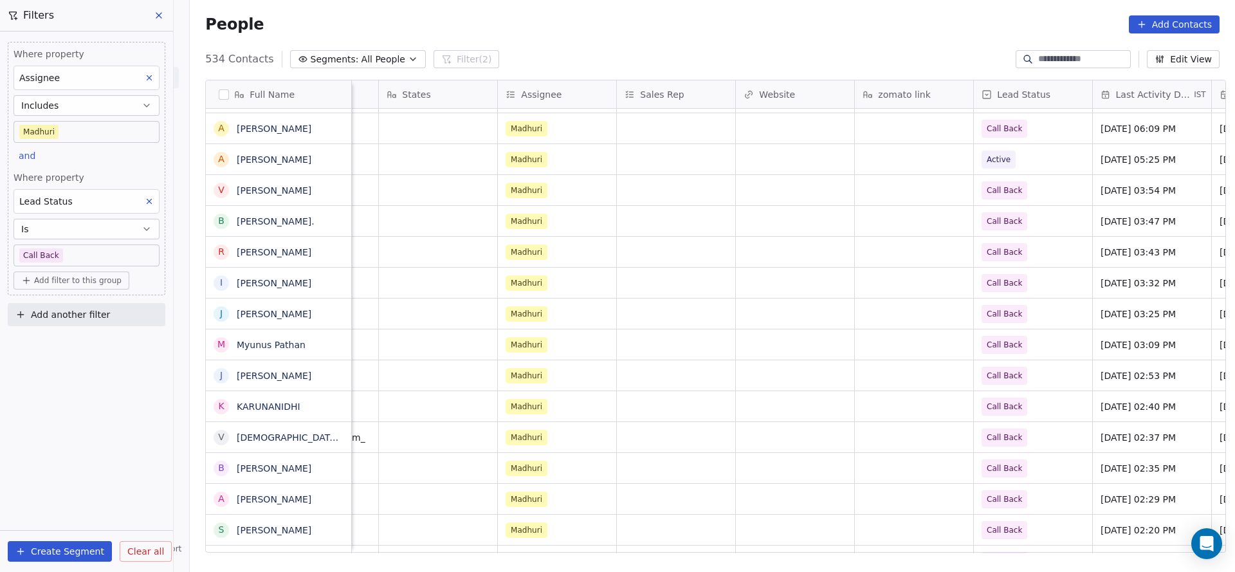
scroll to position [0, 1401]
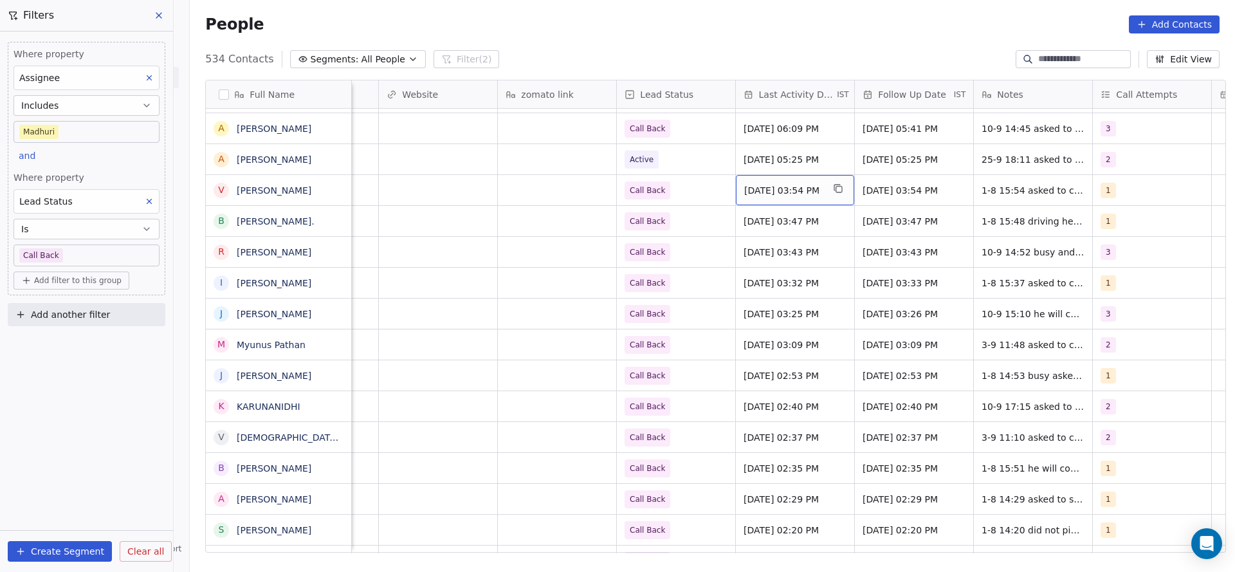
click at [776, 184] on span "Aug 01, 2025 03:54 PM" at bounding box center [783, 190] width 78 height 13
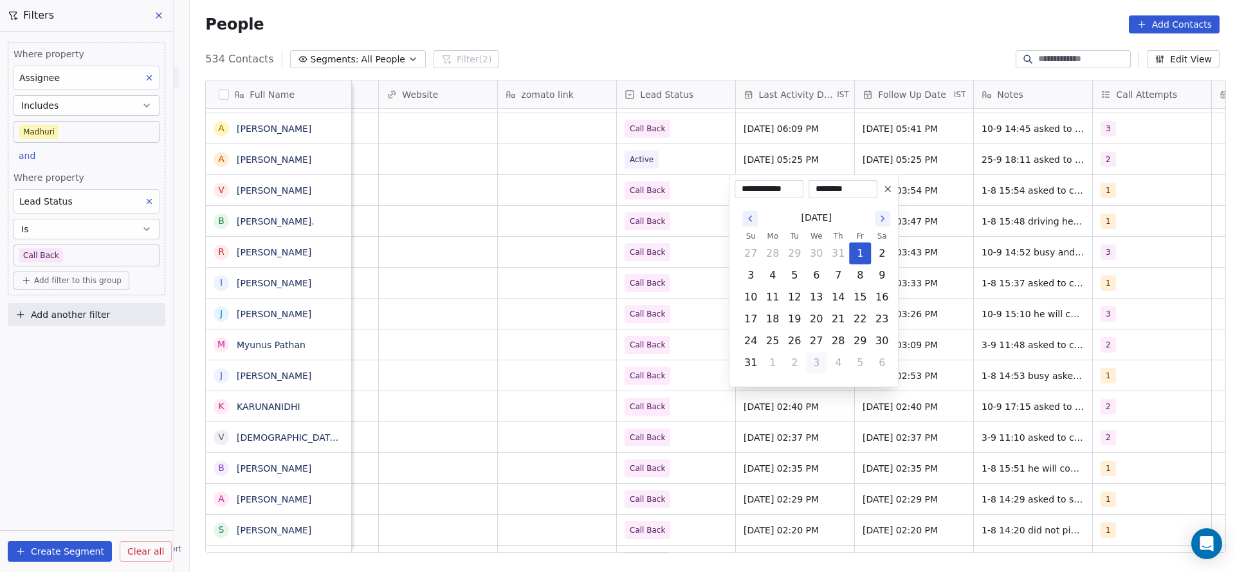
click at [822, 369] on button "3" at bounding box center [816, 362] width 21 height 21
click at [839, 313] on button "25" at bounding box center [838, 319] width 21 height 21
type input "**********"
click at [576, 258] on html "On2Cook India Pvt. Ltd. Contacts People Marketing Workflows Campaigns Metrics &…" at bounding box center [617, 286] width 1235 height 572
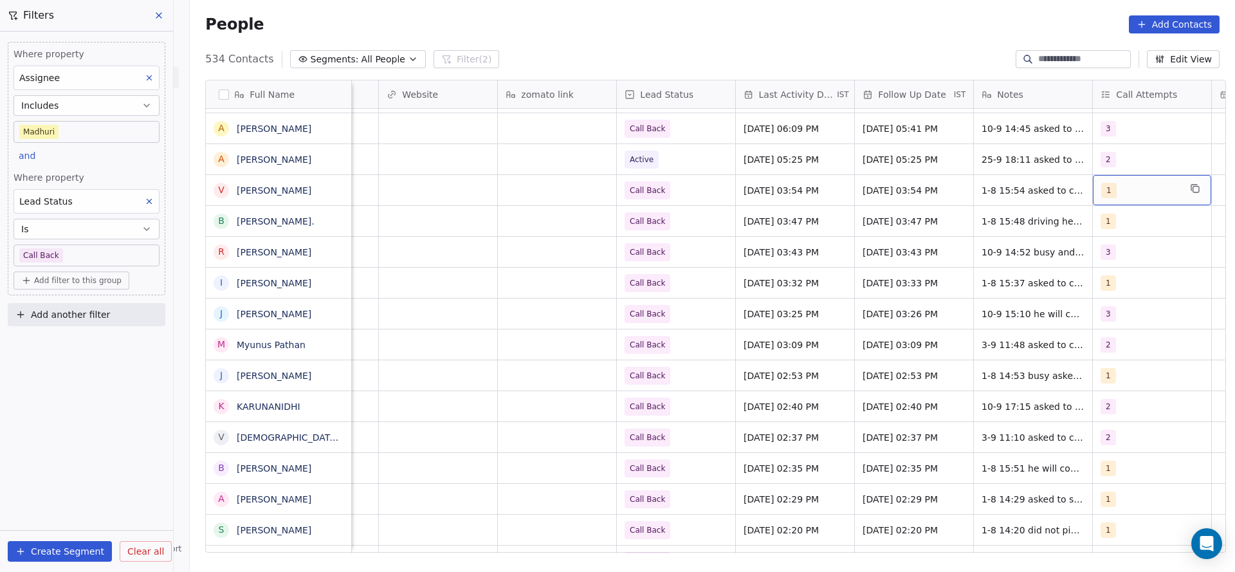
click at [1123, 195] on div "1" at bounding box center [1140, 190] width 78 height 15
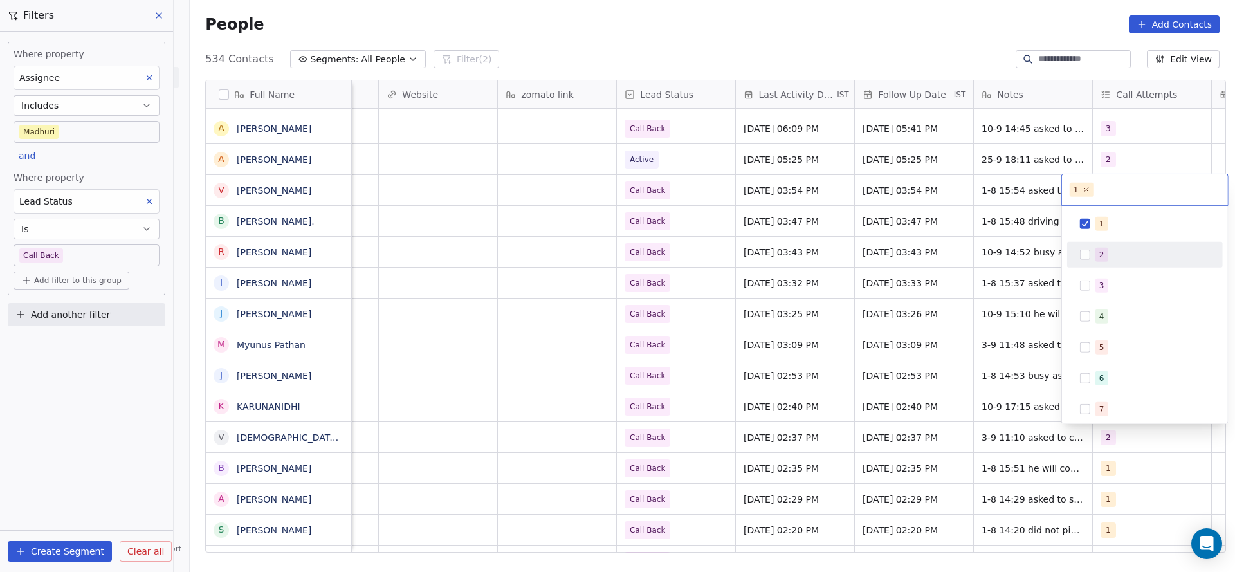
click at [1104, 257] on span "2" at bounding box center [1101, 255] width 13 height 14
click at [1106, 235] on div "1" at bounding box center [1145, 224] width 156 height 26
click at [966, 235] on html "On2Cook India Pvt. Ltd. Contacts People Marketing Workflows Campaigns Metrics &…" at bounding box center [617, 286] width 1235 height 572
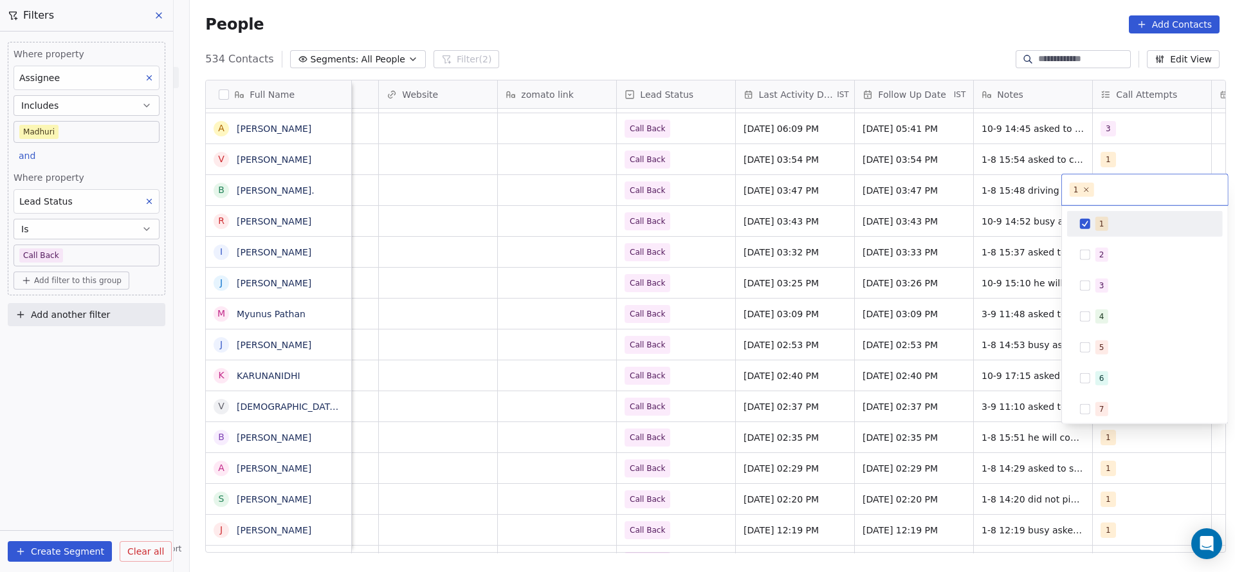
click at [944, 245] on html "On2Cook India Pvt. Ltd. Contacts People Marketing Workflows Campaigns Metrics &…" at bounding box center [617, 286] width 1235 height 572
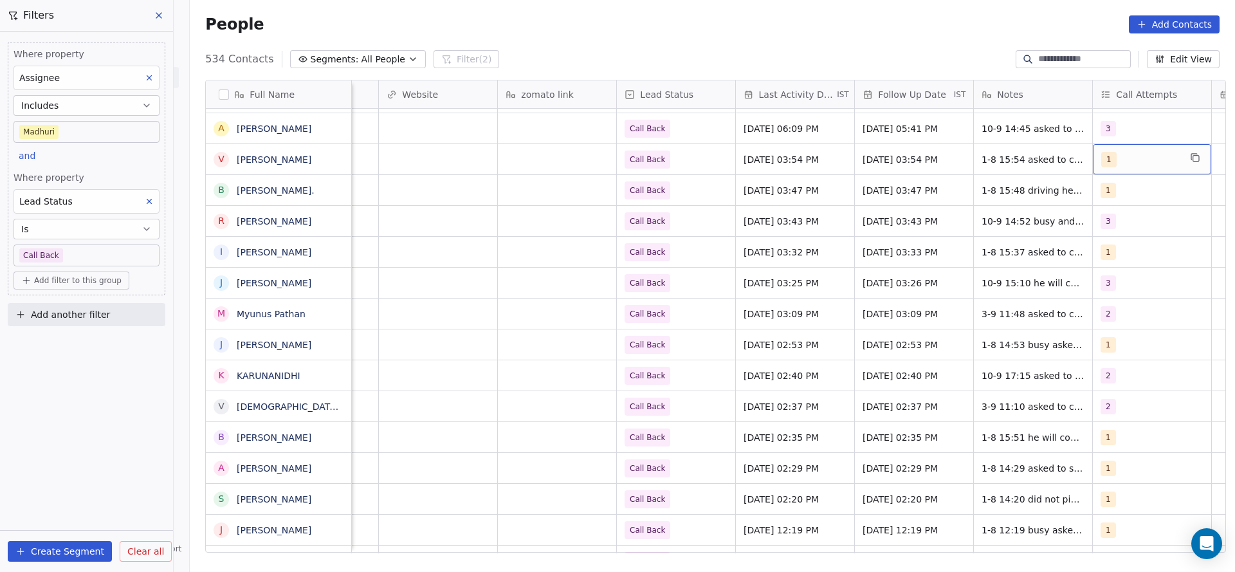
click at [1101, 158] on span "1" at bounding box center [1108, 159] width 15 height 15
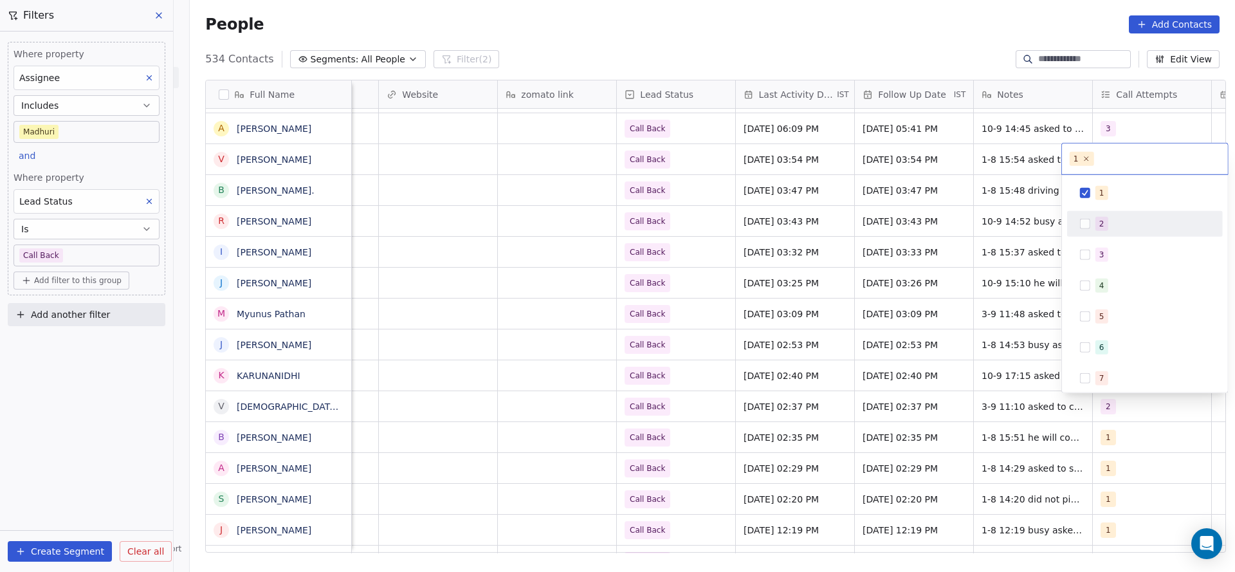
click at [1110, 230] on div "2" at bounding box center [1152, 224] width 114 height 14
click at [1111, 191] on div "1" at bounding box center [1152, 193] width 114 height 14
click at [951, 216] on html "On2Cook India Pvt. Ltd. Contacts People Marketing Workflows Campaigns Metrics &…" at bounding box center [617, 286] width 1235 height 572
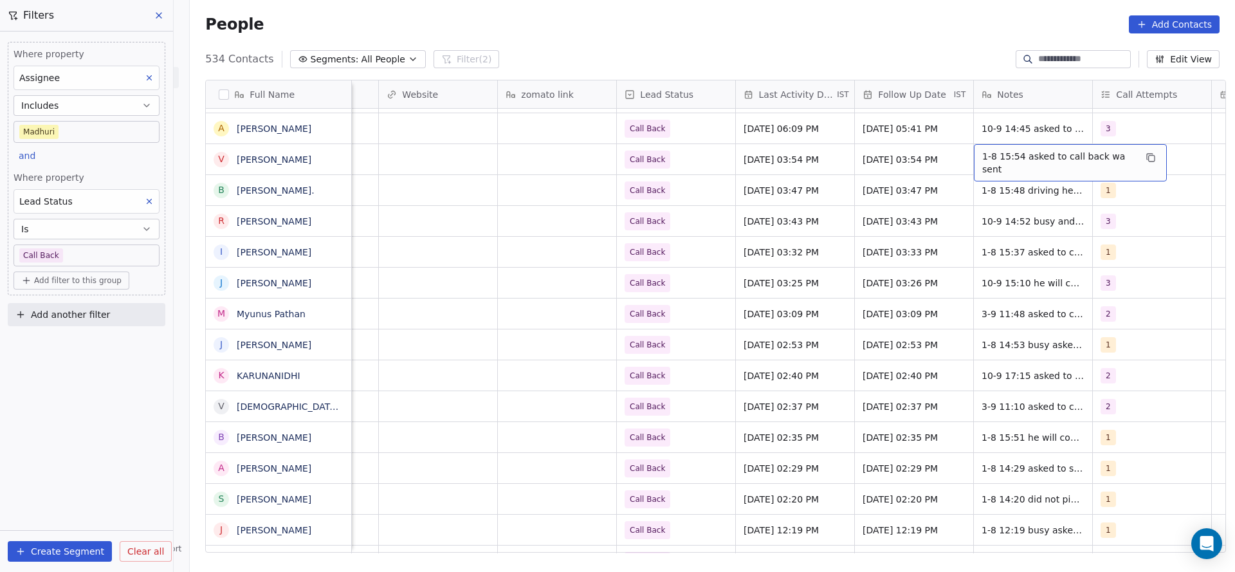
click at [1005, 158] on span "1-8 15:54 asked to call back wa sent" at bounding box center [1058, 163] width 153 height 26
click at [973, 156] on textarea "**********" at bounding box center [1059, 164] width 185 height 40
type textarea "**********"
click at [586, 137] on html "On2Cook India Pvt. Ltd. Contacts People Marketing Workflows Campaigns Metrics &…" at bounding box center [617, 286] width 1235 height 572
click at [691, 162] on span "Call Back" at bounding box center [664, 160] width 78 height 18
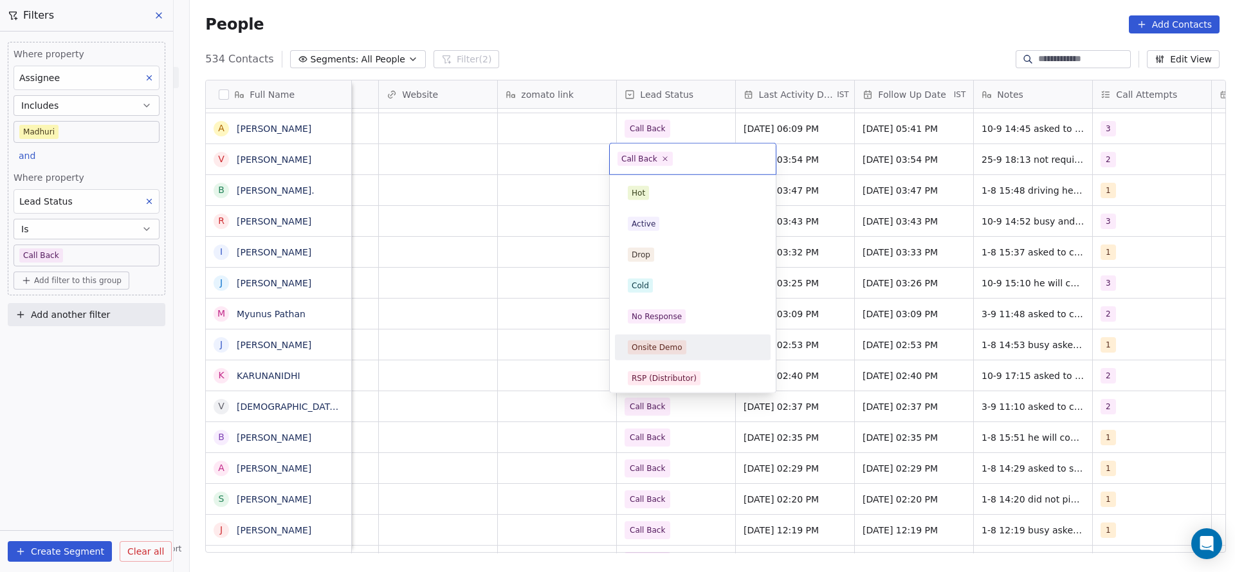
scroll to position [96, 0]
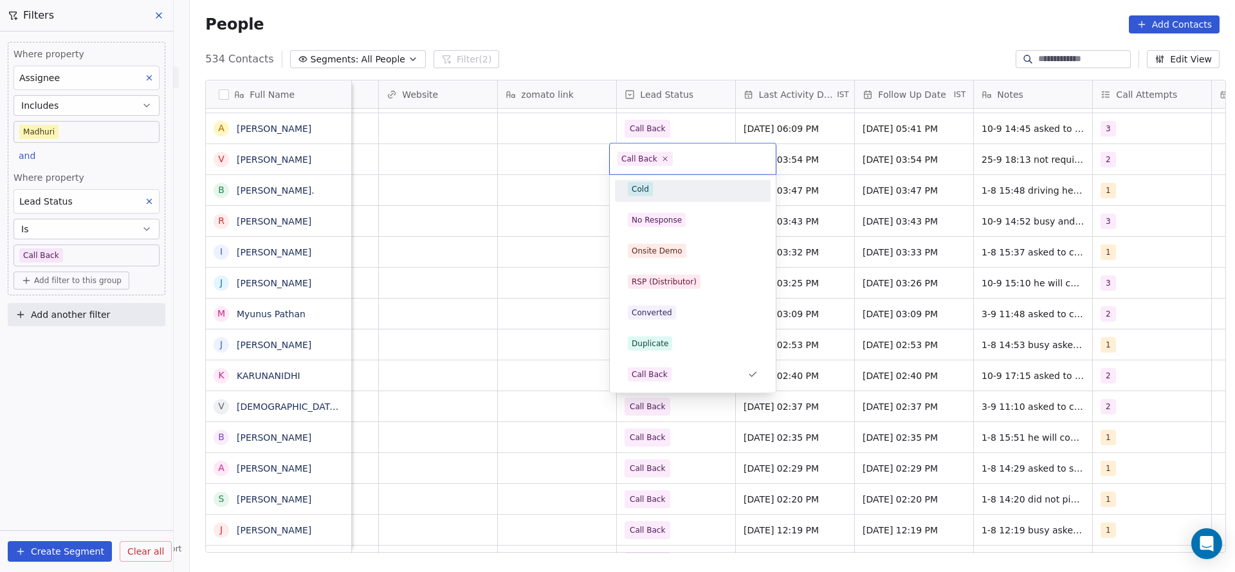
click at [652, 196] on div "Cold" at bounding box center [692, 189] width 145 height 21
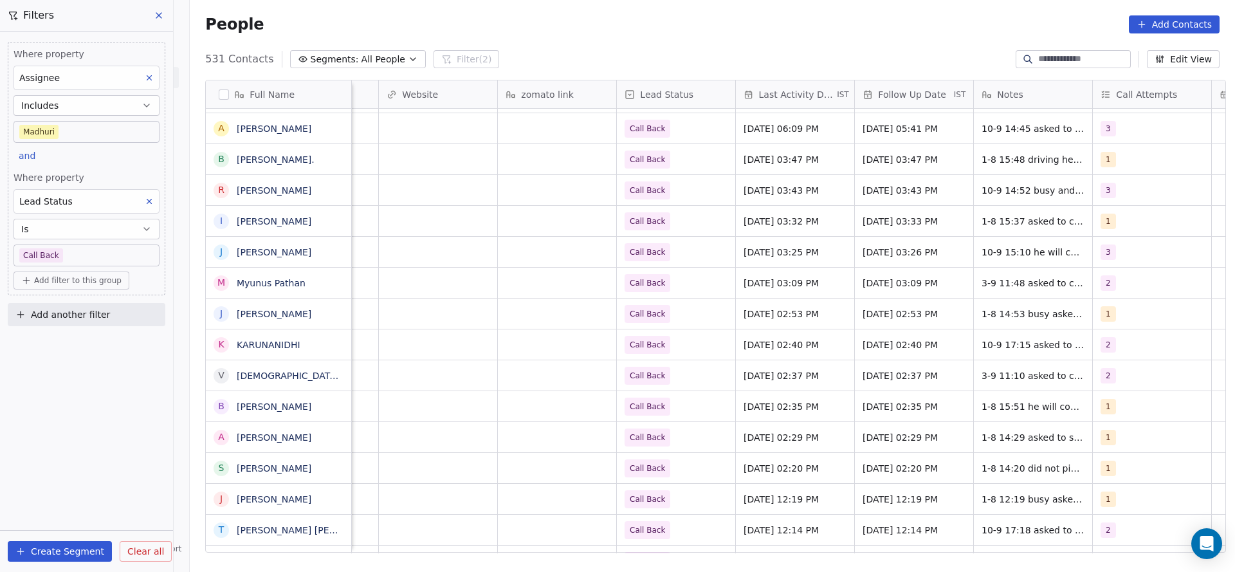
click at [151, 201] on icon at bounding box center [149, 201] width 5 height 5
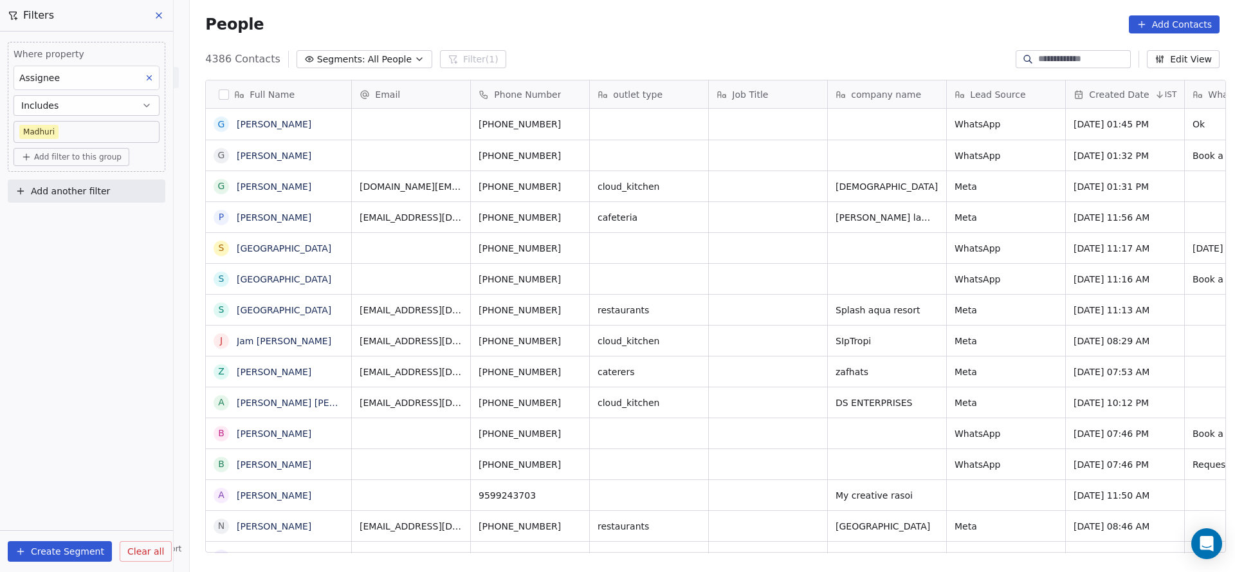
scroll to position [488, 1036]
drag, startPoint x: 440, startPoint y: 555, endPoint x: 688, endPoint y: 563, distance: 247.8
click at [702, 563] on div "Full Name G George Stephen G George Stephen G George Stephen P Pawan Dugar s sp…" at bounding box center [712, 320] width 1045 height 503
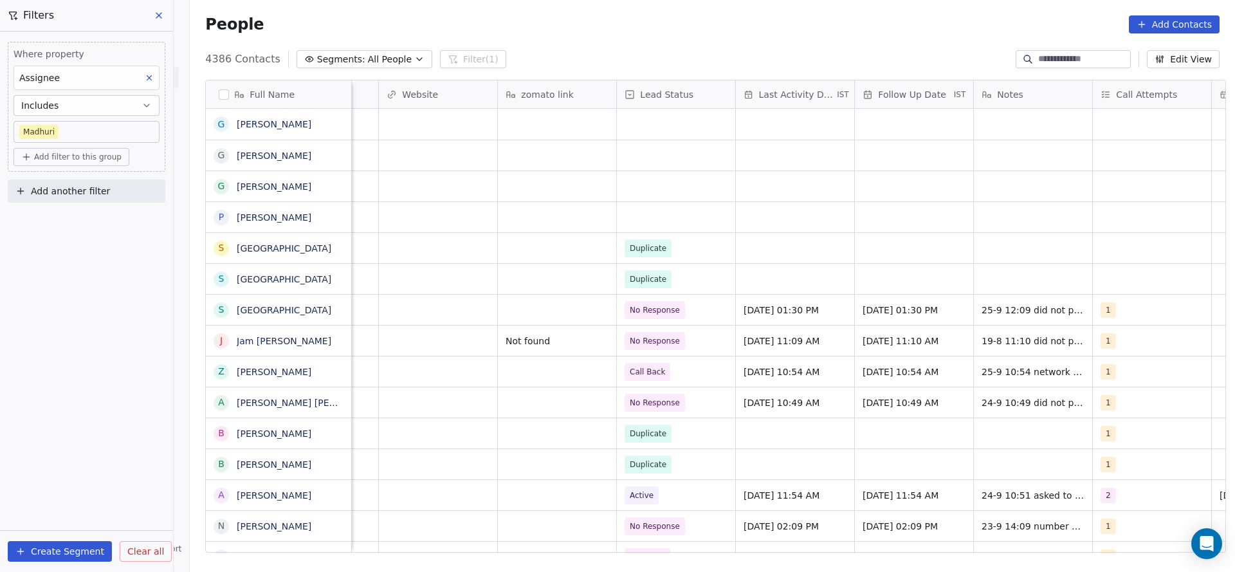
scroll to position [0, 1432]
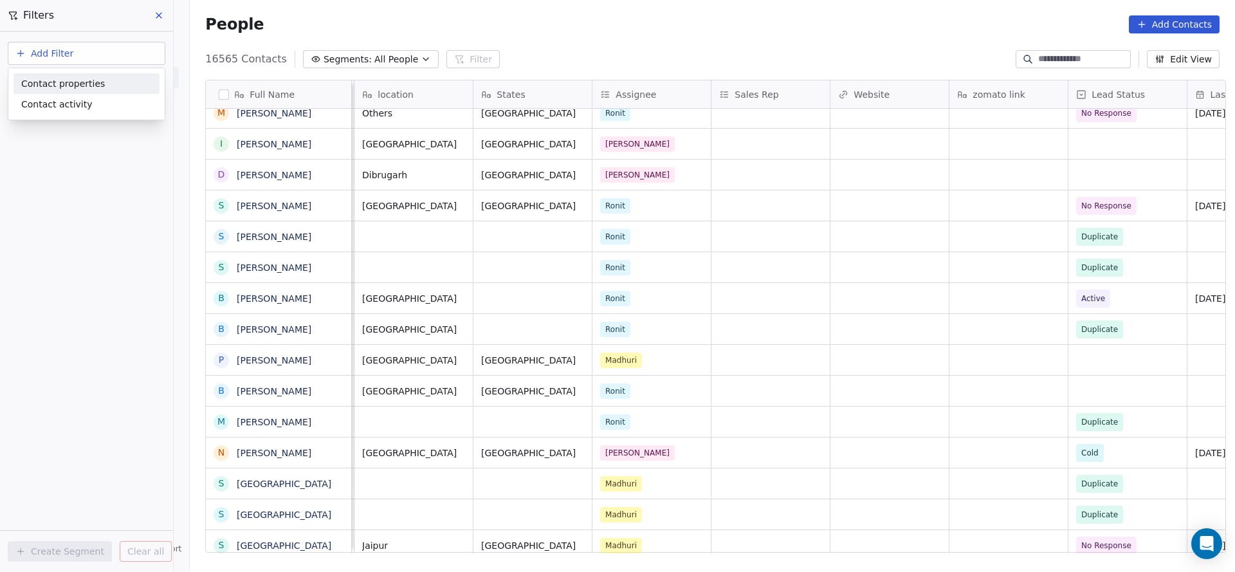
scroll to position [488, 1036]
click at [81, 191] on html "On2Cook India Pvt. Ltd. Contacts People Marketing Workflows Campaigns Metrics &…" at bounding box center [617, 286] width 1235 height 572
